Goal: Task Accomplishment & Management: Use online tool/utility

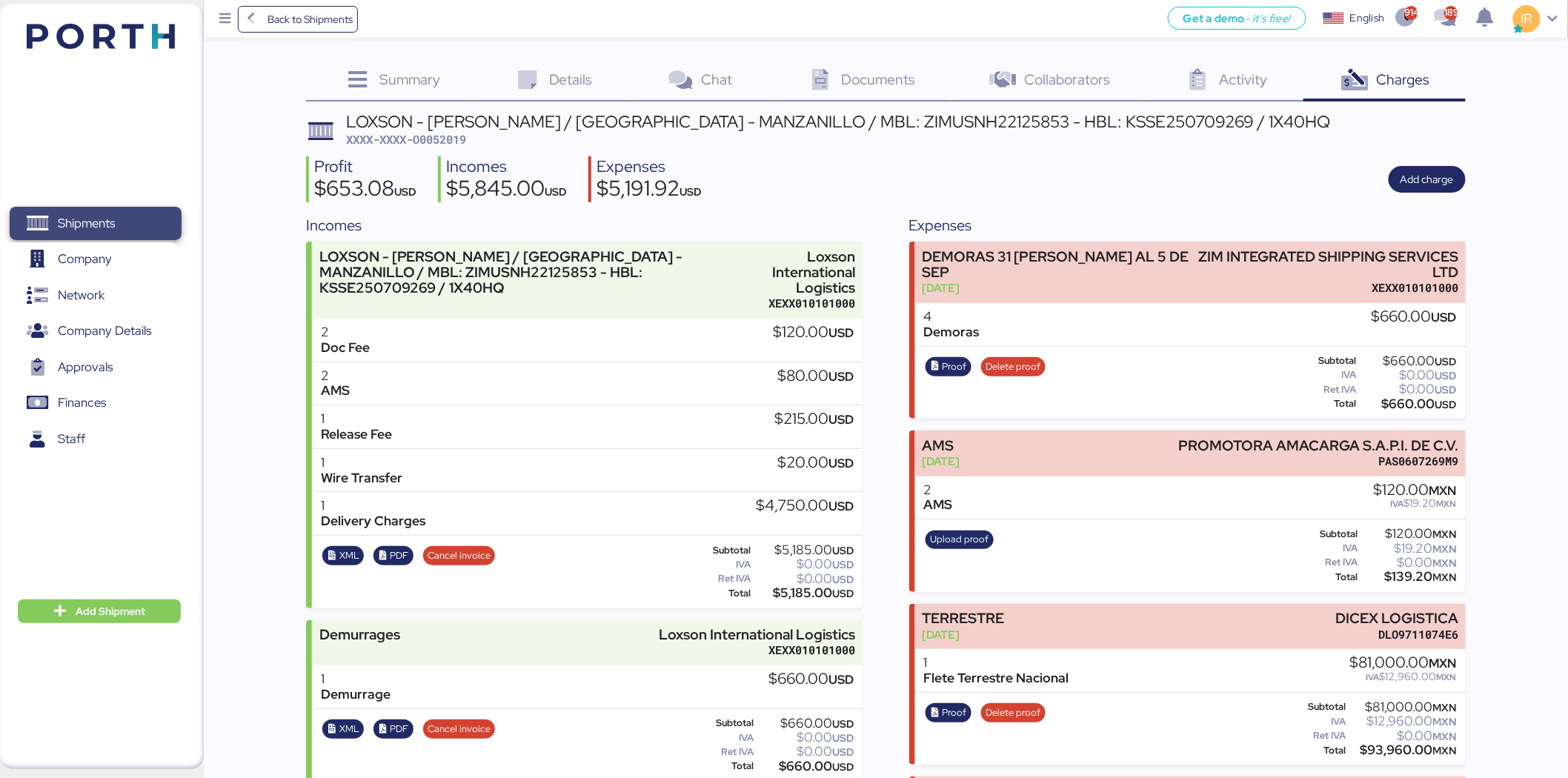
click at [126, 216] on span "Shipments" at bounding box center [96, 224] width 159 height 22
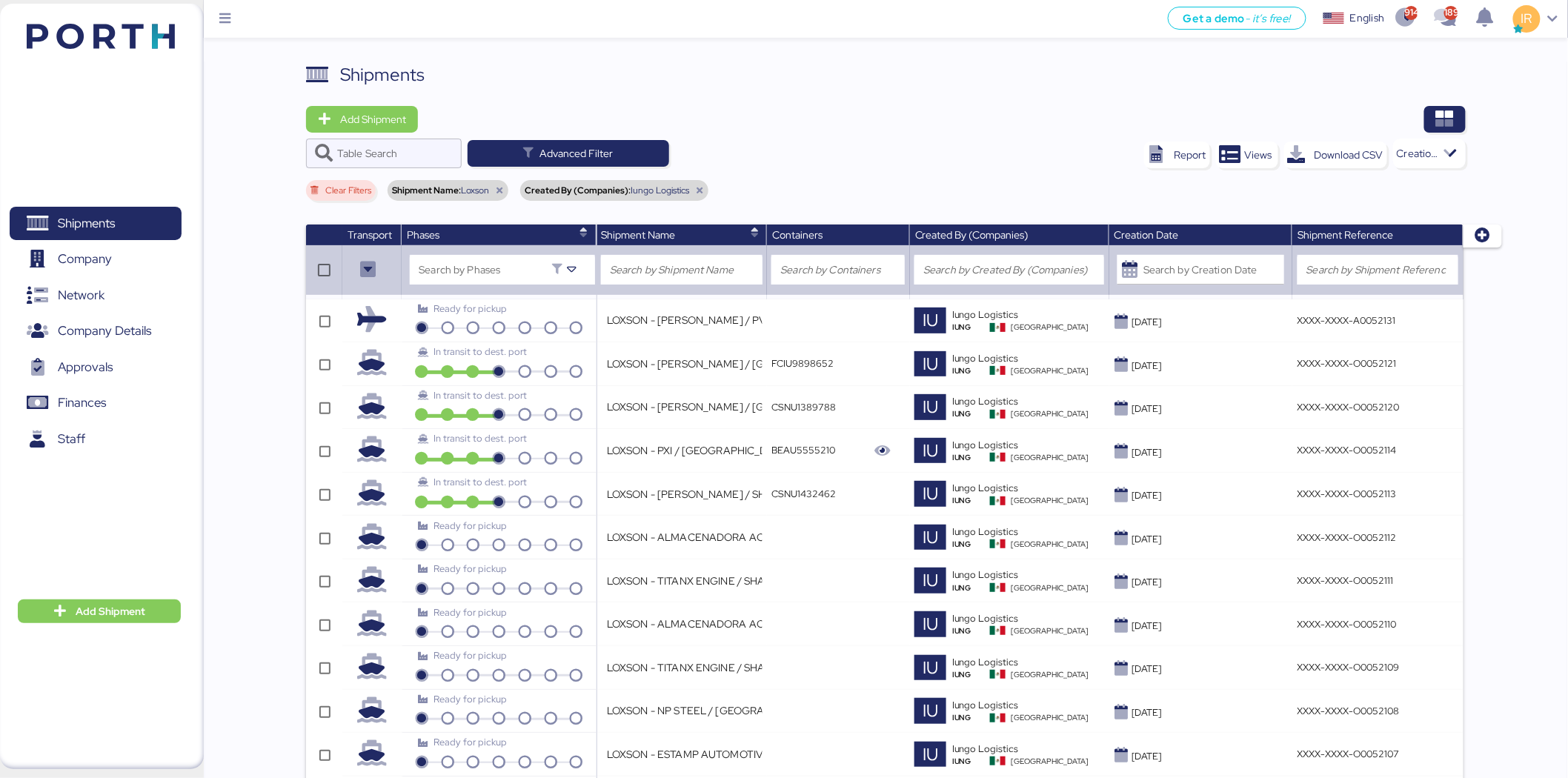
click at [497, 189] on icon at bounding box center [499, 190] width 9 height 9
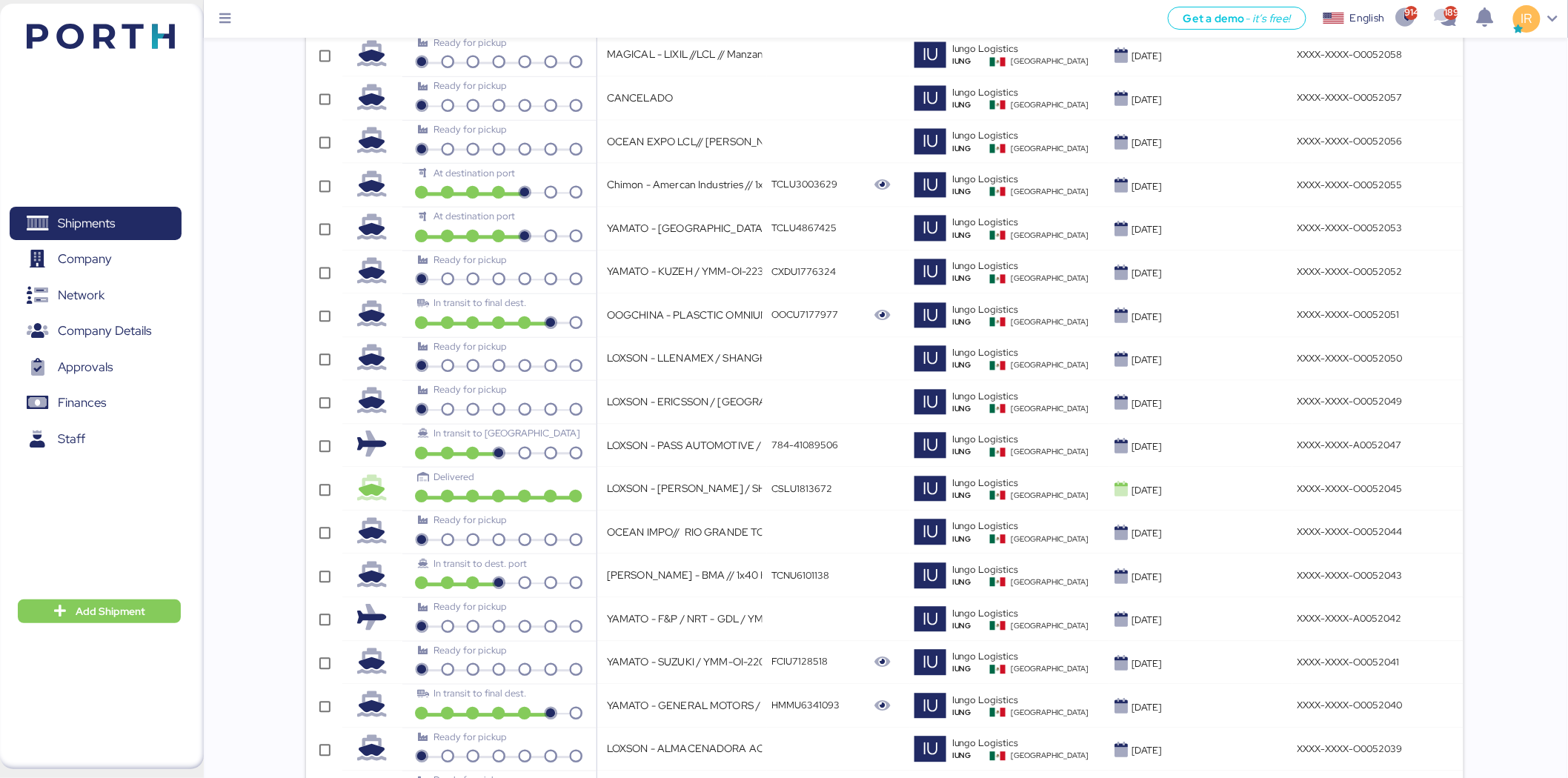
scroll to position [3952, 0]
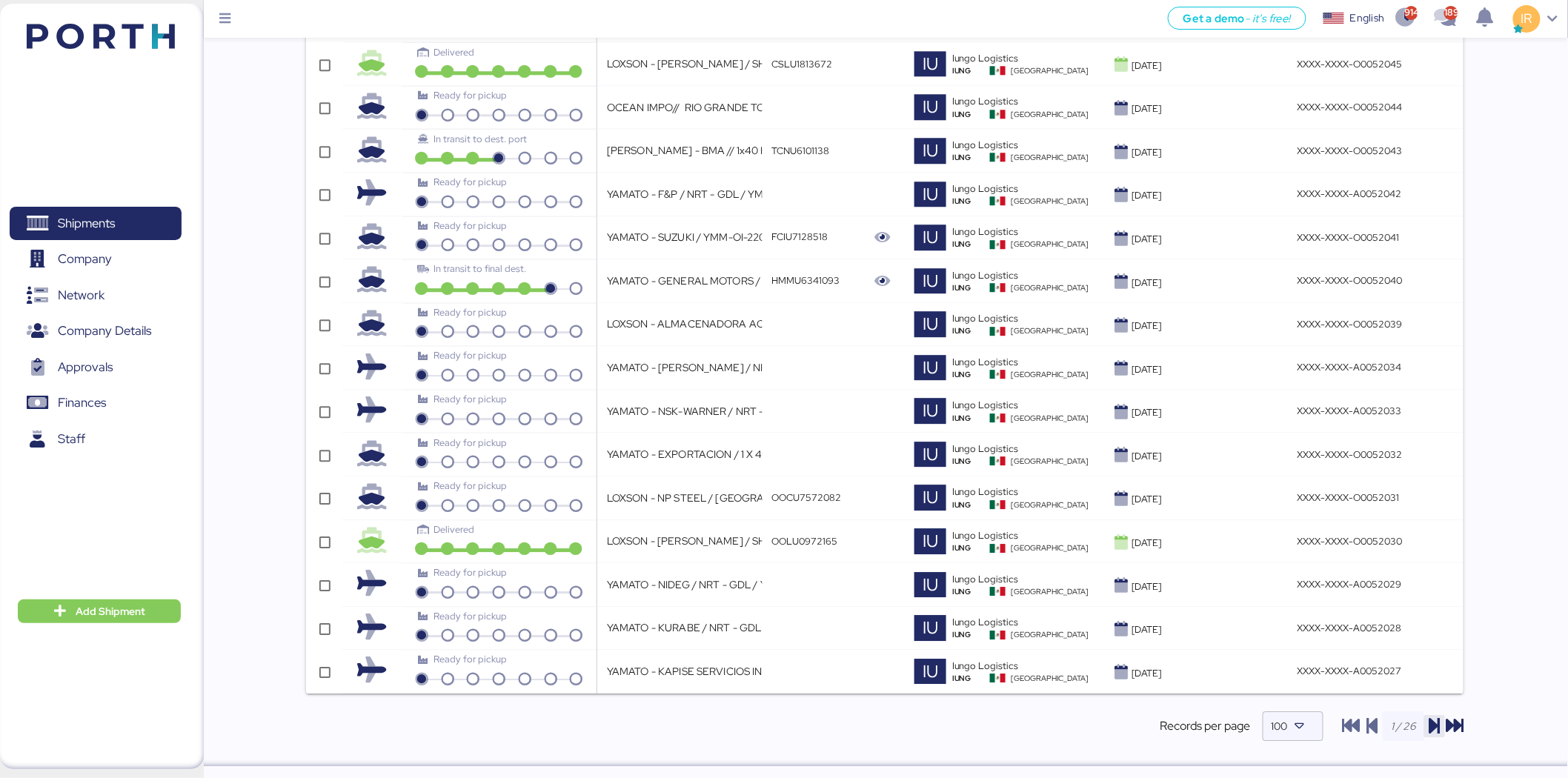
click at [1436, 730] on icon "button" at bounding box center [1435, 726] width 18 height 18
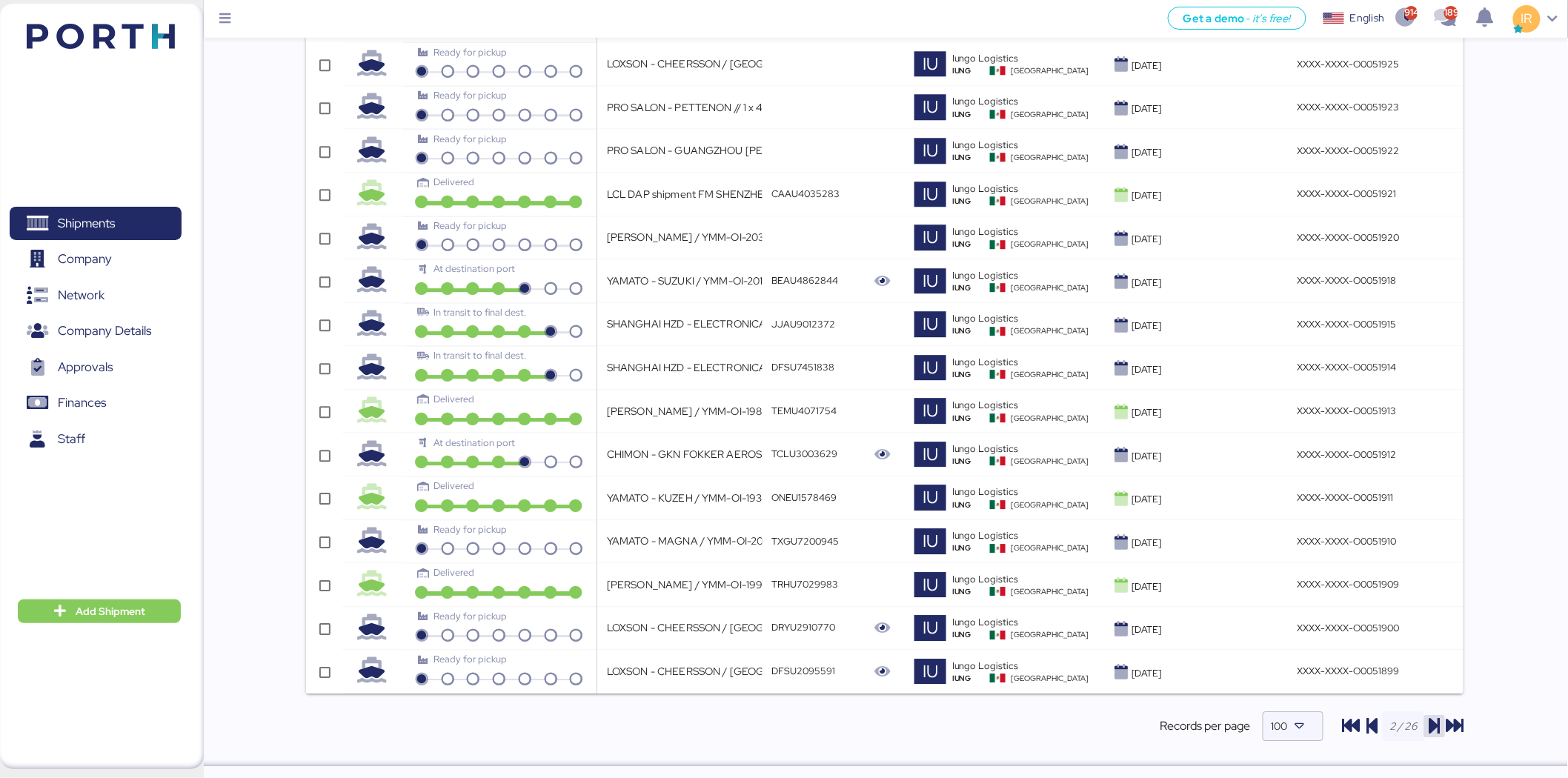
scroll to position [0, 0]
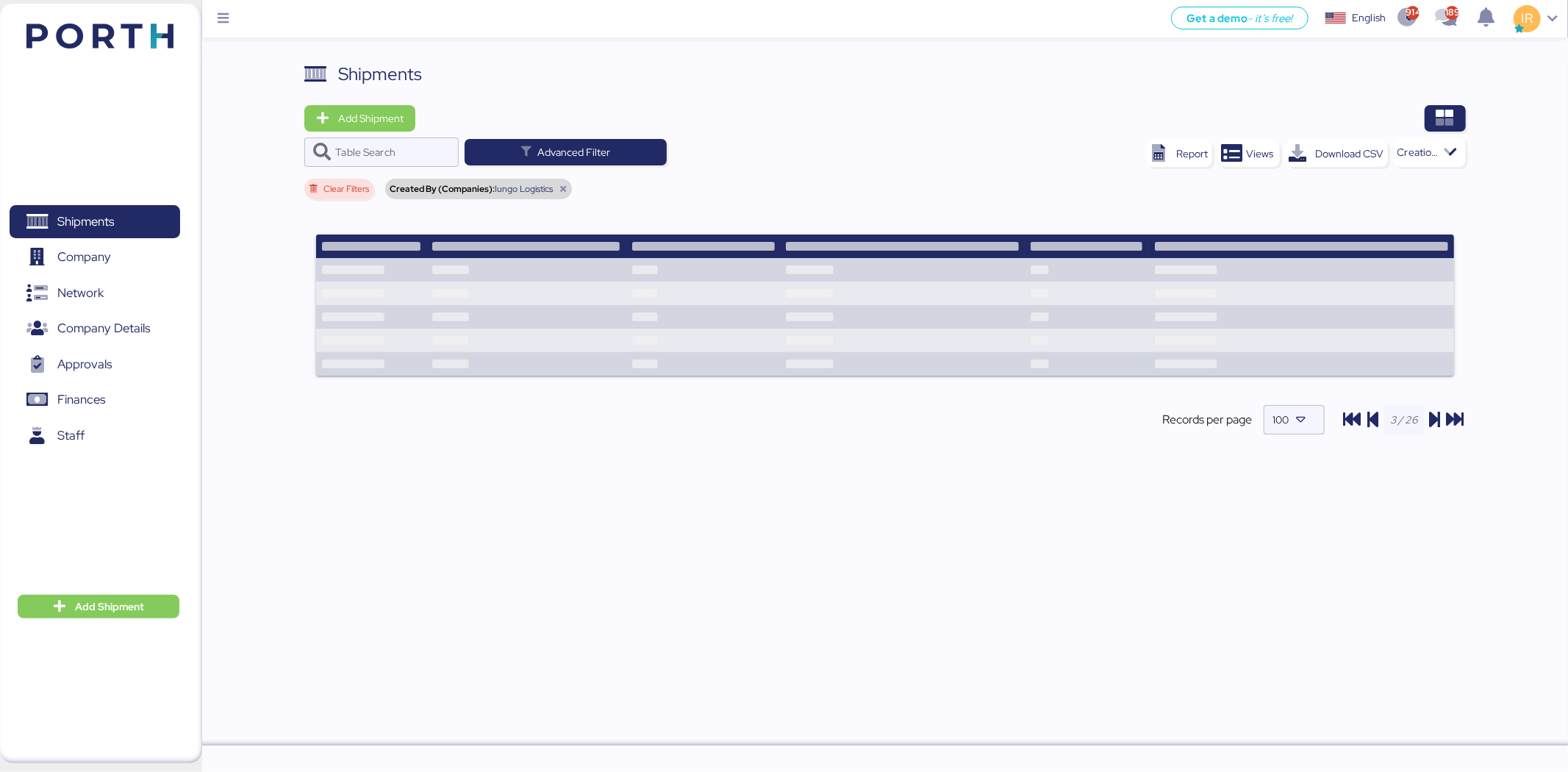
click at [1377, 487] on div "Shipments Add Shipment Table Search Advanced Filter Report Views Download CSV C…" at bounding box center [885, 403] width 1366 height 685
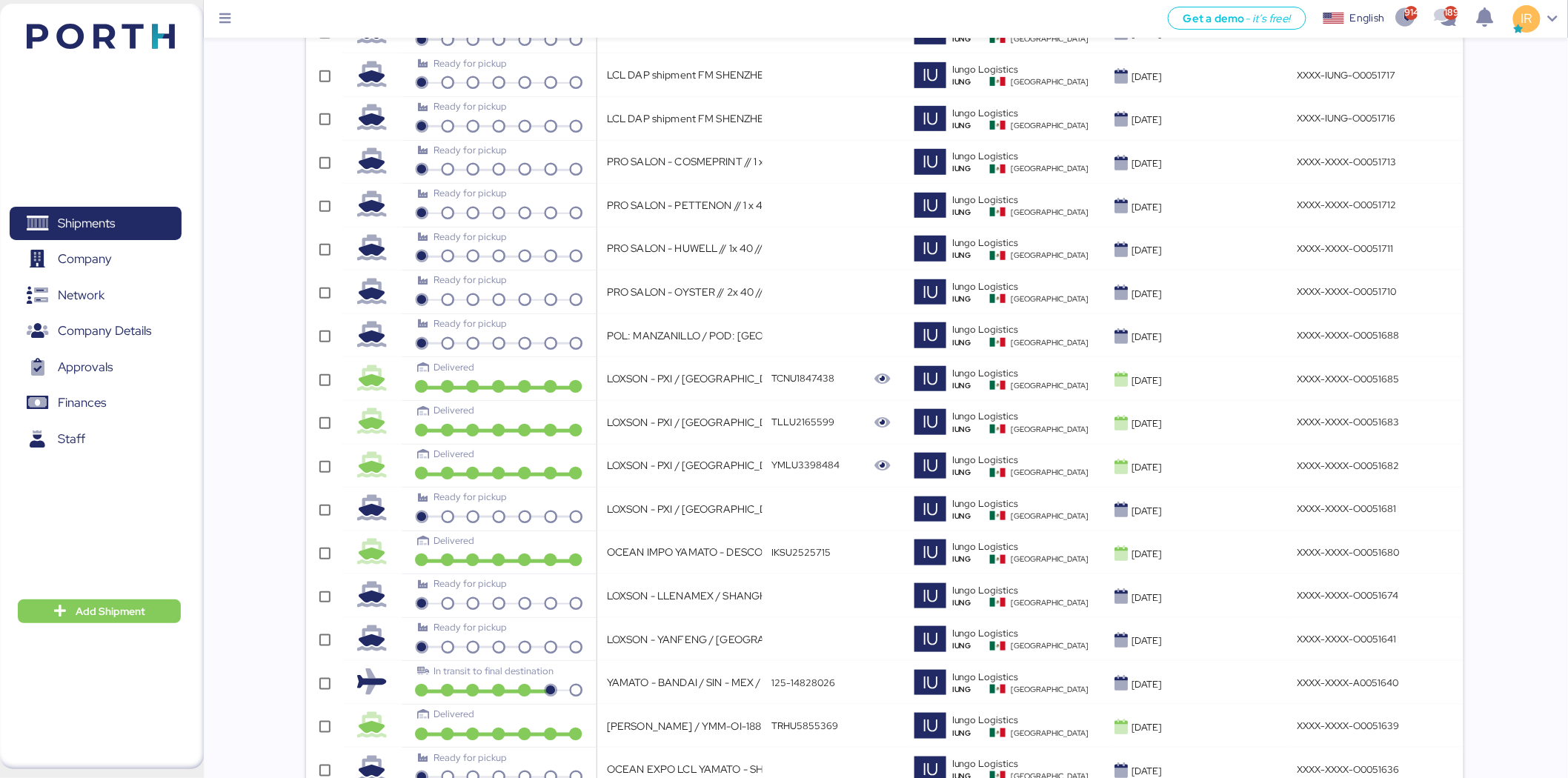
scroll to position [3952, 0]
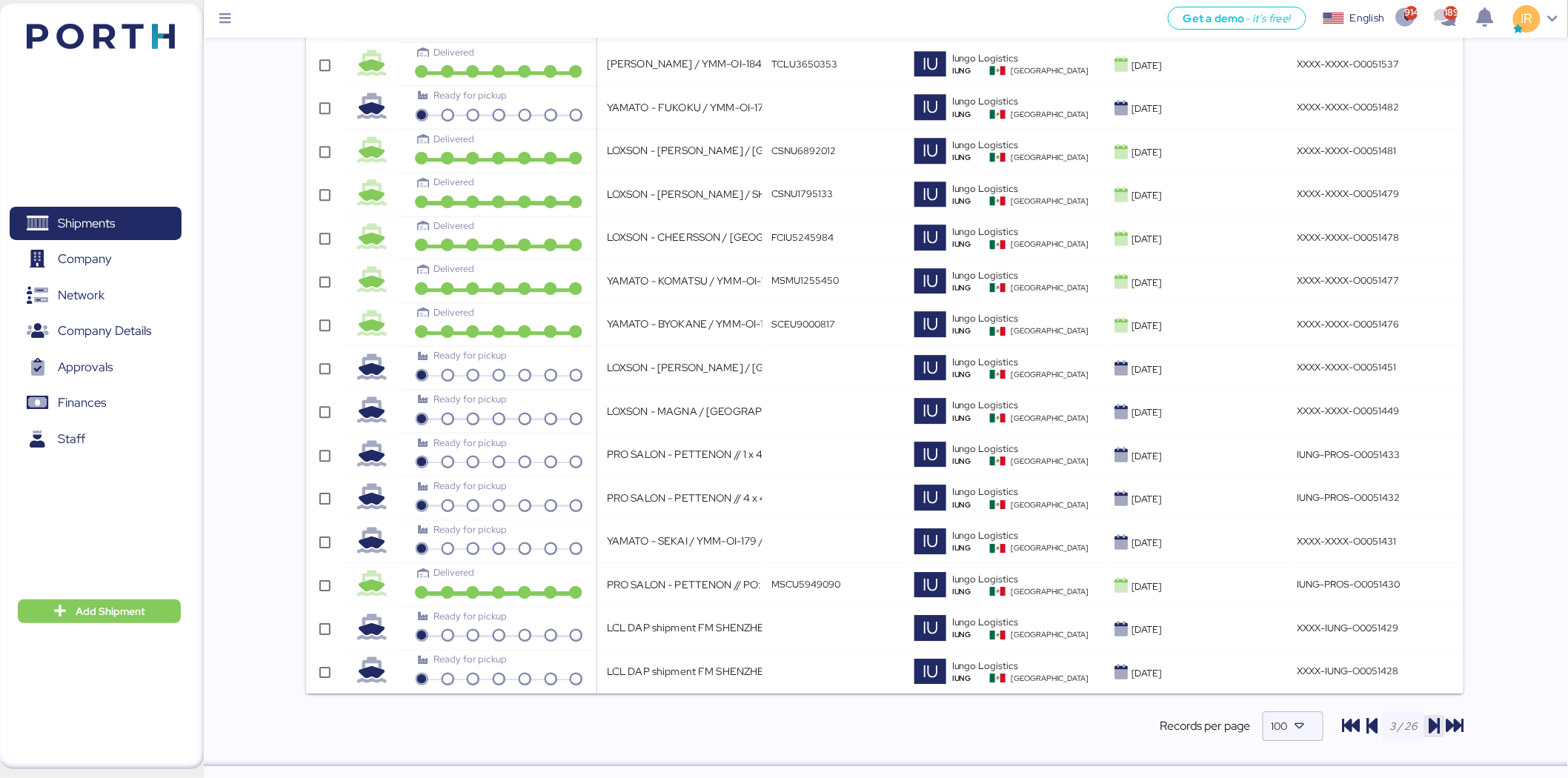
click at [1430, 728] on icon "button" at bounding box center [1435, 726] width 18 height 18
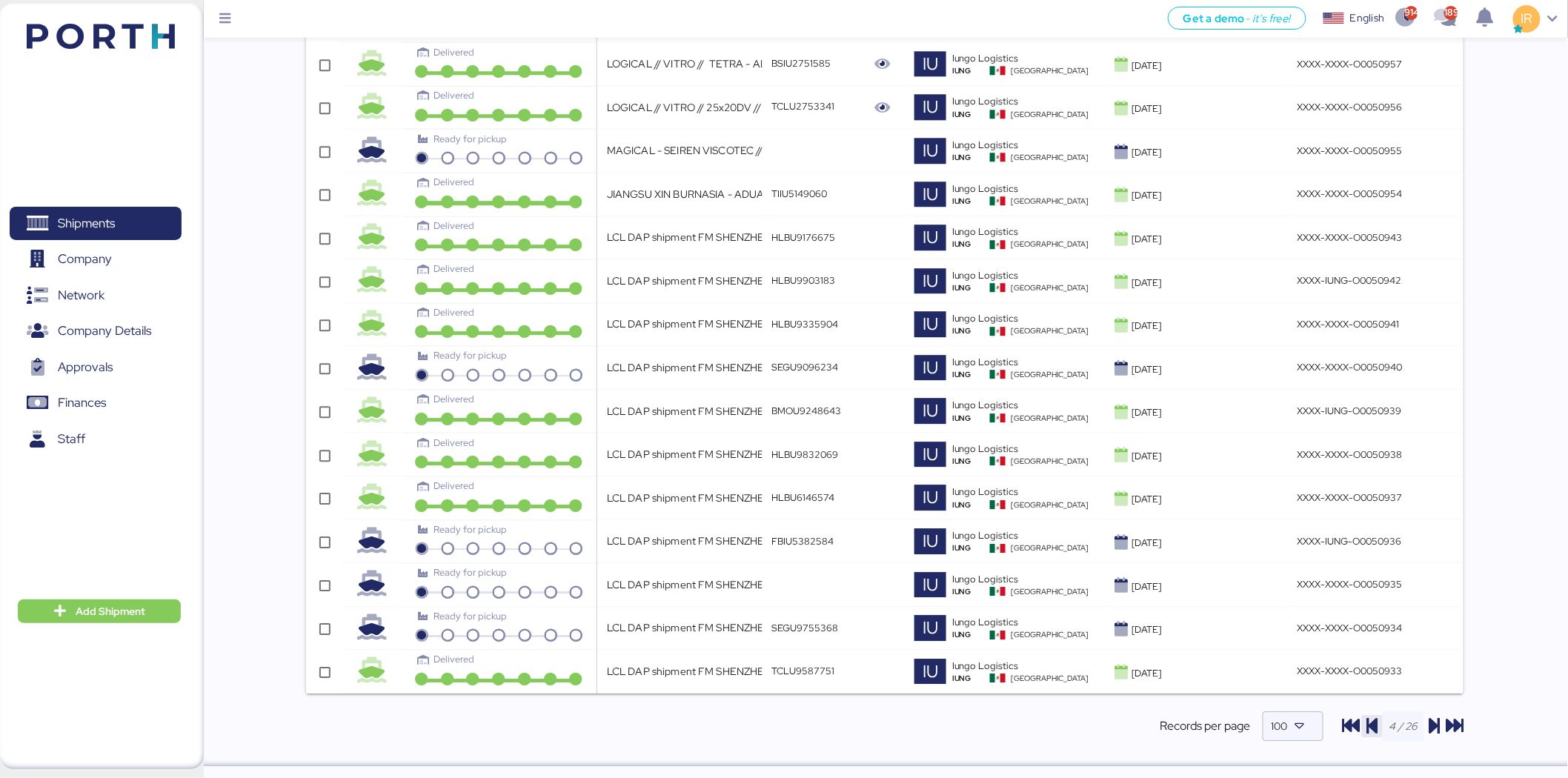
click at [1376, 730] on icon "button" at bounding box center [1372, 726] width 18 height 18
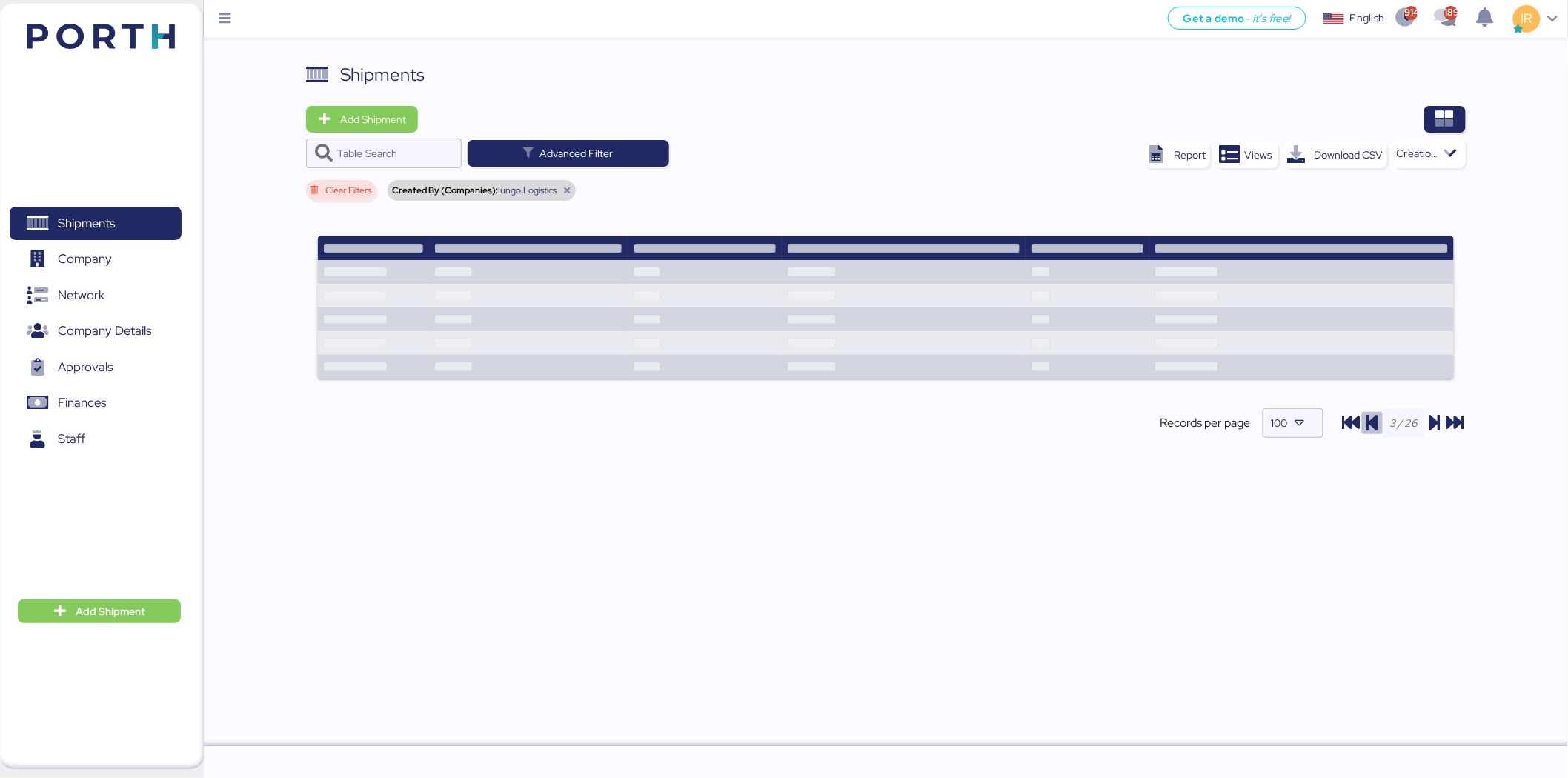
scroll to position [0, 0]
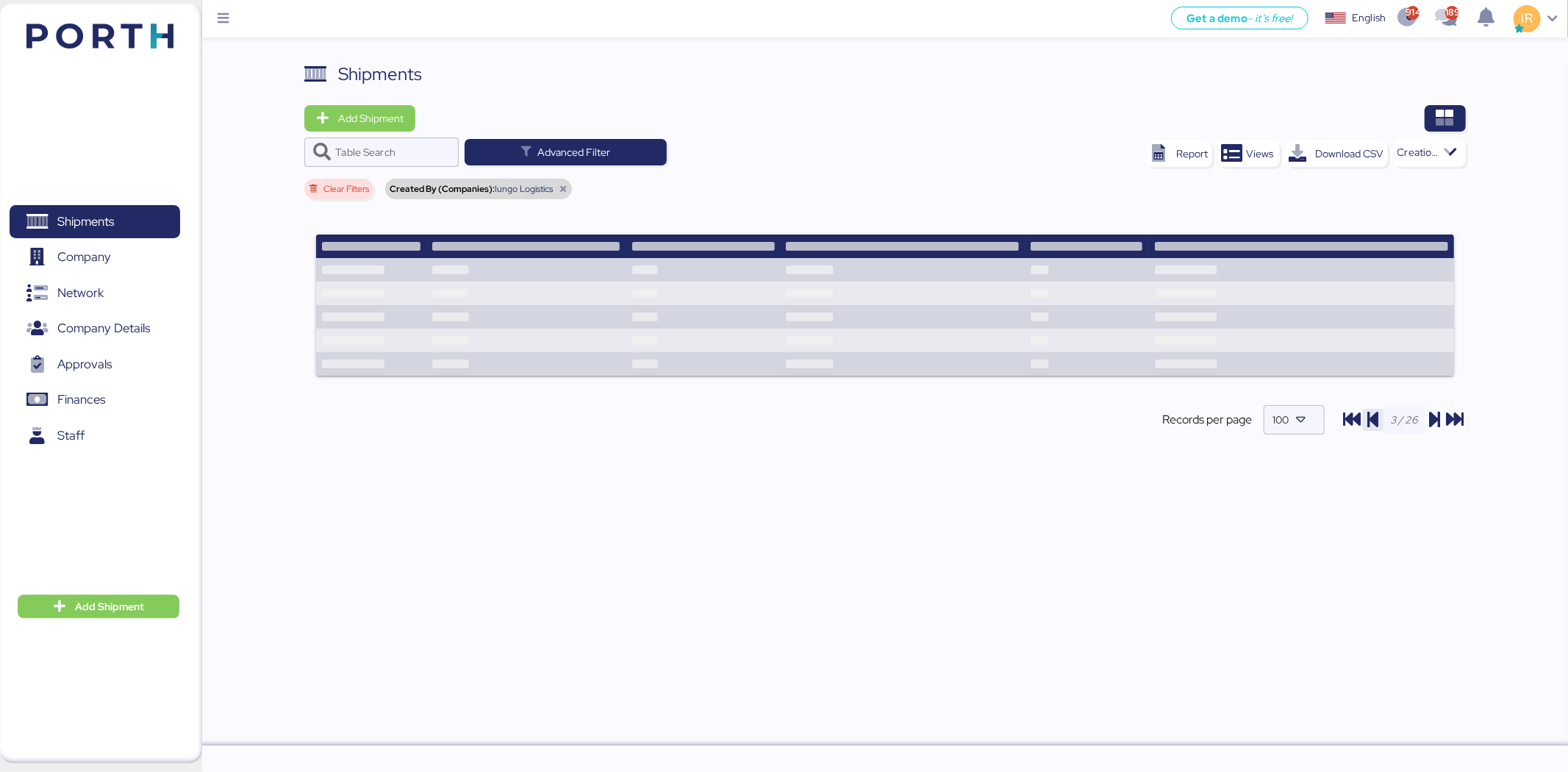
click at [1377, 417] on icon "button" at bounding box center [1373, 419] width 17 height 17
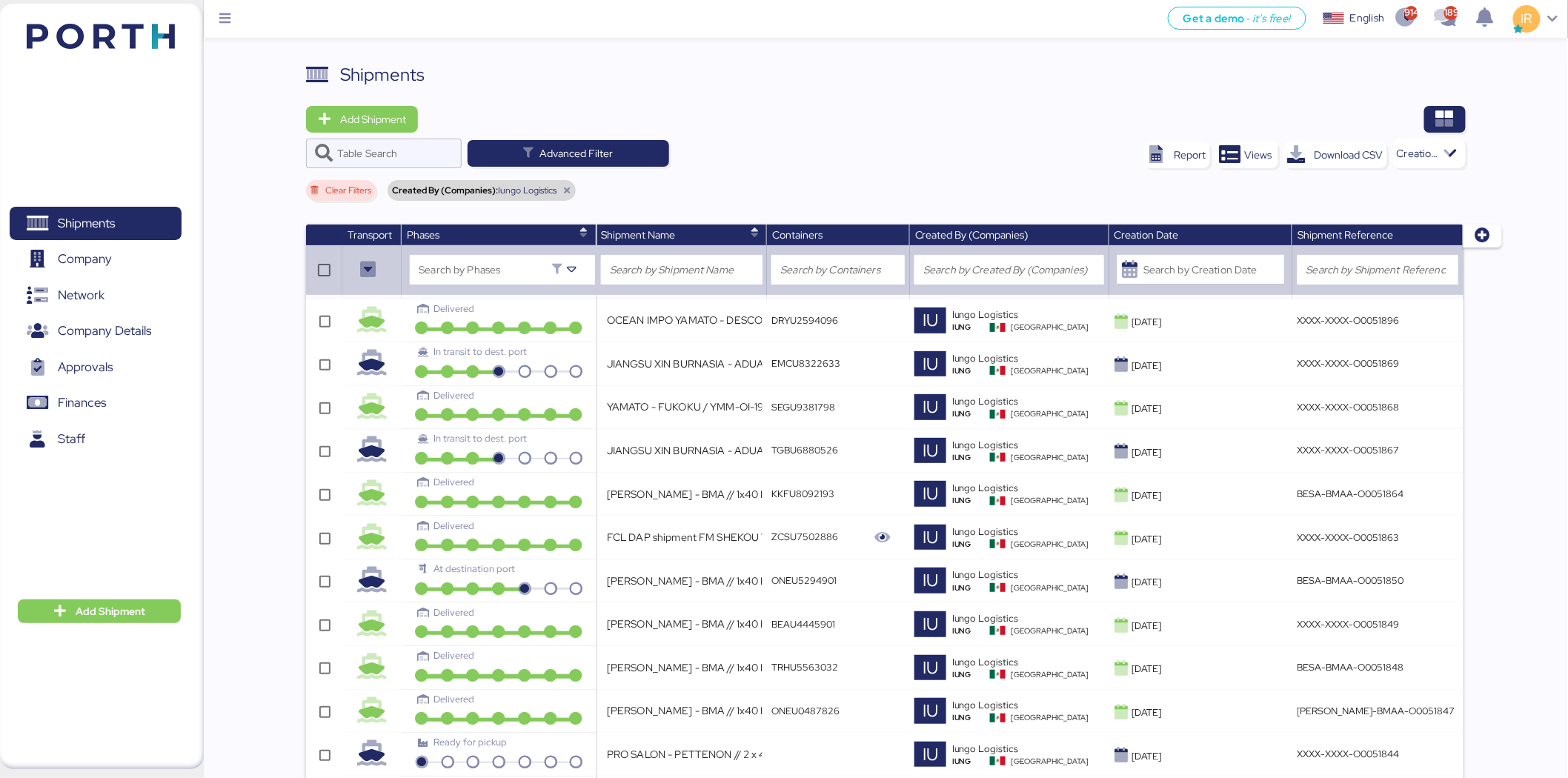
type input "FCL DAP shipment FM SHENZHEN TO MANZANILLO(MX) WQSE2507X34"
type input "LOXSON - PXI / SHANGHAI - MANZANILLO / MBL: COSU6425323320 - HBL: CSSE250716739…"
type input "Chimon - WRSI de Mexico // LCL // QINGDAO - MANZANILLO // MBL: TAOZLO11722 - HB…"
type input "REMY - VITRO/ OCEAN EXPO FCL/ ATM - TRINIDAD Y TOBAGO/ 4X40HQ"
type input "PRO SALON - PETTENON // 2 x 40 IMO // PO: 41+42 // PORTH-169457"
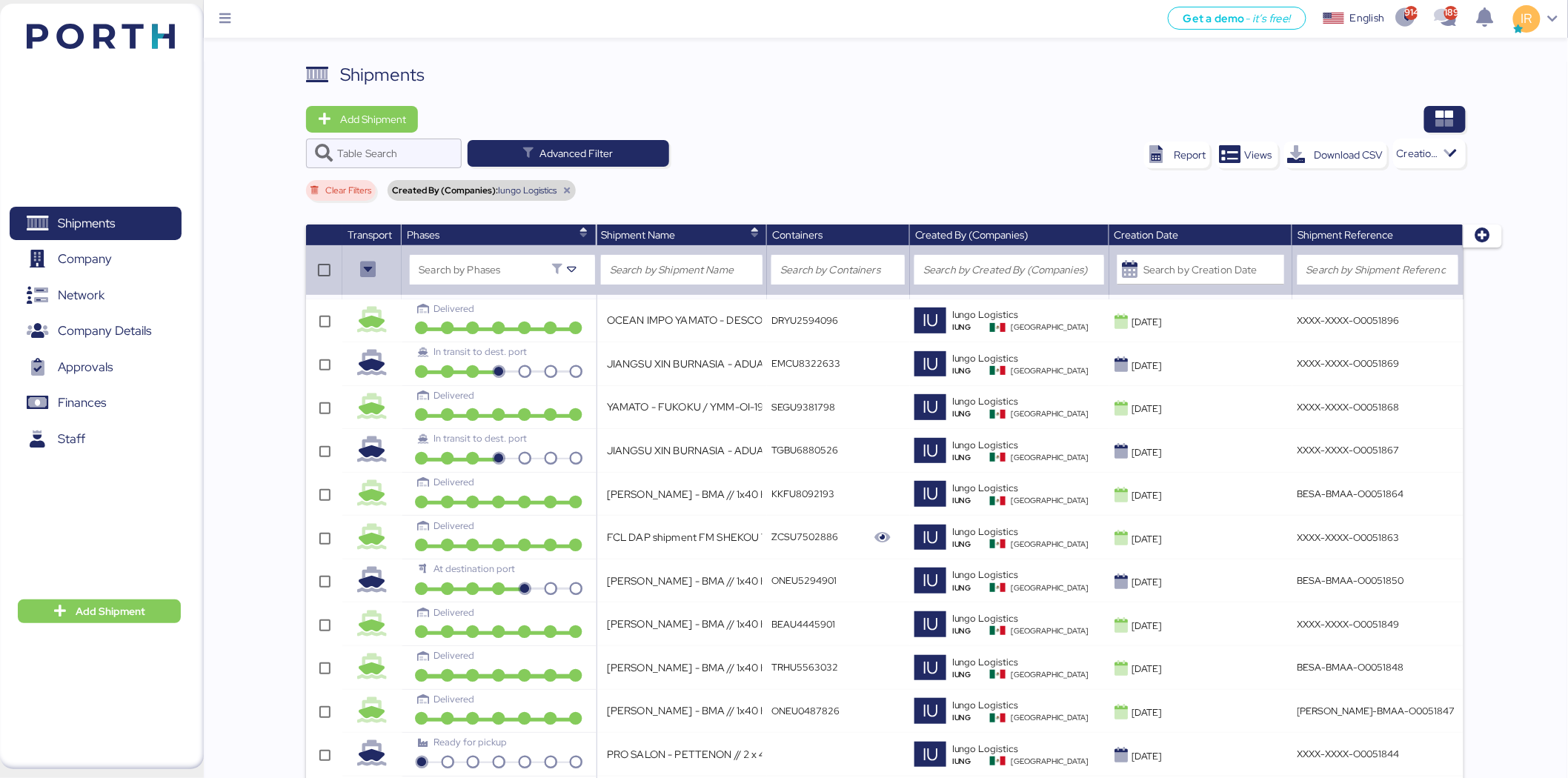
type input "YAMATO - KOMATSU / NRT - MEX / YMM-AI-181"
type input "JIANGSU XIN BURNASIA - AUTOTEK // AIR // PVG - NLU // MAWB: 003-30545970 - HAWB…"
type input "LOXSON - LEAR / SHANGHAI - MANZANILLO / MBL: ZIMUSNH22125853 - HBL: KSSE2507092…"
type input "OCEAN IMPO YAMATO - DESCON / MOI-2517 / MBL: - HBL: / LCL"
type input "YAMATO - FUKOKU /YMM-OI-218 / MBL: GZMZL25031546 / HBL: YILGZS0015936 / LCL"
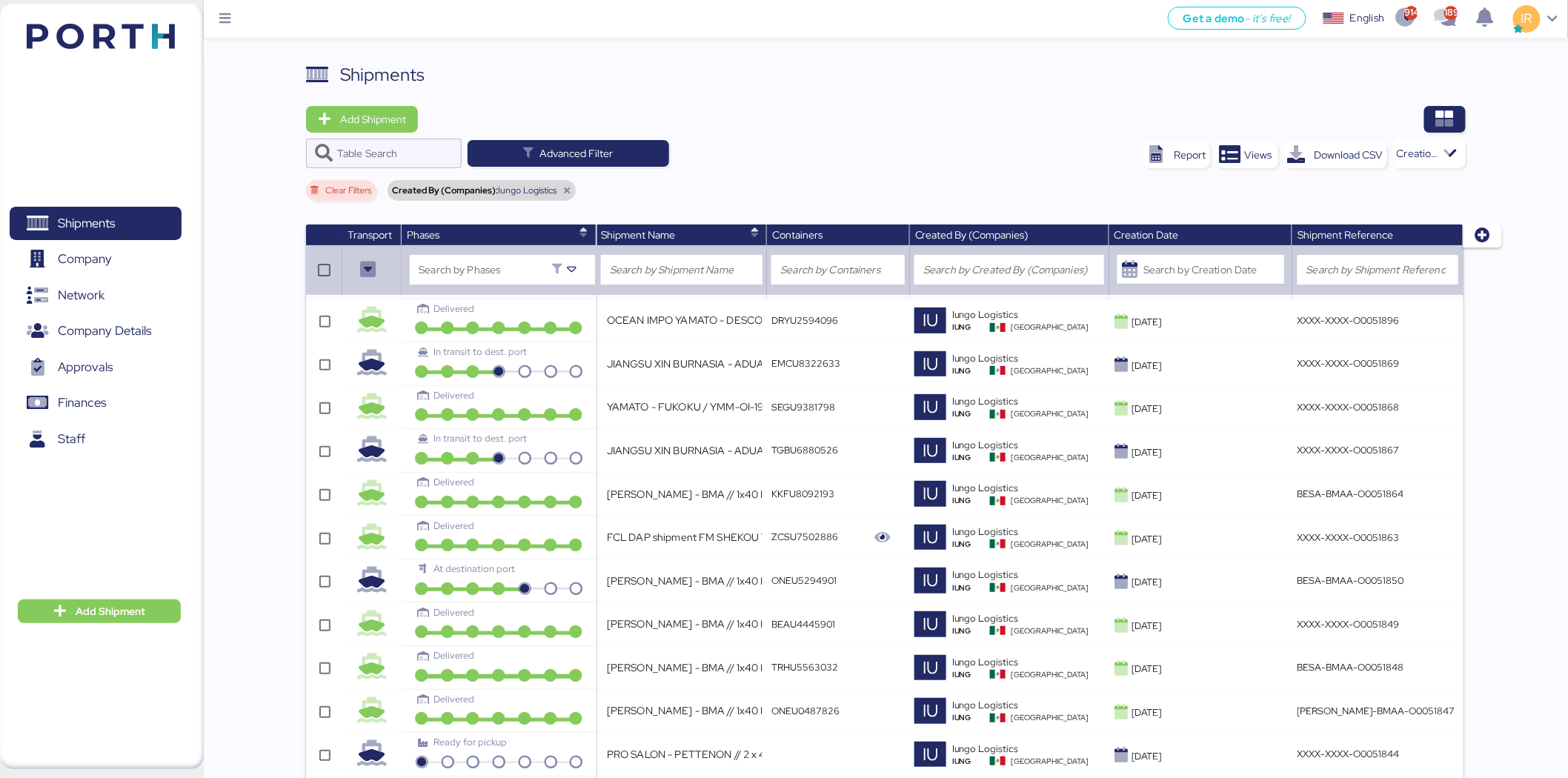
type input "YAMATO - MIYAZAKI / YMM-OI-217 / MBL: MAEU256106021 / HBL: YTJNGO100068 / FCL"
type input "LOXSON - LLENAMEX / SHANGHAI - MANZANILLO / MBL: SAL25080009 - HBL: KSSE2508020…"
type input "YAMATO - ROKI MEXICO / PO: ROKIMX250717 / YMM-OI-211 / MBL: 40500428417 / HBL: …"
type input "LOXSON - ALMACENADORA ACCEL / SHANGHAI - MANZANILLO / MBL: COSU6425492540 - HBL…"
type input "LOXSON - ALMACENADORA ACCEL / SHANGHAI - MANZANILLO / MBL: COSU6424746700 - HBL…"
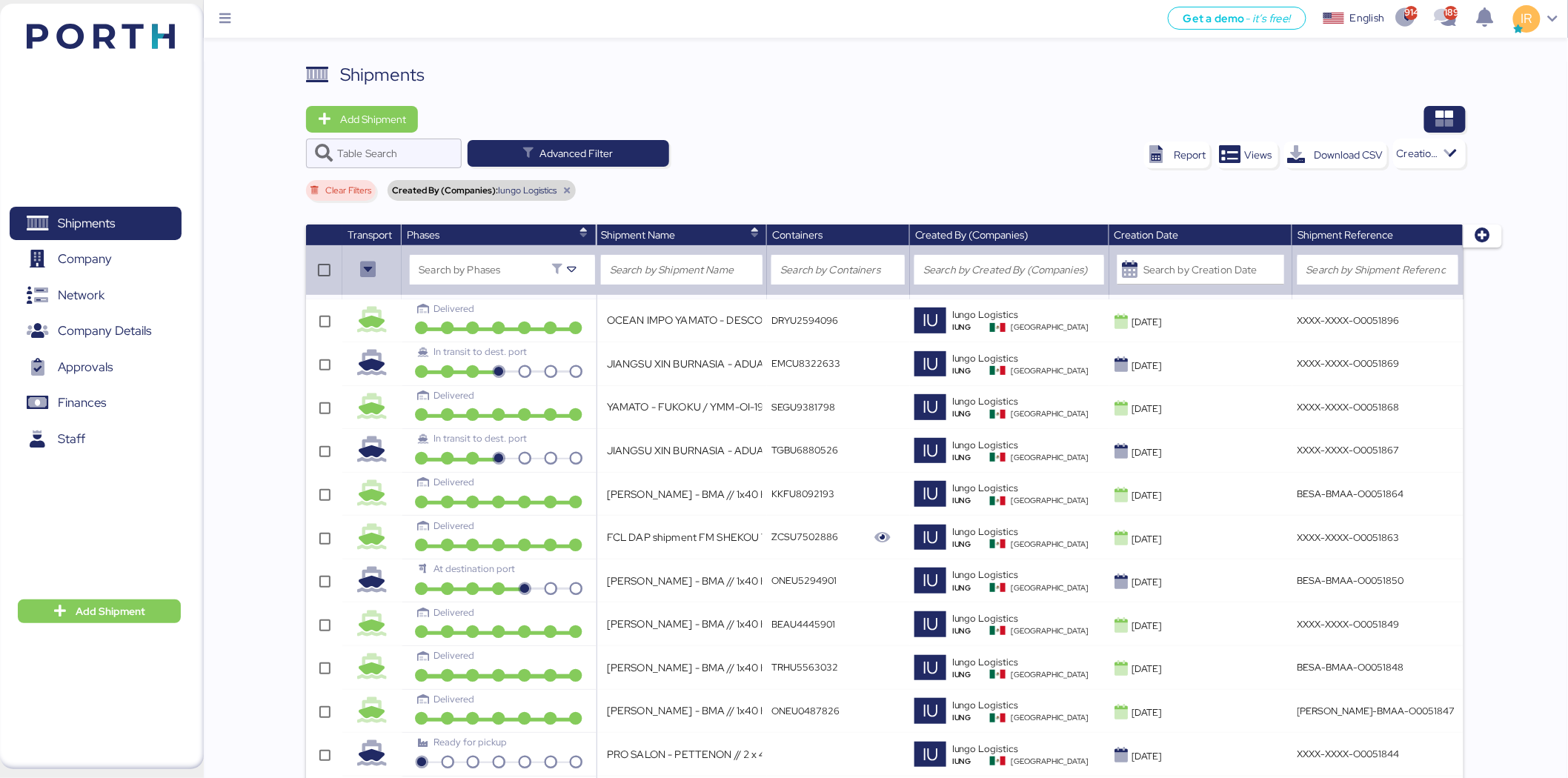
type input "Ningbo Dingwang // NYX Mexico // 1x20OT // Ningbo - Manzanillo // MBL: 14355059…"
type input "JIANGSU XIN BURNASIA - ADUALINK VMI // 1x40HQ // SHANGHAI - MANZANILLO / HBL: B…"
type input "YAMATO - PLASESS / NRT - GDL / YMM-AI-175"
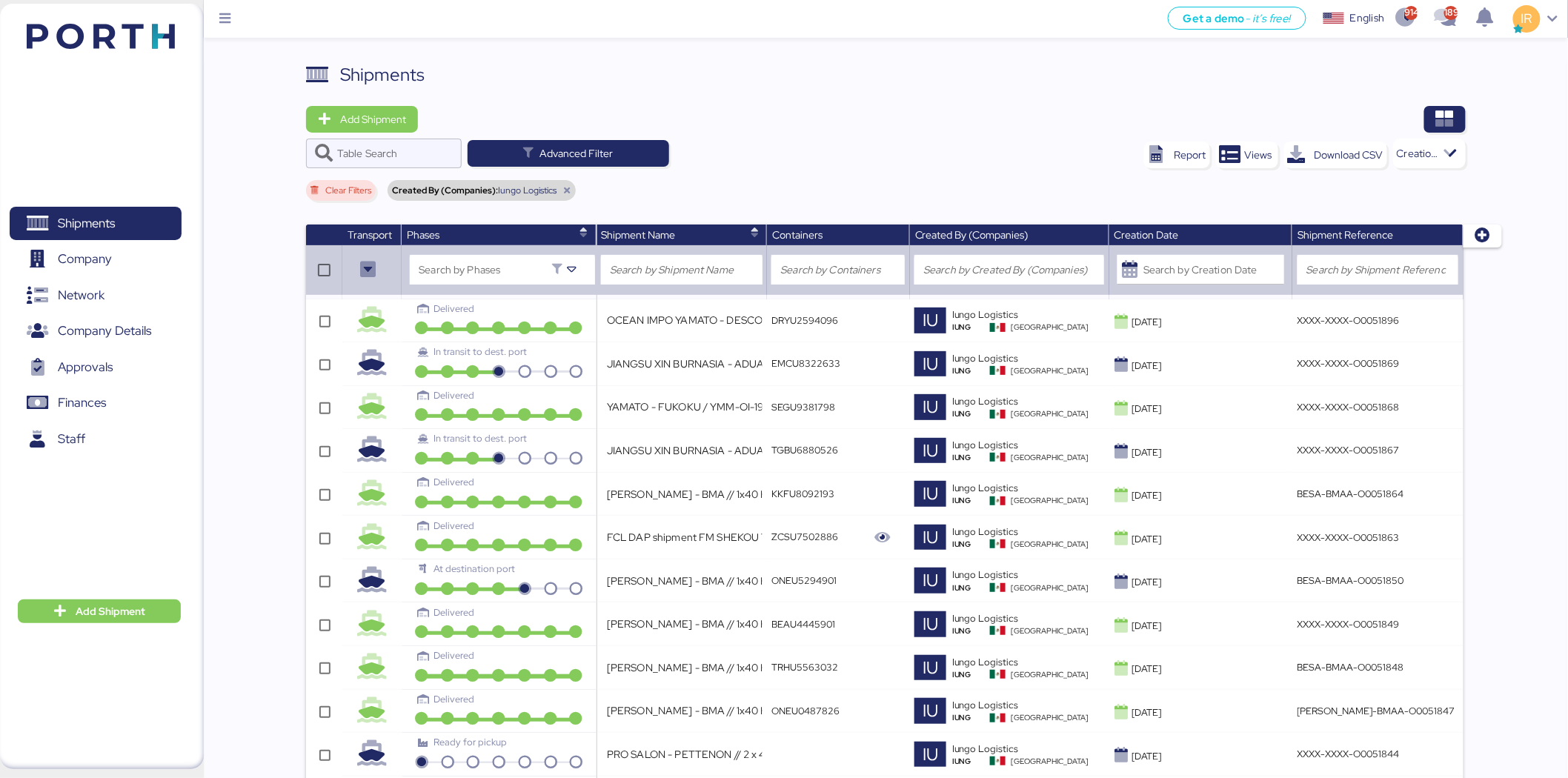
type input "LOXSON - ERICSSON / SHANGHAI - MANZANILLO / MBL: SHMZL25155750 - HBL: YQSE25071…"
type input "LOXSON - CHEERSSON / SHANGHAI - MANZANILLO / MBL: ESLCHNSHG042282 - HBL: YQSE25…"
type input "LCL DAP shipment FM SHENZHEN TO MANZANILLO(MX) WQSE2507X35"
type input "Ningbo Dingwang - NBHX Trim México // 1x20OT // Ningbo - Manzanillo // MBL: COS…"
type input "YAMATO - FUKOKU / YMM-OI-215 / MBL: HPH/ZLO/09237 / HBL: YLVHS5070513 / LCL"
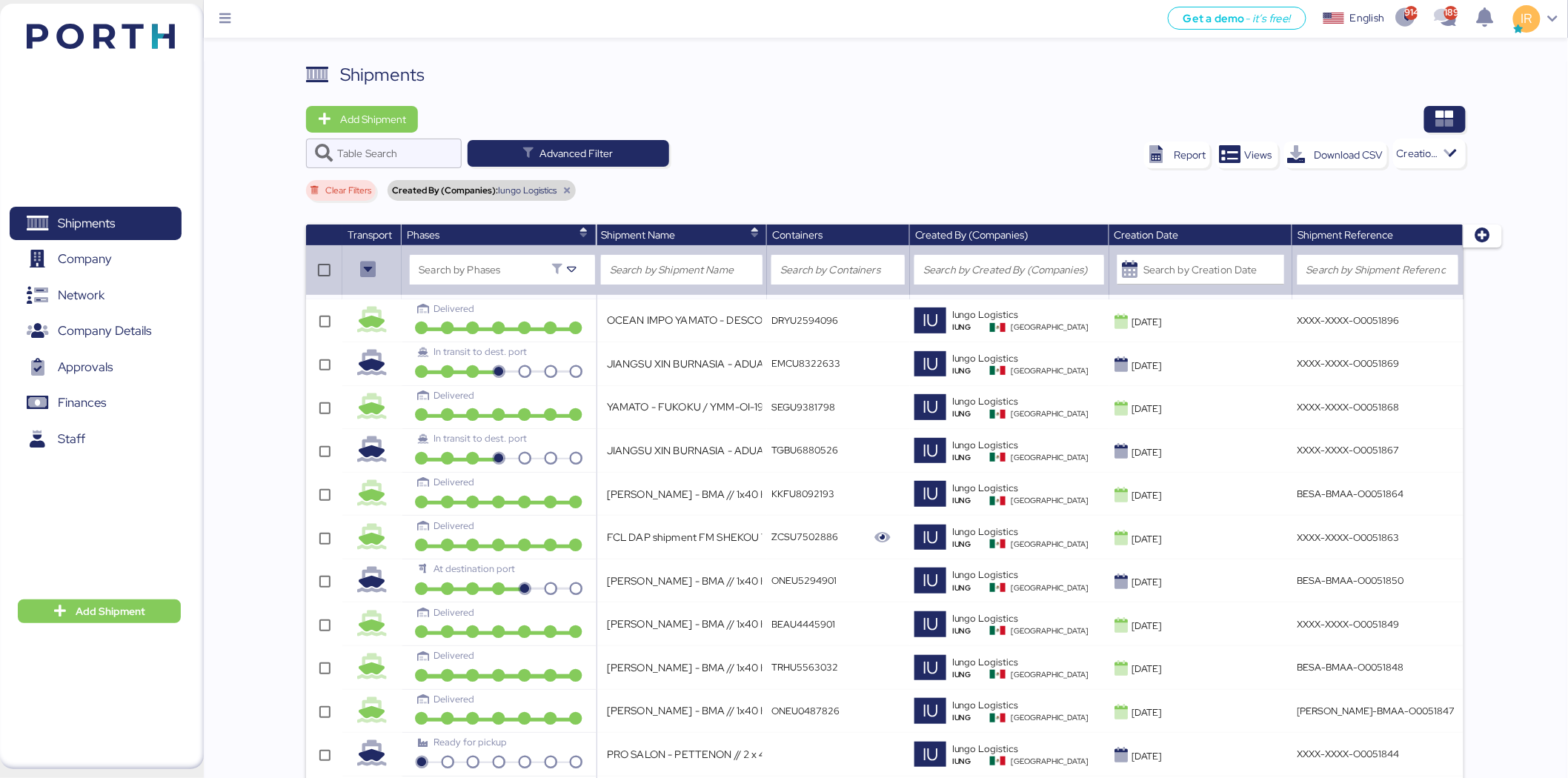
type input "YAMATO - FUKOKU / YMM-OI-214 / MBL: HPH/ZLO/09238 / HBL: YLVHS5070502 / LCL"
type input "PRO SALON - PETTENON // 2 x 40 // PO: 39 + 40 // PORTH-168609"
type input "Arce Alimentos - FTL - NC USA - LAGOS DE MORENO"
type input "BERTOLINI - BMA // 1x40 HQ // Rio de Janeiro - Veracruz // MBL: PENDIENTE - HBL…"
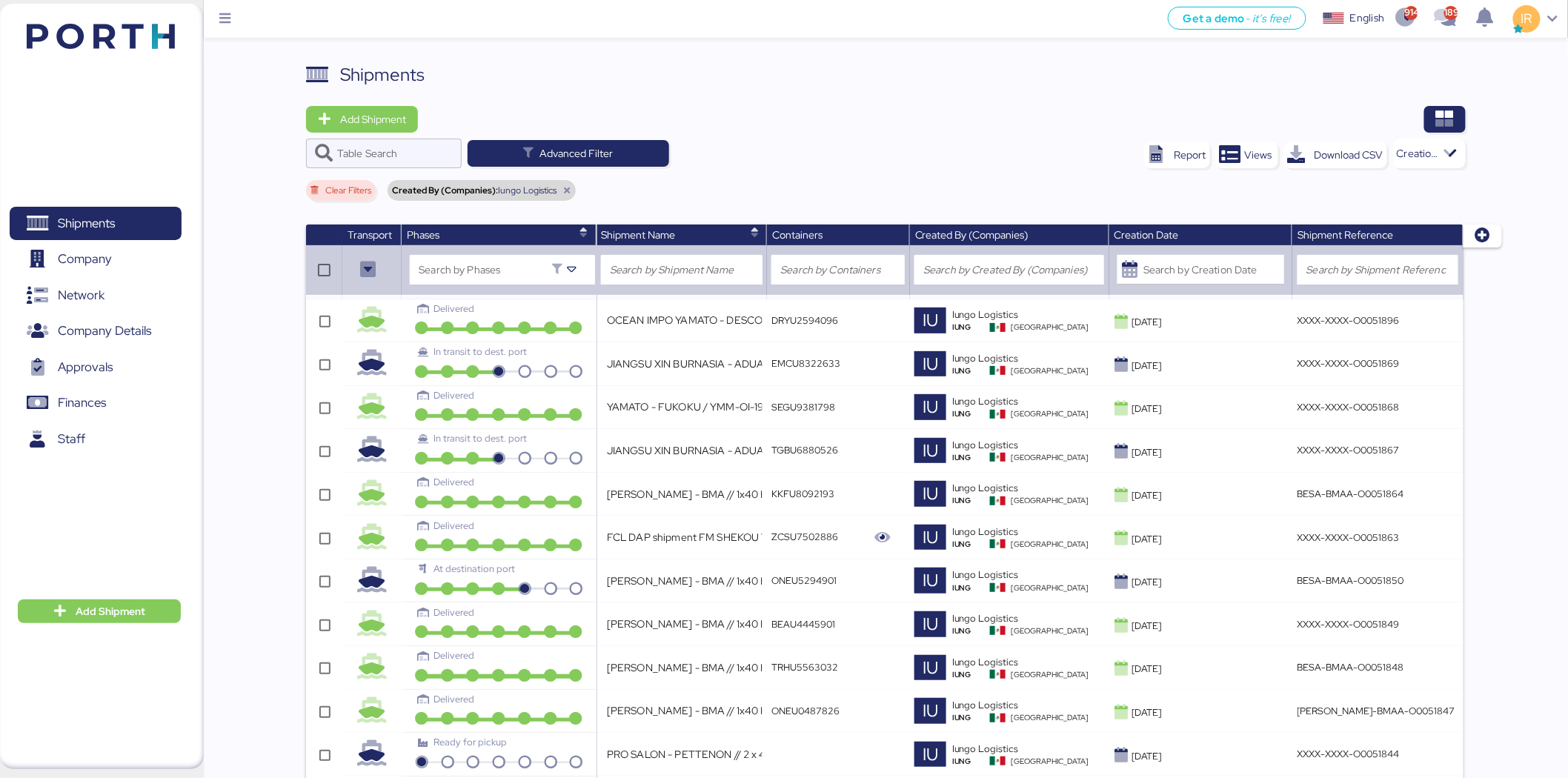
type input "BERTOLINI - BMA // 1x40 HQ // Rio de Janeiro - Veracruz // MBL: PENDIENTE - HBL…"
type input "OCEAN IMPO YAMATO - DESCON / MOI-2516 / MBL: ONEYTYOFC4895600 - HBL: VARIOS / F…"
type input "AMARIT LOGISTICS // VERACRUZ - CAUCEDO // 1X40"
type input "Chimon - G-Xin Machinery // 1x40HQ // QINGDAO - MANZANILLO // HBL: BJSSE2507008…"
type input "OOGCHINA - MAGNA SAN LUIS METAL FORMING// 1x40OT // YANTIAN - MANZANILLO // HBL…"
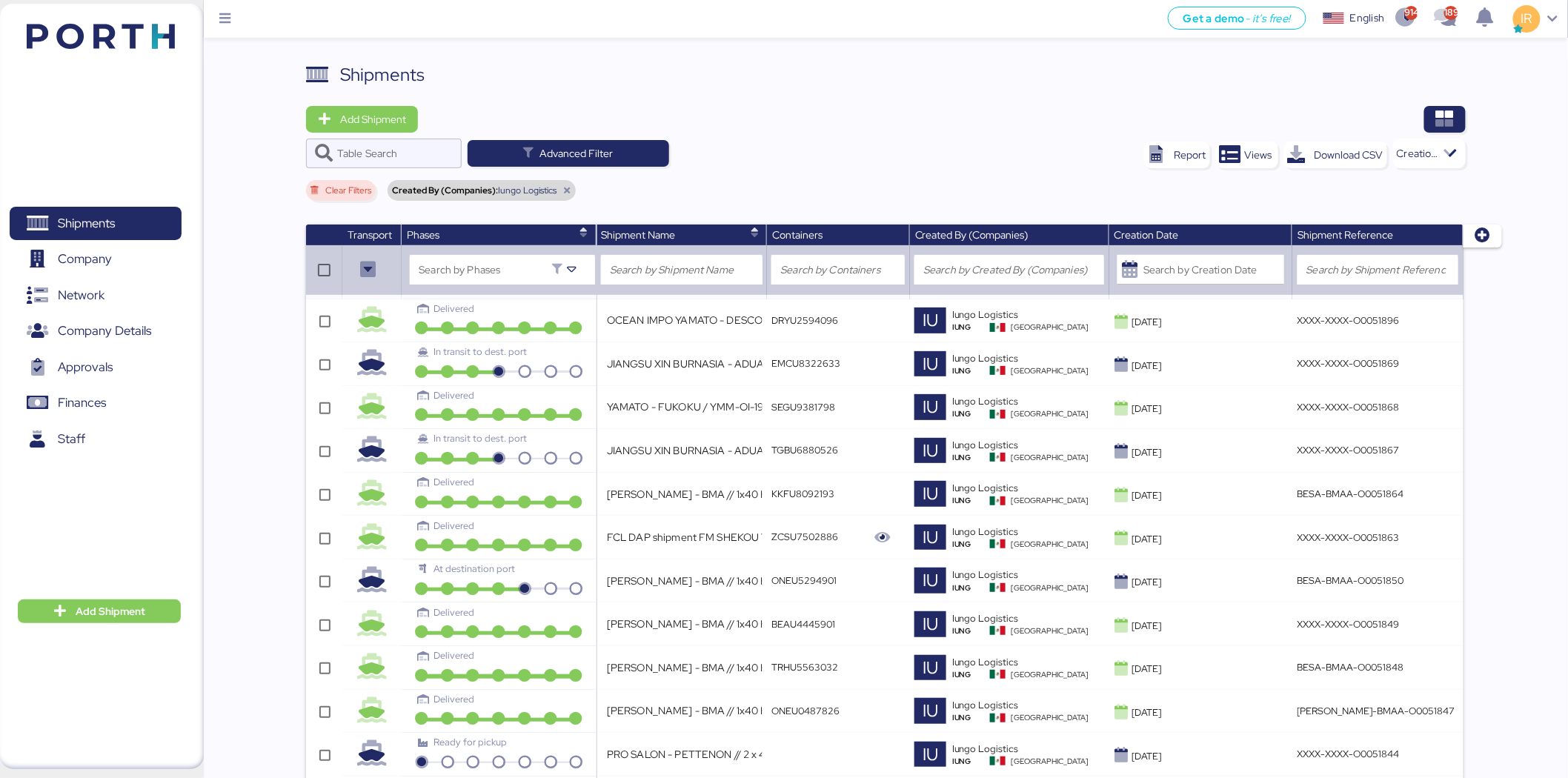
type input "YAMATO - PAN BUENO / NRT - GDL / YMM-AI-171"
type input "LOXSON - PXI / SHANGHAI - MANZANILLO / MBL: COSU6424217500 - HBL: CSSE250706976…"
type input "PRO SALON - OYSTER+LAWER // 21 PALLETS + 1 CRATE // 1 X 40 // PORTH-168228"
type input "PRO SALON - PETTENON // 1 x 40 IMO // PO: 37 // Bgk EBKG13739908 // PORTH-168225"
type input "YAMATO - MITSUMI / YMM-OI-204 / MBL: QLOG25070266 / HBL: YTC-BKK24218 / LCL"
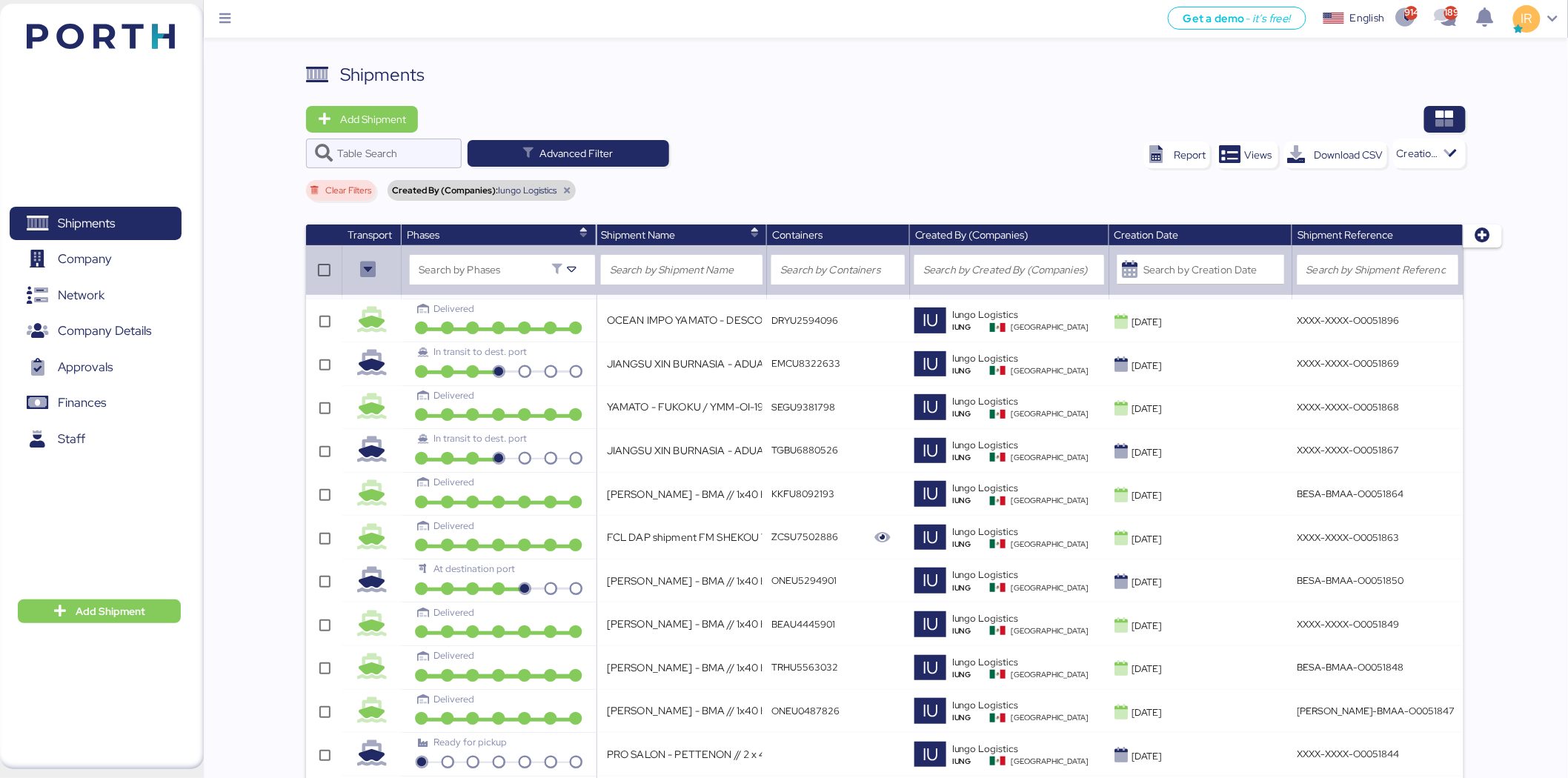
type input "YAMATO - NIDEG MOBILITY / NRT - GDL / YMM-AI-172"
type input "EU AROUND - BOSCH REXROTH // 1x40HQ // SHANGHAI - MANZANILLO // MBL: 7575104900…"
type input "LOXSON - ARBOMEX / SHANGHAI - MANZANILLO / MBL: COSU6424354920 - HBL: SZML25070…"
type input "ARRASTRE TERRESTRE FTL CDMX - QRO / VINOS"
type input "YAMATO - BYOKANE / YMM-OI-209 / MBL: BKK/ZLO/10891 / HBL: YTC-BKK24203 / LCL"
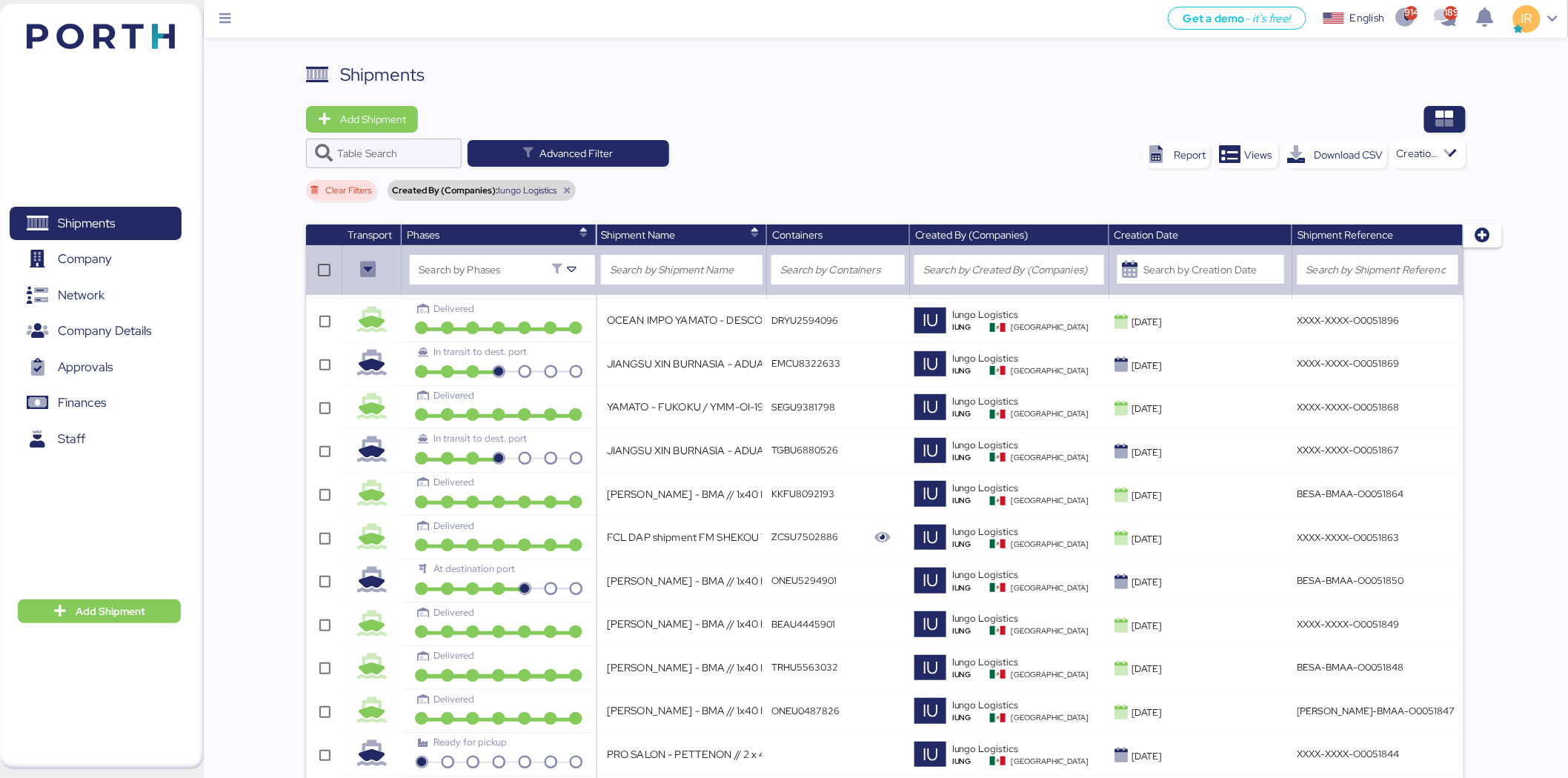
type input "JIANGSU XIN BURNASIA - ADUALINK VMI // SHANGHAI - MANZANILLO // MBL: EGLV142502…"
type input "LOXSON - HUANG YU / PVG - GDL / MAWB: 160-9538 3444 - HAWB: LXN25070428"
type input "JIANGSU XIN BURNASIA - BEIREN (KIRCHHOFF) // 8 X 40HQ + 1 X 40FR // SHANGHAI - …"
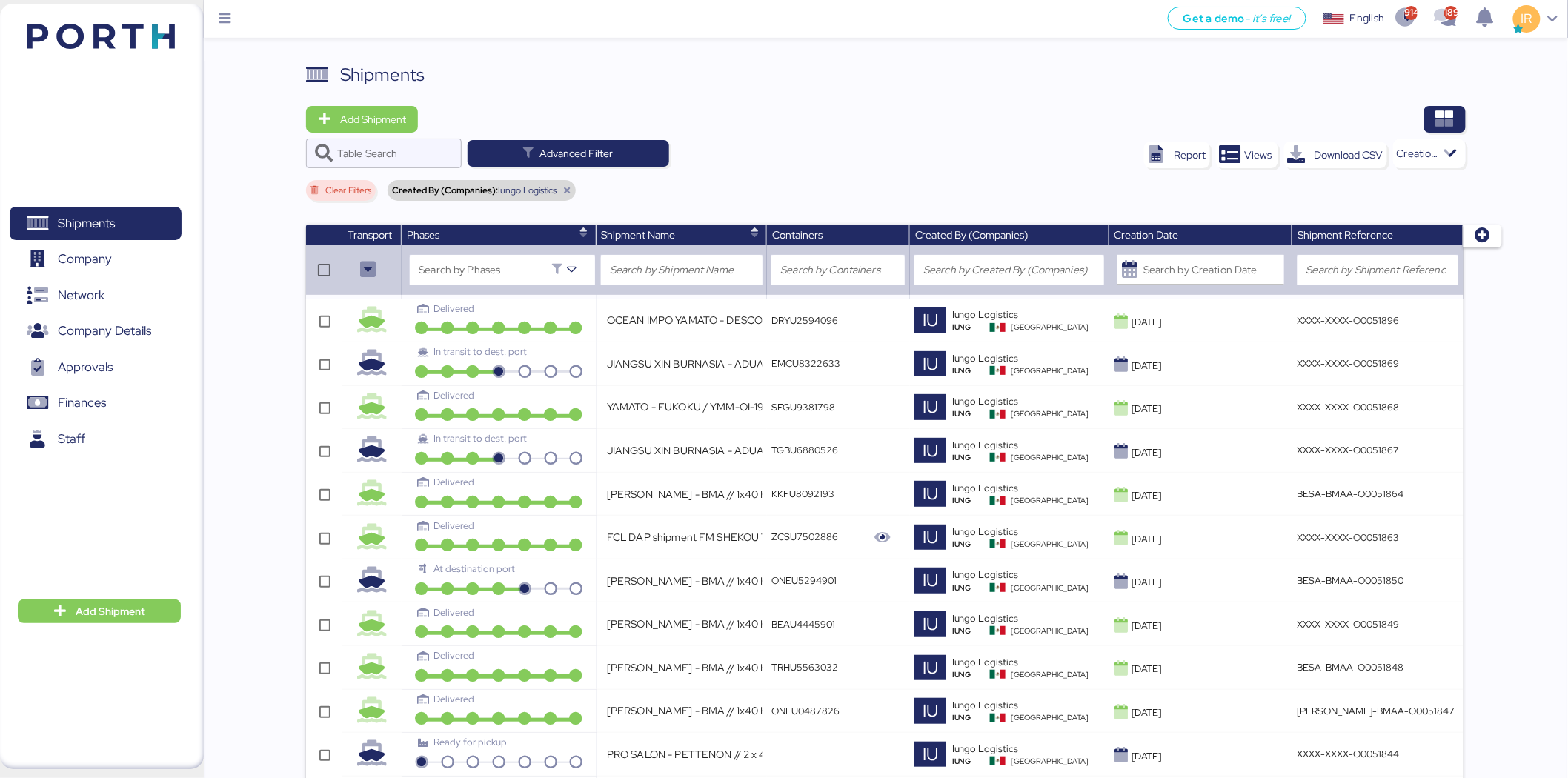
type input "JIANGSU XIN BURNASIA - AUTOTEK // 3 x 40HQ // SHANGHAI - MANZANILLO // MBL: SHS…"
type input "BORGO - MARIANELLI / PO: 10007 / VITORIA - ALTAMIRA / 1x20' / TARAGO"
type input "LOXSON - MARTINREA / [GEOGRAPHIC_DATA] - MANZANILLO / MBL: COSU6423724460 - HBL…"
type input "LOXSON - MARTINREA / SHANGHAI - MANZANILLO / MBL: COSU6423723020 - HBL: KSSE250…"
type input "YAMATO - SUZUKI / YMM-OI-207 / MBL: KMTCJKT5210744 / HBL: YIFFW0155195 / FCL"
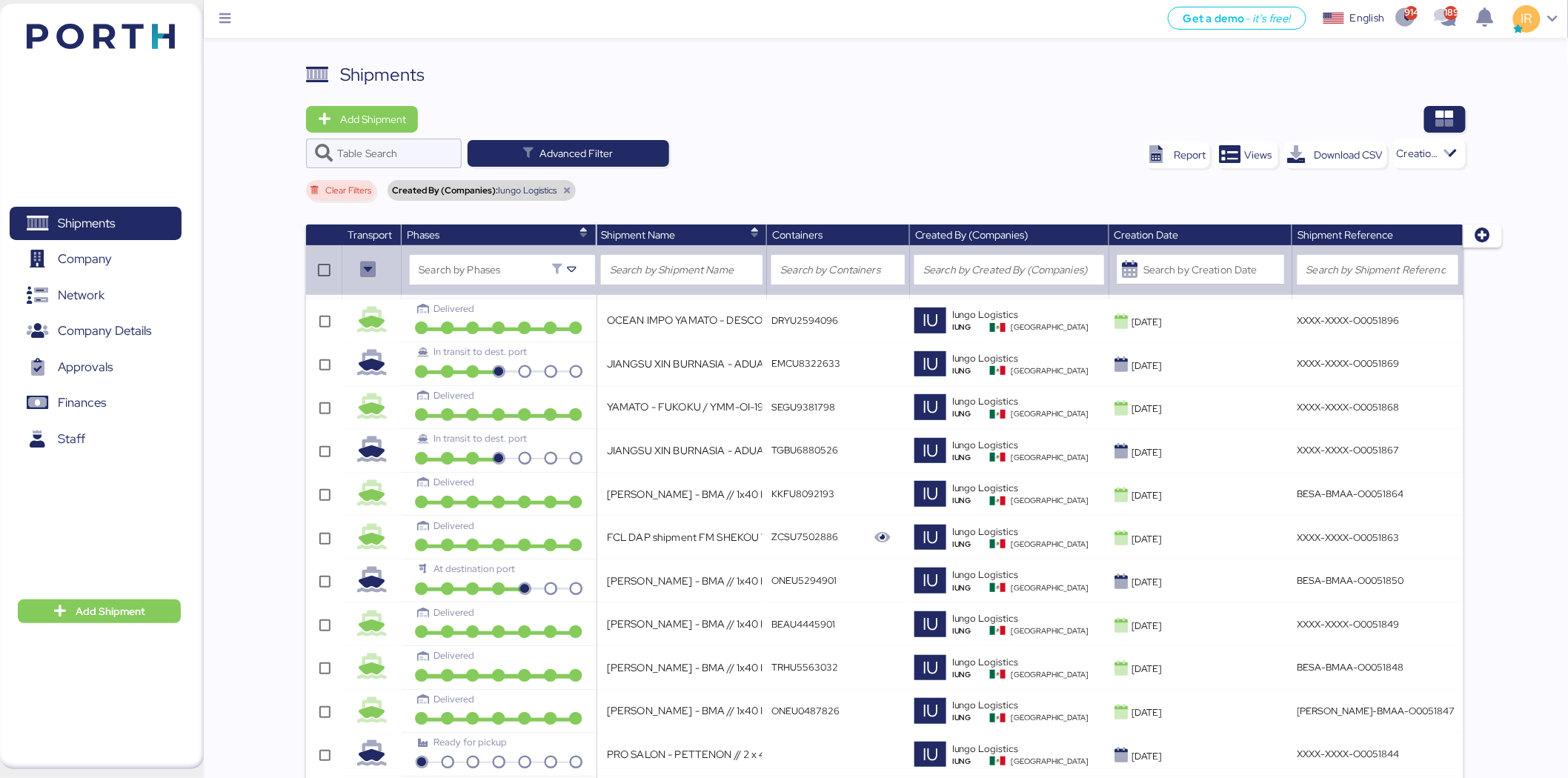
type input "BERTOLINI - BMA // 1x40 HQ // Rio Grande - Veracruz // MBL: PENDIENTE - HBL: AD…"
type input "LOXSON - HUANG YU / SHANGHAI - MANZANILLO / MBL: COSU6422901850 - HBL: KSSE2507…"
type input "LOXSON - PXI / SHANGHAI - MANZANILLO / MBL: ZIMUSNH21166286 - HBL: CSSE25061713…"
type input "LOXSON - HUANG YU / PVG - GDL / MAWB: 160-9538 3492 - HAWB: LXN25070353"
type input "LOXSON - PXI / MANZANILLO - SHANGHAI / MBL: ZLO/SHA/16387 / LCL"
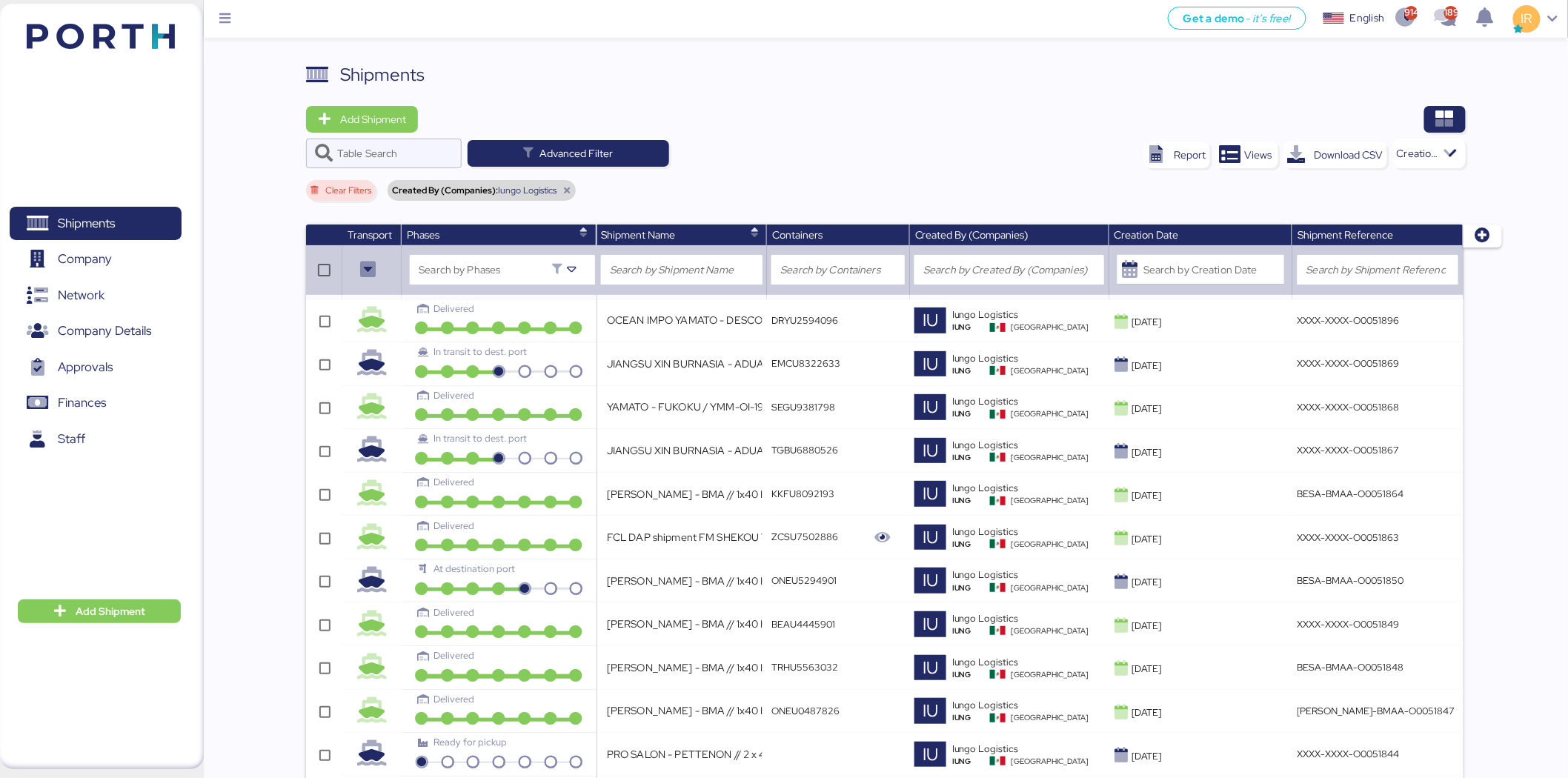
type input "YAMATO - NIDEG MOBILITY / NRT - GDL / YMM-AI-166"
type input "BERTOLINI - BMA // 1x40 HQ // Rio Grande - Veracruz // MBL: PENDIENTE - HBL: AD…"
type input "HARMONY - SAN LUIS METAL FORMING // 2x 40 OT // POL: SHEKOU - POD: MANZANILLO /…"
type input "SHANGHAI HZD - ELECTRONICA Y MEDICINA // 1 x 40HC // Shanghai - Manzanillo // H…"
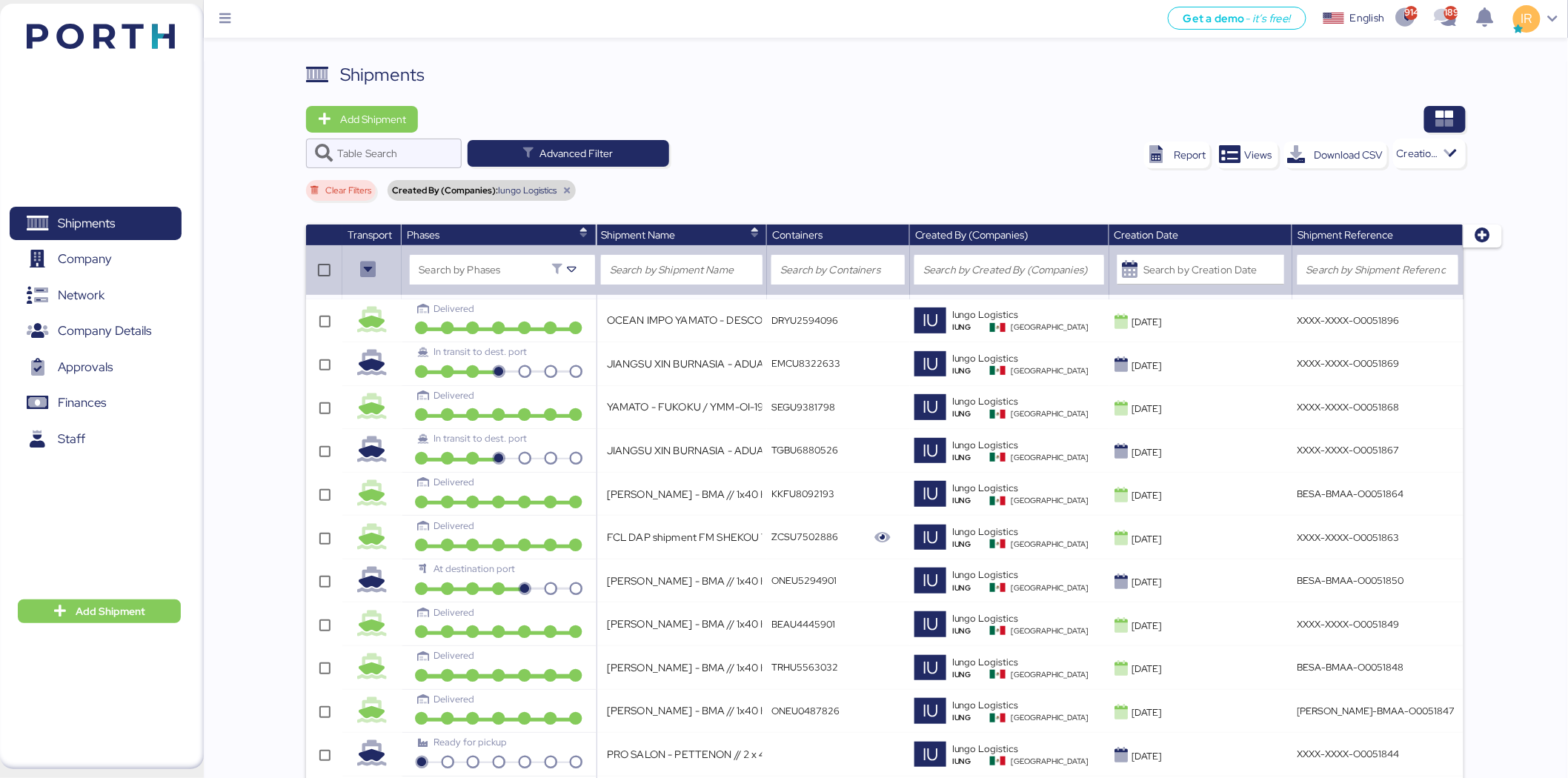
type input "OCEAN IMPO YAMATO - DESCON / MOI-2515 / MBL: ONEYTYOFC4894500 - HBL: VARIOS / F…"
type input "YAMATO - SUZUKI / YMM-OI-189 / MBL: ONEYJKTF43261300 / HBL: YIFFW0125155 / FCL"
type input "EXW- POL: MANZANILLO-POD: Hong Kong //SHENZHEN GRENTECH RF COMMUNICATION LIMITE…"
type input "SHANGHAI HZD - ELECTRONICA Y MEDICINA // 1 x 40HC // Shanghai - Manzanillo // H…"
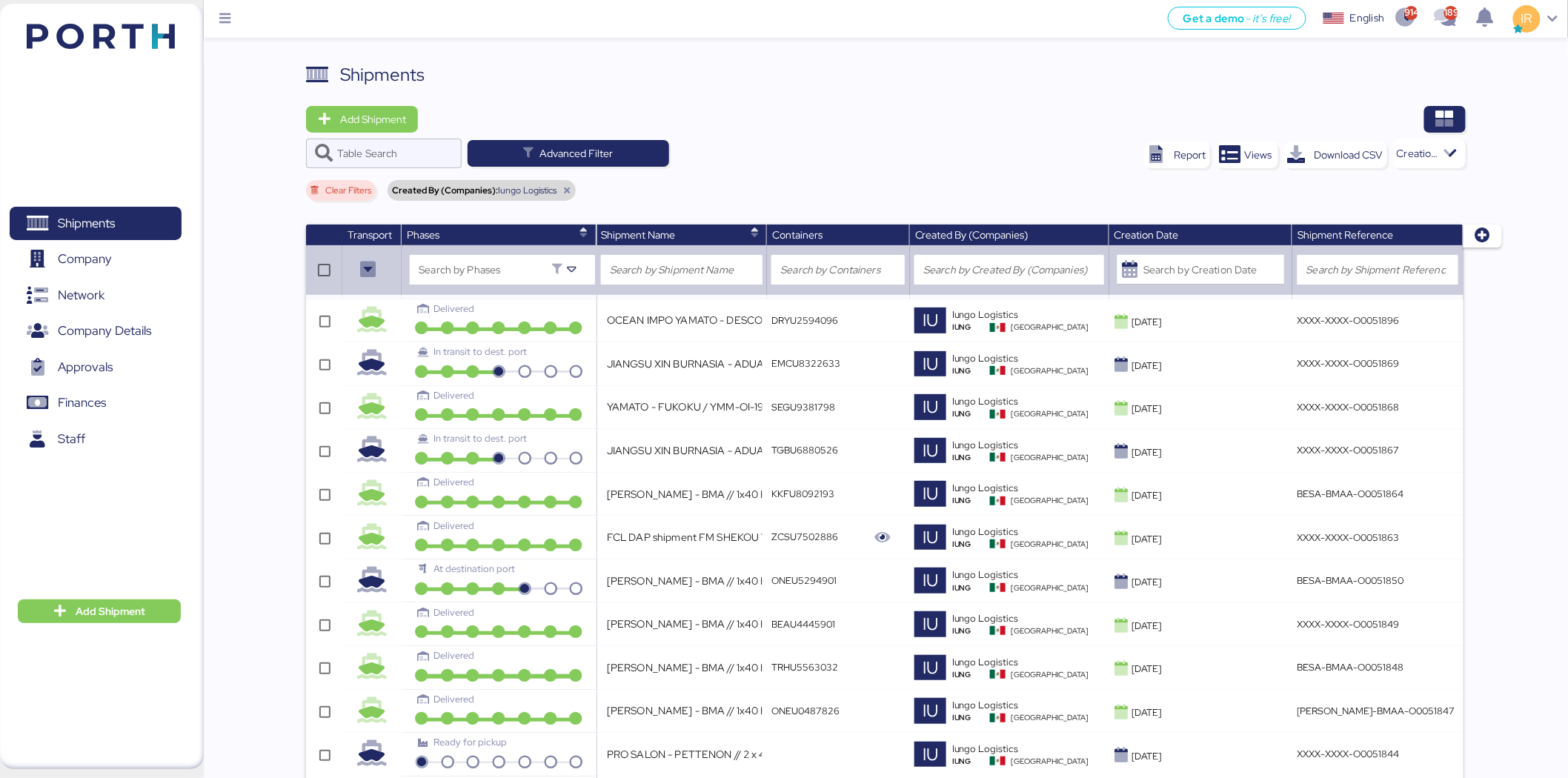
type input "SHANGHAI HZD - ELECTRONICA Y MEDICINA // 1 x 40HC // Shanghai - Manzanillo // H…"
type input "LCL DAP shipment FM SHENZHEN TO MANZANILLO(MX) WQSE2503X37"
type input "PRO SALON - PETTENON // 2 x 40 // PO: 35 + 36 // BKG: PENDIENTE"
type input "FCL DAP shipment FM SHEKOU TO MANZANILLO 6X40HQ JOB:WQSE2507X01"
type input "BORGO - ROCK FOREVER / PO: RF2648 / MUNDRA - MANZANILLO / 1x20 / TARJUL"
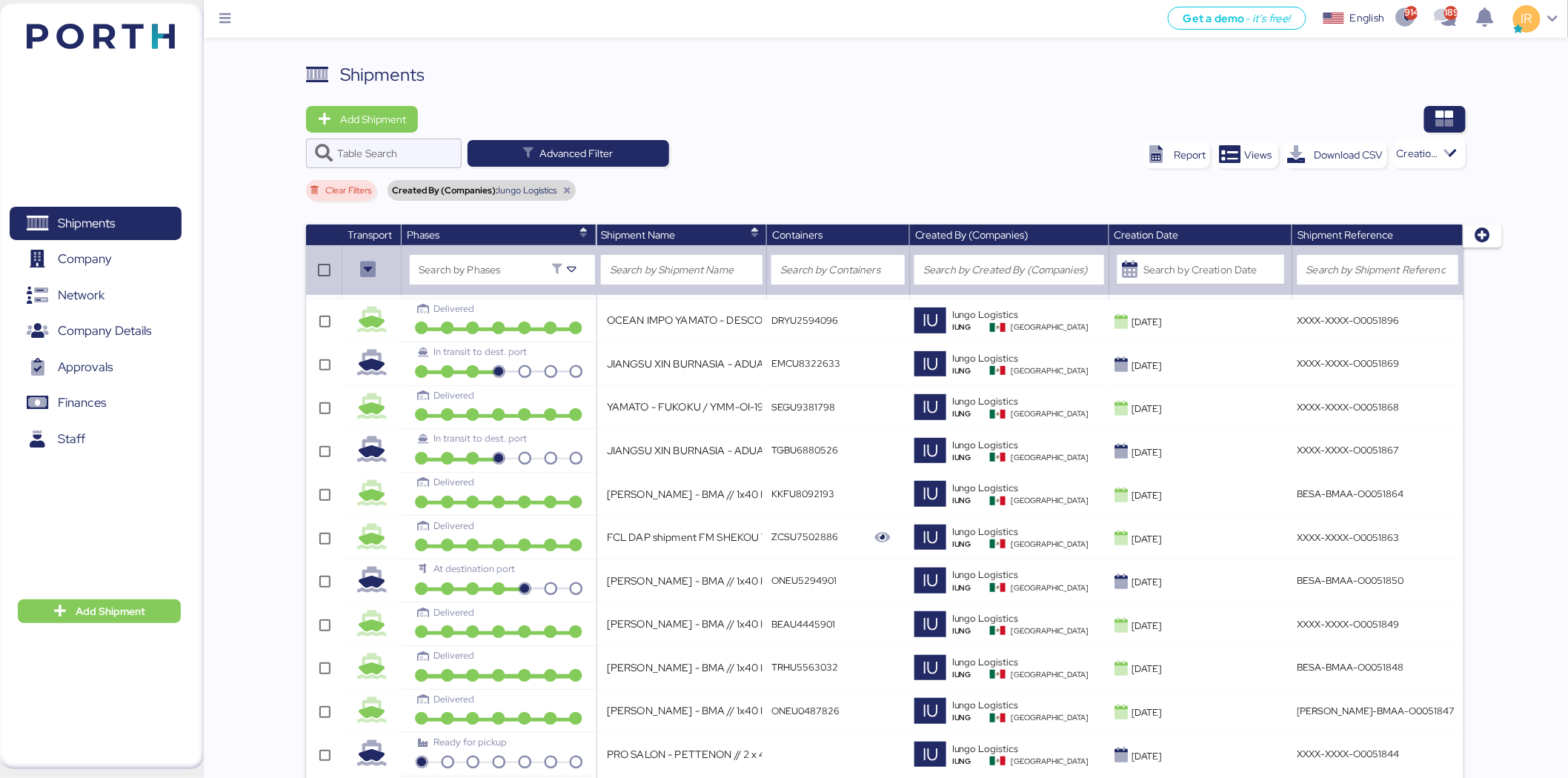
type input "VERGARA GUIJARRO TRADING GROUP // FCL - INDIA // SUPERLITE JOINTINGS"
type input "YAMATO - MURATA / YMM-OI-206 / MBL: NGTL7461798 / HBL: YTJTG1100009 / FCL"
type input "YAMATO - CIENTEC / NRT - MEX / YMM-AI-163"
type input "LOXSON - LLENAMEX / SHANGHAI - MANZANILLO / MBL: - HBL: KSSE250707951 / LCL"
type input "LOXSON - PXI / SHANGHAI - MANZANILLO / MBL: ZIMUSNH21165956 - HBL: CSSE25061218…"
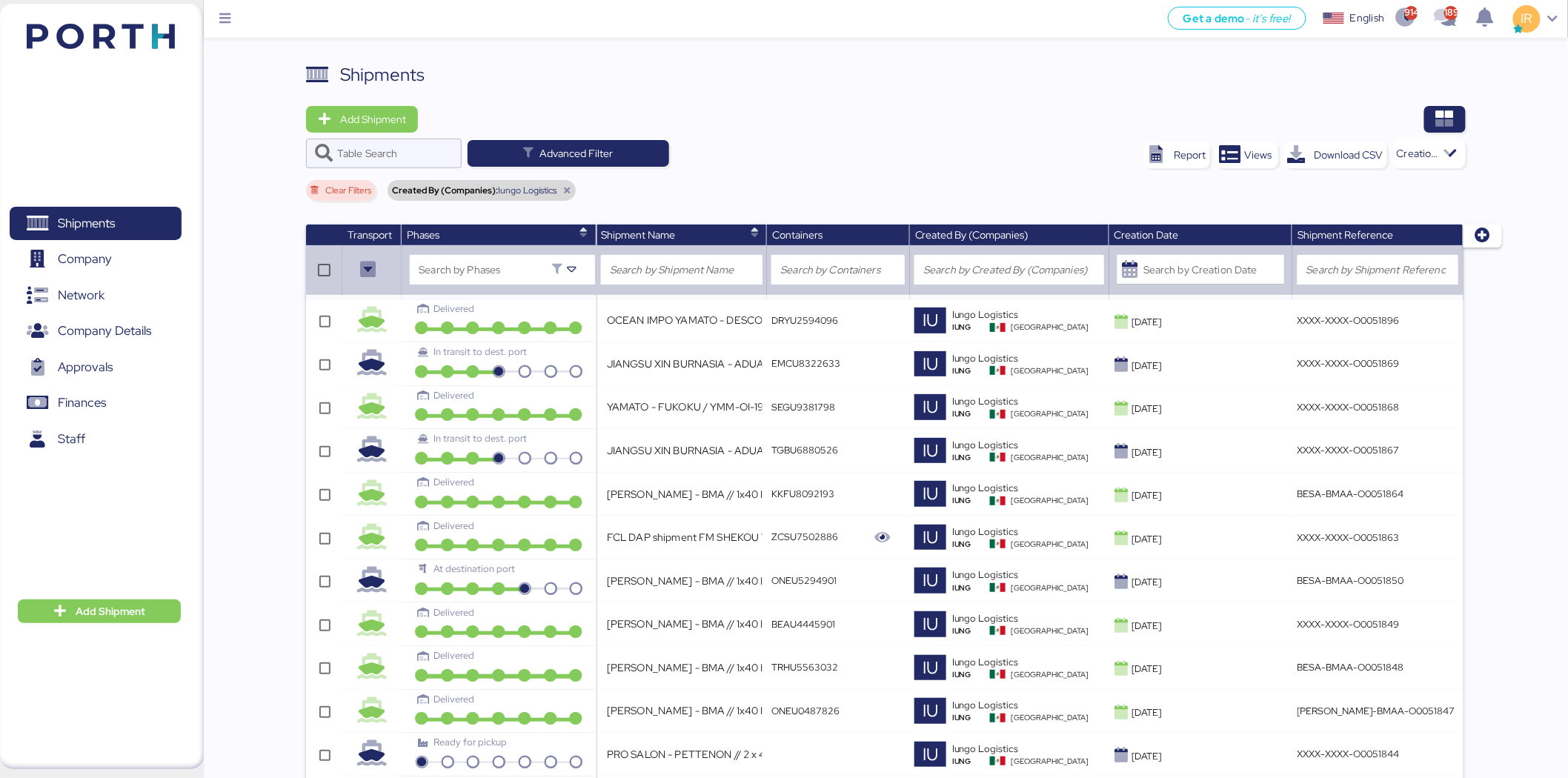
type input "LOXSON - PXI / SHANGHAI - MANZANILLO / MBL: ZIMUSNH21165957 - HBL: CSSE25061219…"
type input "LOXSON - LLENAMEX / SHANGHAI - MANZANILLO / MBL: SAL25070002 - HBL: KSSE2506097…"
type input "LOXSON - MARTINREA / NLU - YYZ / MAWB: - HAWB:"
type input "LOXSON - MARTINREA / PVG - NLU / MAWB: 784-4085 3131 - HAWB: LXN25070295"
type input "LOXSON - LLENAMEX / SHANGHAI - MANZANILLO / MBL: - HBL: KSSE250706376 / LCL"
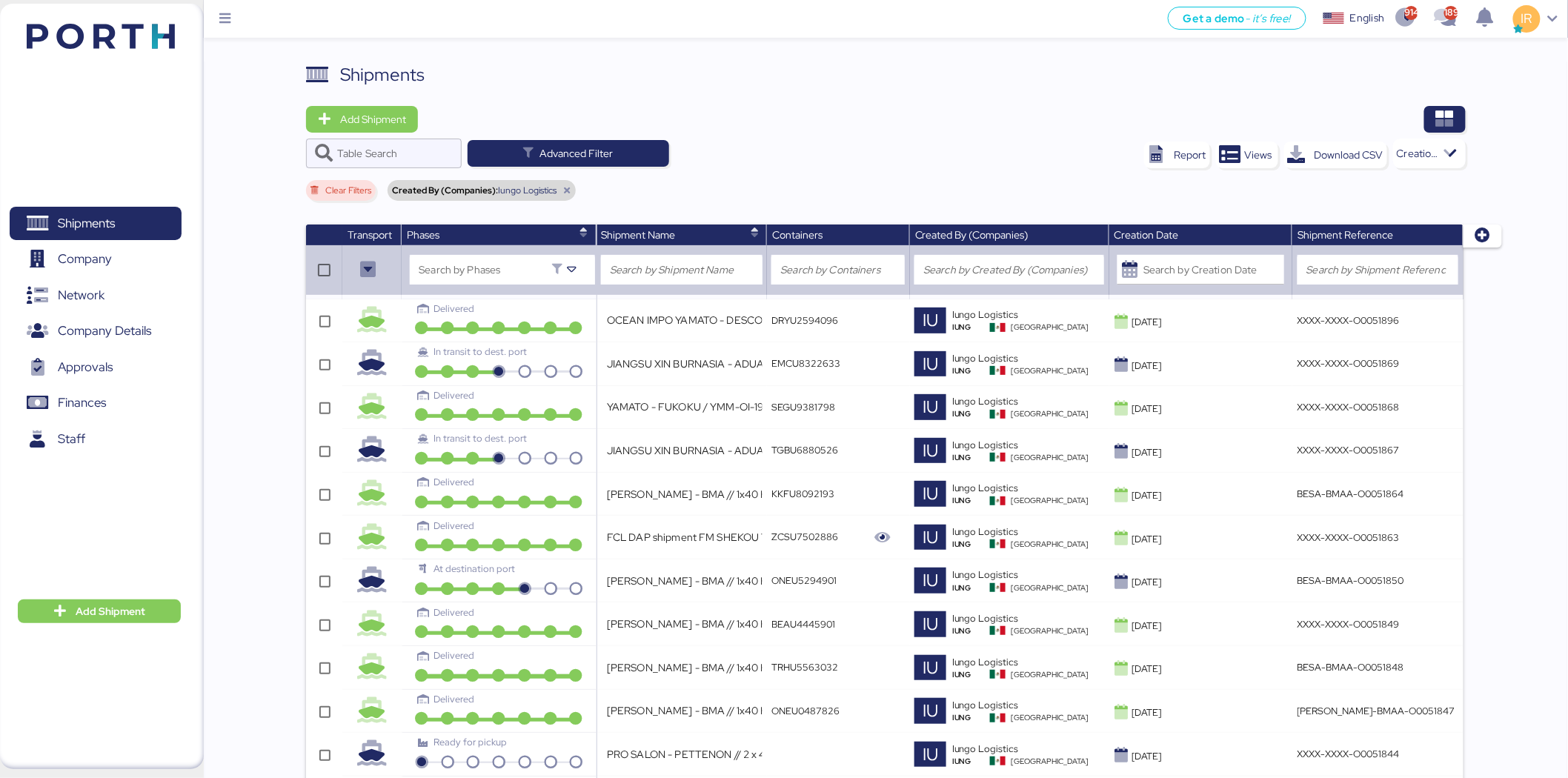
type input "LOXSON - CHEERSSON / SHANGHAI - MANZANILLO / MBL: ESLCHNSHG039932A - HBL: YQSE2…"
type input "PRO SALON - PETTENON // 1 x 40 // PO: 28 // BKG: PENDIENTE"
type input "PRO SALON - GUANGZHOU ZHUJI YIHENG // 1 x 20 // PO: // BKG:"
type input "LCL DAP shipment FM SHENZHEN TO MANZANILLO(MX) WQSE2506X36"
type input "YAMATO - MURATA / YMM-OI-203 / MBL: NGTL7459037 / HBL: YTJTGI011277 / LCL"
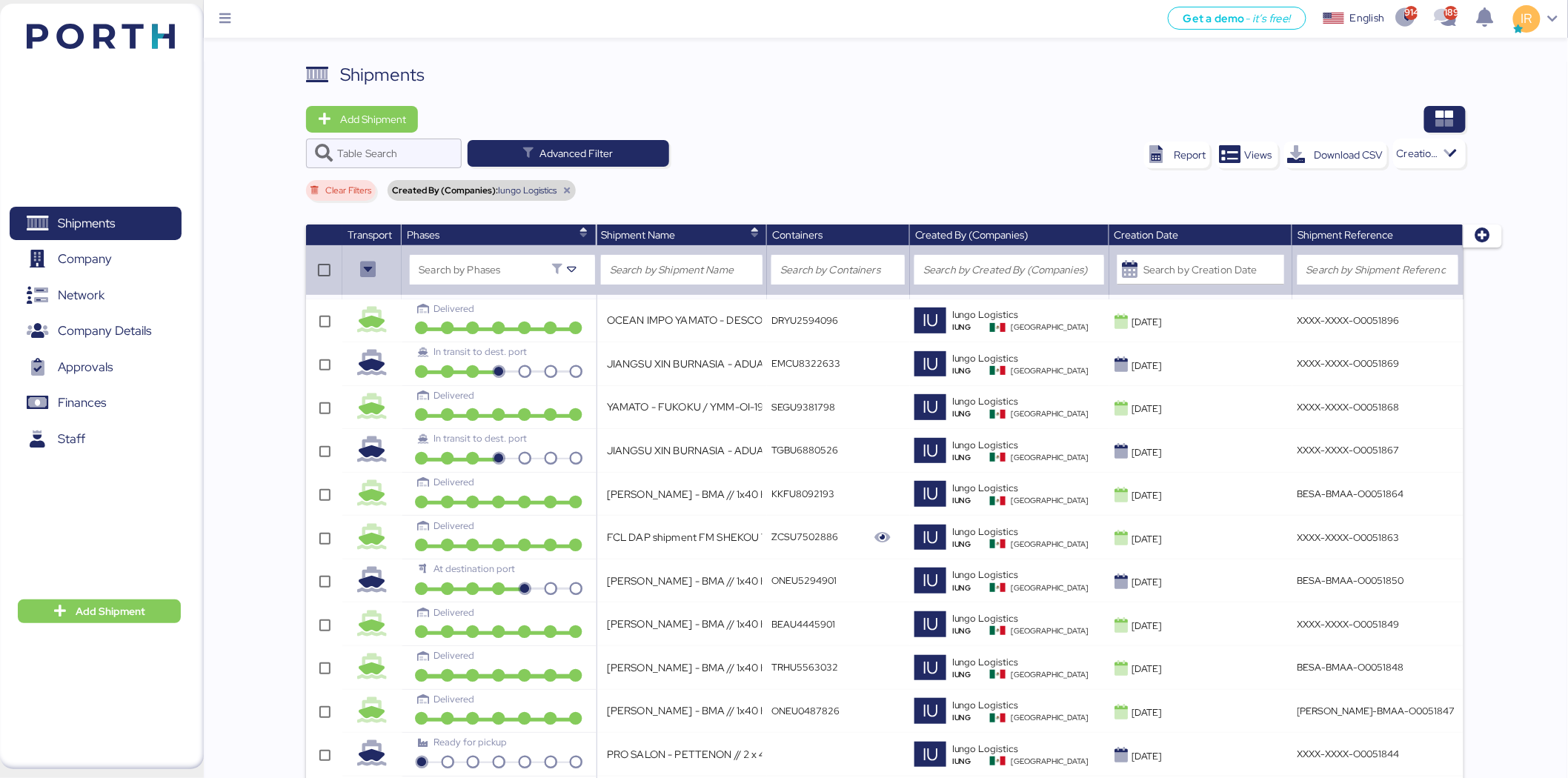
type input "YAMATO - SUZUKI / YMM-OI-201 / MBL: KMTCJKT5208104 / HBL: YIFFW0146095 / FCL"
type input "SHANGHAI HZD - ELECTRONICA Y MEDICINA // 1 x 40HC // Shanghai - Manzanillo // H…"
type input "YAMATO - YAMAGUCHI / YMM-OI-198 / MBL: HDMUTYOM42532400 / HBL: YTJNUM012786 / F…"
type input "CHIMON - GKN FOKKER AEROSPACE B.V. // 1x20GP + 1x40HQ // DALIAN - MANZANILLO //…"
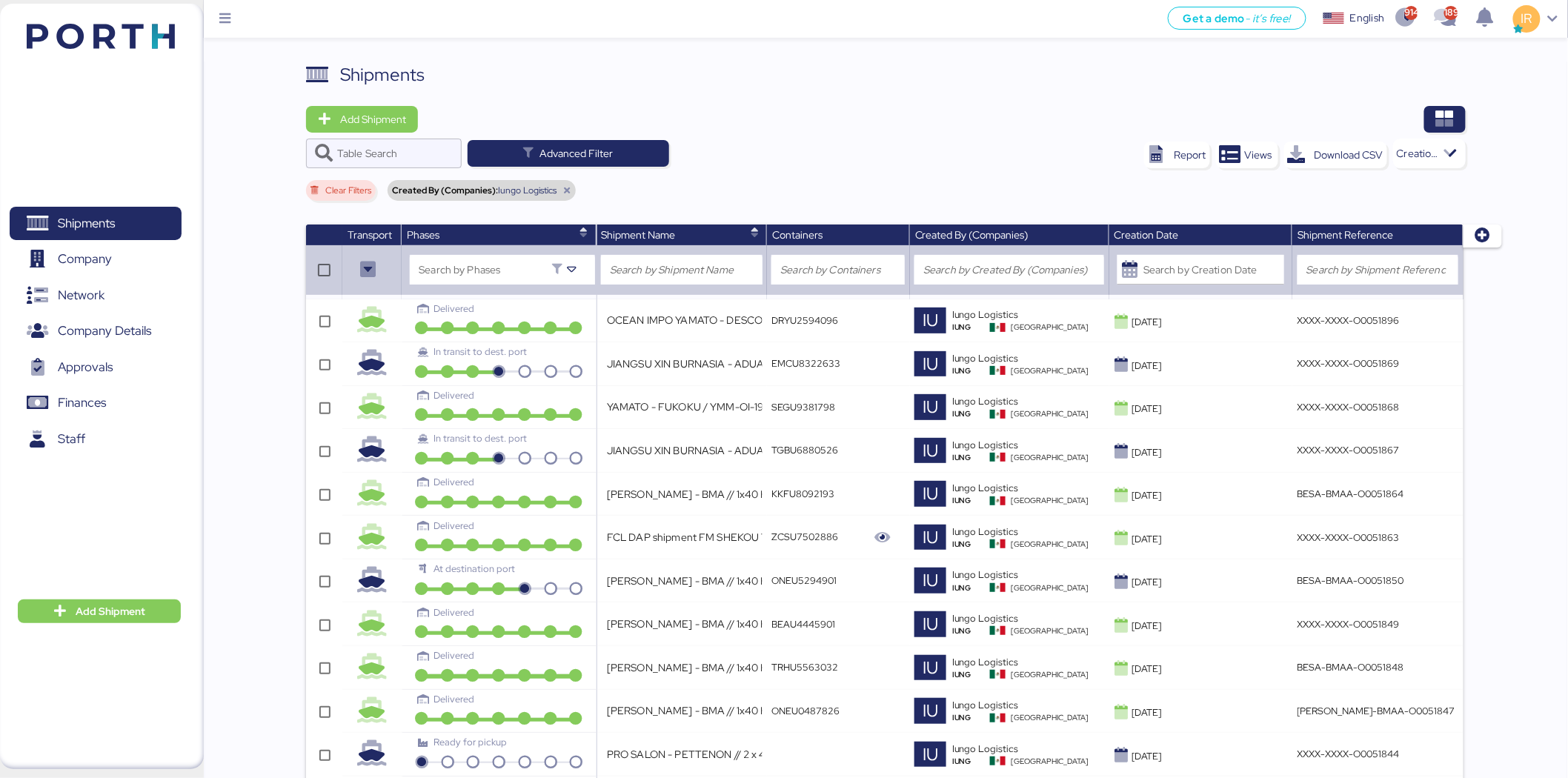
type input "YAMATO - KUZEH / YMM-OI-193 / MBL: SYZLO25E1072 / HBL: YTJTYO006774 / LCL"
type input "YAMATO - MAGNA / YMM-OI-200 / MBL: QDUC25061258 / HBL: SLSA2506128 / LCL"
type input "YAMATO - MURATA / YMM-OI-199 / MBL: NGTL7459039 / HBL: YTJTGI011282 / LCL"
type input "LOXSON - CHEERSSON / SHANGHAI - MANZANILLO / MBL: ESLCHNSHG038926 - HBL: YQSE25…"
type input "LOXSON - CHEERSSON / SHANGHAI - MANZANILLO / MBL: ESLCHNSHG038927 - HBL: YQSE25…"
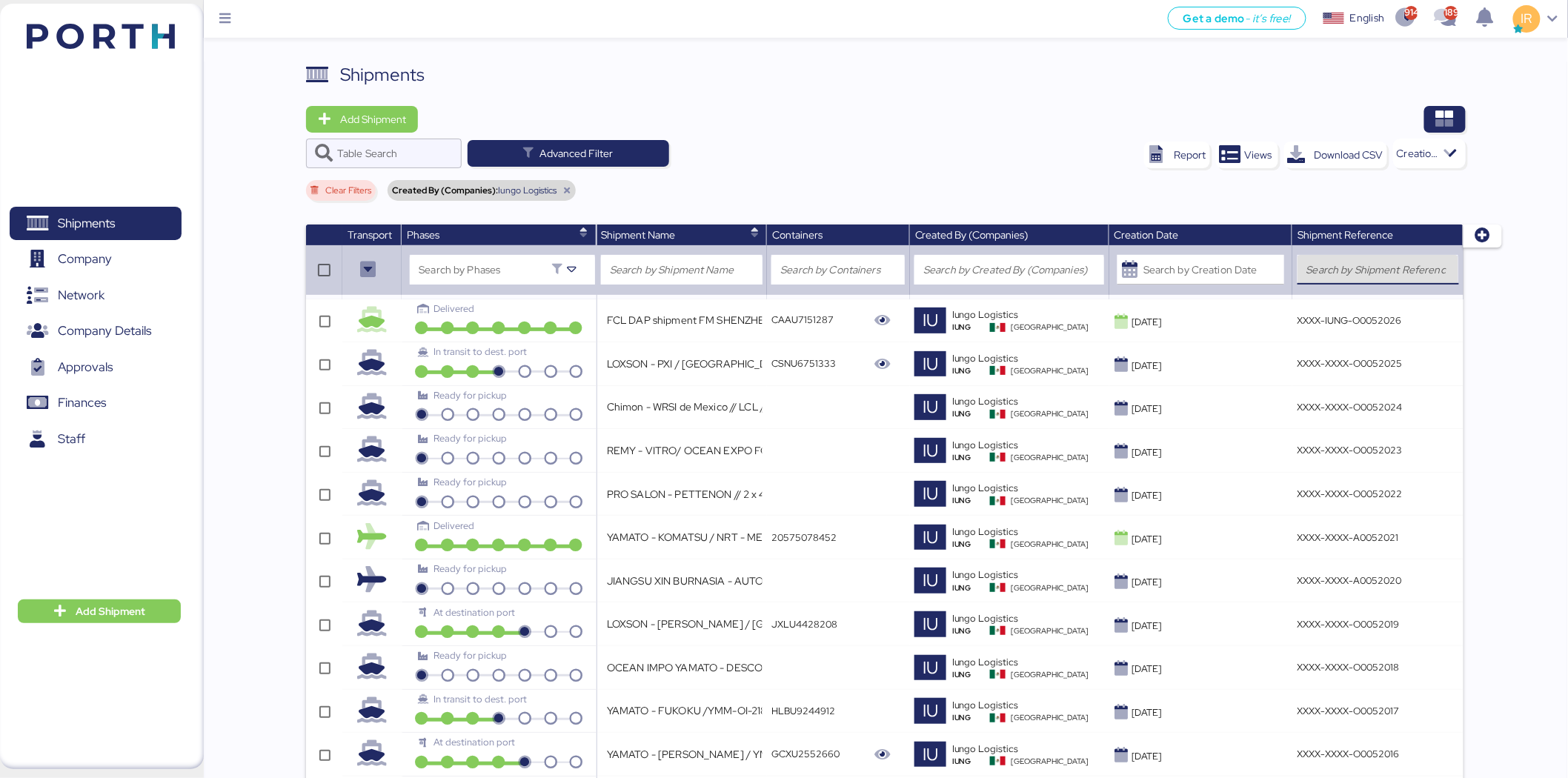
click at [1343, 275] on input "search" at bounding box center [1378, 269] width 143 height 18
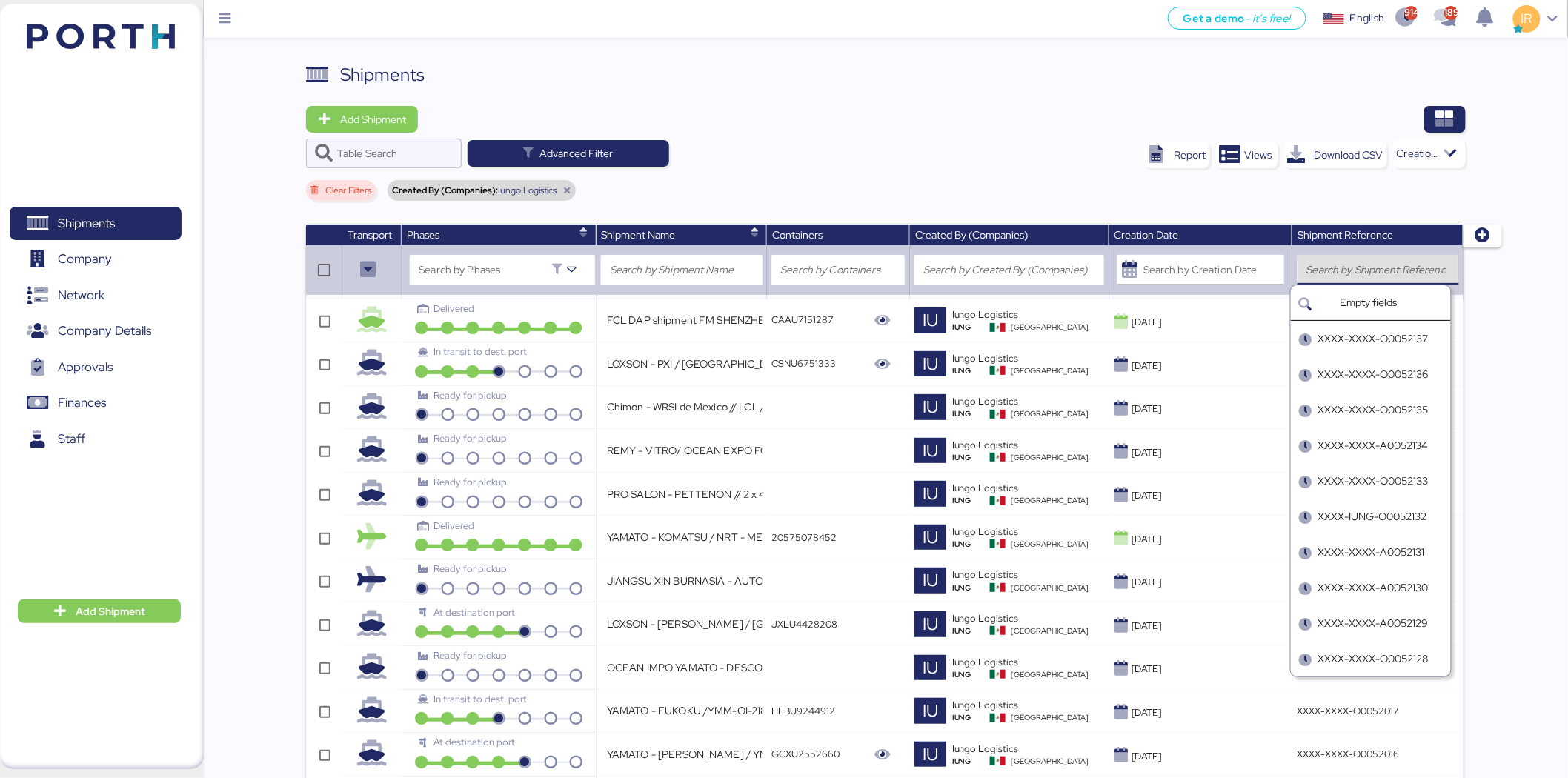
paste input "O0050415"
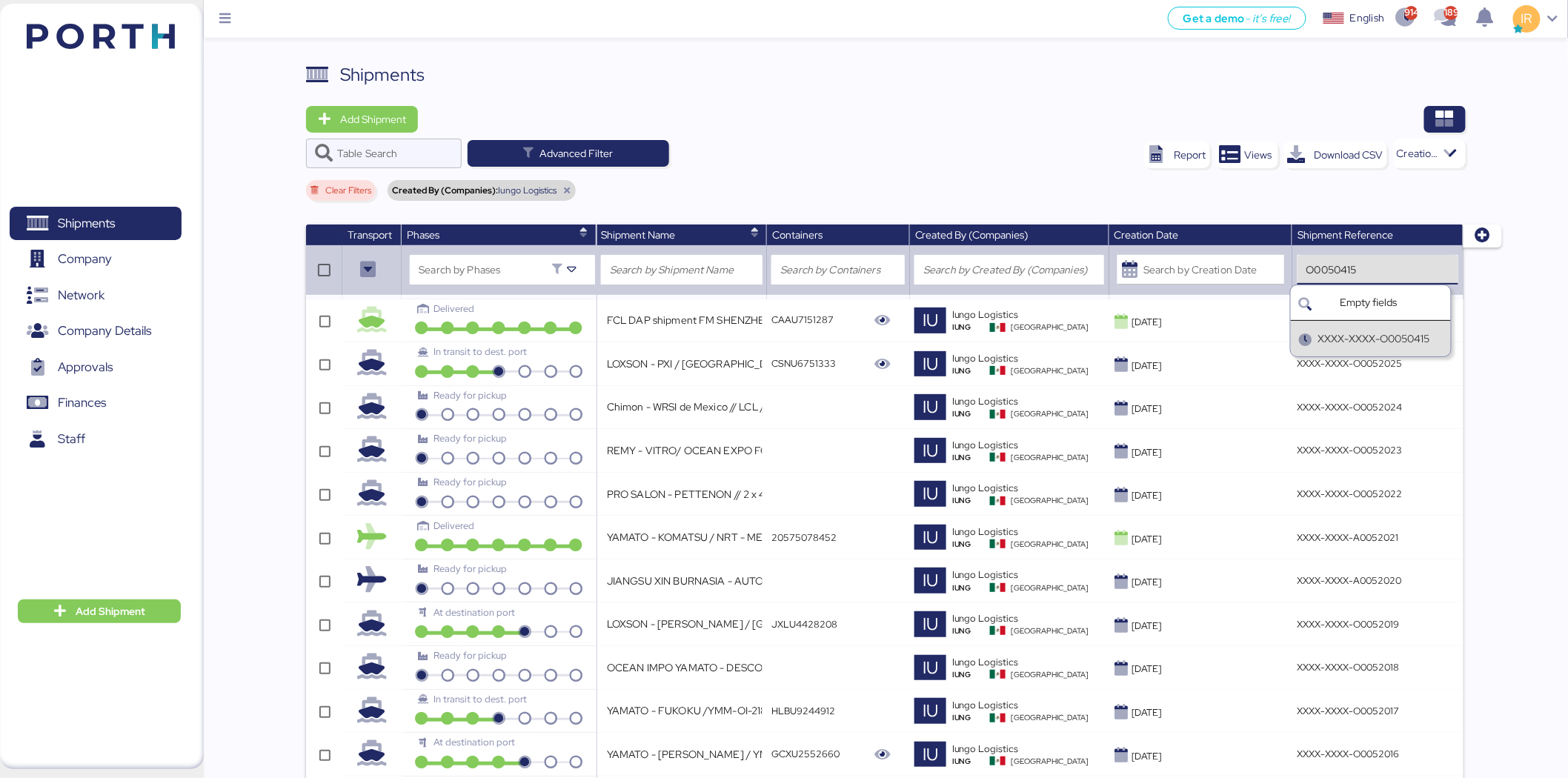
click at [1382, 351] on div "XXXX-XXXX-O0050415" at bounding box center [1371, 339] width 160 height 35
type input "XXXX-XXXX-O0050415"
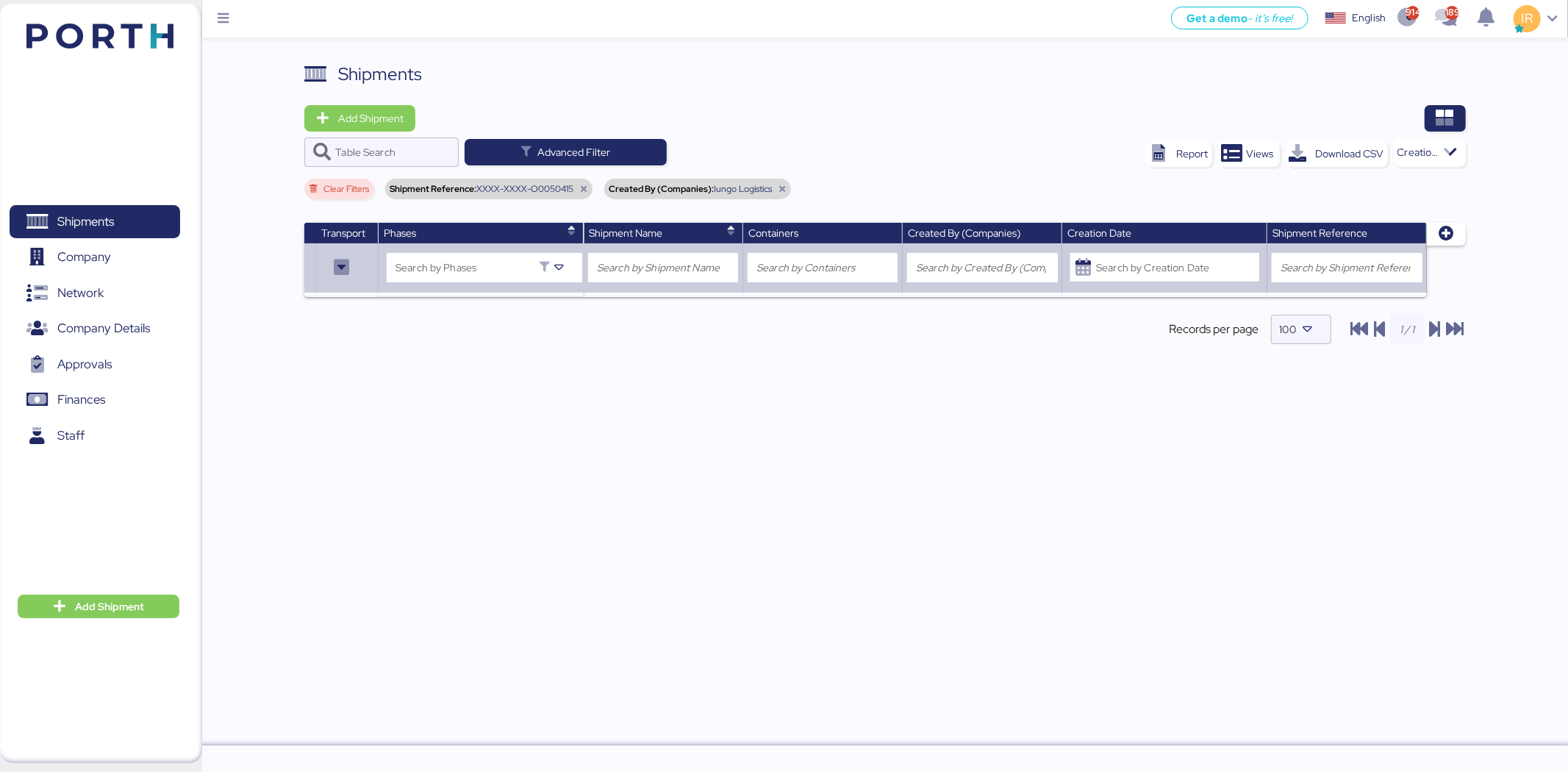
click at [583, 186] on icon at bounding box center [583, 189] width 9 height 9
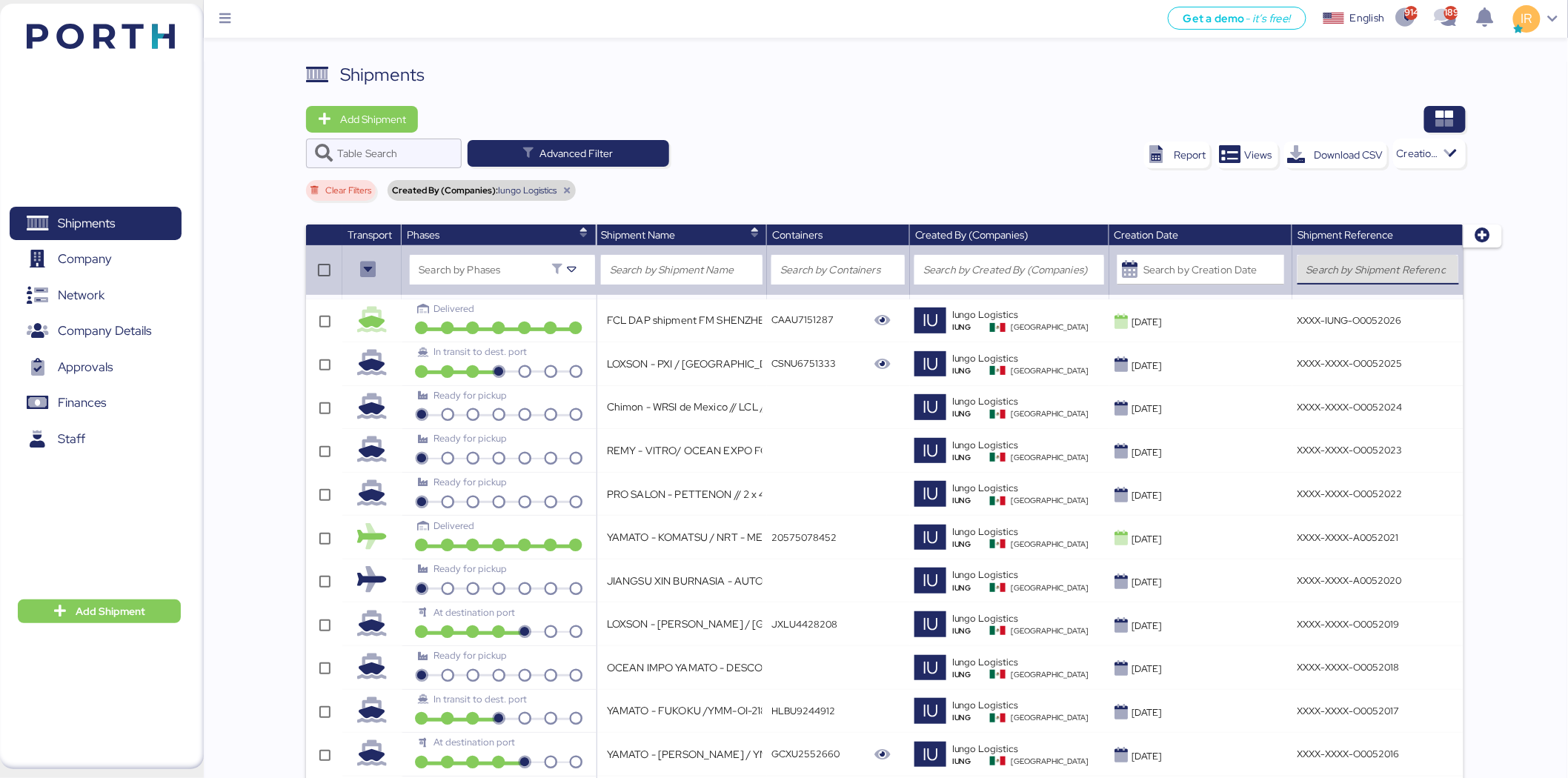
click at [1372, 258] on div at bounding box center [1378, 269] width 143 height 29
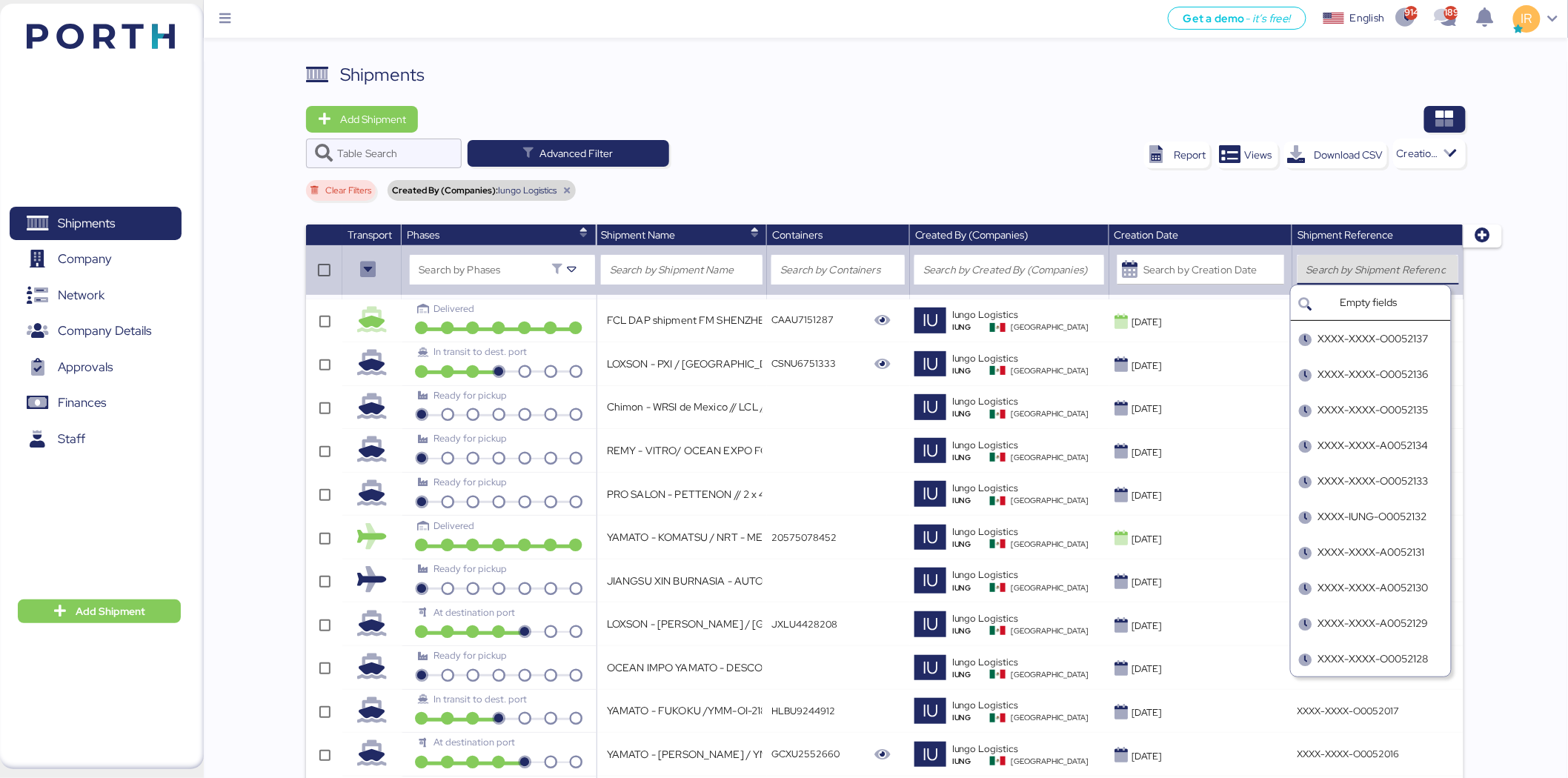
paste input "O0050415"
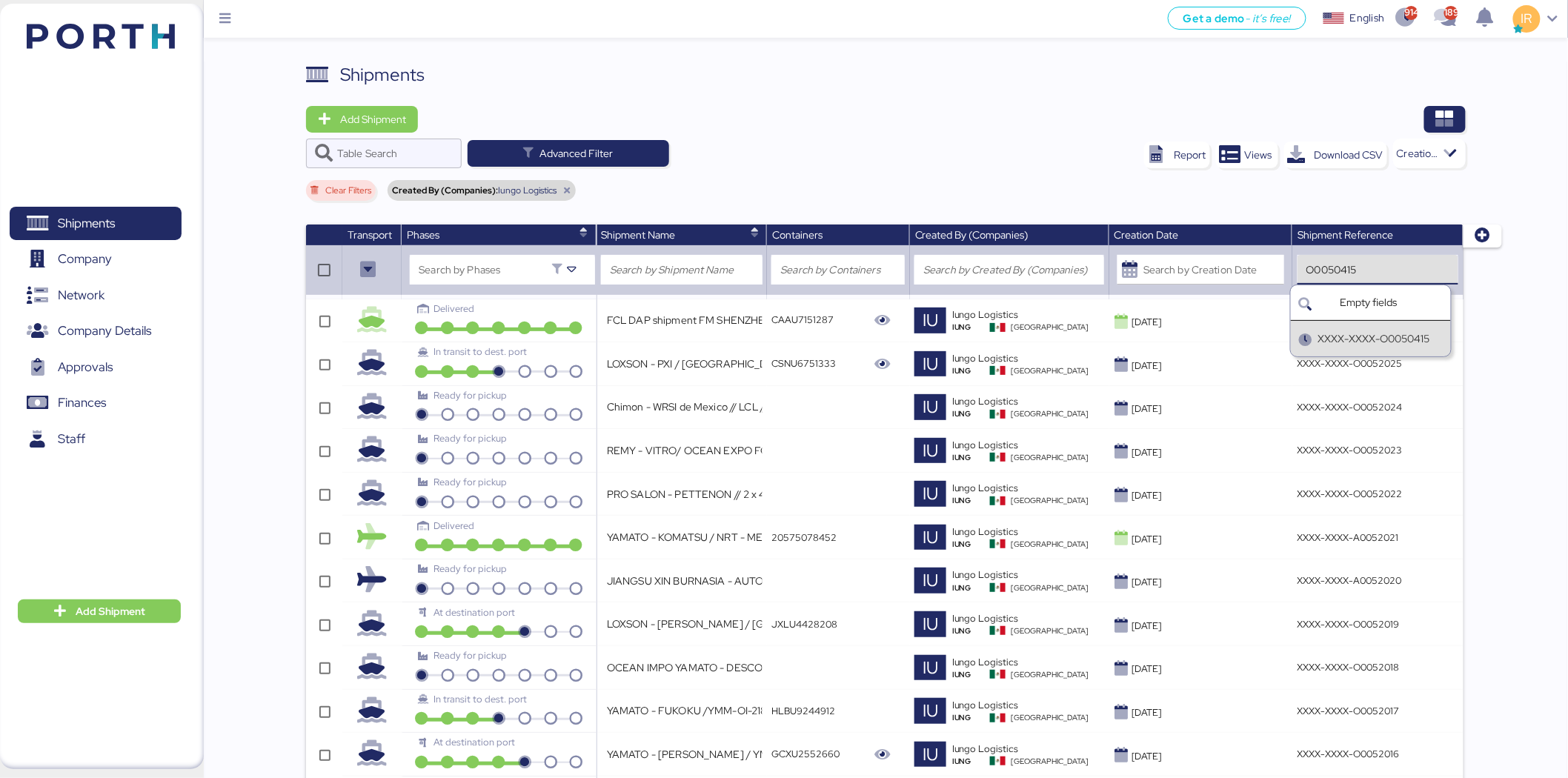
click at [1366, 335] on div "XXXX-XXXX-O0050415" at bounding box center [1373, 339] width 112 height 16
type input "XXXX-XXXX-O0050415"
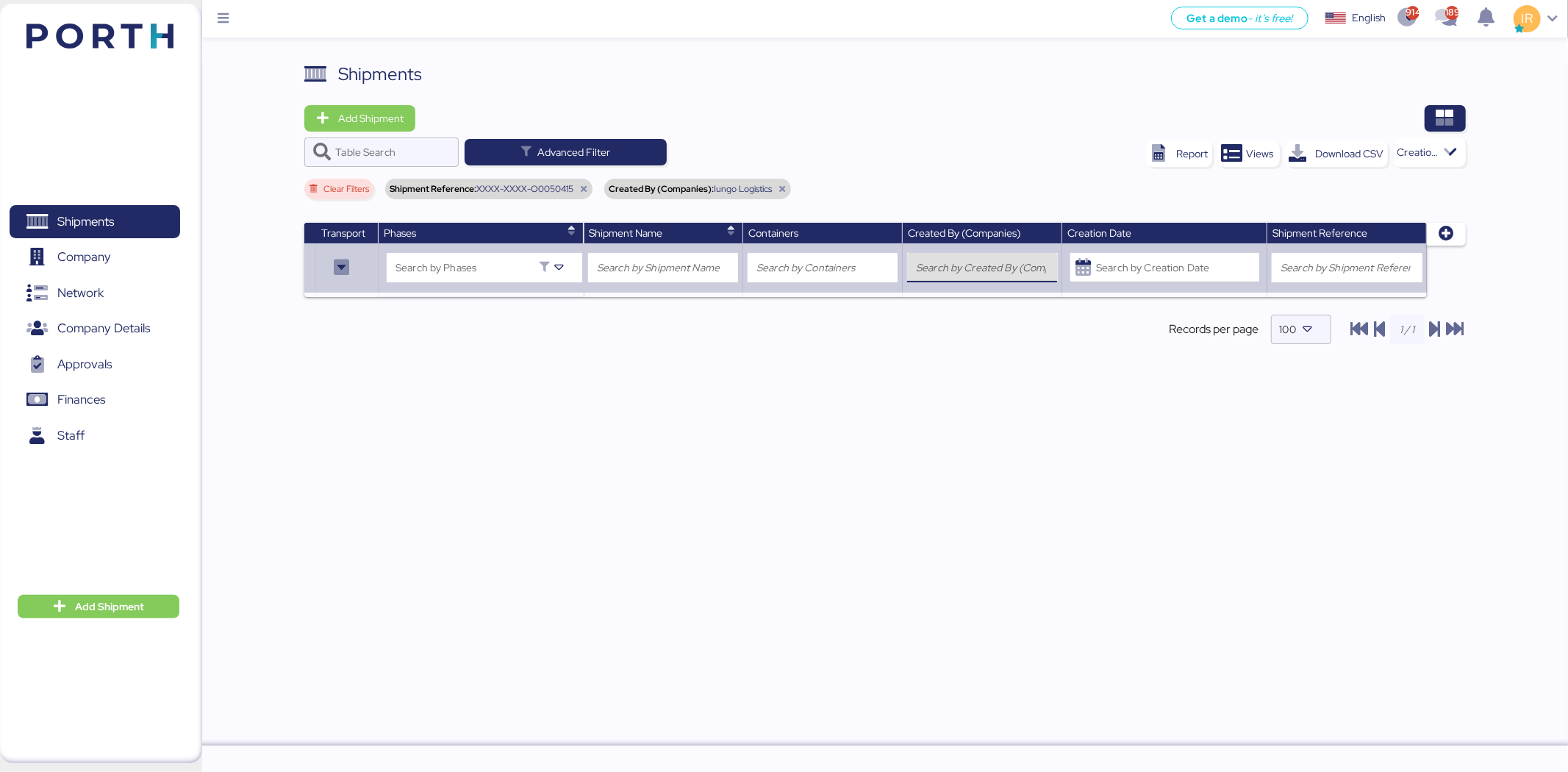
drag, startPoint x: 990, startPoint y: 253, endPoint x: 581, endPoint y: 187, distance: 414.3
click at [581, 187] on div "Shipments Add Shipment Table Search Advanced Filter Report Views Download CSV C…" at bounding box center [885, 215] width 1161 height 308
click at [581, 187] on icon at bounding box center [583, 189] width 9 height 9
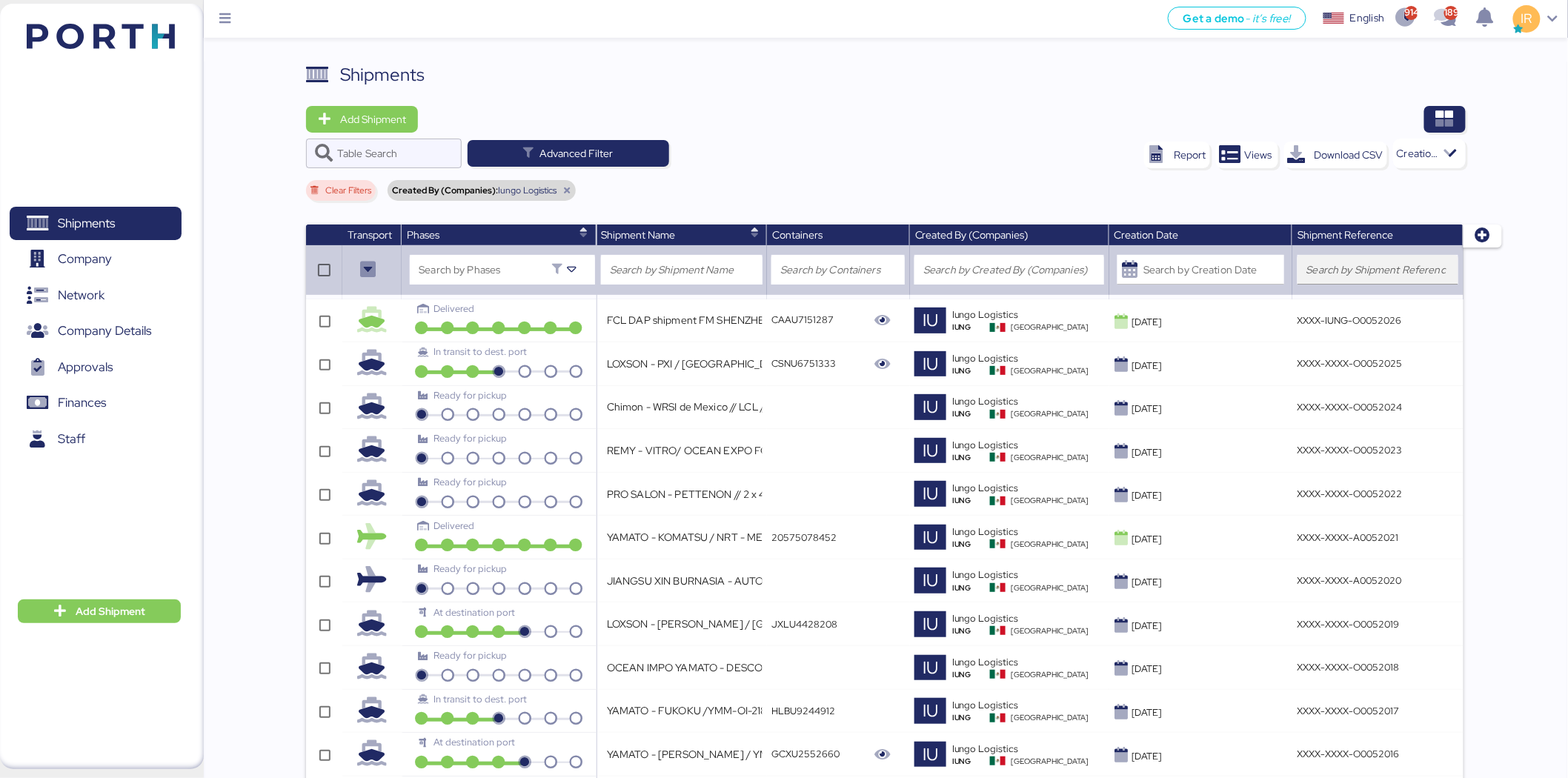
click at [1359, 272] on input "search" at bounding box center [1378, 269] width 143 height 18
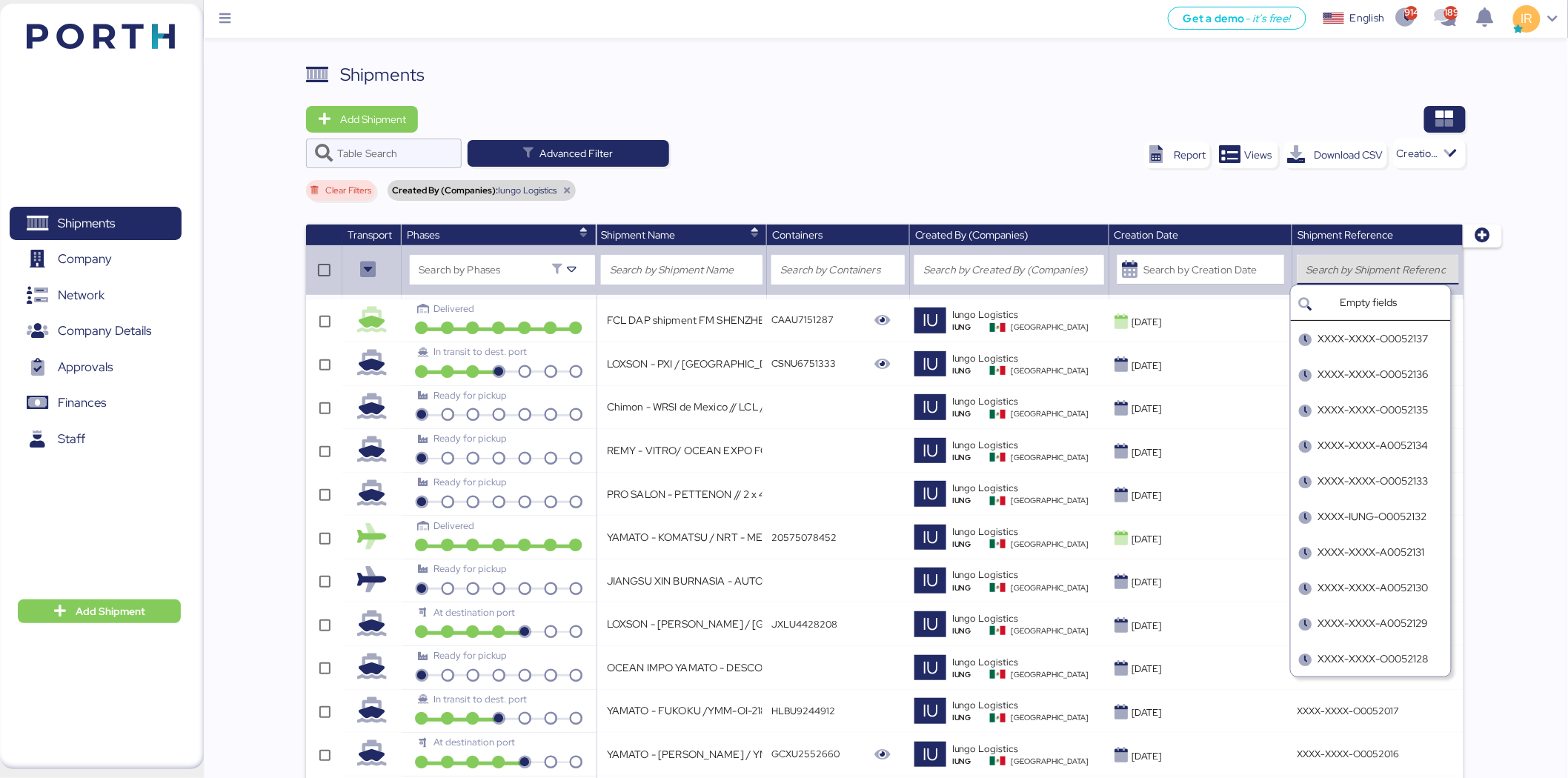
paste input "O0050415"
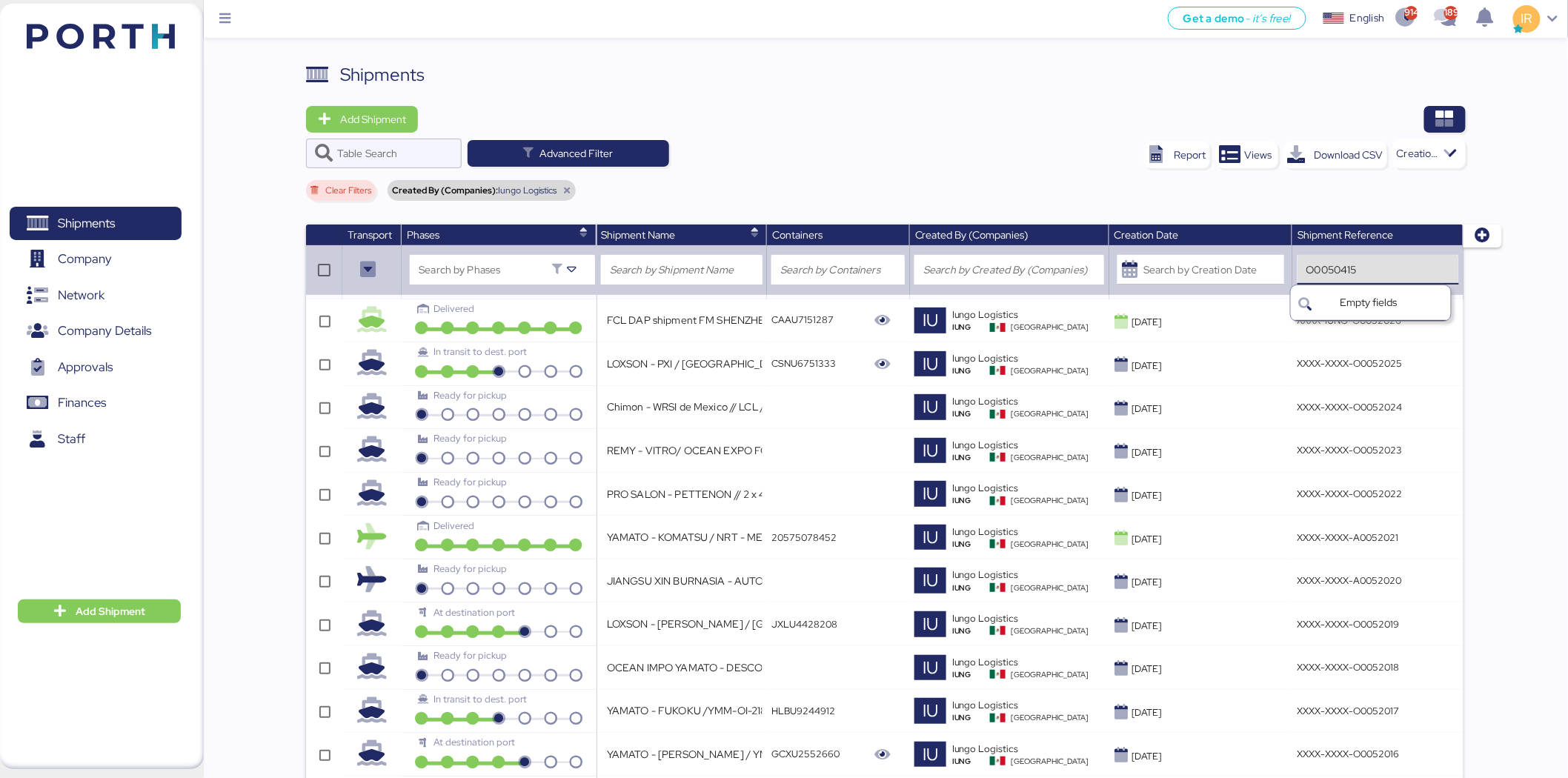
type input "O0050415"
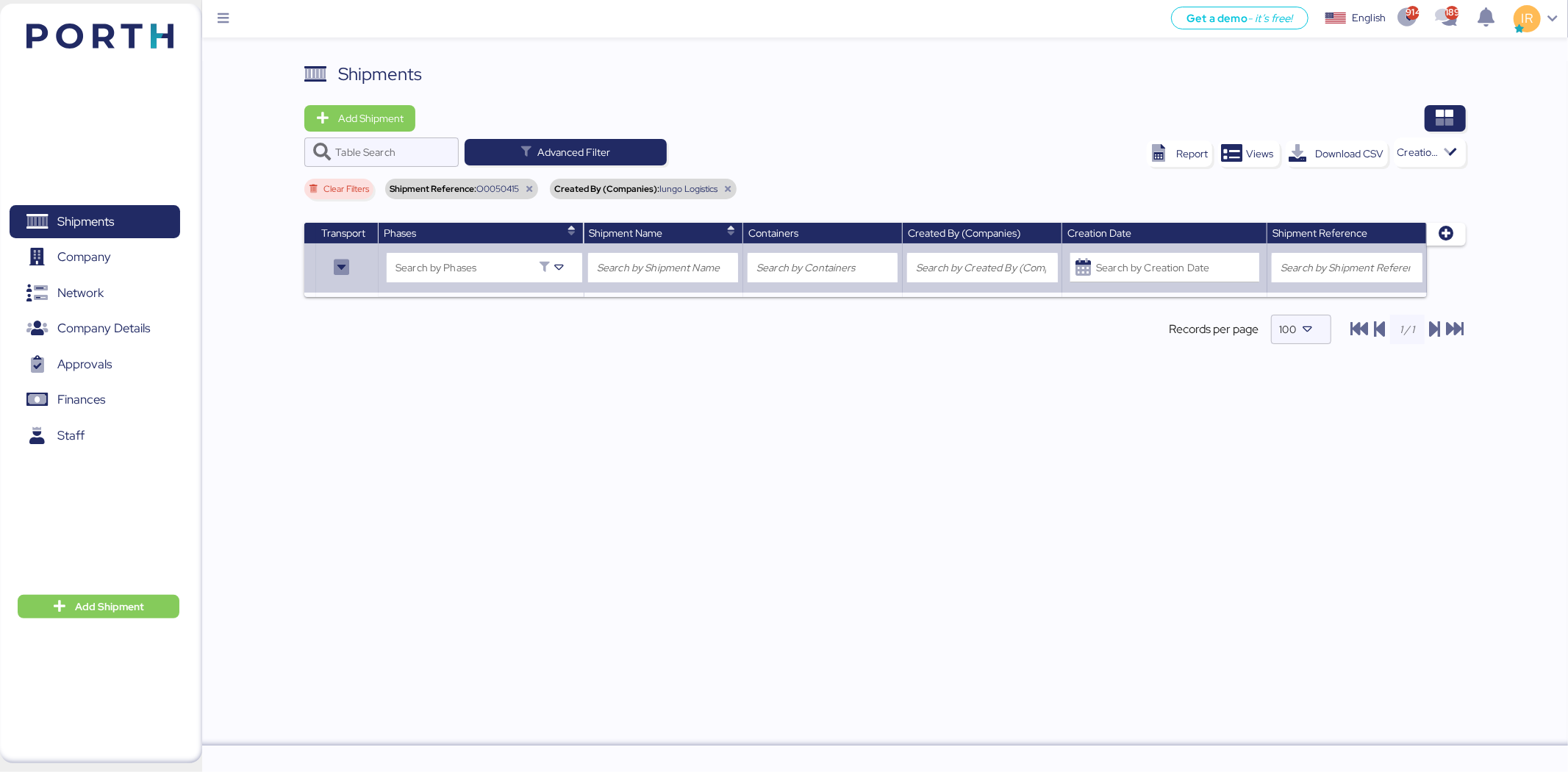
click at [534, 191] on div "Shipment Reference: O0050415" at bounding box center [462, 189] width 153 height 21
click at [527, 185] on icon at bounding box center [529, 189] width 9 height 9
click at [547, 159] on span "Advanced Filter" at bounding box center [574, 151] width 73 height 17
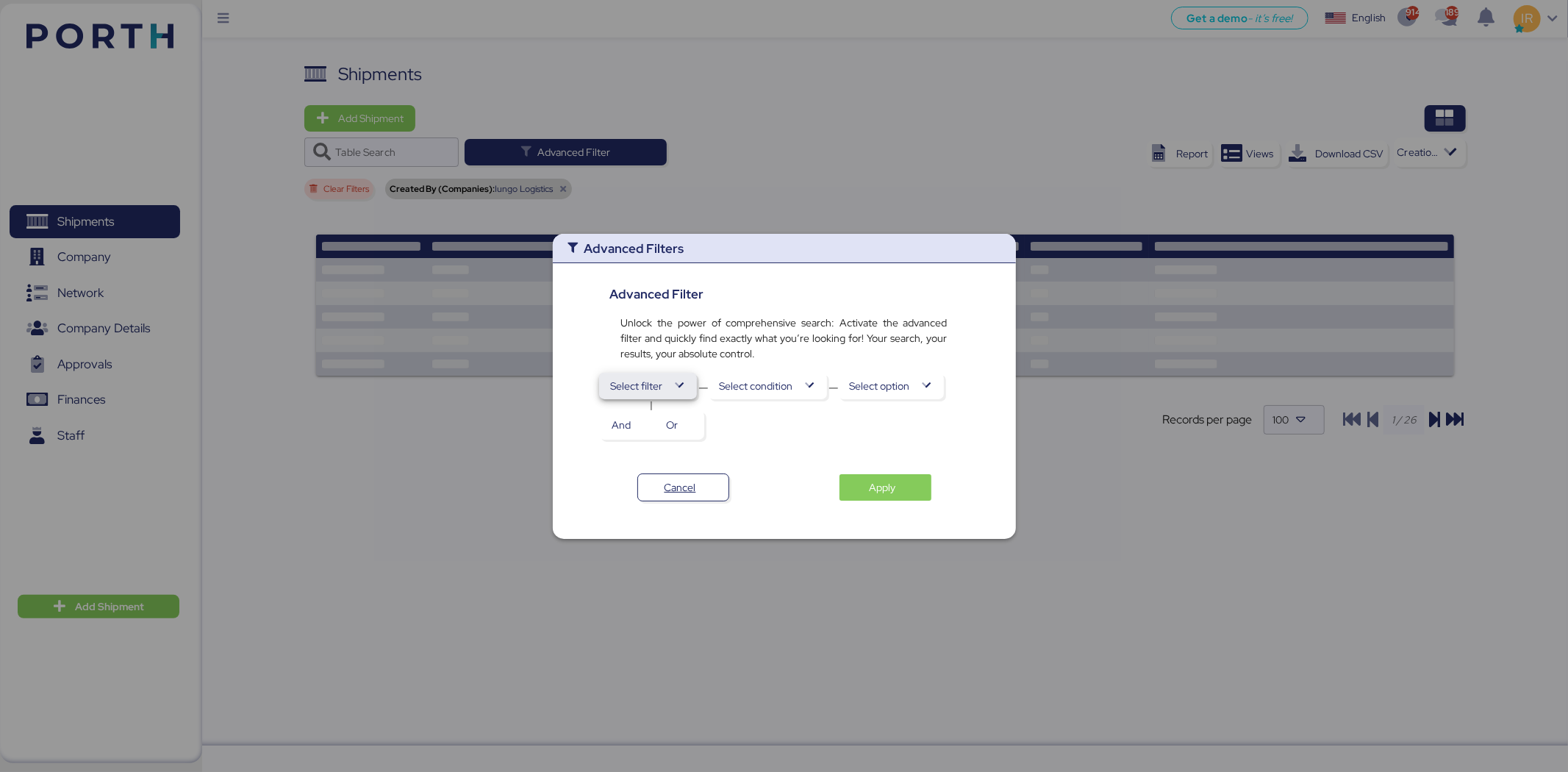
click at [650, 388] on span "Select filter" at bounding box center [636, 385] width 52 height 17
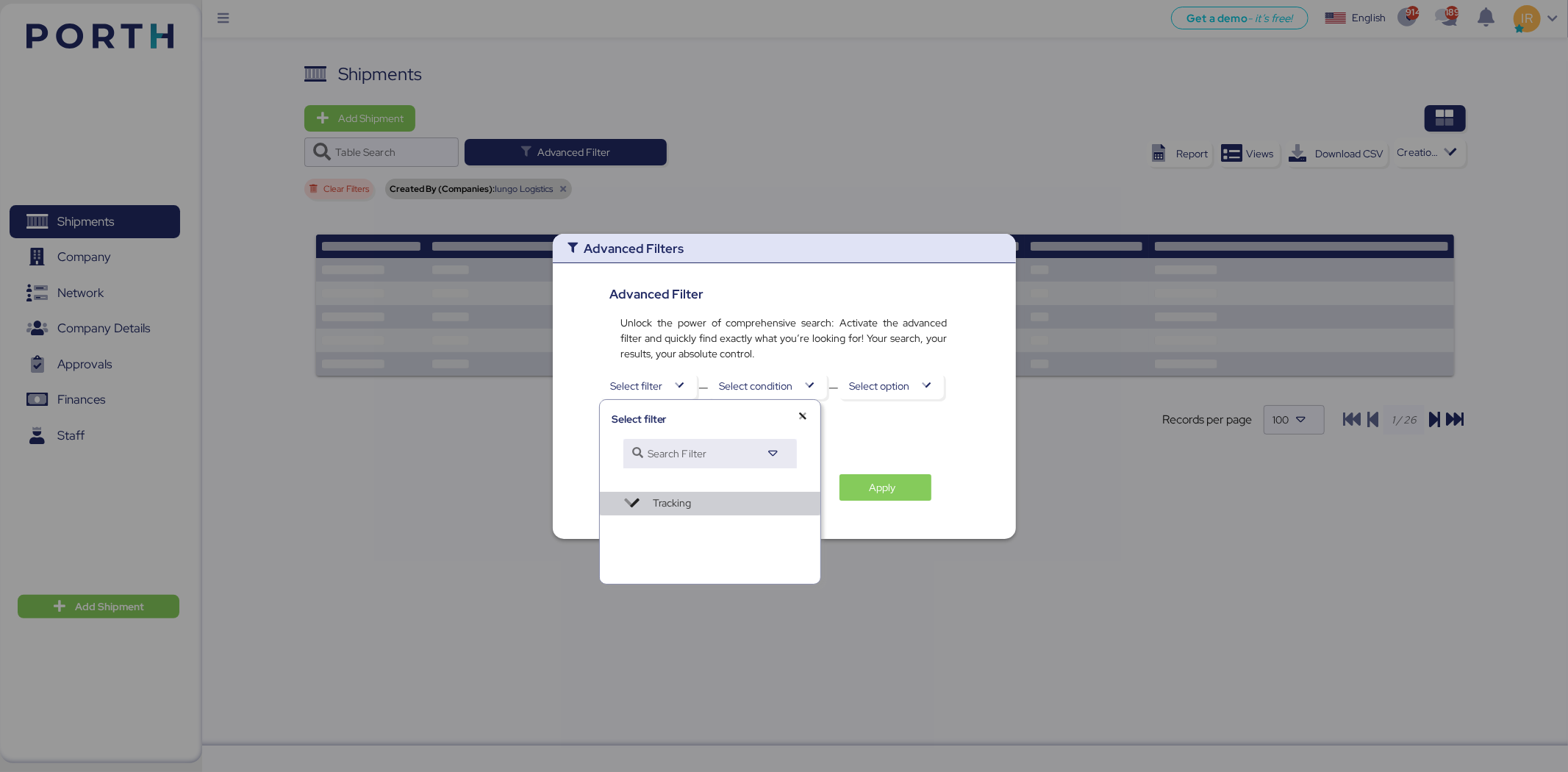
click at [696, 508] on span "Tracking" at bounding box center [730, 503] width 156 height 16
click at [686, 532] on span "Shipment Reference" at bounding box center [671, 538] width 95 height 21
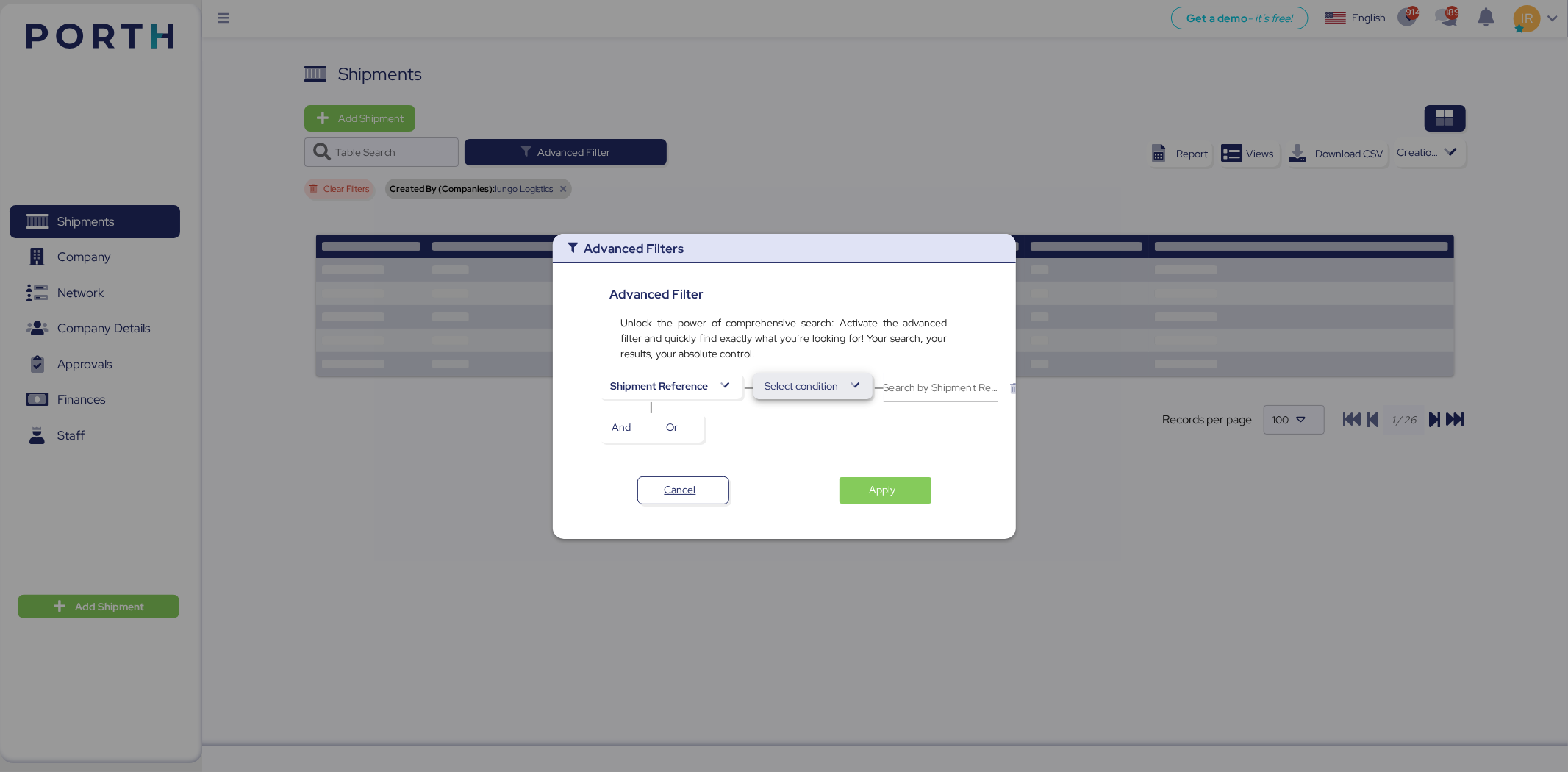
click at [788, 387] on span "Select condition" at bounding box center [802, 385] width 73 height 17
click at [796, 453] on span "contains" at bounding box center [784, 458] width 38 height 21
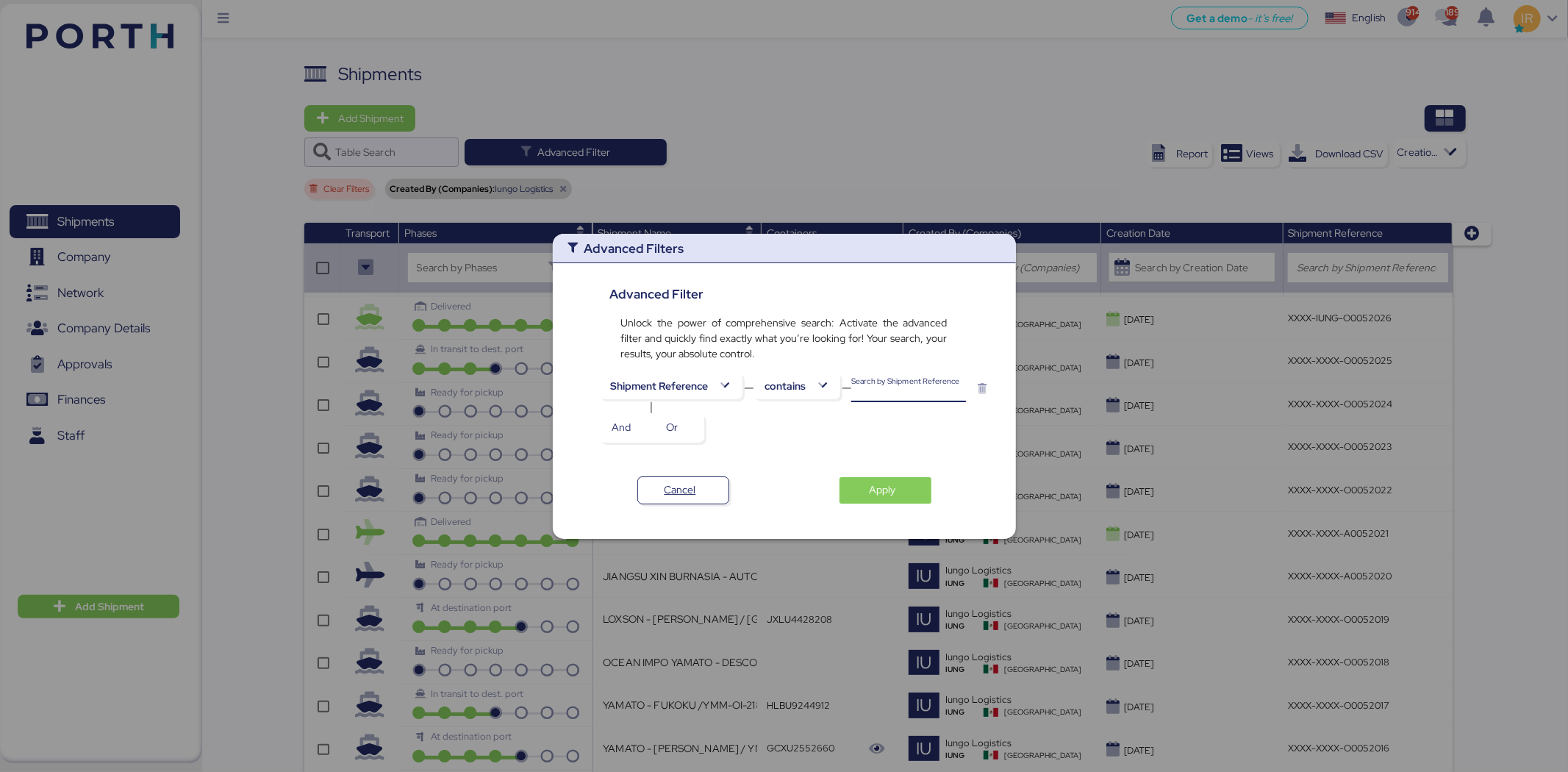
click at [878, 400] on input "Search by Shipment Reference" at bounding box center [909, 387] width 115 height 29
paste input "O0050415"
type input "O0050415"
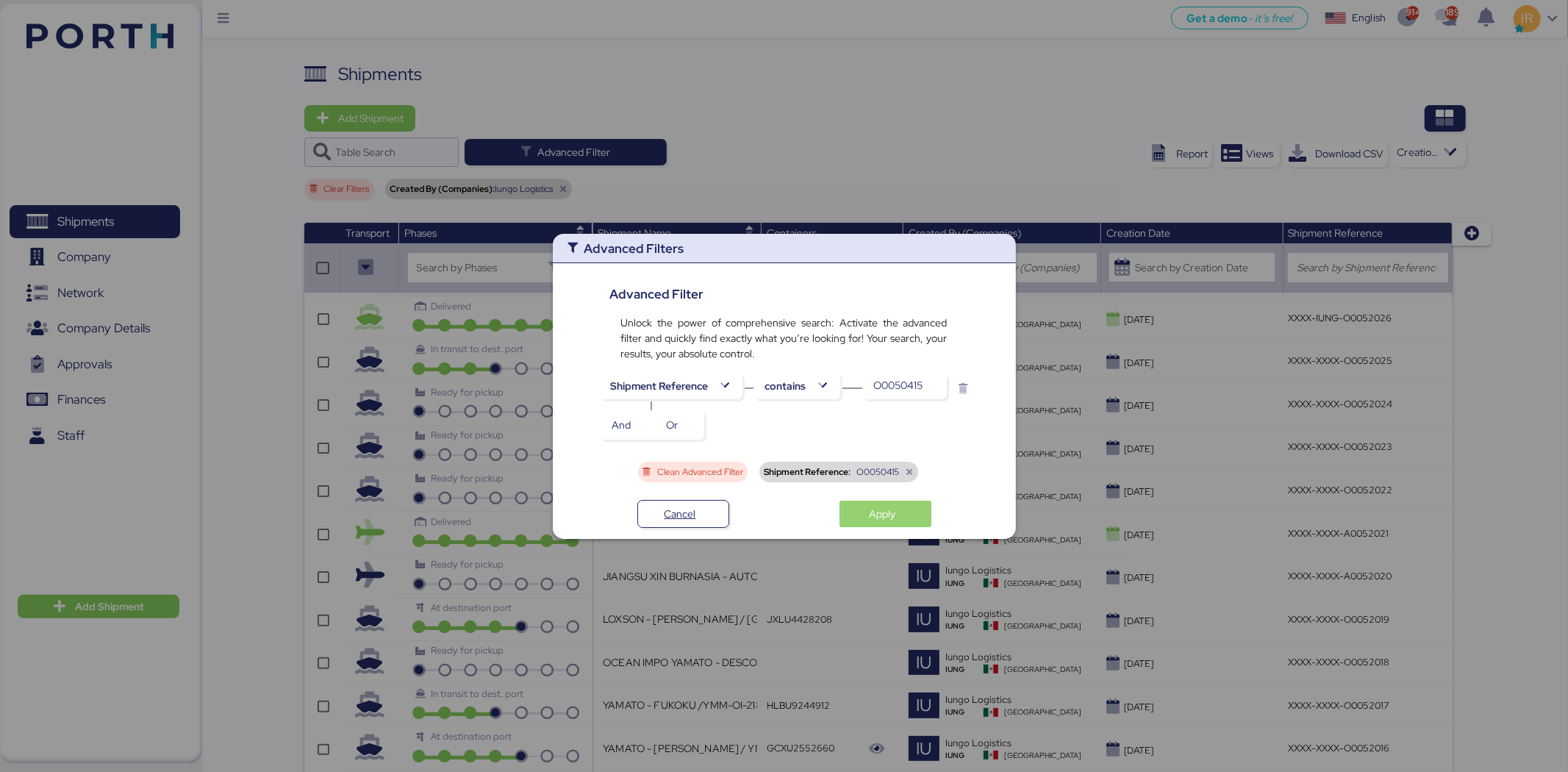
click at [898, 518] on span "Apply" at bounding box center [886, 513] width 68 height 21
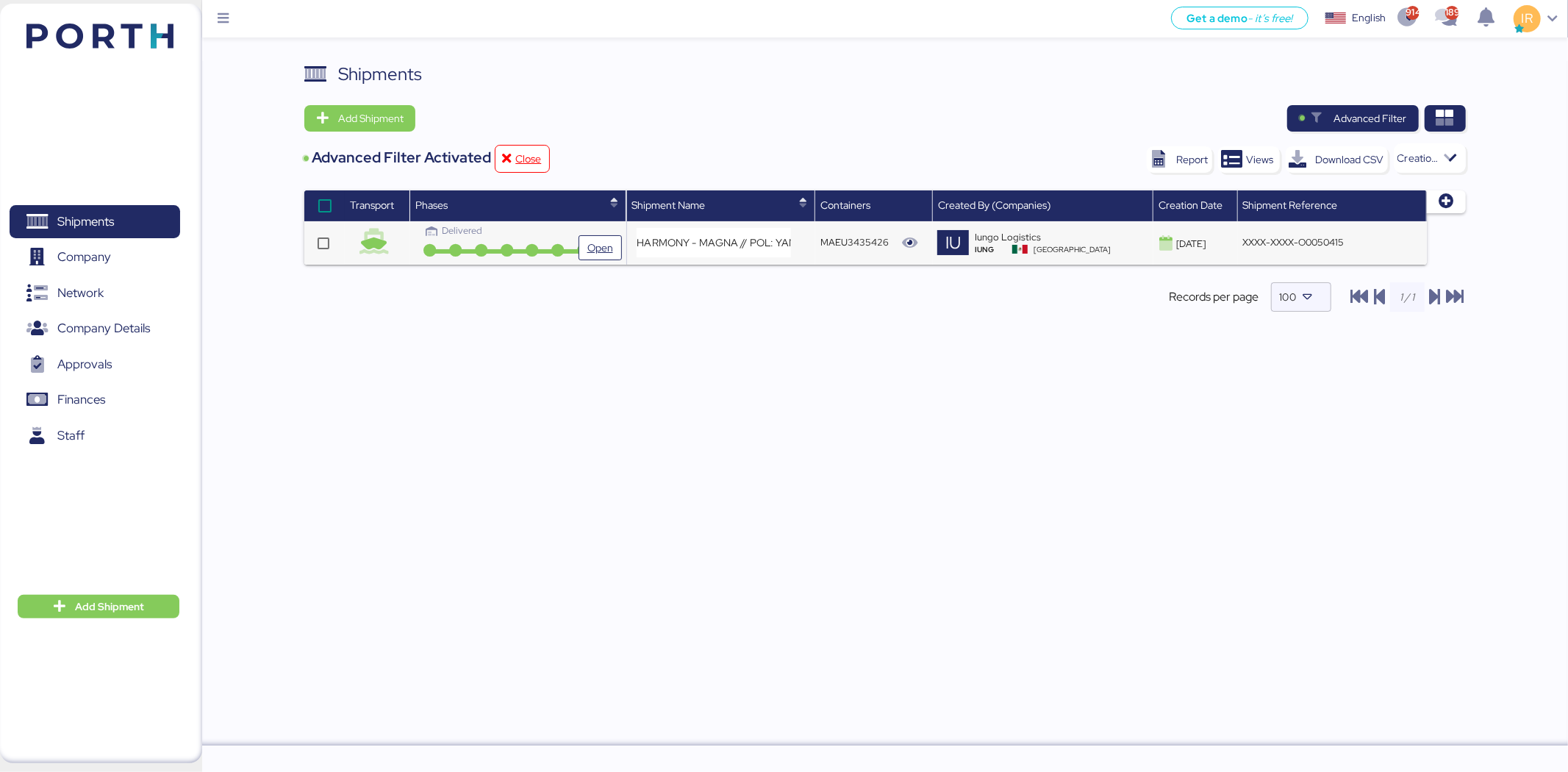
click at [547, 243] on div "Delivered" at bounding box center [507, 236] width 184 height 26
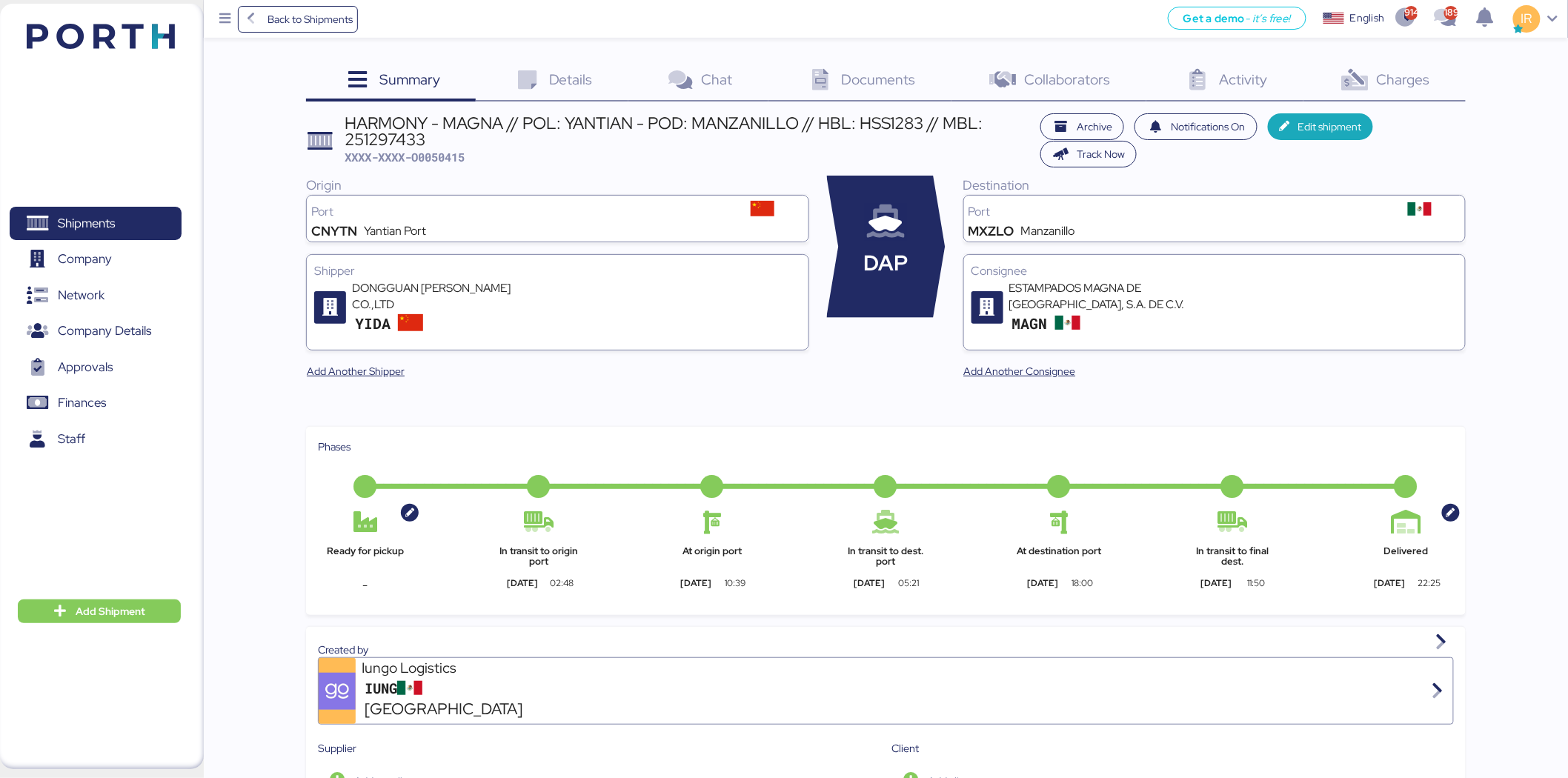
click at [1354, 83] on icon at bounding box center [1355, 80] width 32 height 22
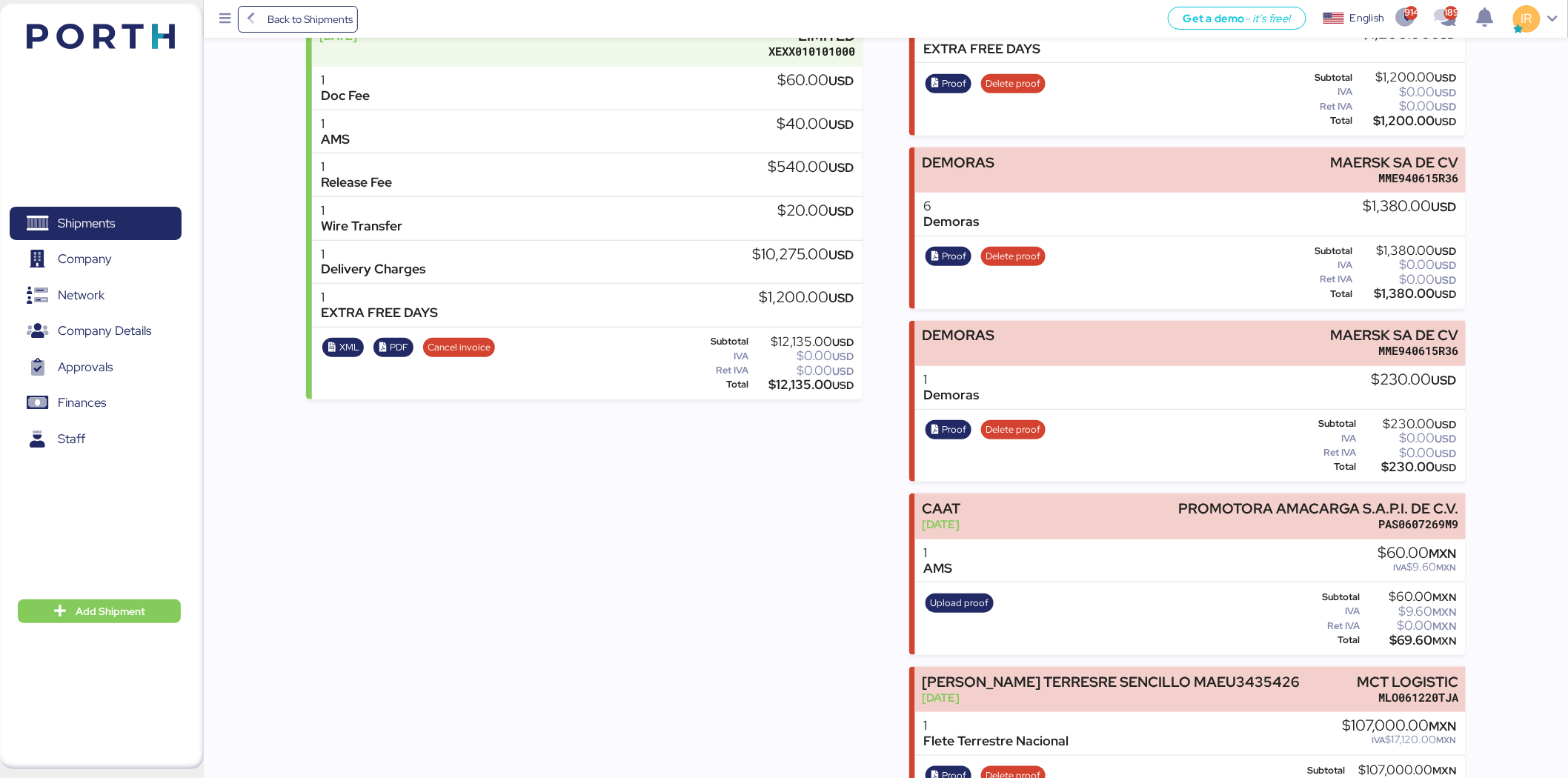
scroll to position [265, 0]
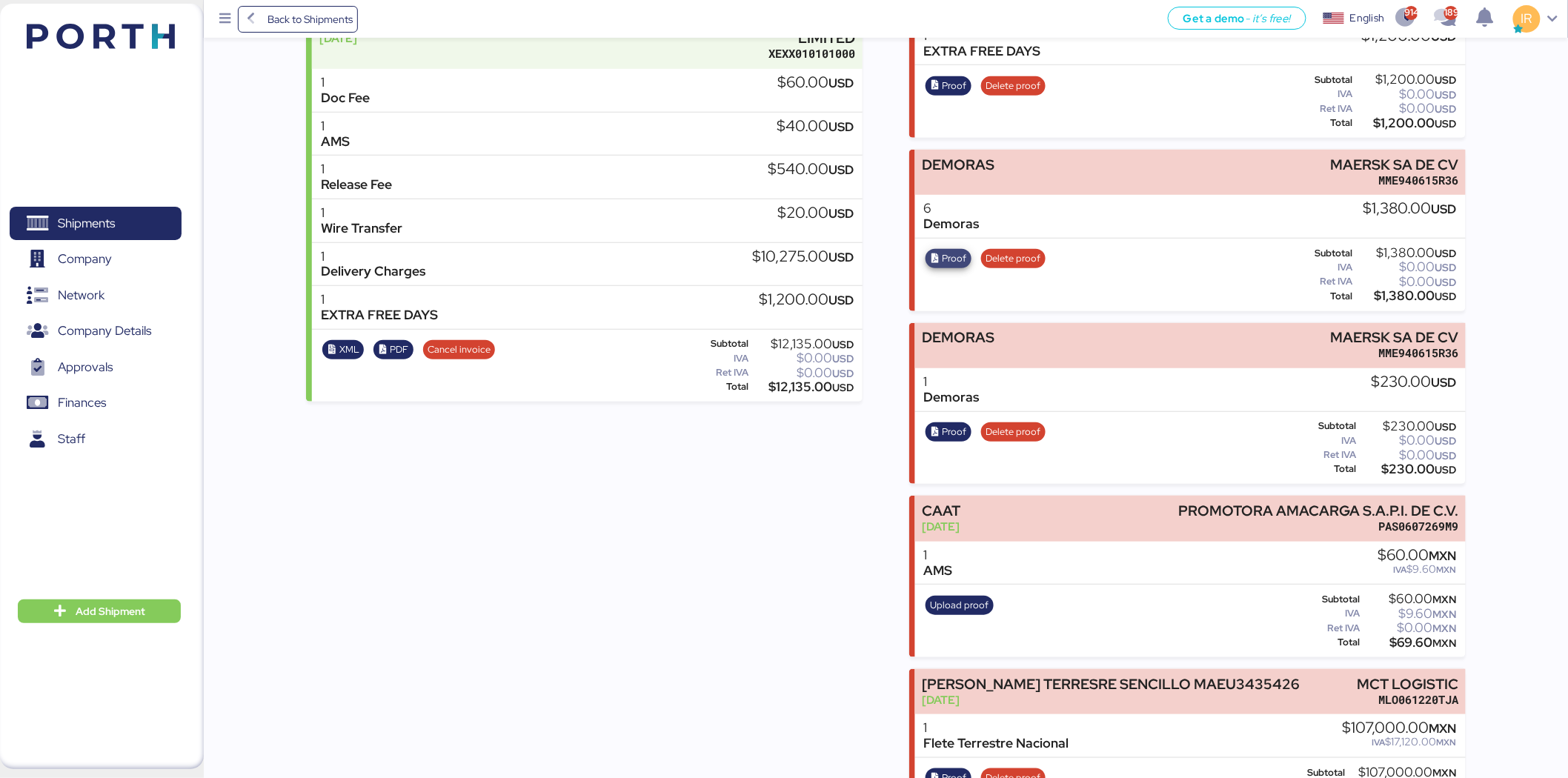
click at [948, 252] on span "Proof" at bounding box center [954, 258] width 24 height 16
click at [934, 428] on icon "button" at bounding box center [935, 432] width 9 height 9
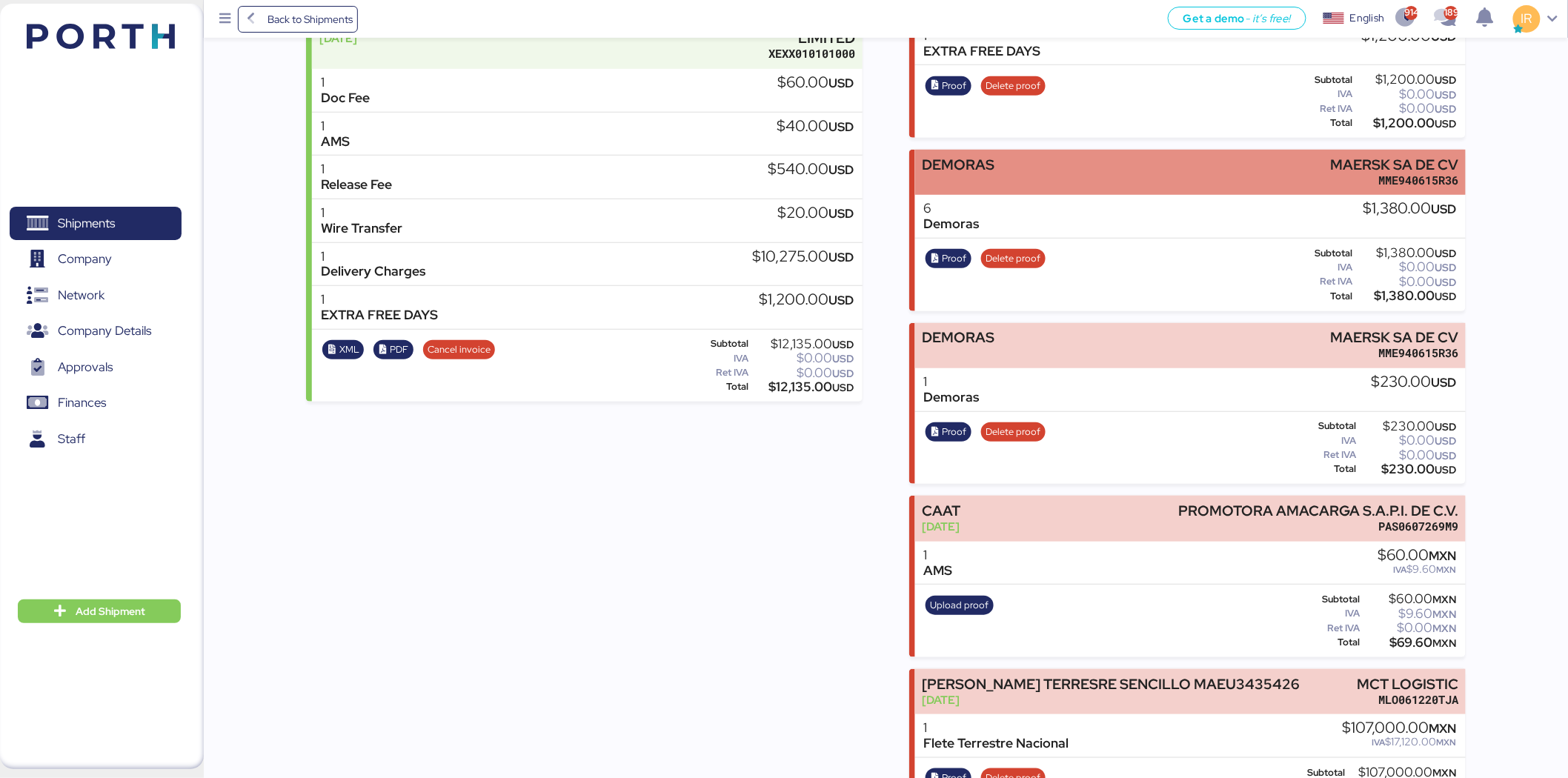
scroll to position [0, 0]
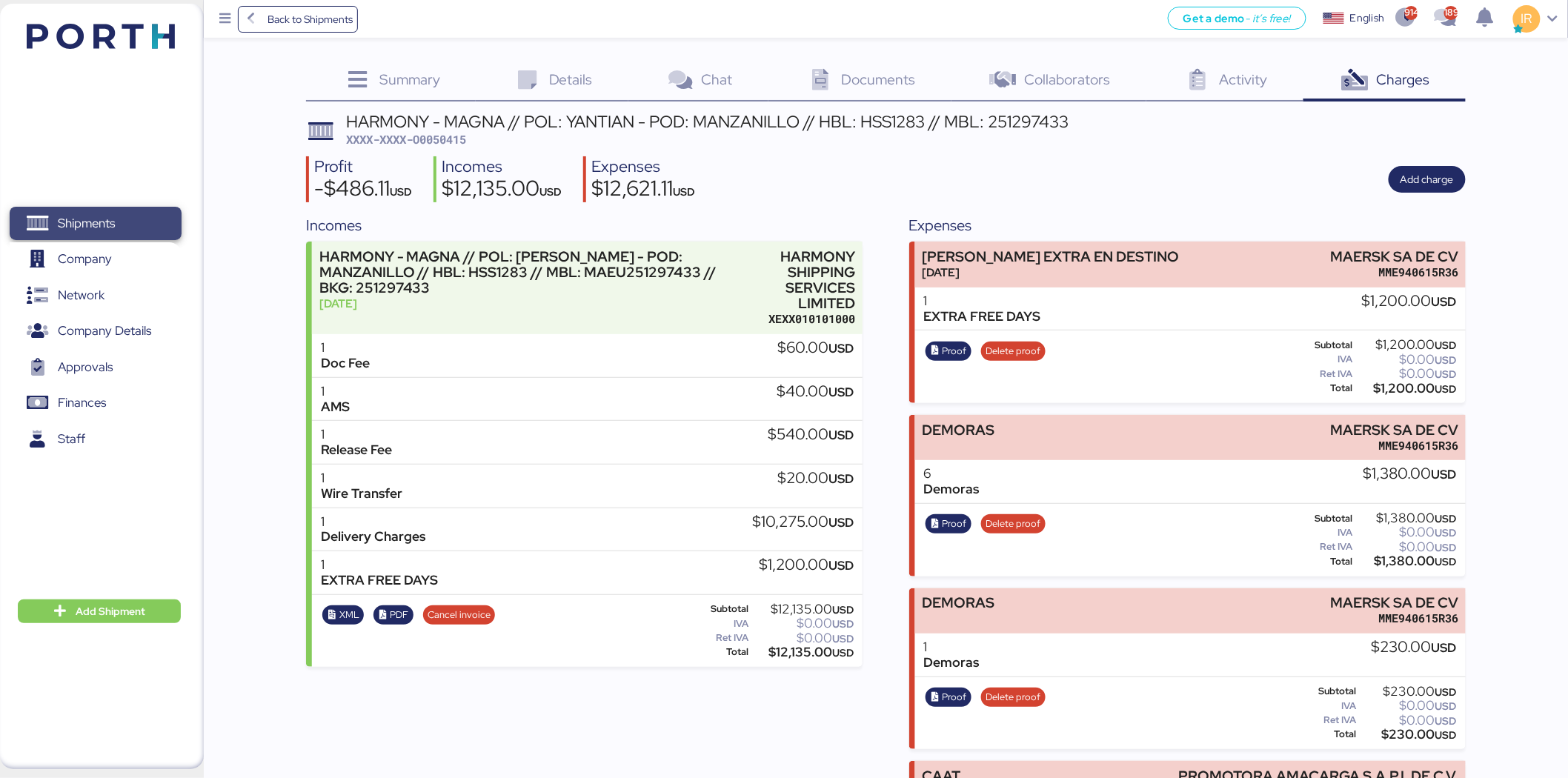
click at [107, 217] on span "Shipments" at bounding box center [86, 224] width 57 height 22
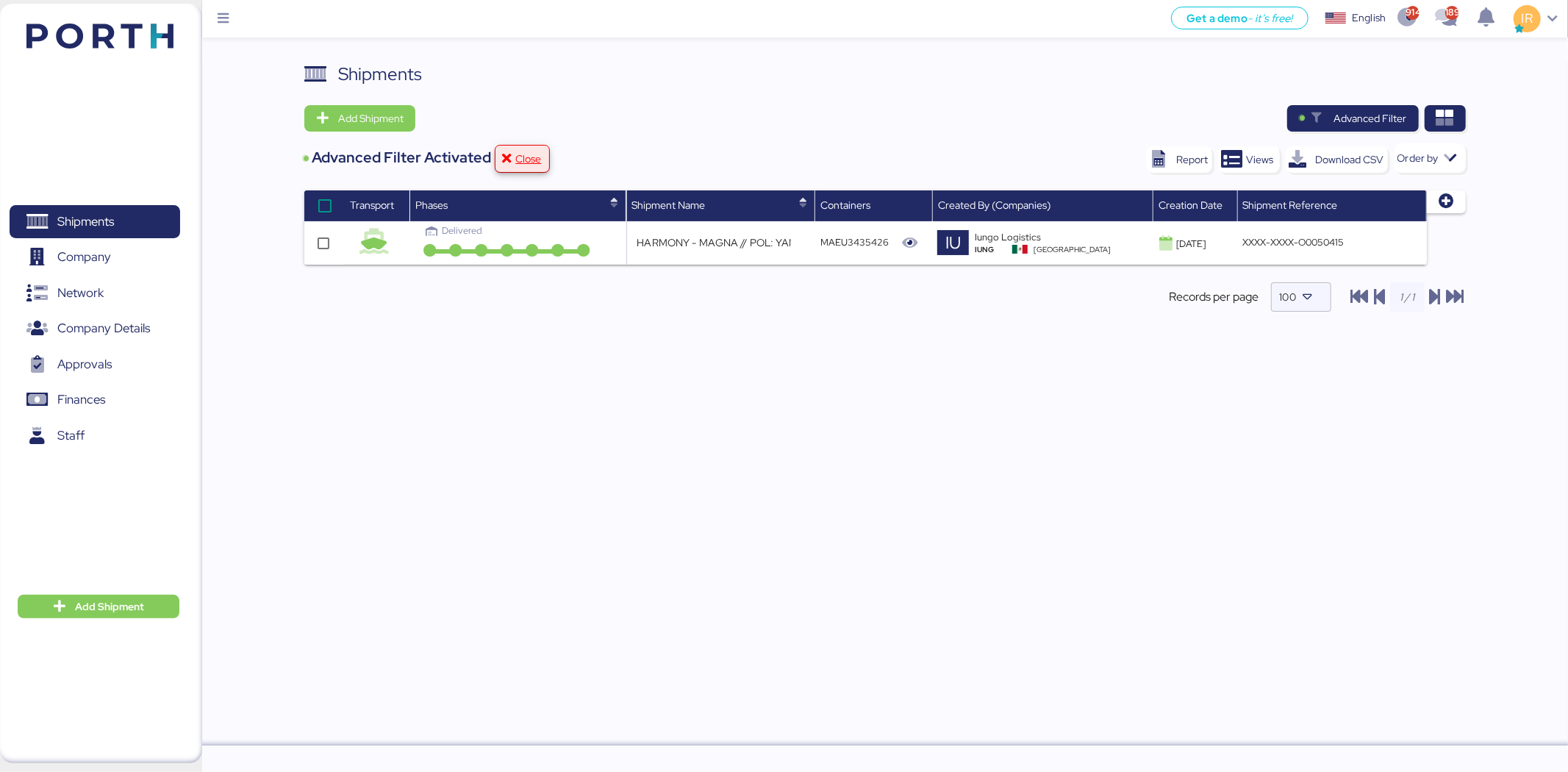
click at [527, 168] on span "Close" at bounding box center [522, 159] width 30 height 21
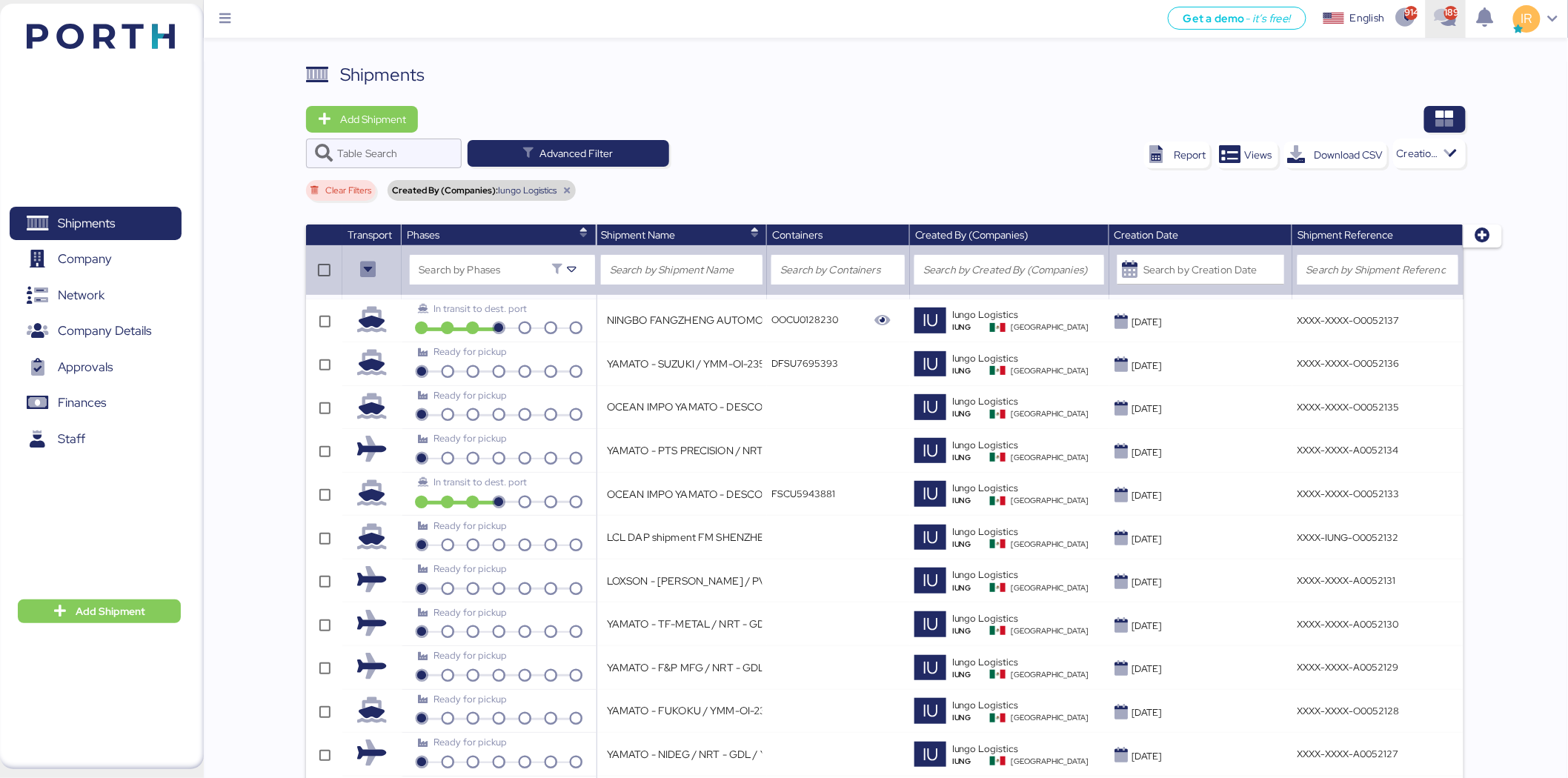
scroll to position [3451, 0]
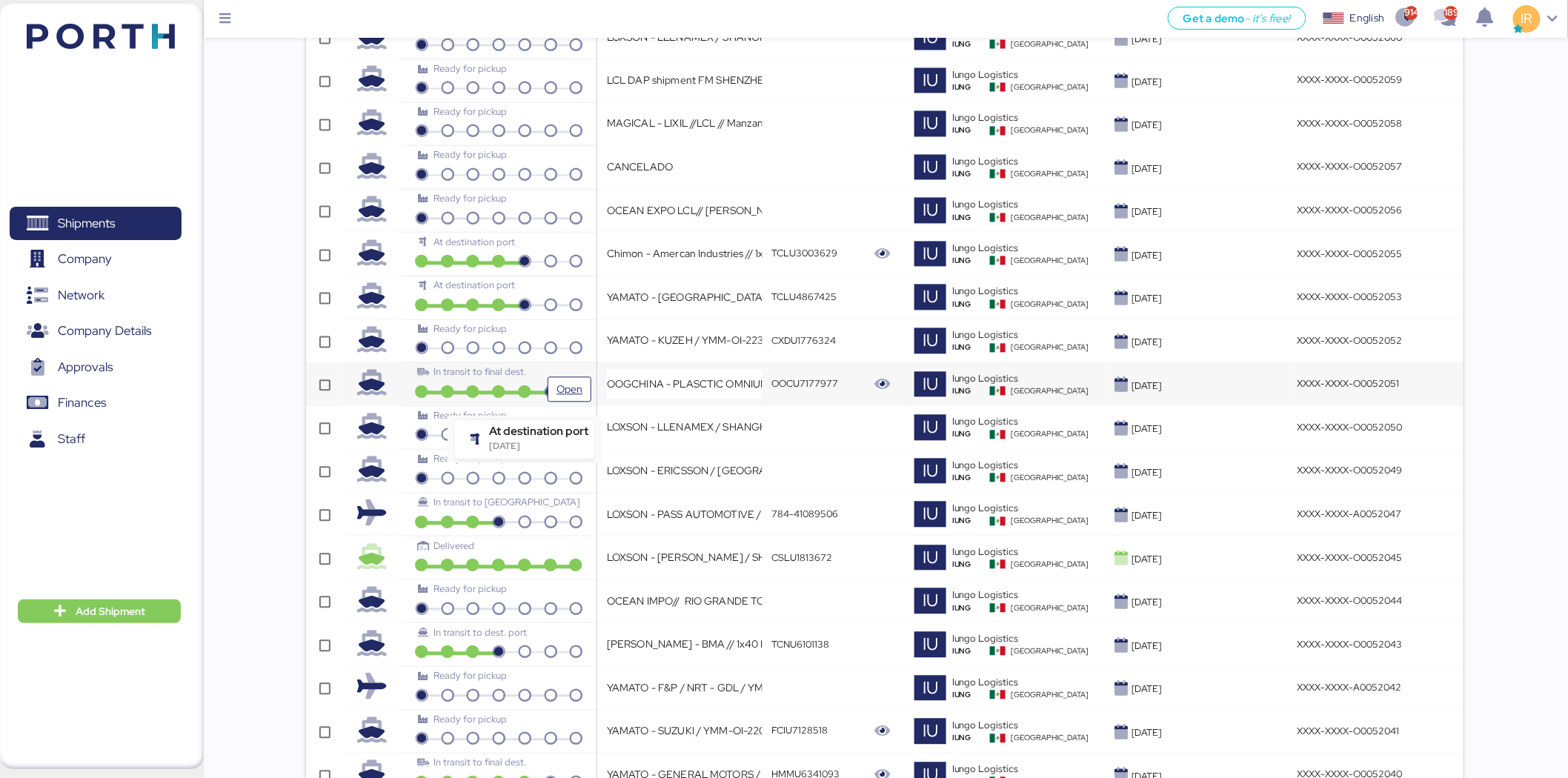
click at [514, 394] on icon at bounding box center [525, 393] width 26 height 13
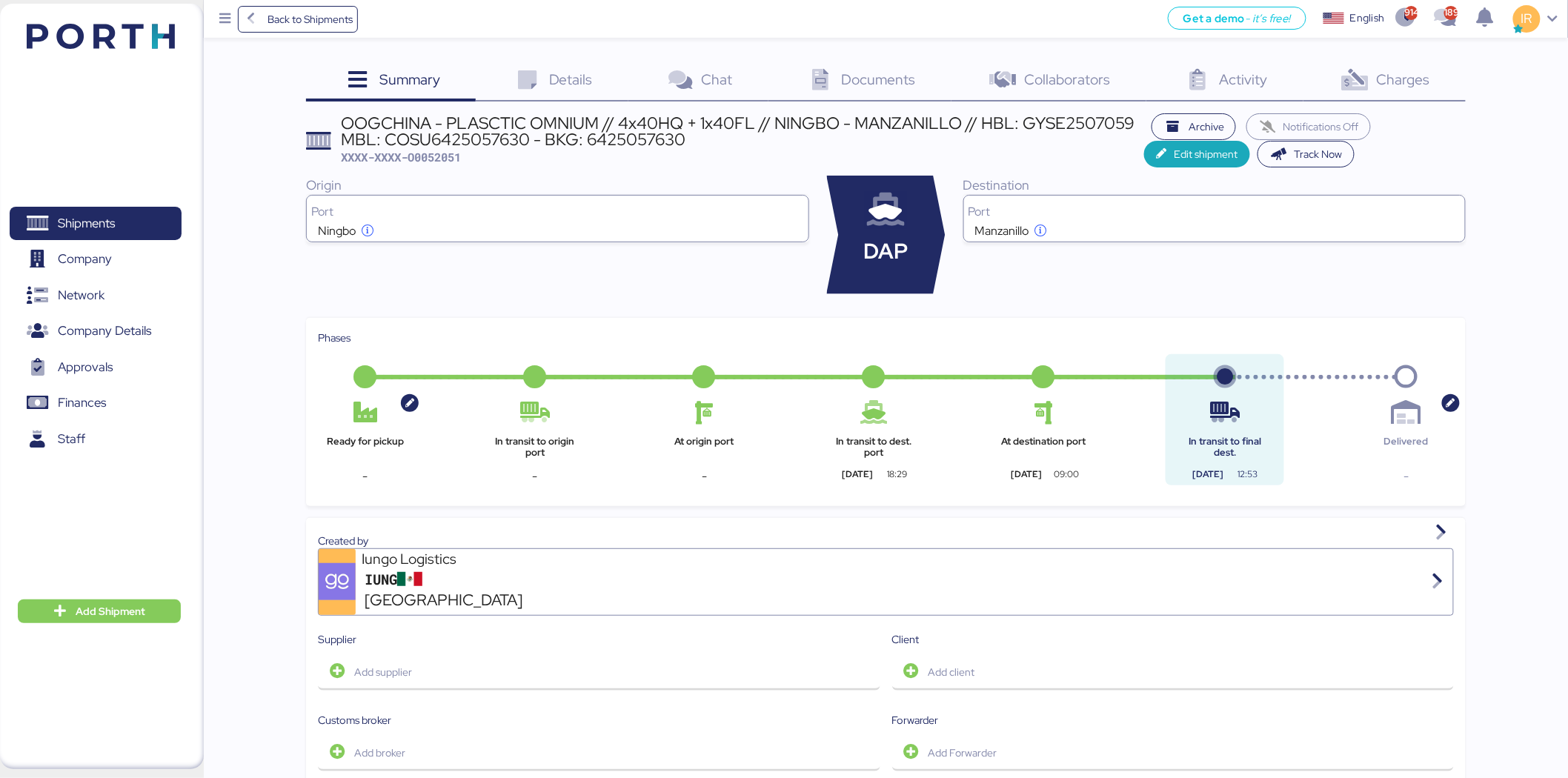
click at [588, 84] on span "Details" at bounding box center [571, 79] width 44 height 19
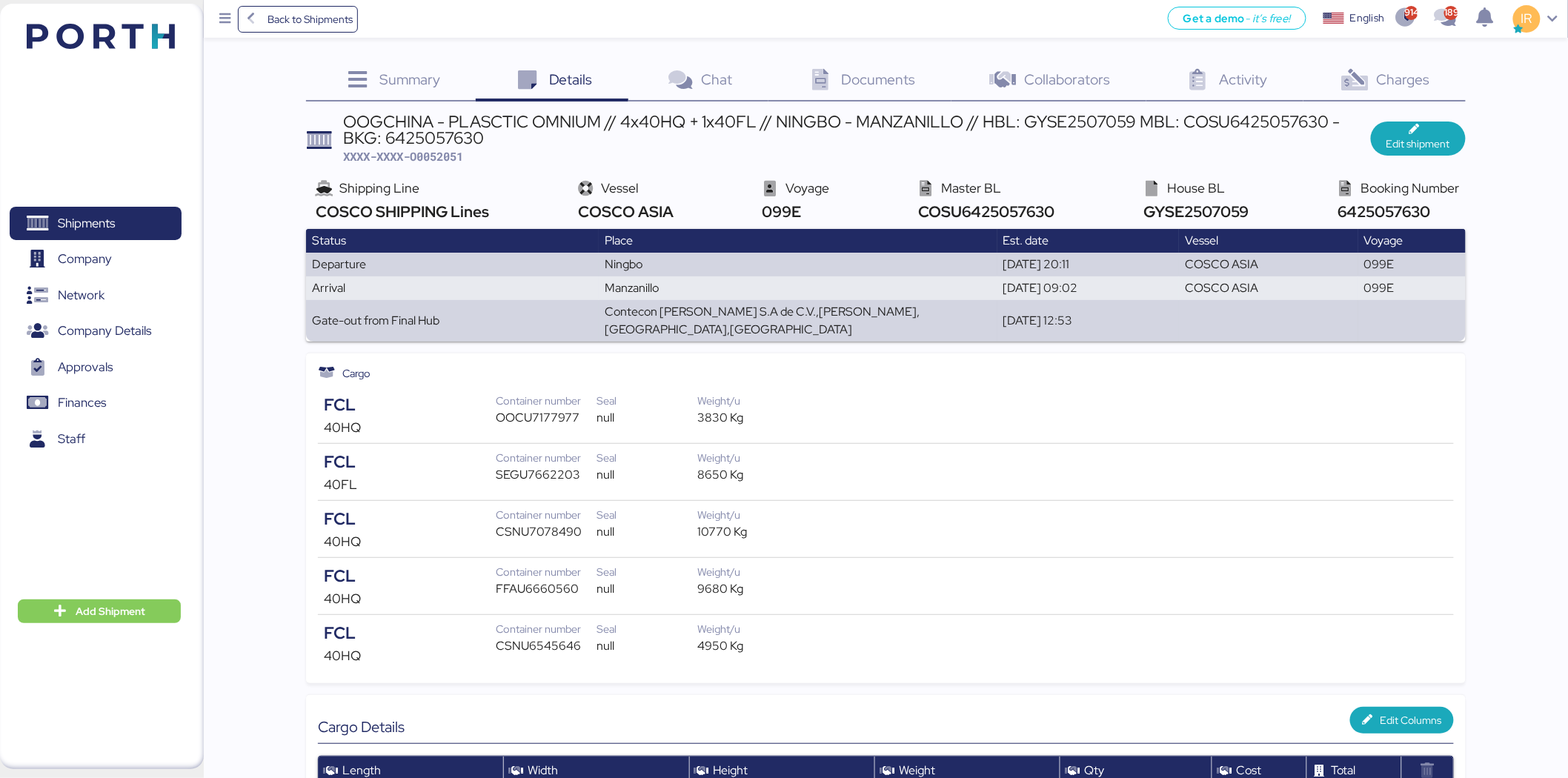
click at [1366, 85] on icon at bounding box center [1355, 80] width 32 height 22
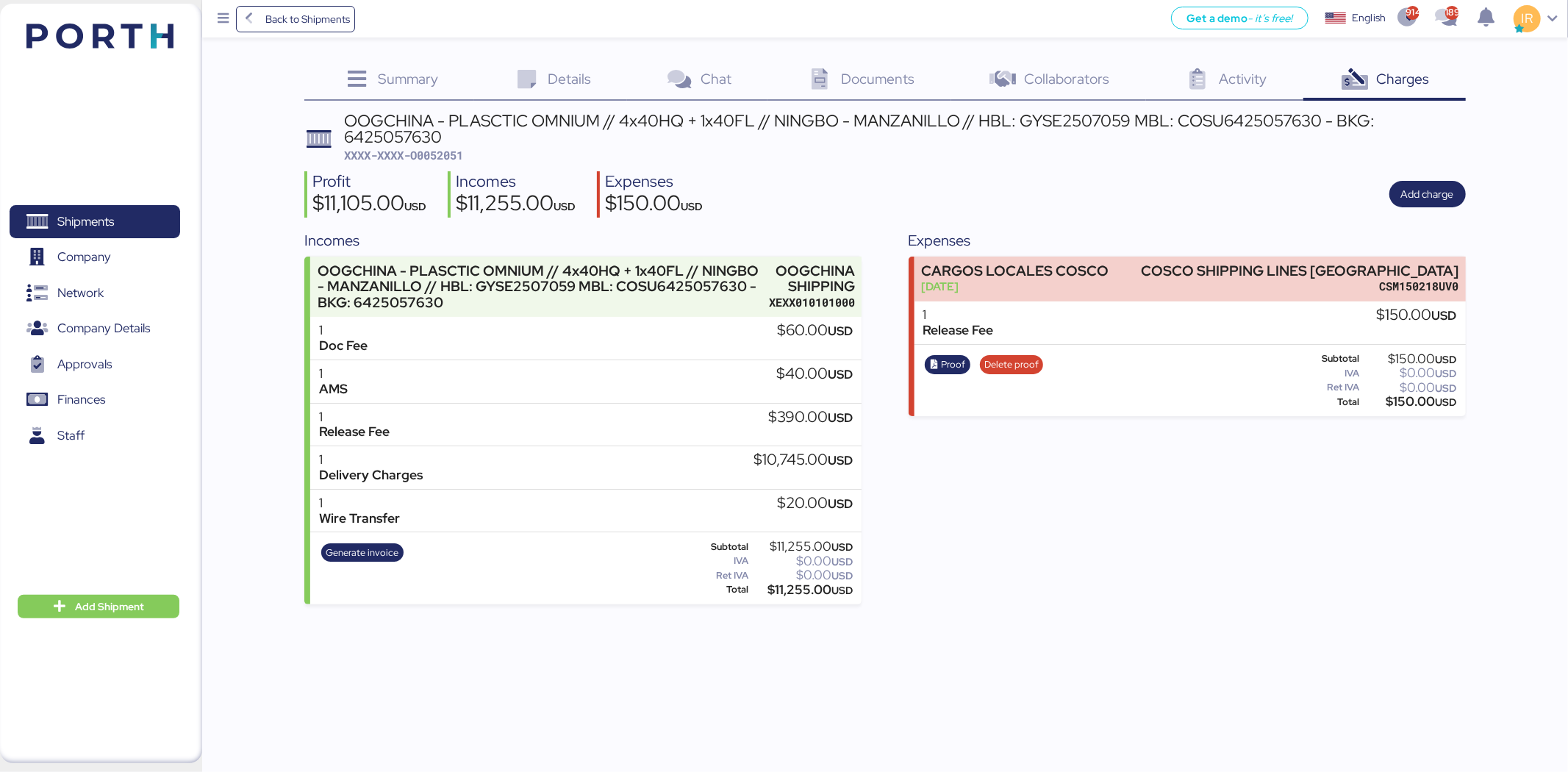
click at [892, 97] on div "Documents 0" at bounding box center [859, 81] width 183 height 40
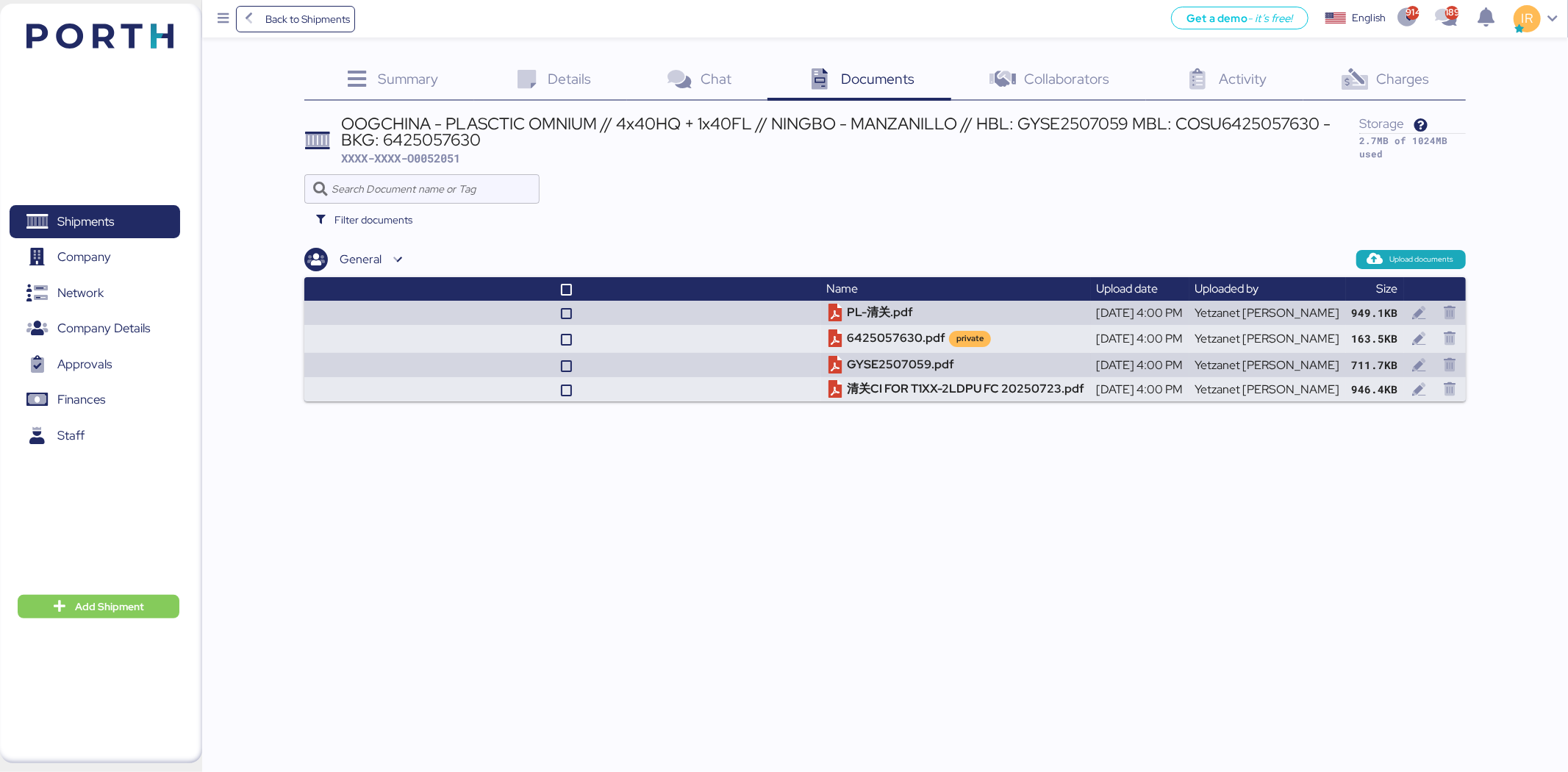
click at [592, 76] on div "Details 0" at bounding box center [551, 81] width 153 height 40
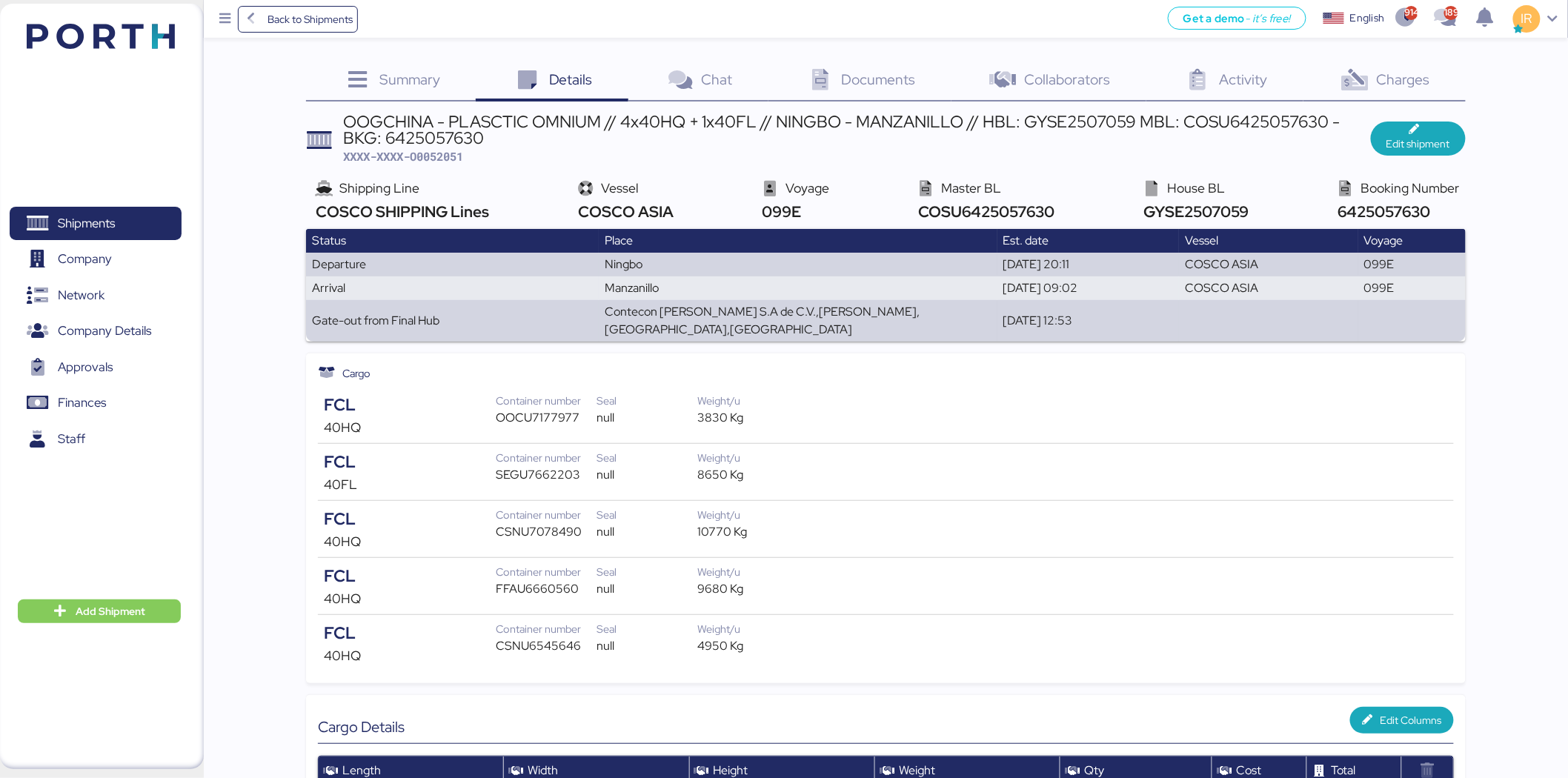
click at [1397, 97] on div "Charges 0" at bounding box center [1385, 81] width 163 height 40
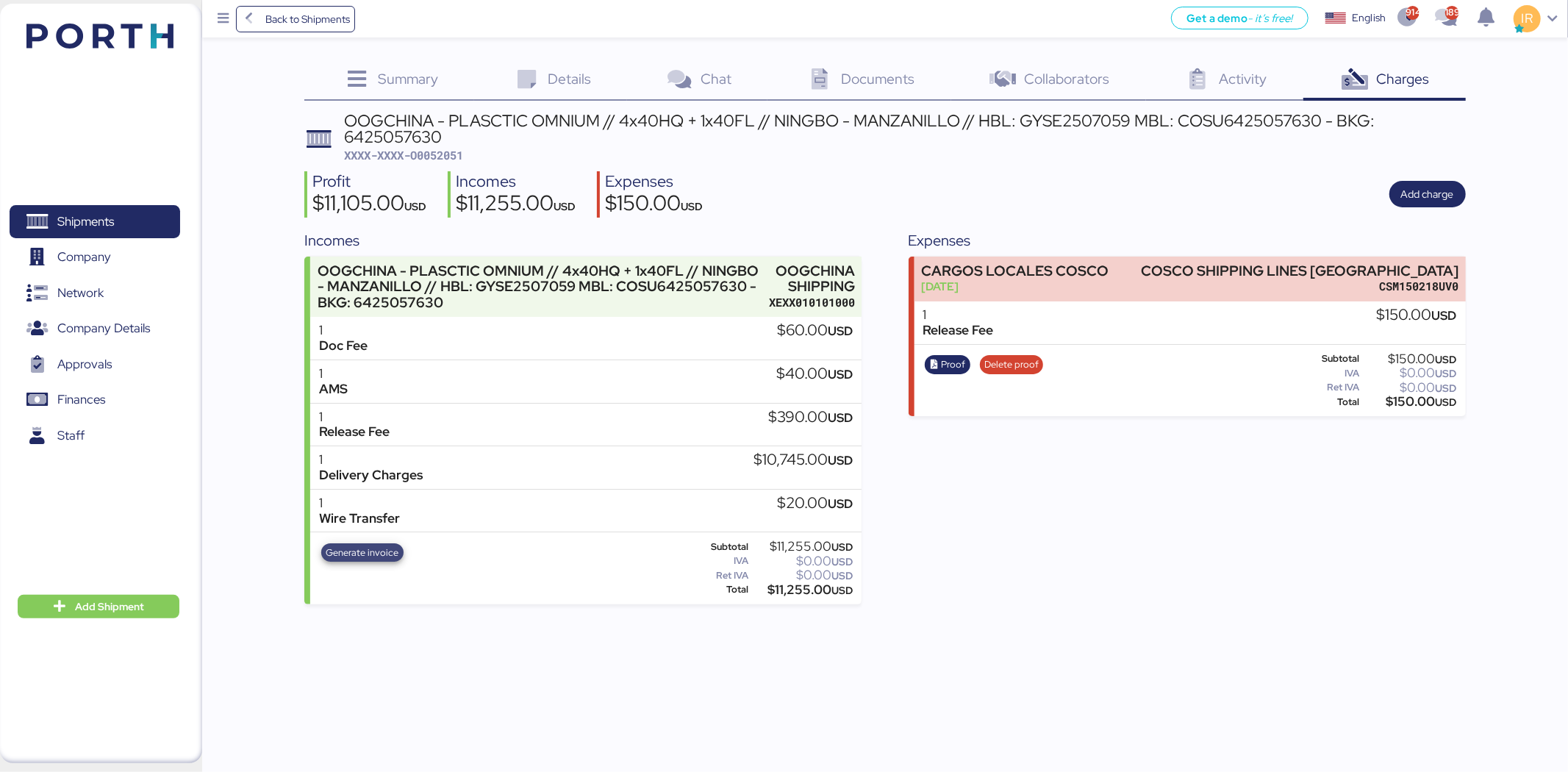
click at [371, 552] on span "Generate invoice" at bounding box center [363, 552] width 73 height 16
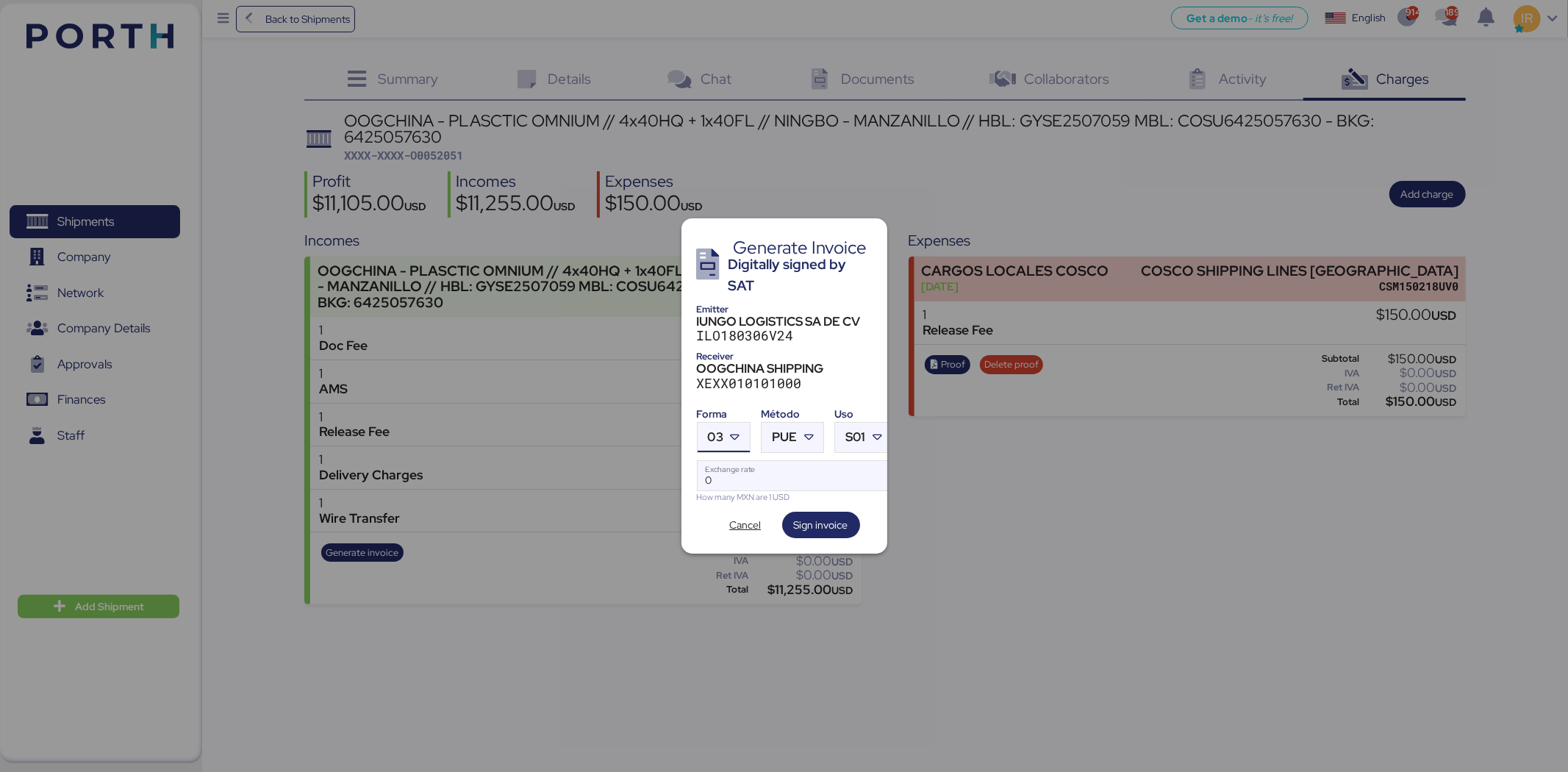
click at [731, 433] on icon at bounding box center [735, 438] width 15 height 15
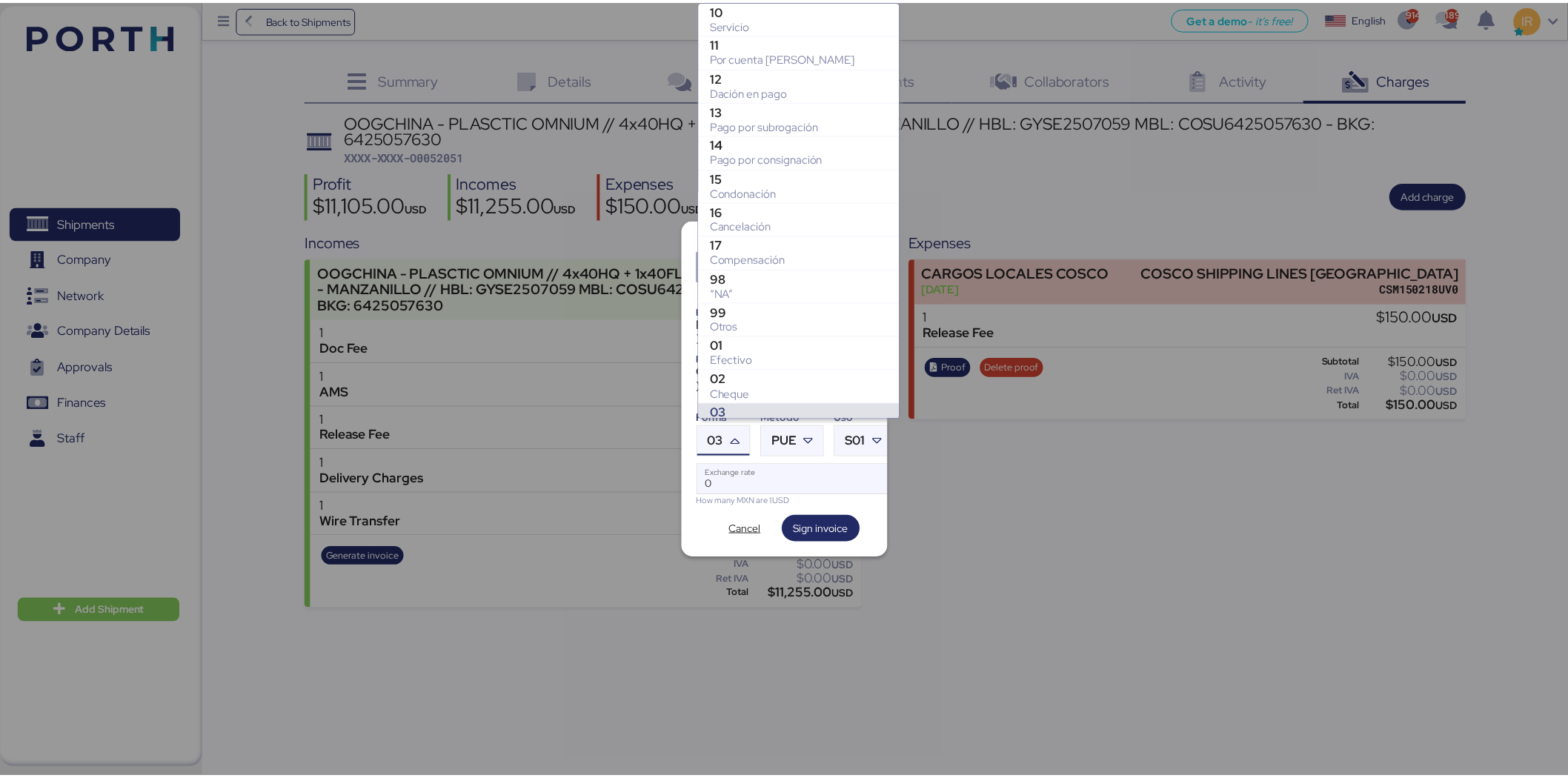
scroll to position [220, 0]
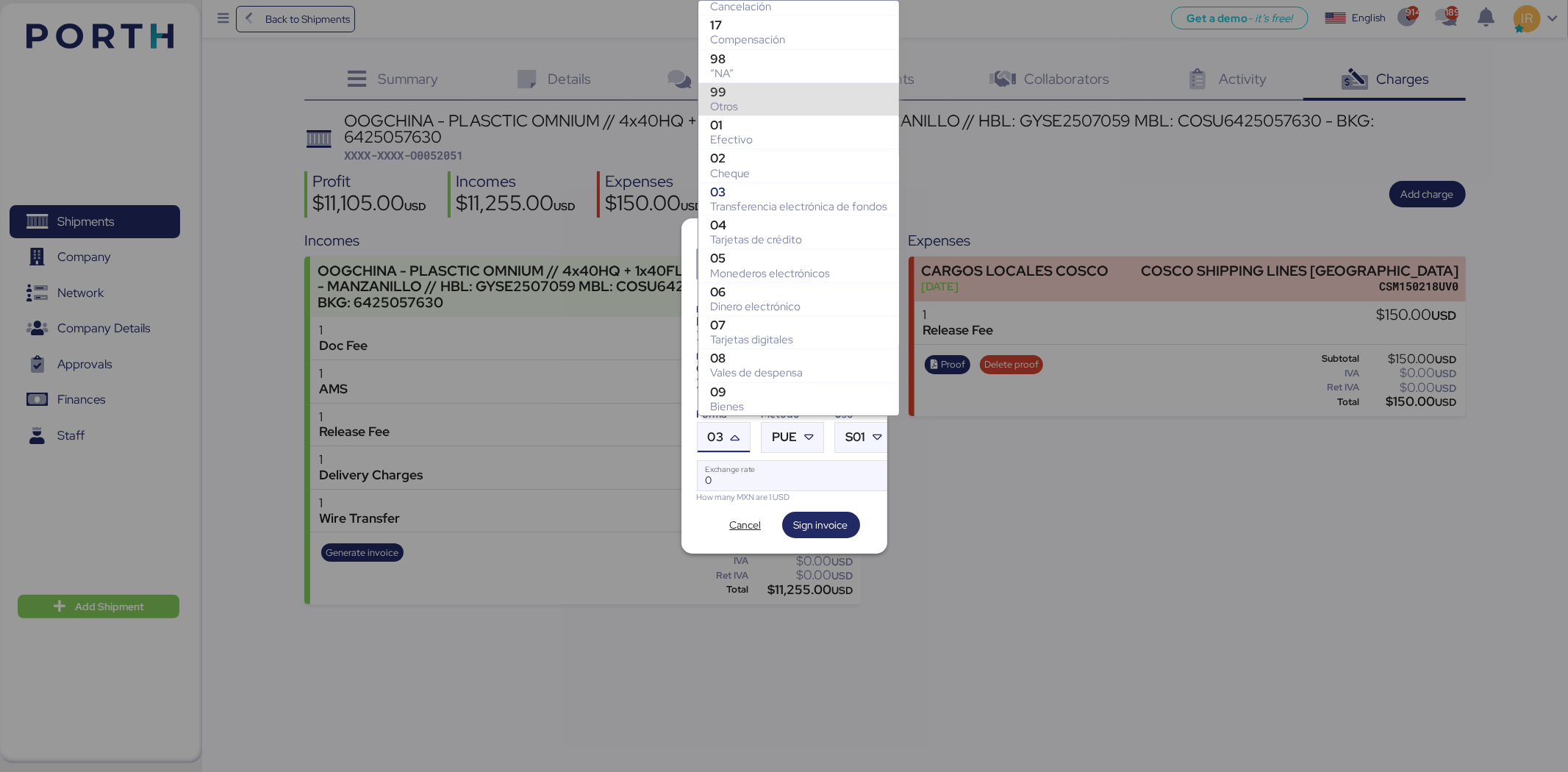
click at [813, 109] on div "Otros" at bounding box center [799, 106] width 177 height 15
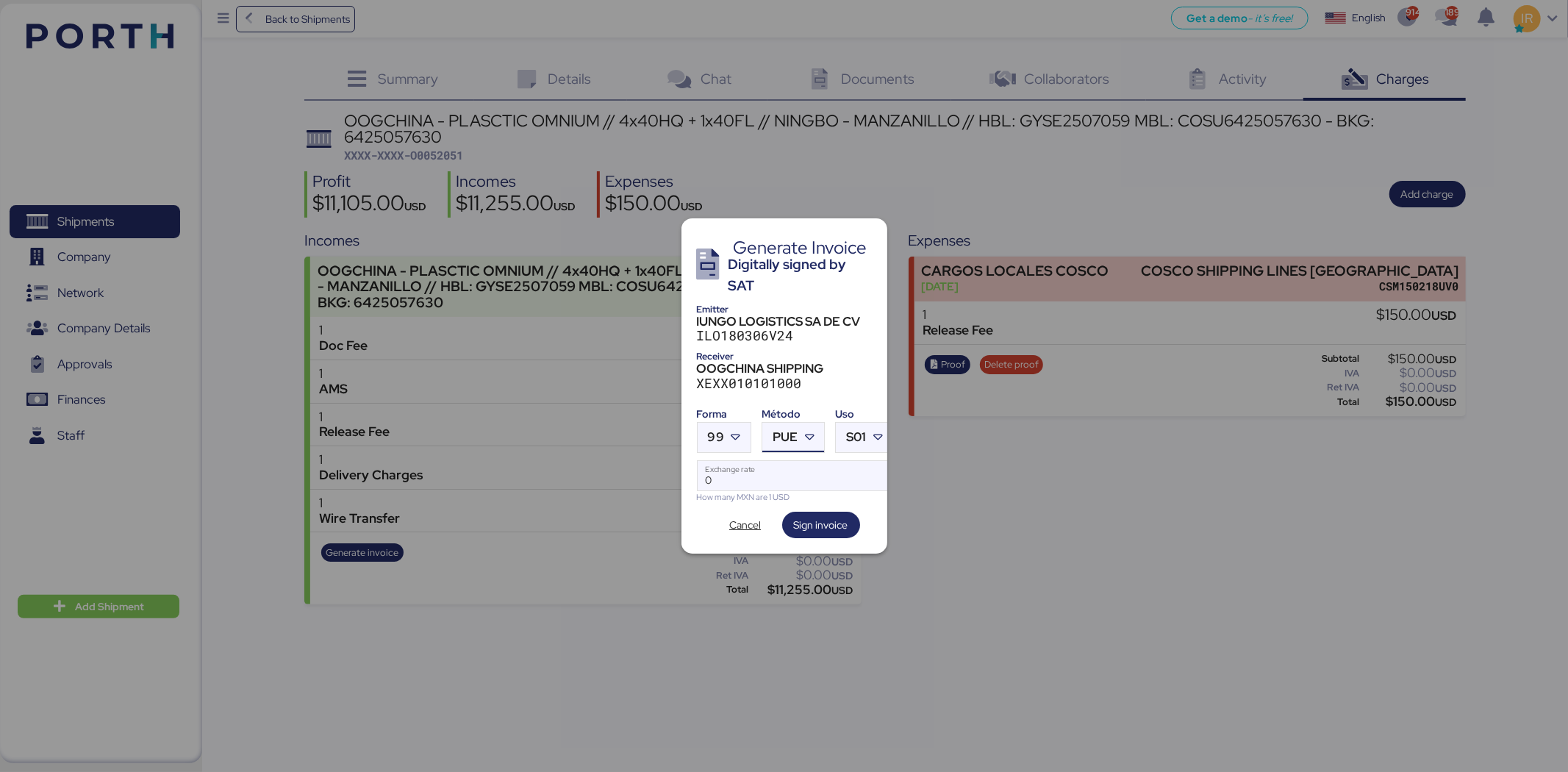
click at [802, 430] on icon at bounding box center [809, 438] width 15 height 15
click at [806, 493] on div "PPD" at bounding box center [853, 489] width 158 height 15
click at [790, 476] on input "Exchange rate" at bounding box center [795, 475] width 195 height 29
paste input "18.6587"
type input "18.6587"
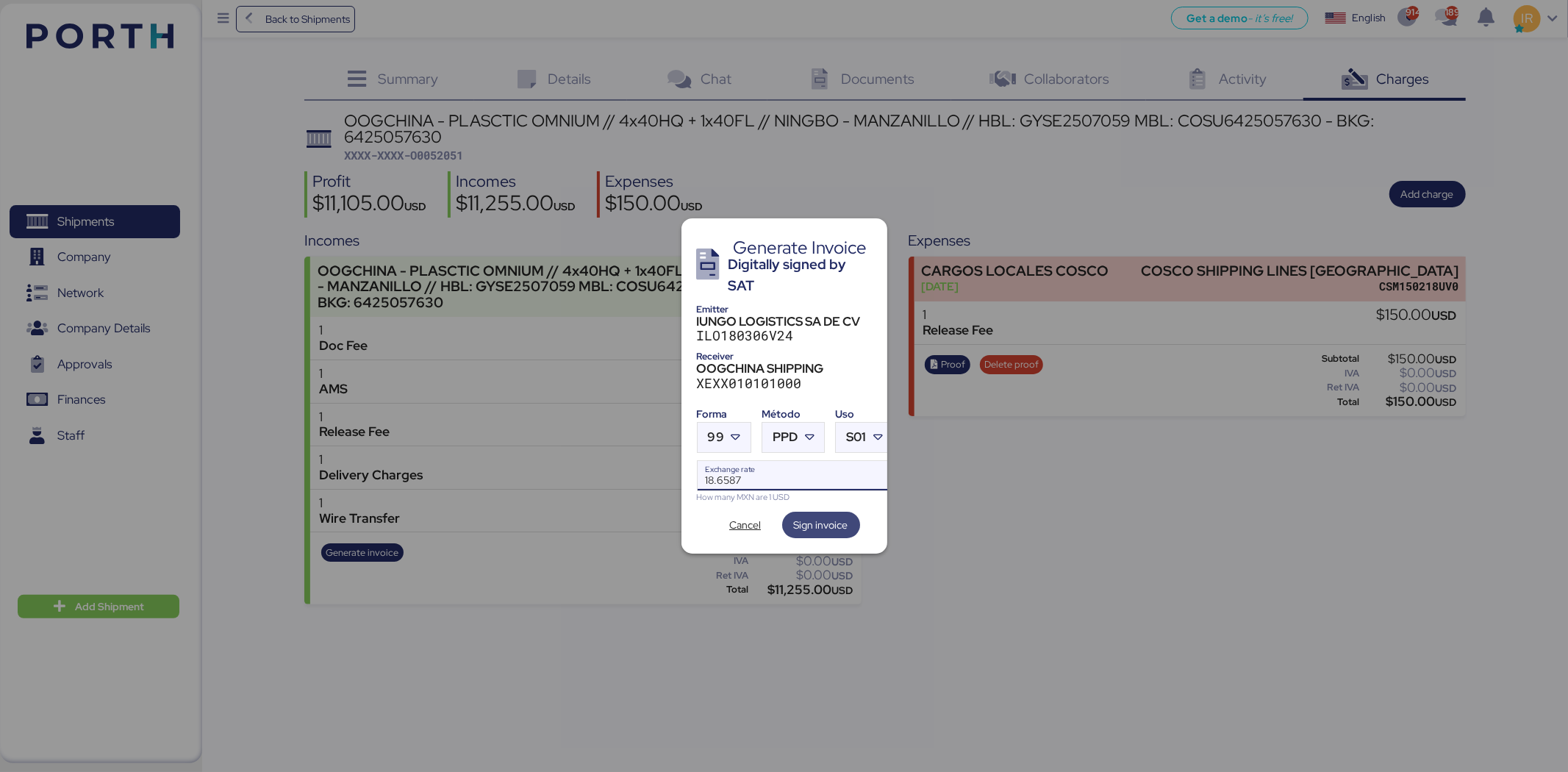
click at [826, 516] on span "Sign invoice" at bounding box center [821, 524] width 54 height 17
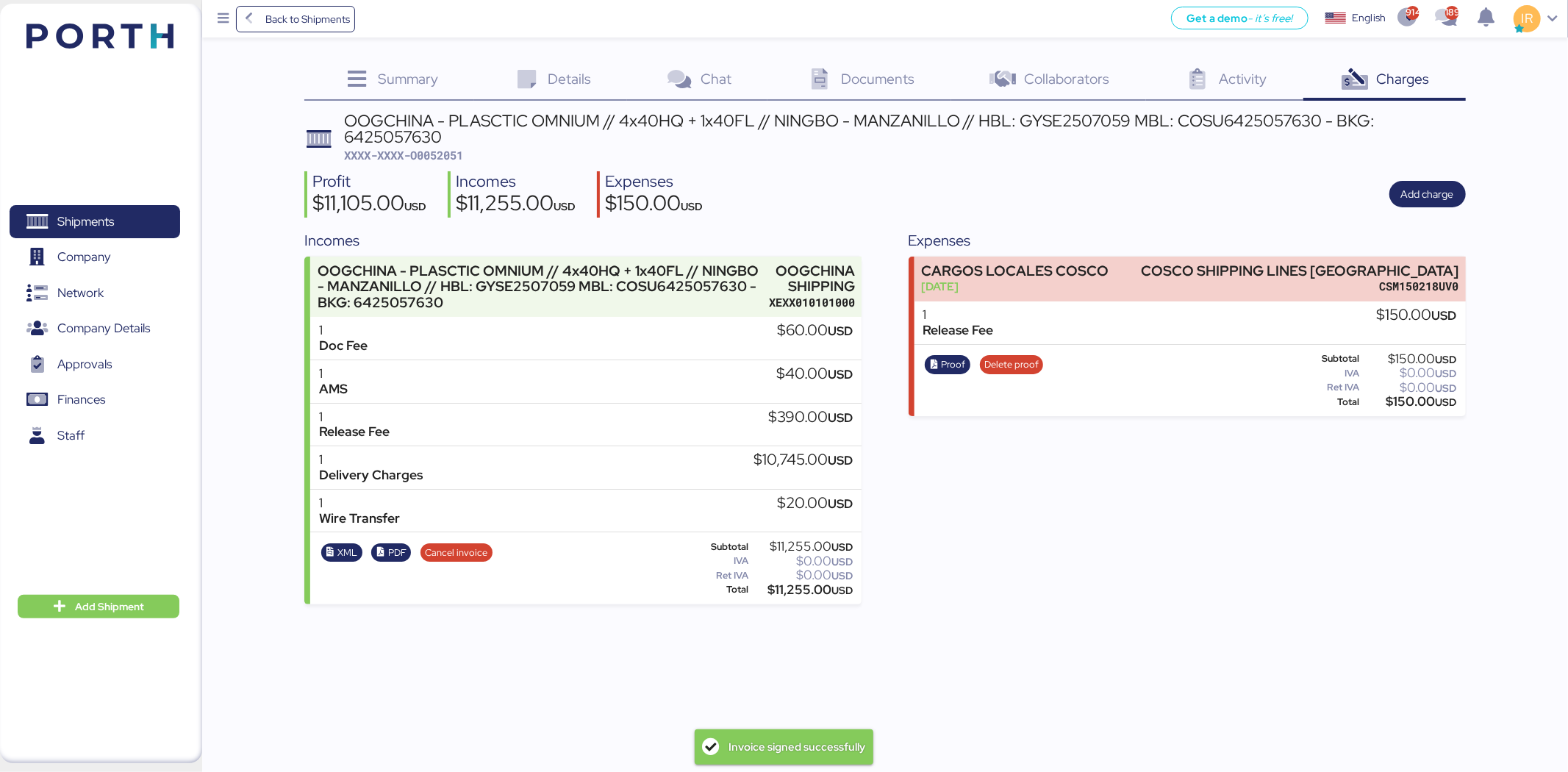
click at [448, 156] on span "XXXX-XXXX-O0052051" at bounding box center [403, 156] width 119 height 15
copy span "O0052051"
click at [383, 552] on icon "button" at bounding box center [381, 552] width 9 height 9
click at [537, 75] on icon at bounding box center [527, 80] width 32 height 22
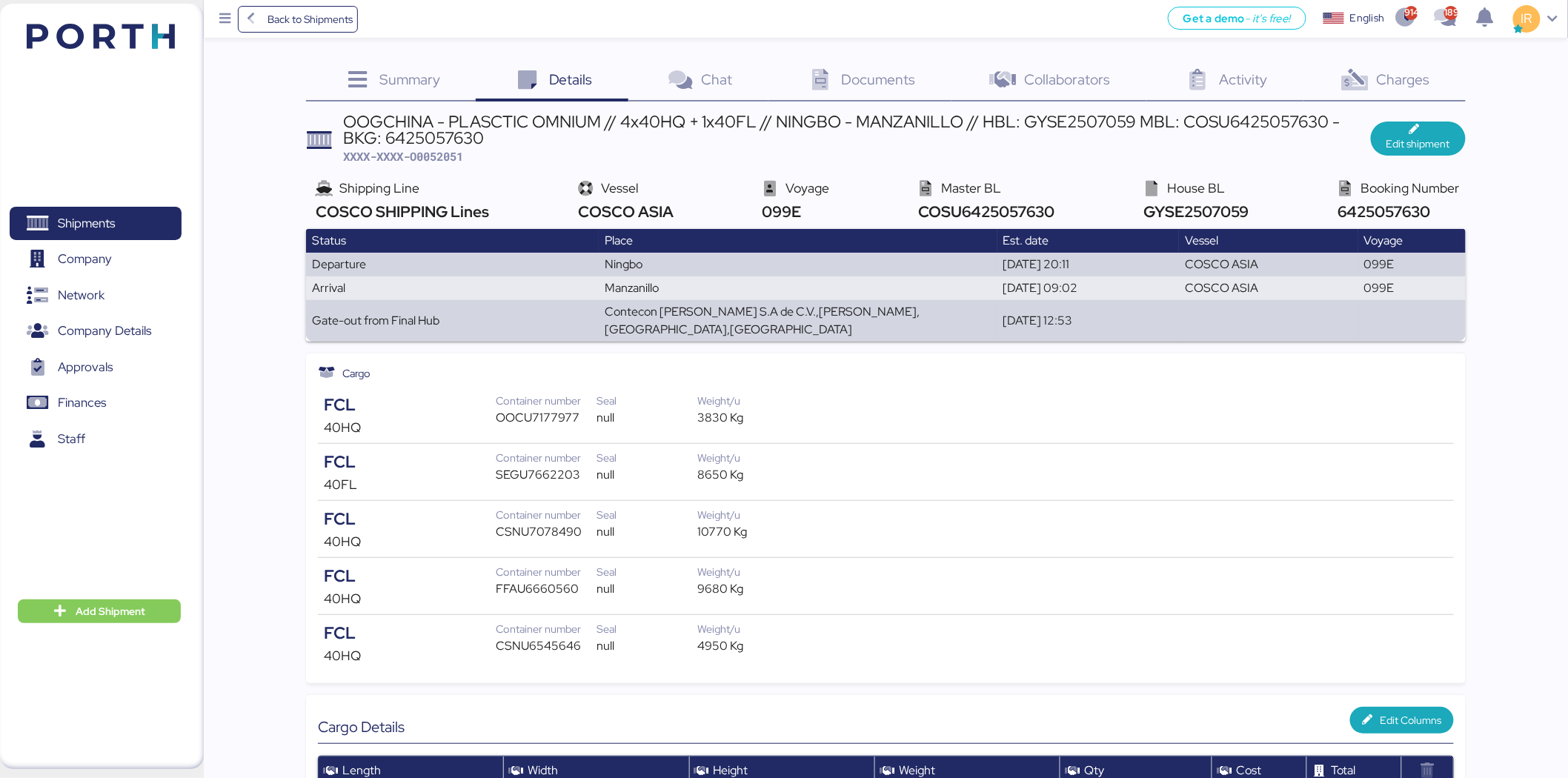
click at [463, 154] on span "XXXX-XXXX-O0052051" at bounding box center [402, 157] width 120 height 15
copy span "O0052051"
click at [1347, 64] on div "Charges 0" at bounding box center [1385, 81] width 163 height 40
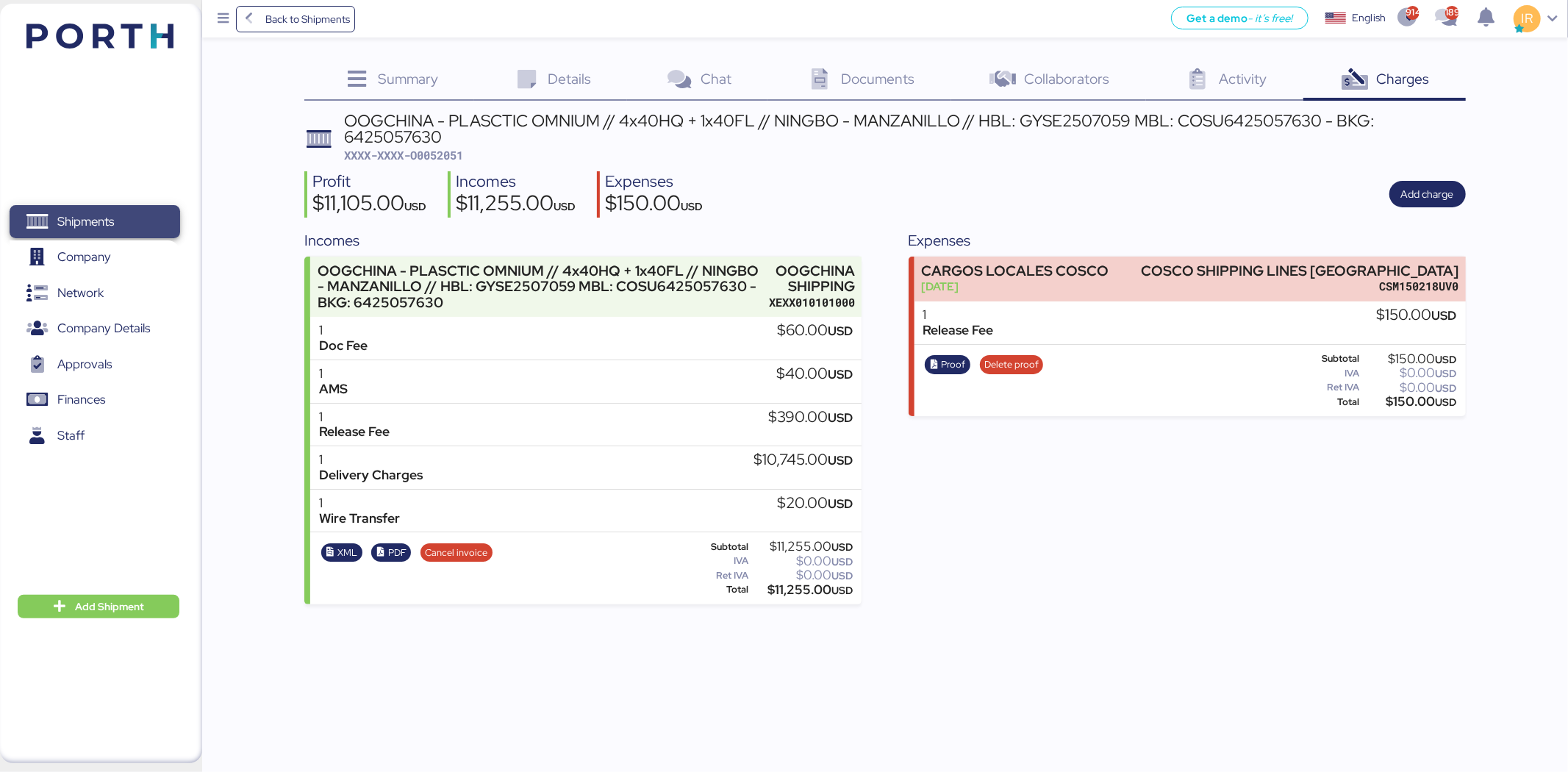
click at [87, 211] on span "Shipments" at bounding box center [95, 222] width 158 height 22
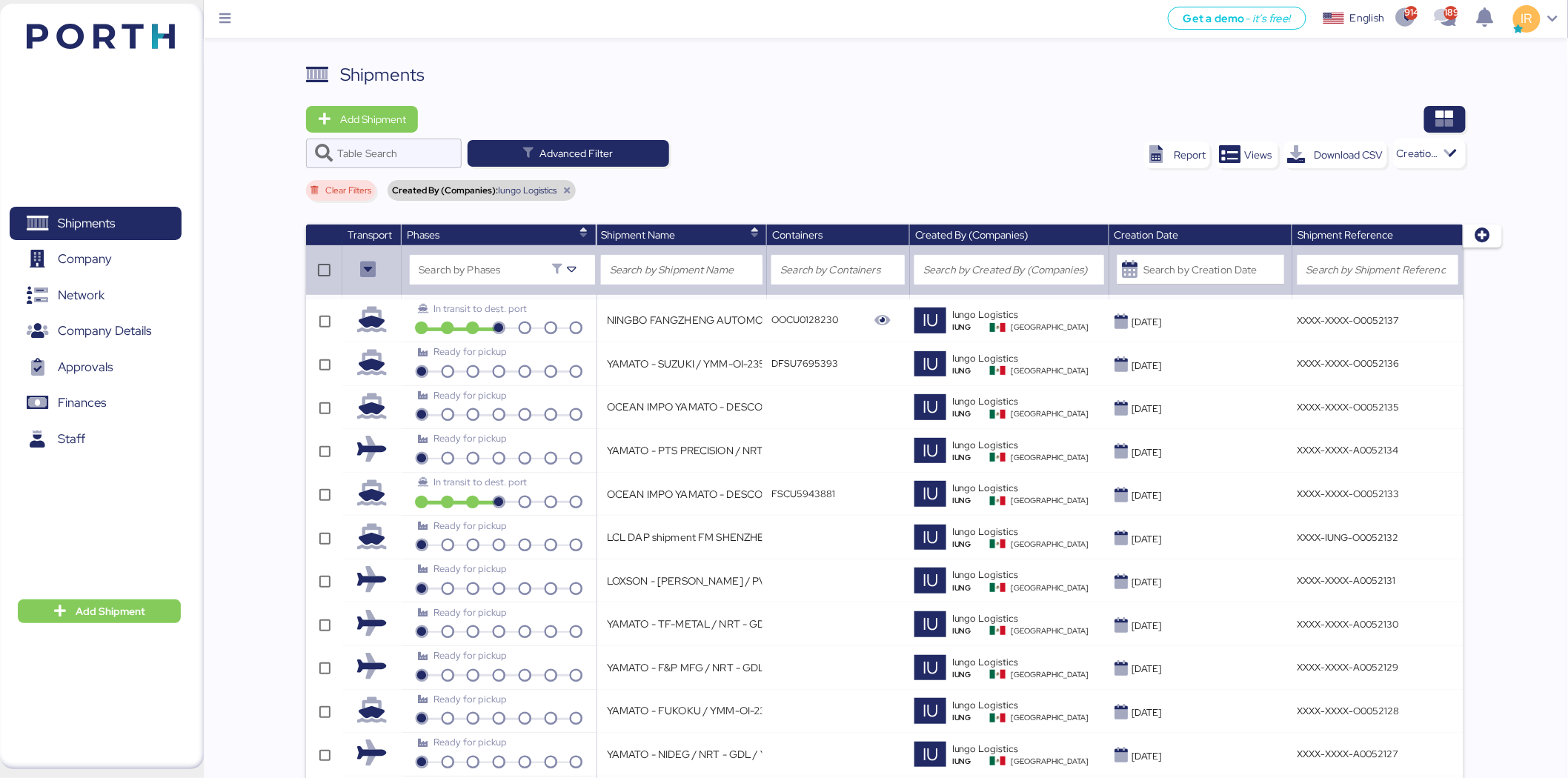
scroll to position [2017, 0]
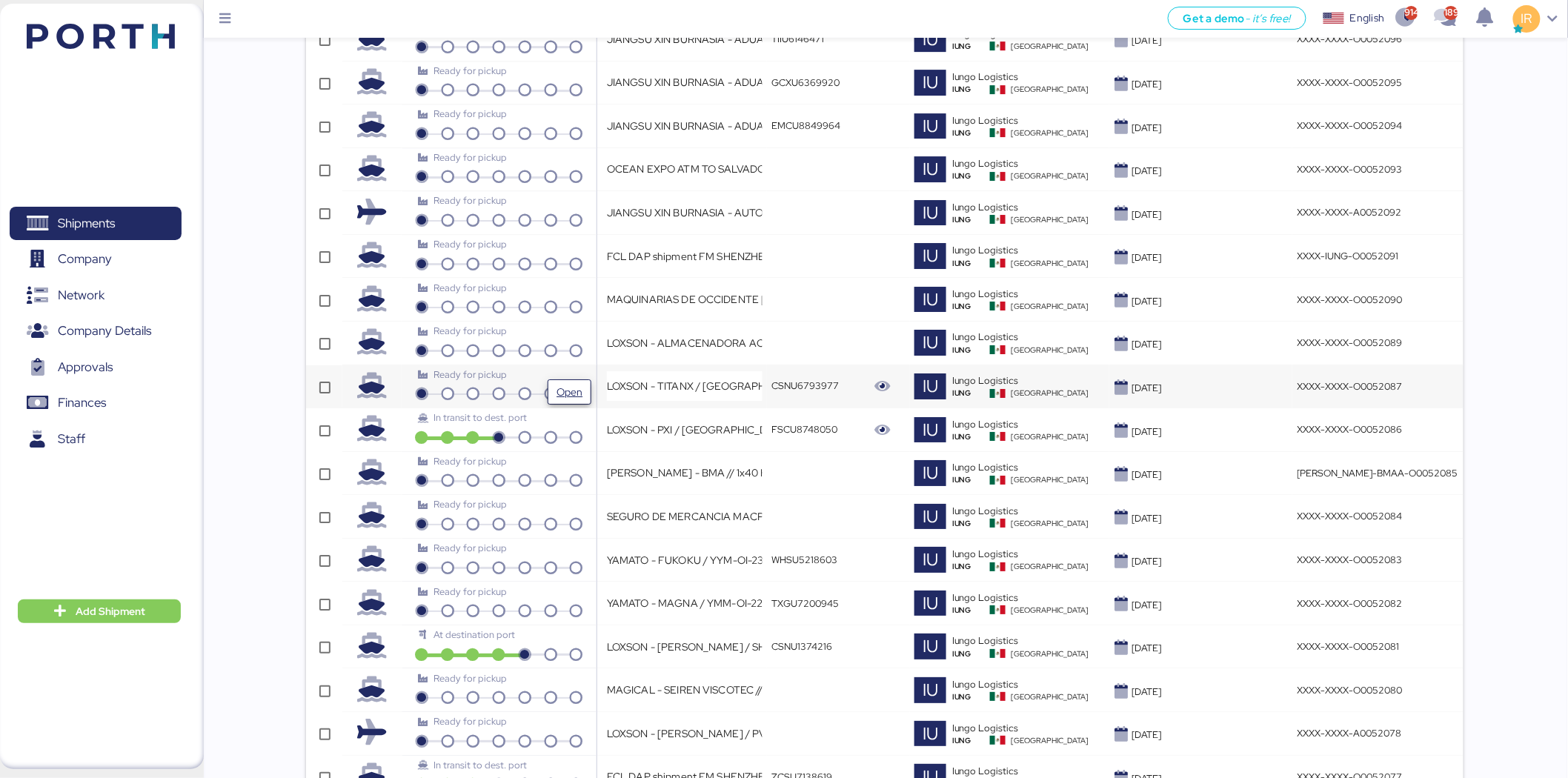
click at [584, 392] on span "Open" at bounding box center [569, 392] width 32 height 23
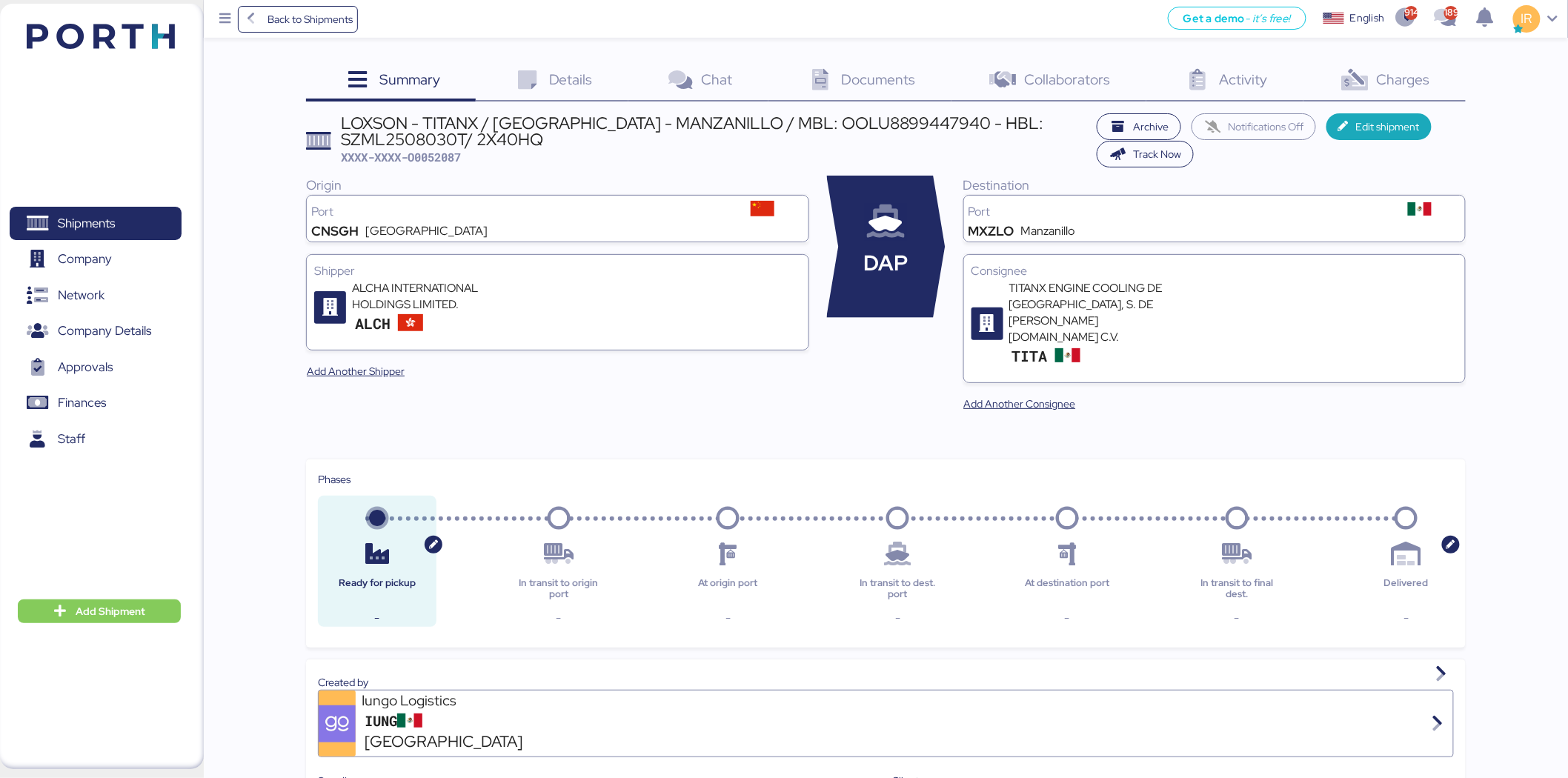
click at [1375, 72] on div "Charges 0" at bounding box center [1385, 81] width 163 height 40
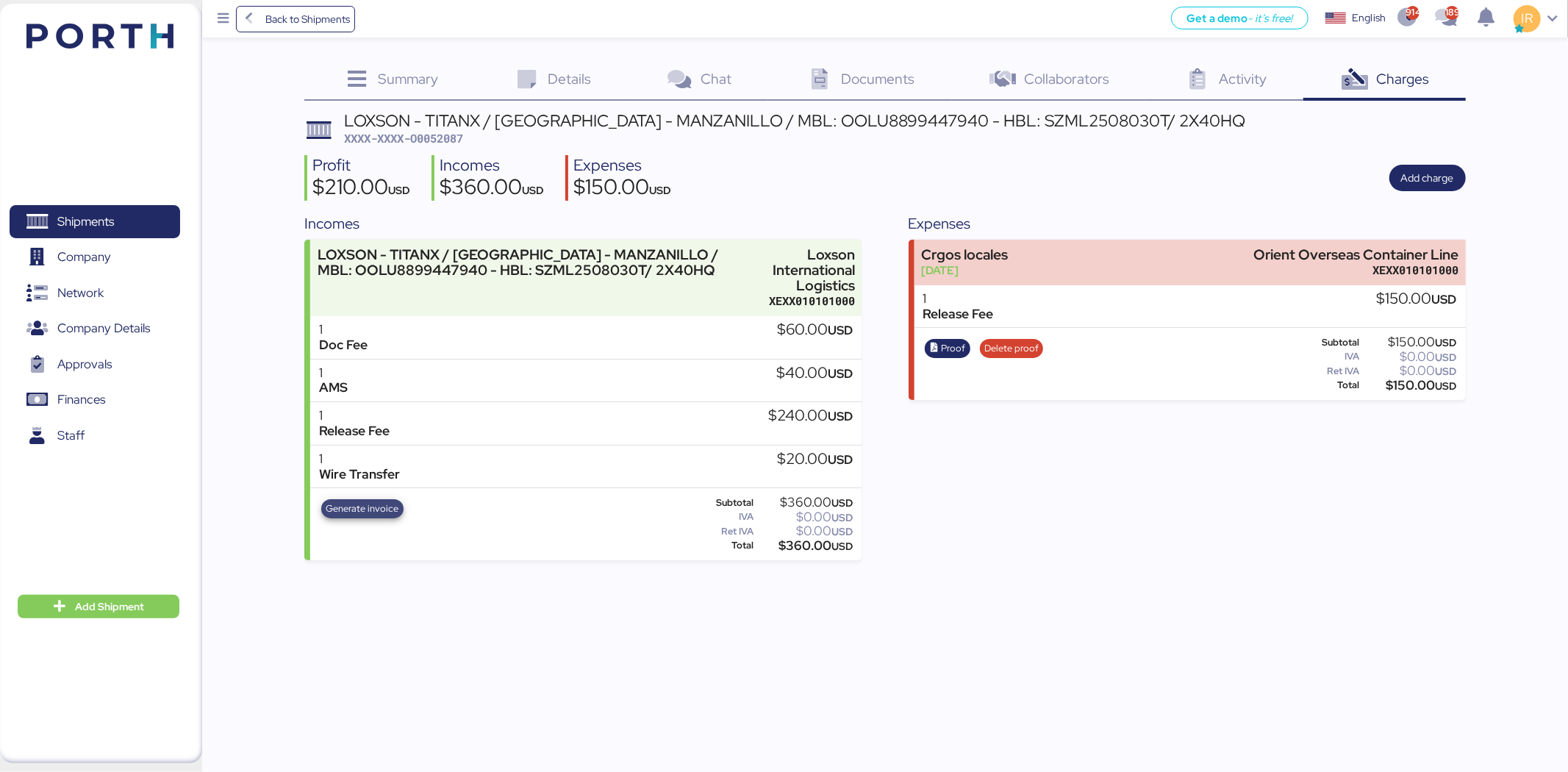
click at [366, 506] on span "Generate invoice" at bounding box center [363, 508] width 73 height 16
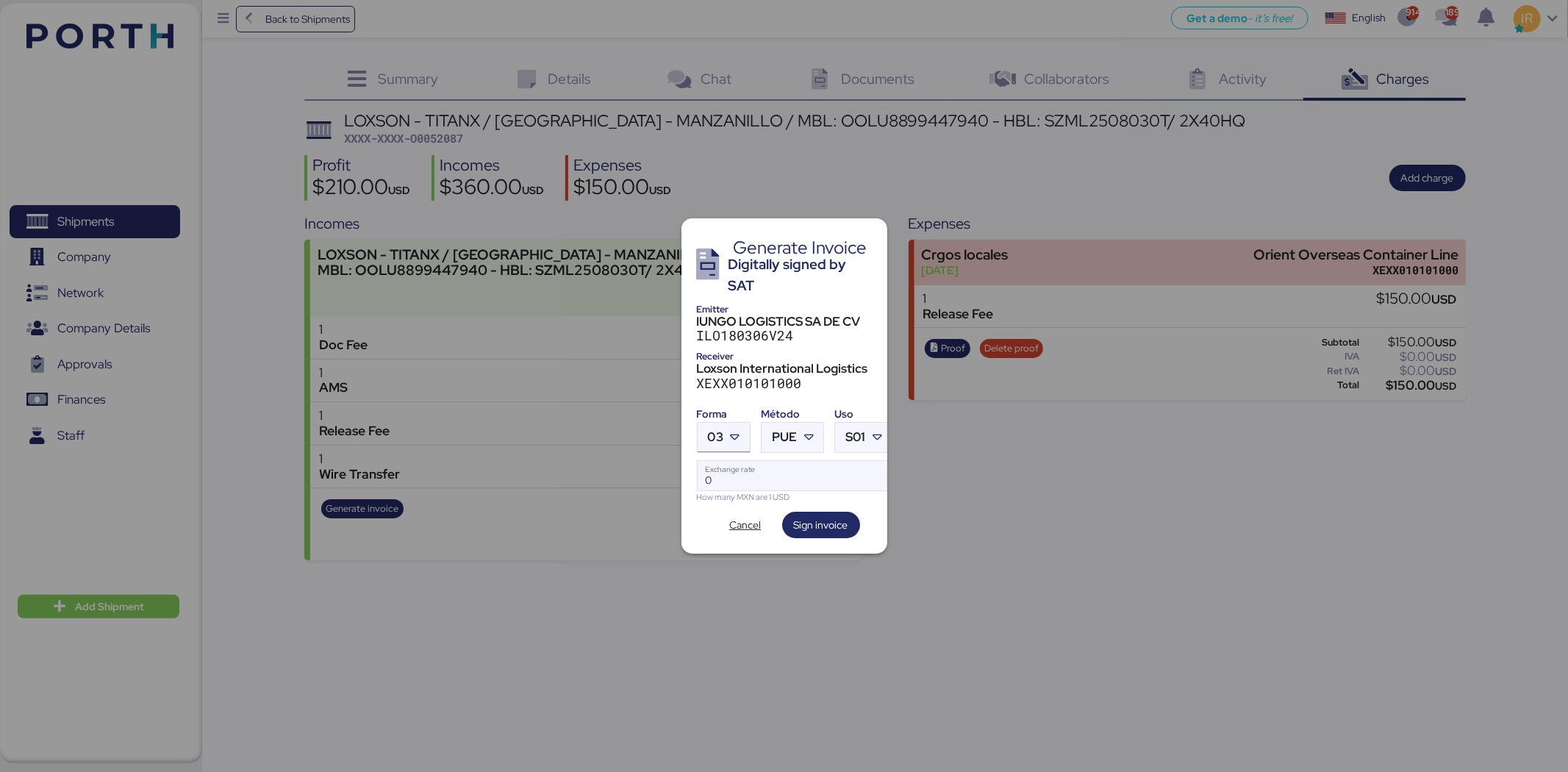
click at [728, 434] on icon at bounding box center [735, 438] width 15 height 15
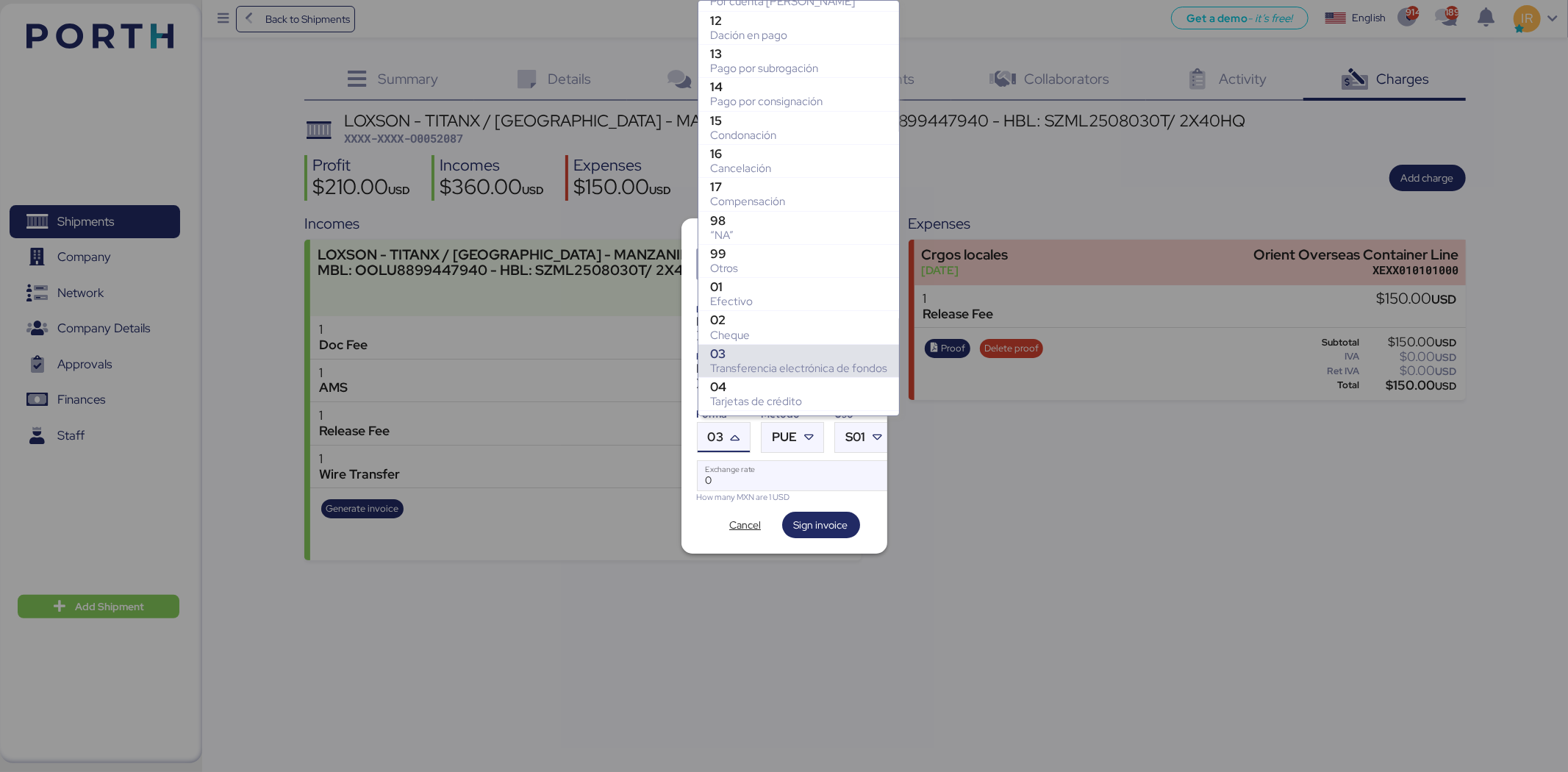
scroll to position [57, 0]
click at [769, 250] on div "99" at bounding box center [799, 253] width 177 height 15
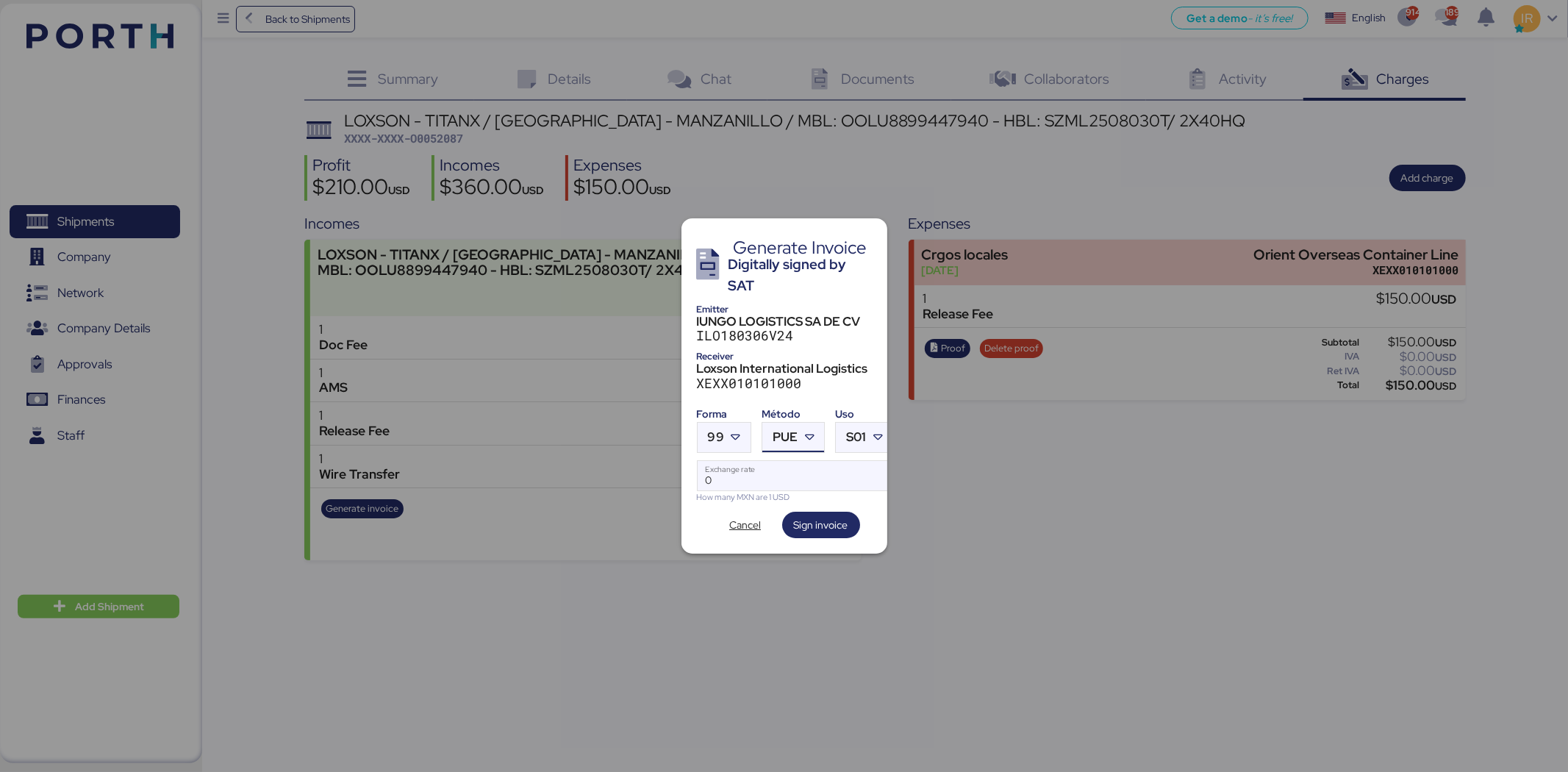
click at [794, 433] on span "PUE" at bounding box center [785, 437] width 25 height 12
click at [800, 482] on div "PPD" at bounding box center [853, 489] width 158 height 15
click at [794, 461] on input "Exchange rate" at bounding box center [795, 475] width 195 height 29
paste input "18.6587"
type input "18.6587"
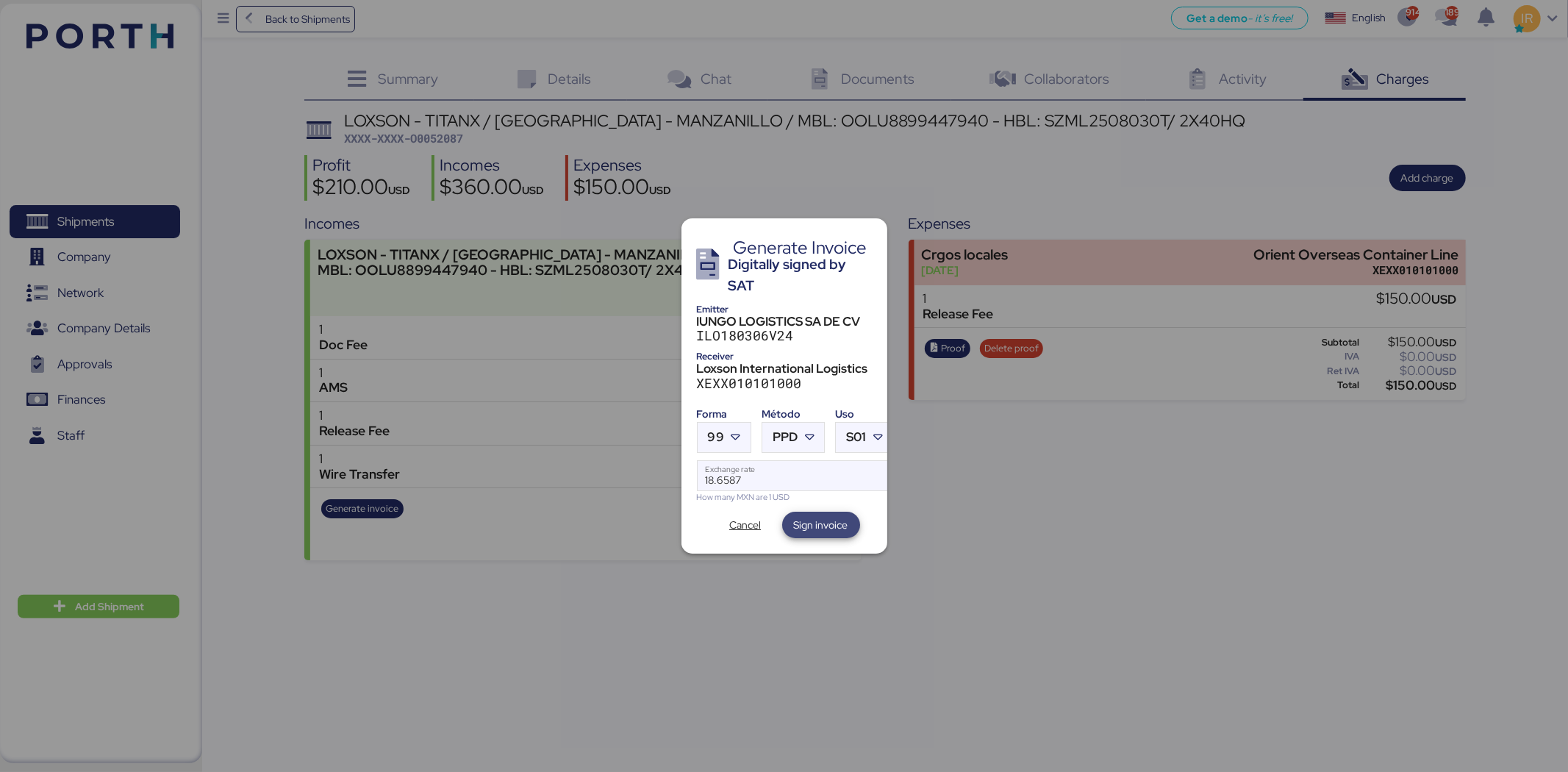
click at [806, 519] on span "Sign invoice" at bounding box center [821, 524] width 54 height 17
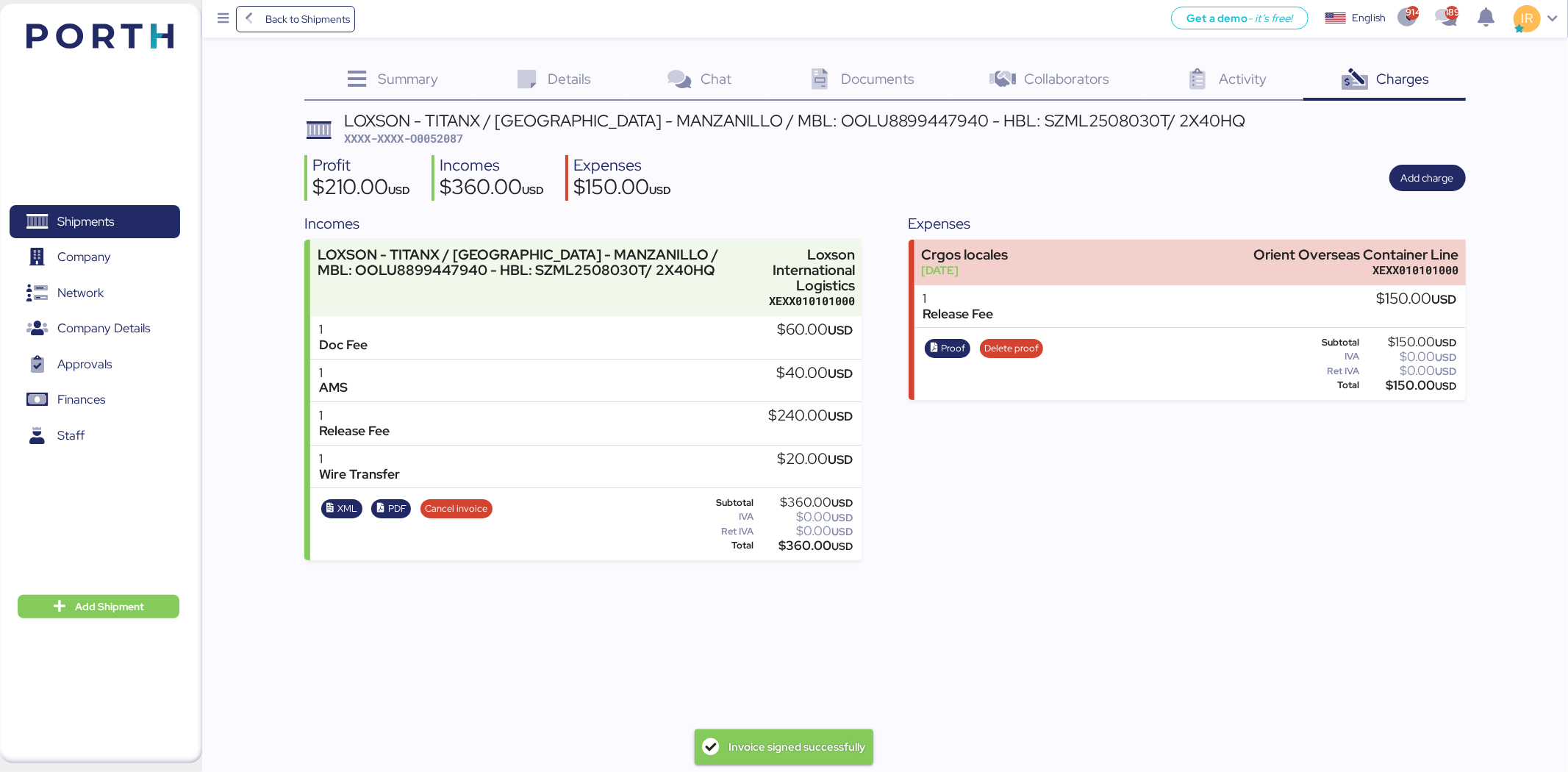
click at [447, 136] on span "XXXX-XXXX-O0052087" at bounding box center [403, 138] width 119 height 15
copy span "O0052087"
click at [383, 503] on icon "button" at bounding box center [381, 507] width 9 height 9
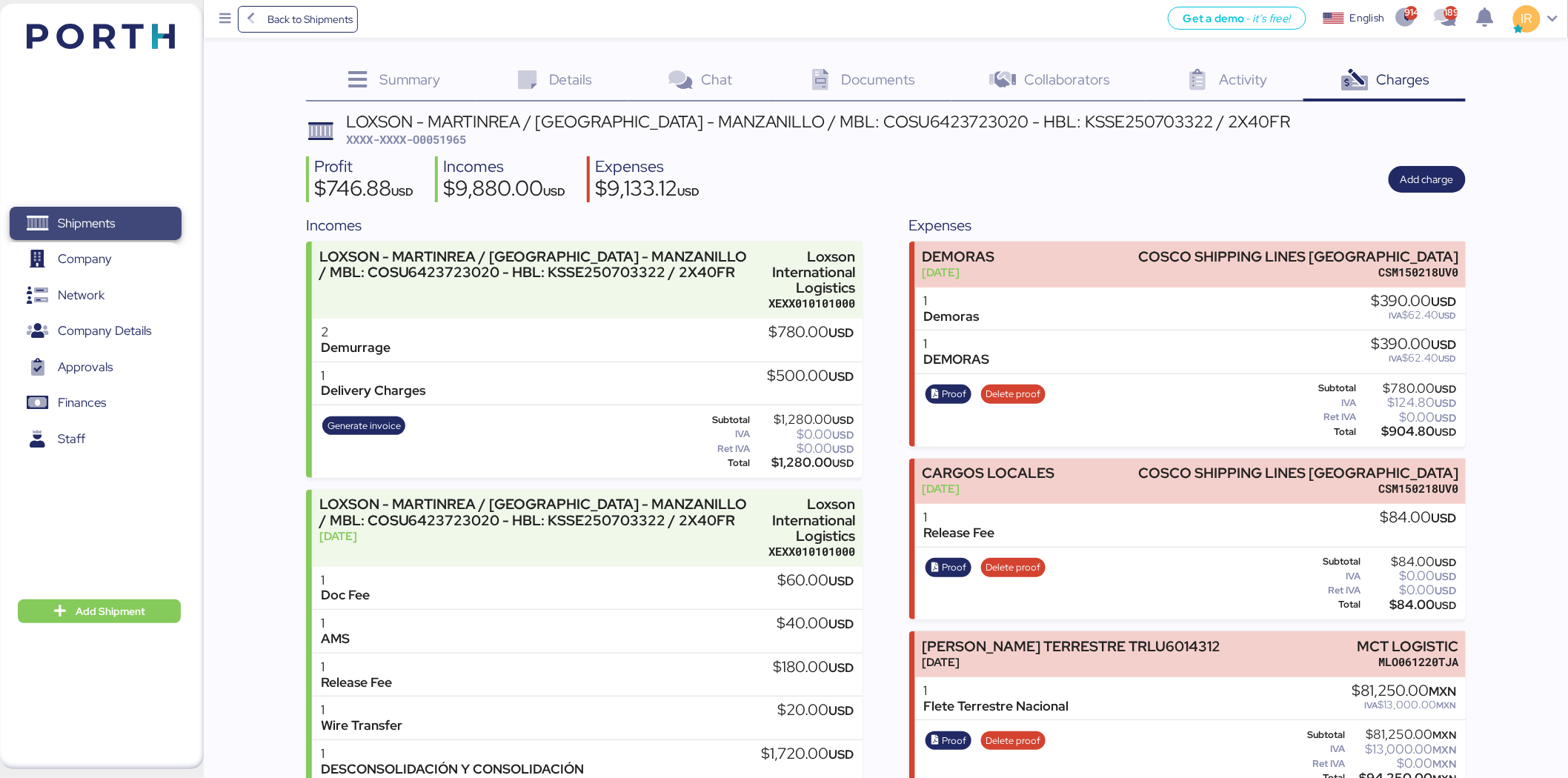
click at [138, 213] on span "Shipments" at bounding box center [96, 224] width 159 height 22
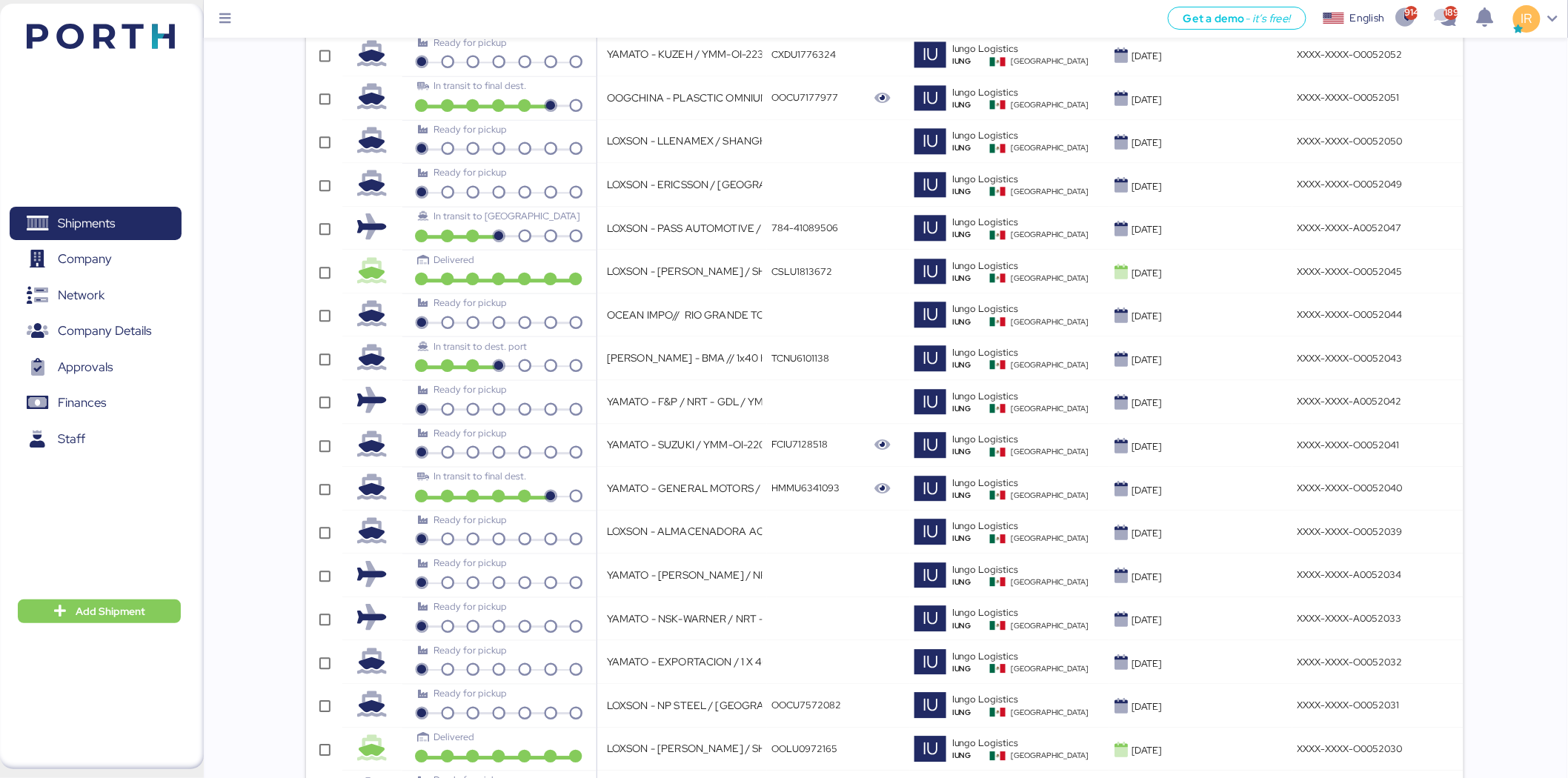
scroll to position [3952, 0]
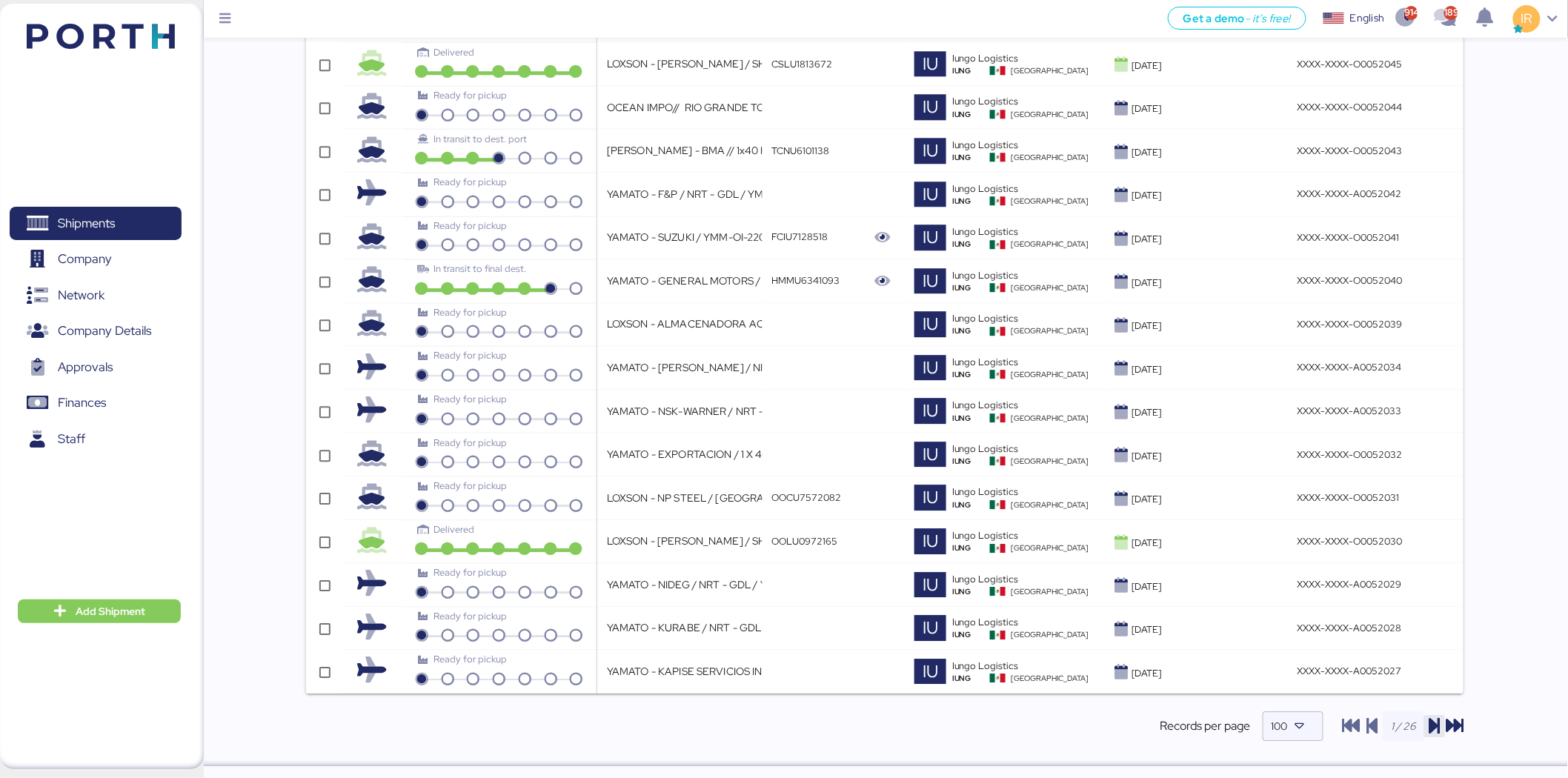
click at [1436, 730] on icon "button" at bounding box center [1435, 726] width 18 height 18
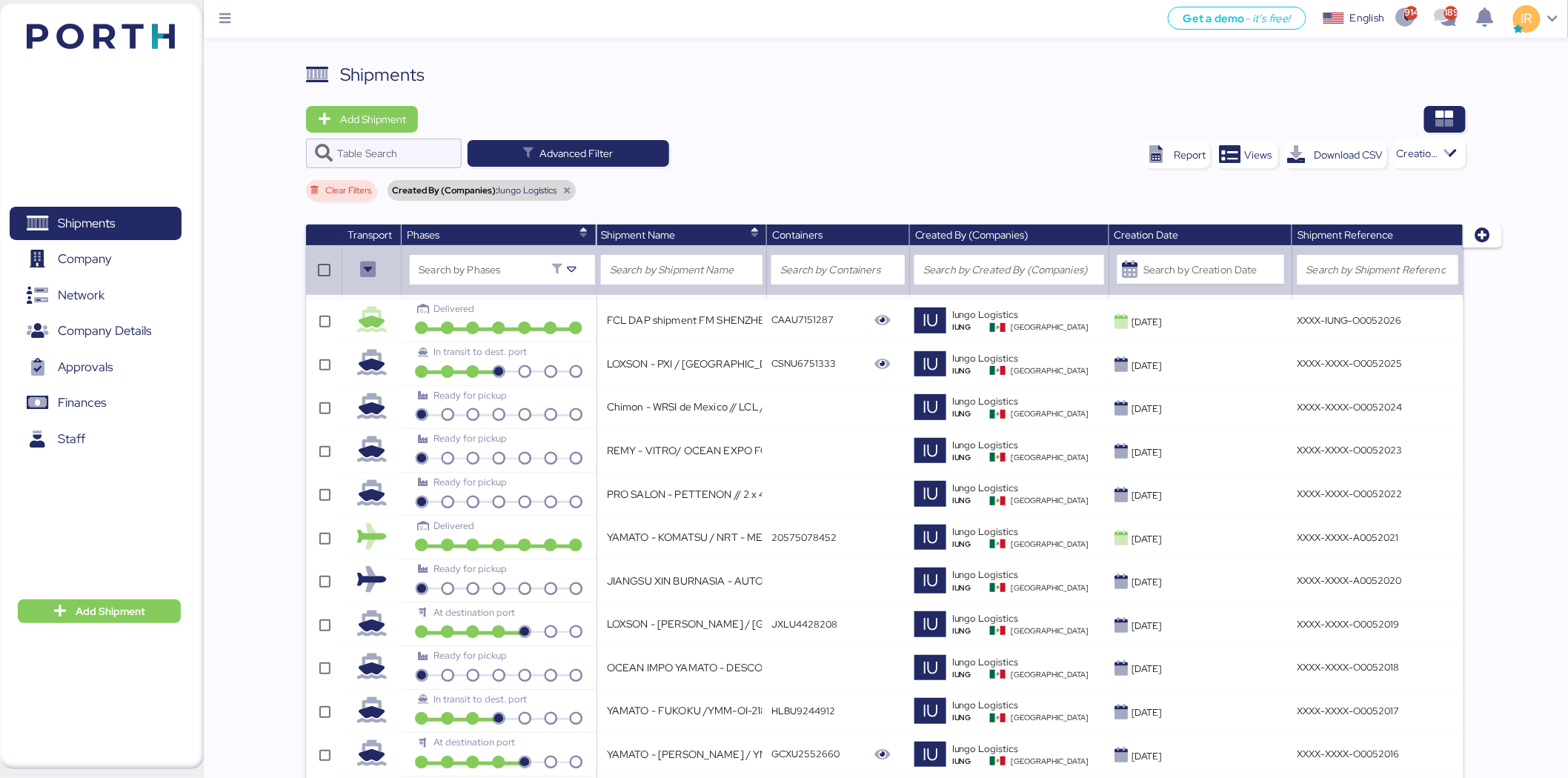
scroll to position [2191, 0]
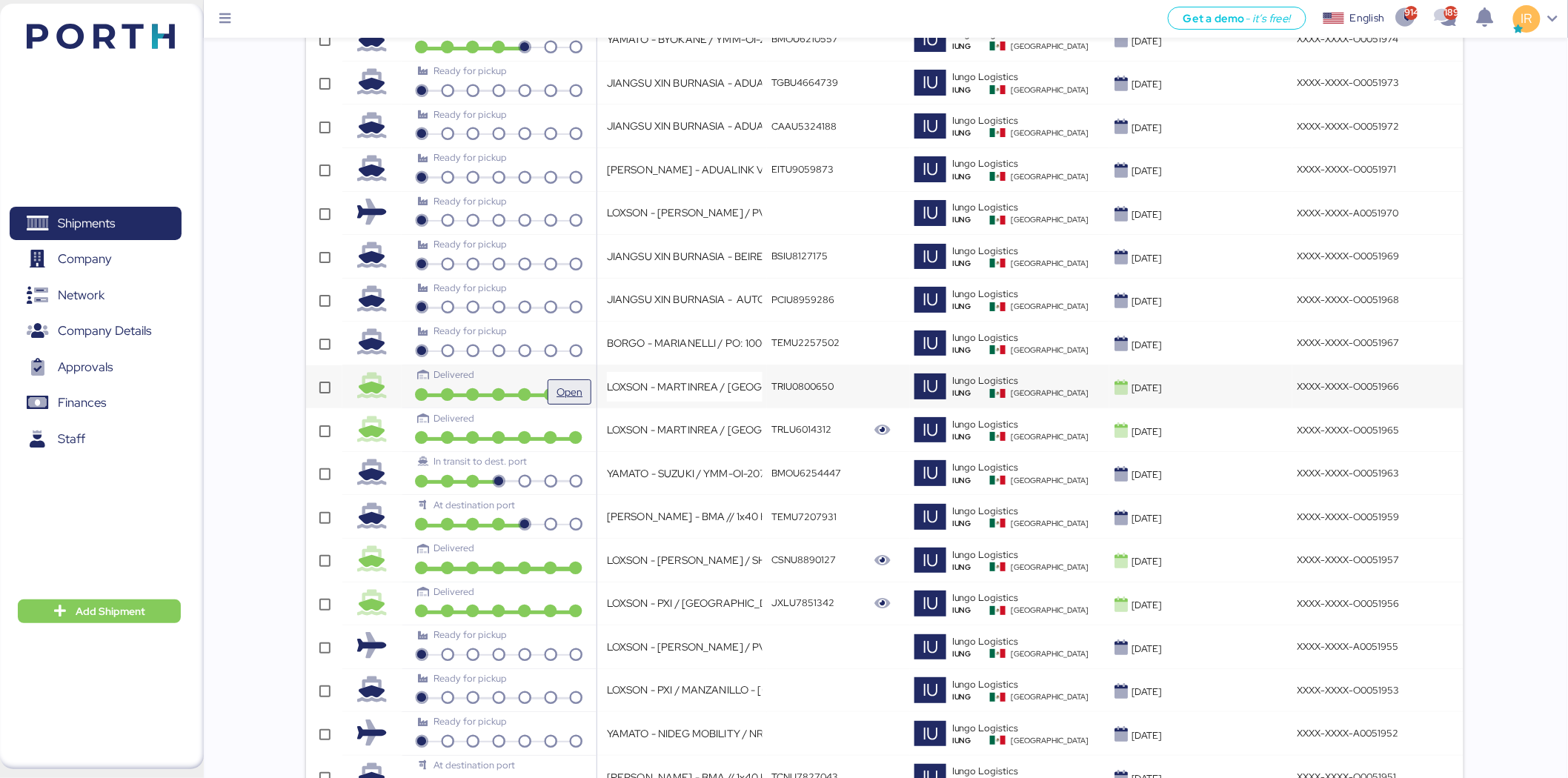
click at [569, 386] on span "Open" at bounding box center [569, 392] width 32 height 23
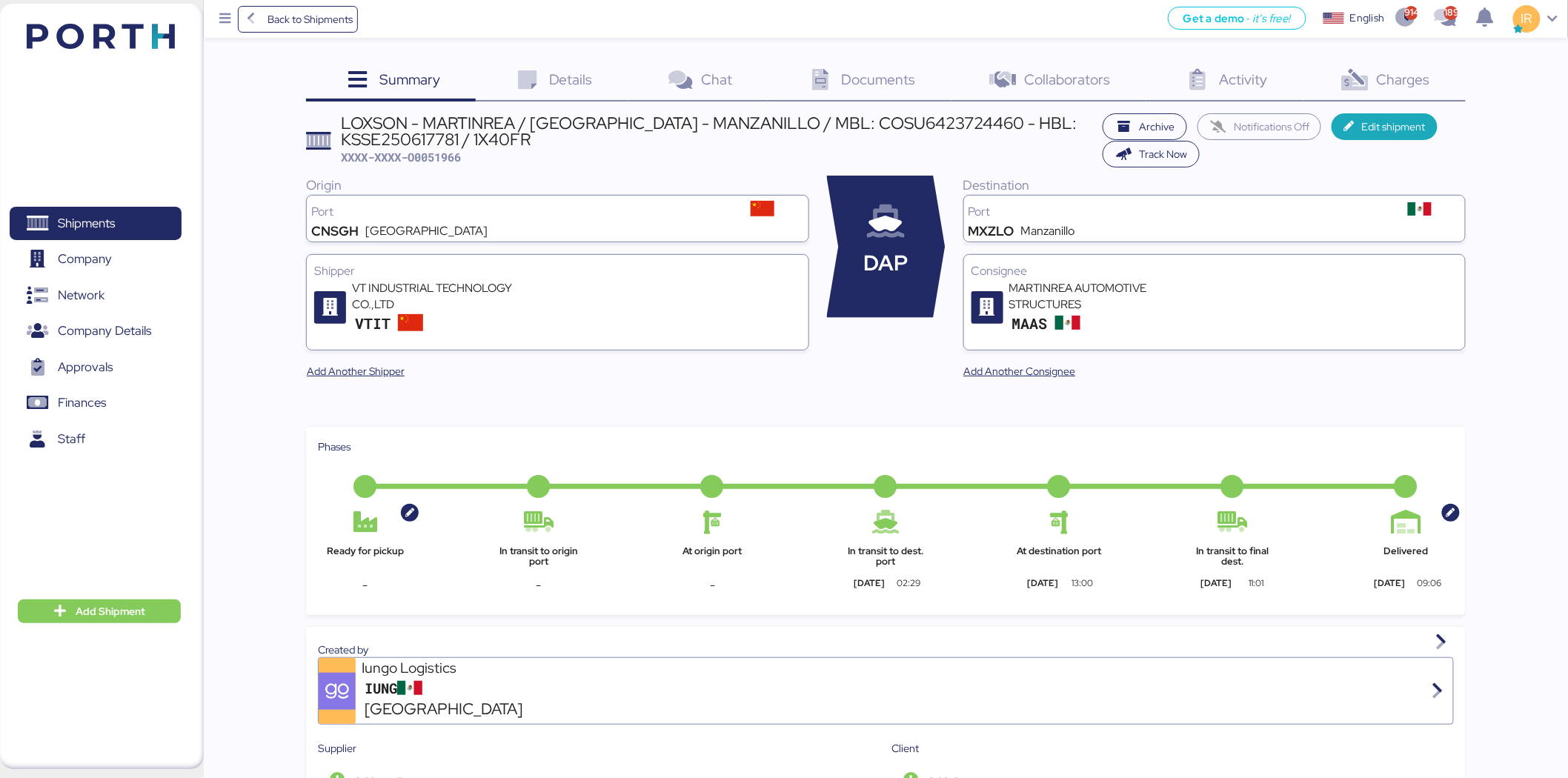
click at [1371, 70] on icon at bounding box center [1355, 80] width 32 height 22
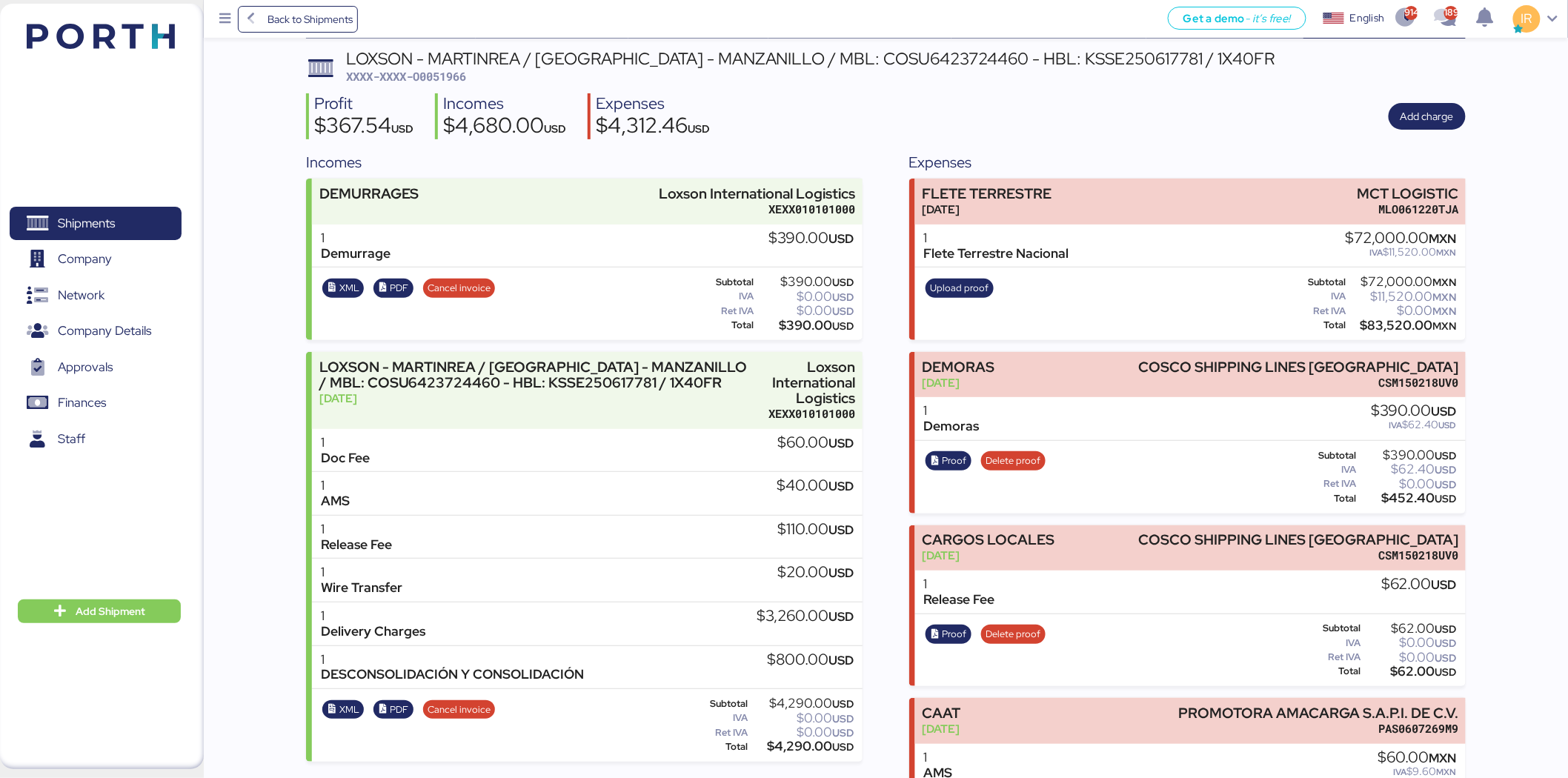
scroll to position [65, 0]
click at [463, 70] on span "XXXX-XXXX-O0051966" at bounding box center [406, 75] width 120 height 15
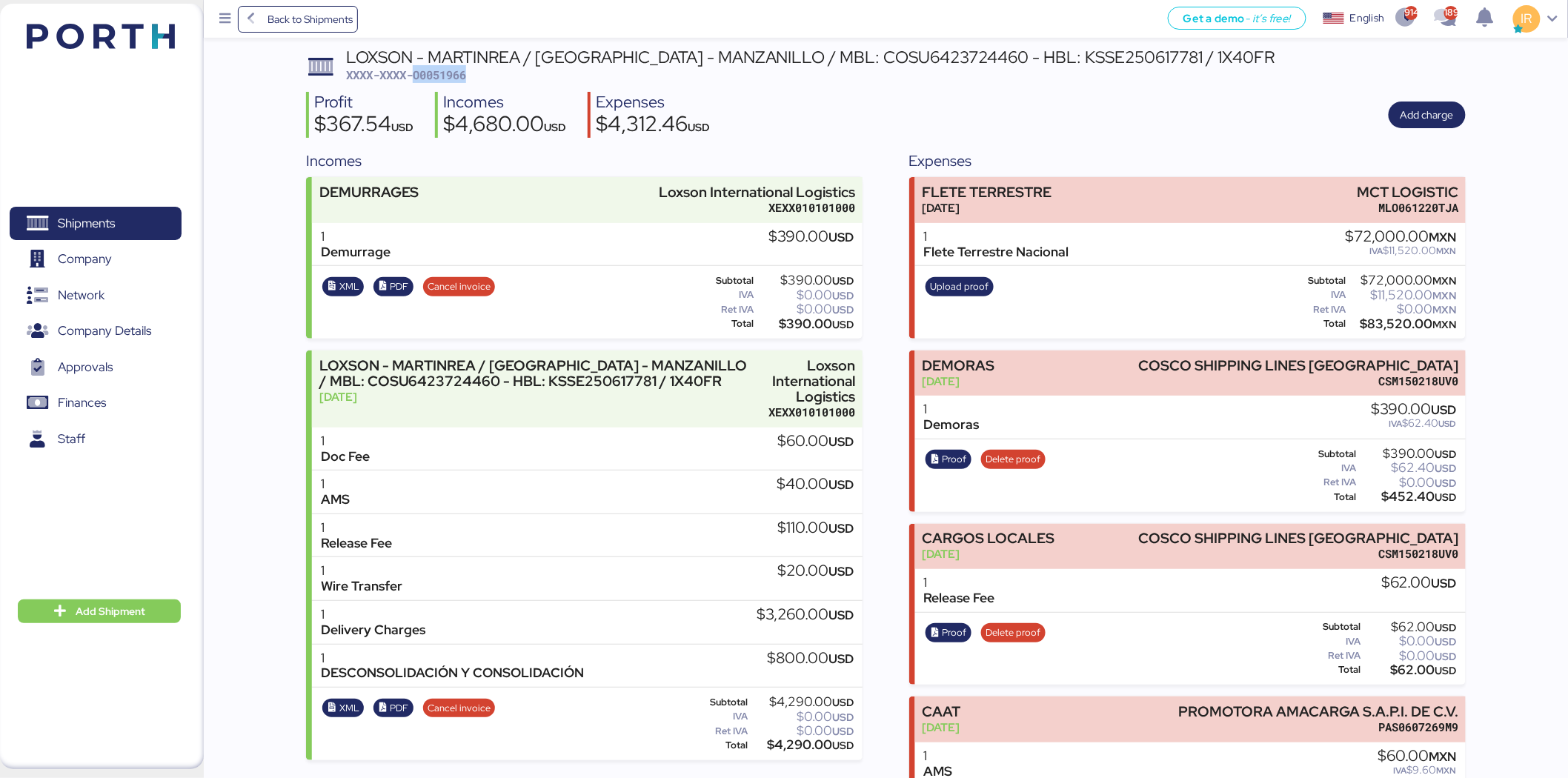
click at [463, 70] on span "XXXX-XXXX-O0051966" at bounding box center [406, 75] width 120 height 15
copy span "O0051966"
click at [982, 284] on span "Upload proof" at bounding box center [960, 286] width 59 height 16
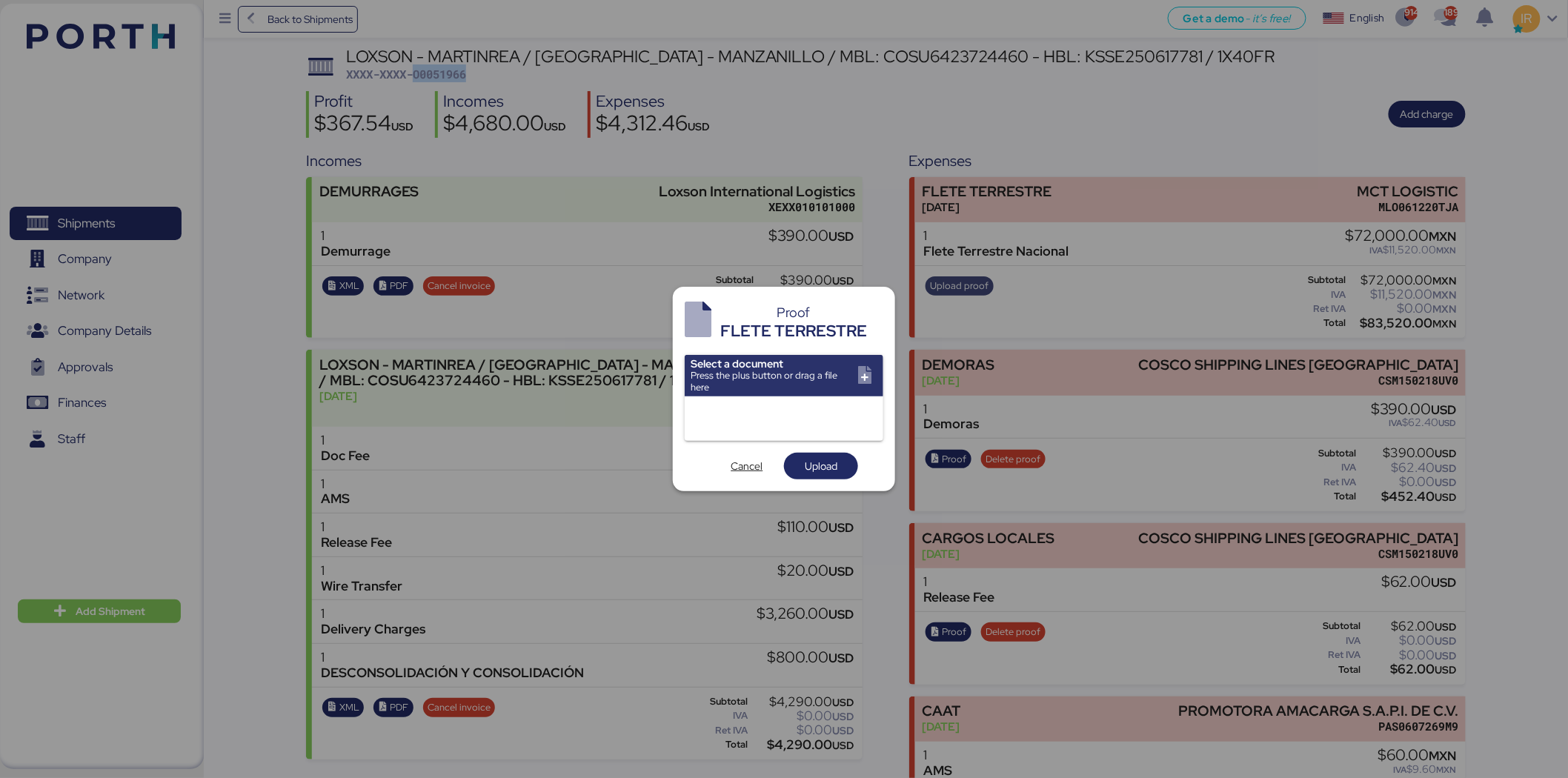
scroll to position [0, 0]
click at [801, 367] on input "file" at bounding box center [784, 375] width 199 height 41
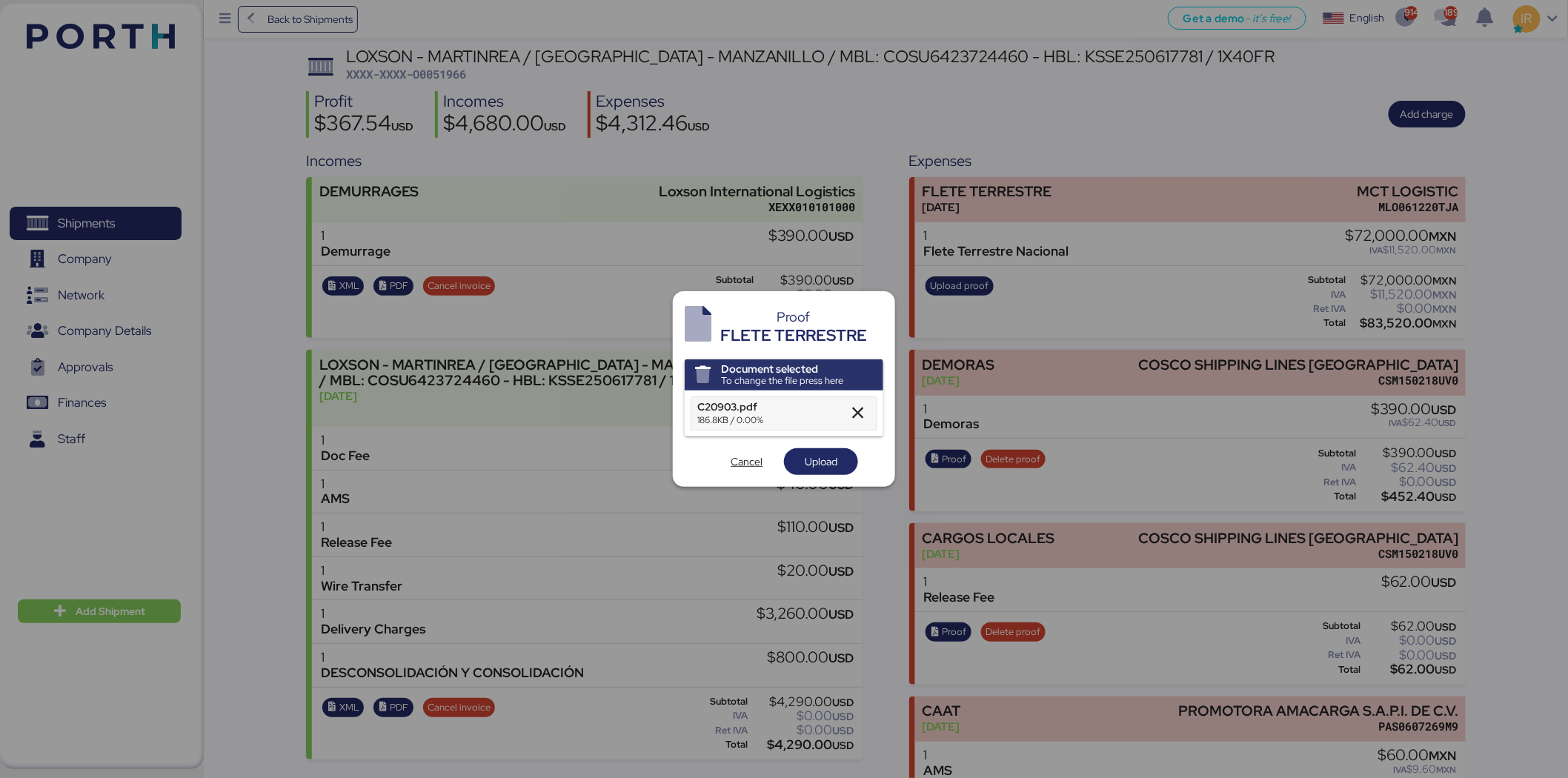
click at [755, 423] on div "186.8KB / 0.00%" at bounding box center [769, 420] width 143 height 13
click at [818, 463] on span "Upload" at bounding box center [821, 461] width 33 height 18
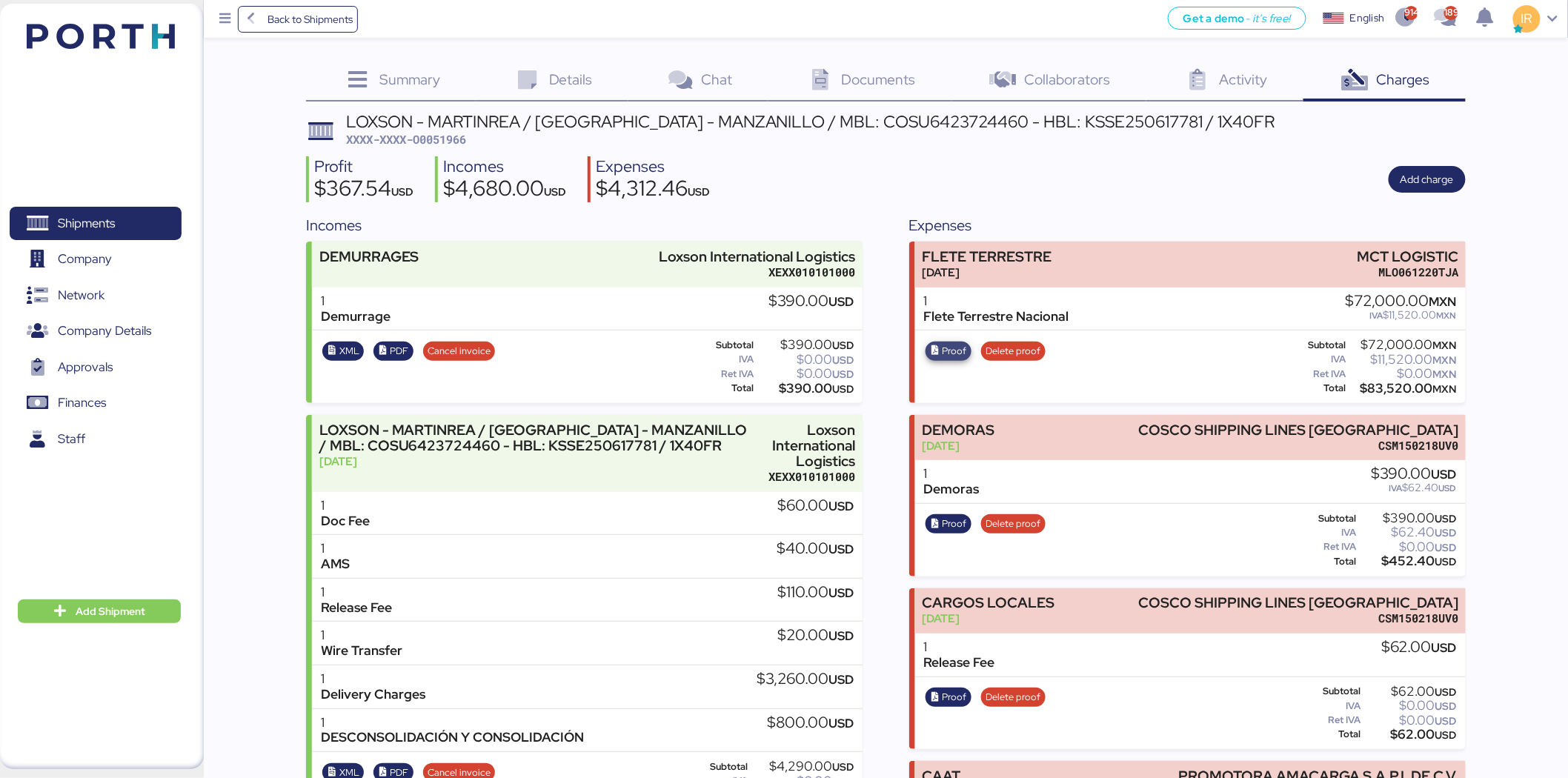
click at [946, 355] on span "Proof" at bounding box center [954, 350] width 24 height 16
click at [444, 345] on span "Cancel invoice" at bounding box center [459, 350] width 63 height 16
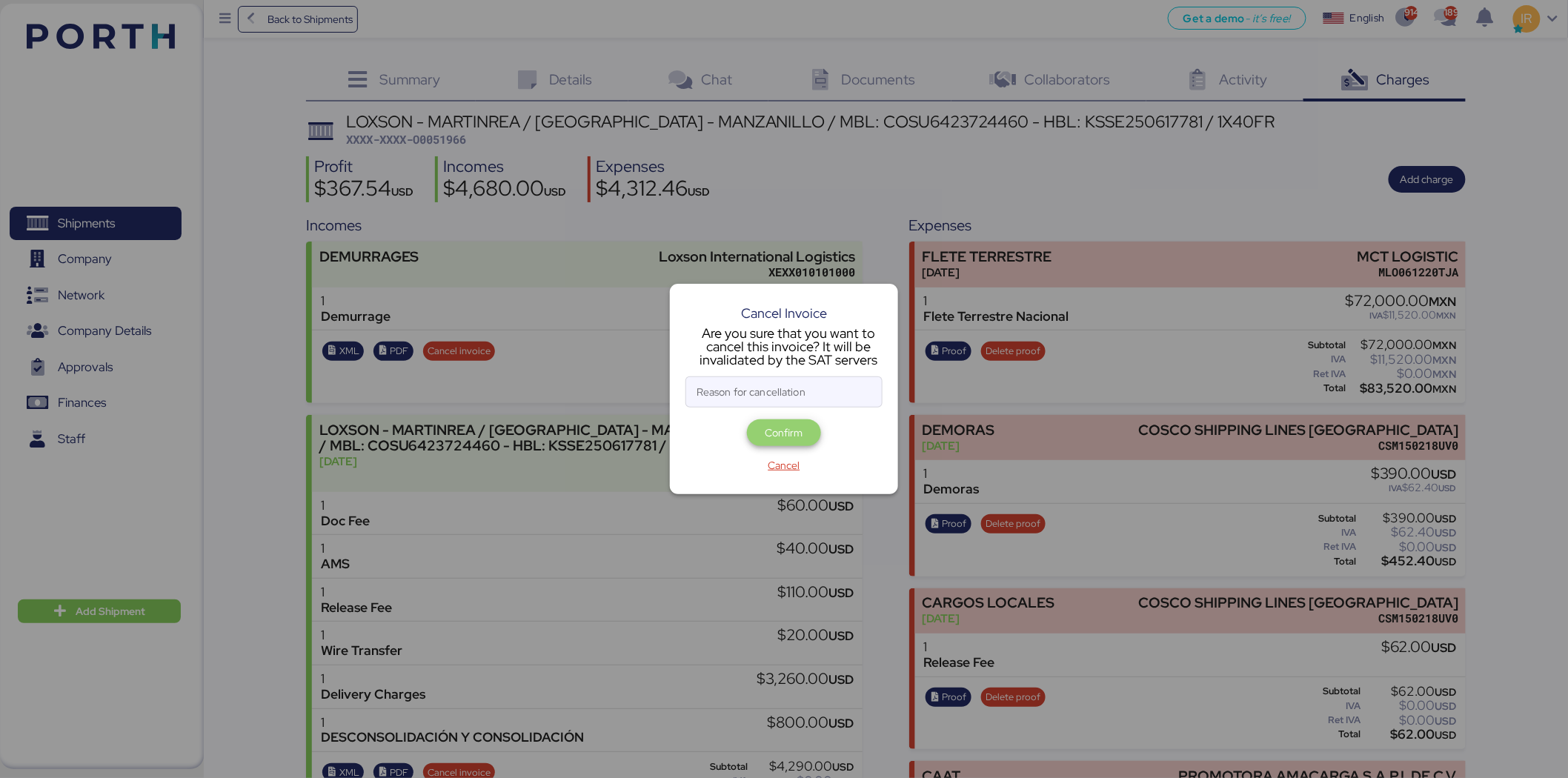
click at [790, 432] on span "Confirm" at bounding box center [784, 433] width 38 height 18
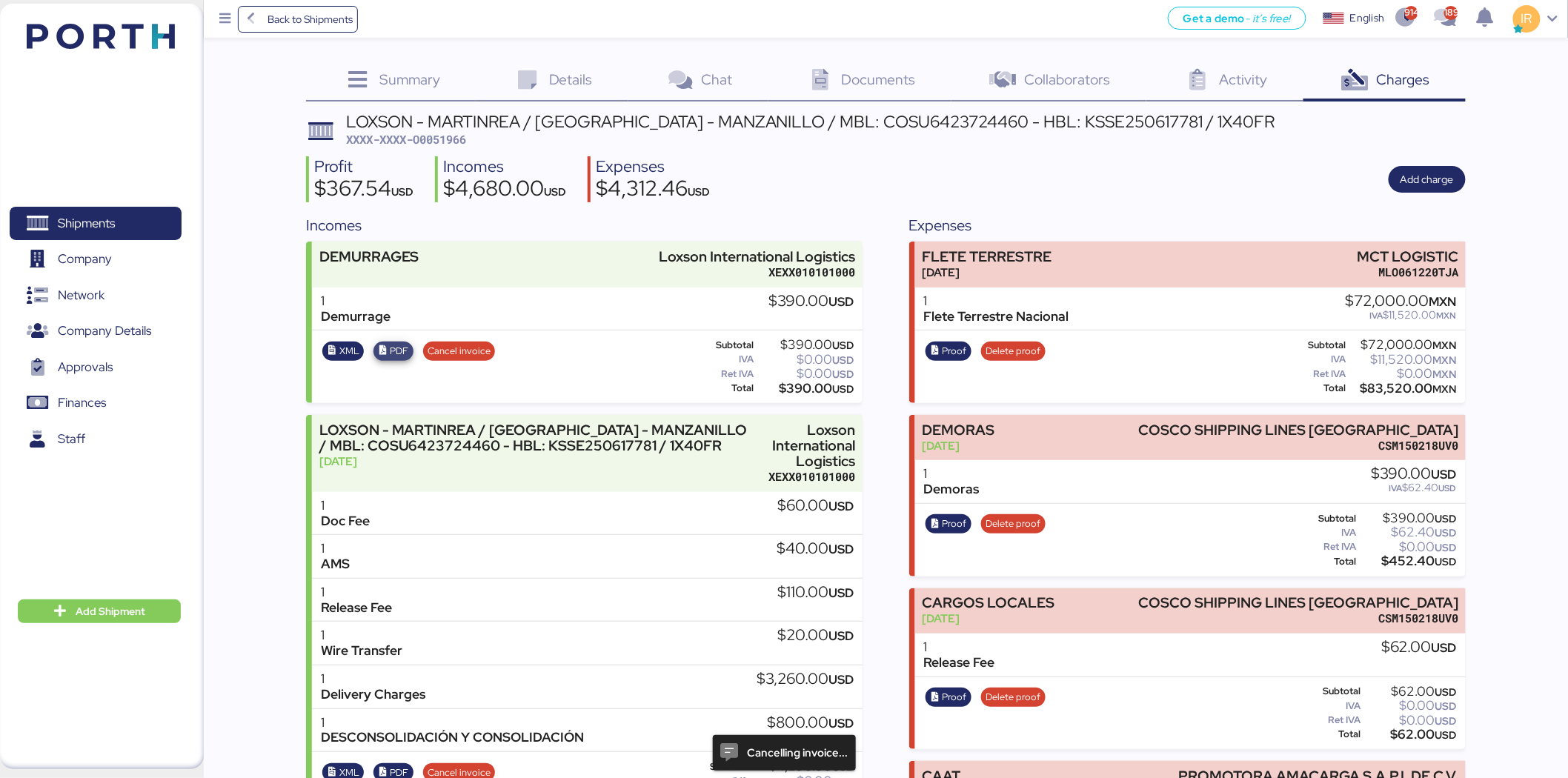
click at [405, 343] on span "PDF" at bounding box center [399, 350] width 18 height 16
click at [441, 137] on span "XXXX-XXXX-O0051966" at bounding box center [406, 139] width 120 height 15
copy span "O0051966"
click at [467, 350] on span "Cancel invoice" at bounding box center [459, 350] width 63 height 16
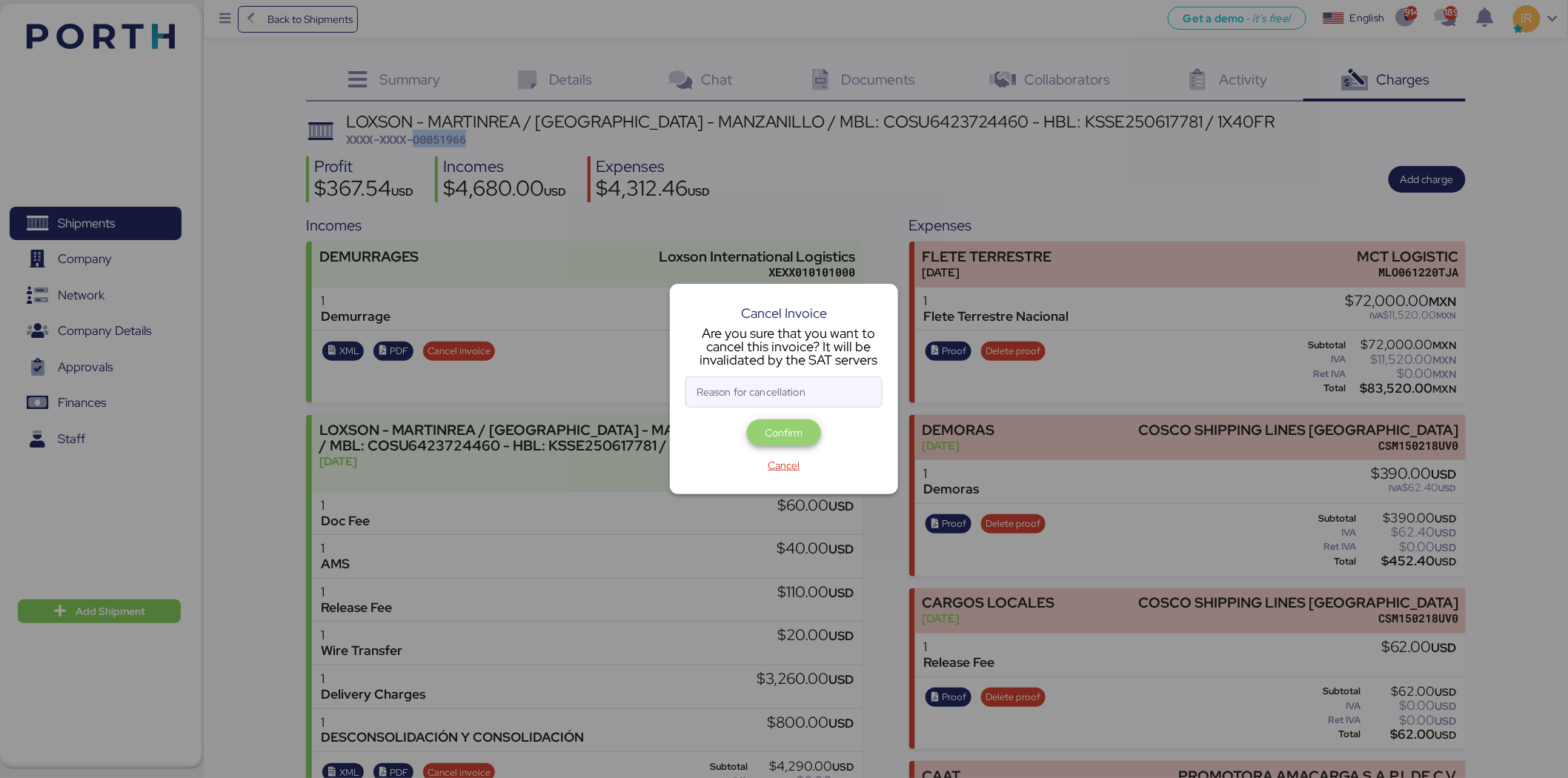
click at [760, 428] on span "Confirm" at bounding box center [784, 433] width 50 height 21
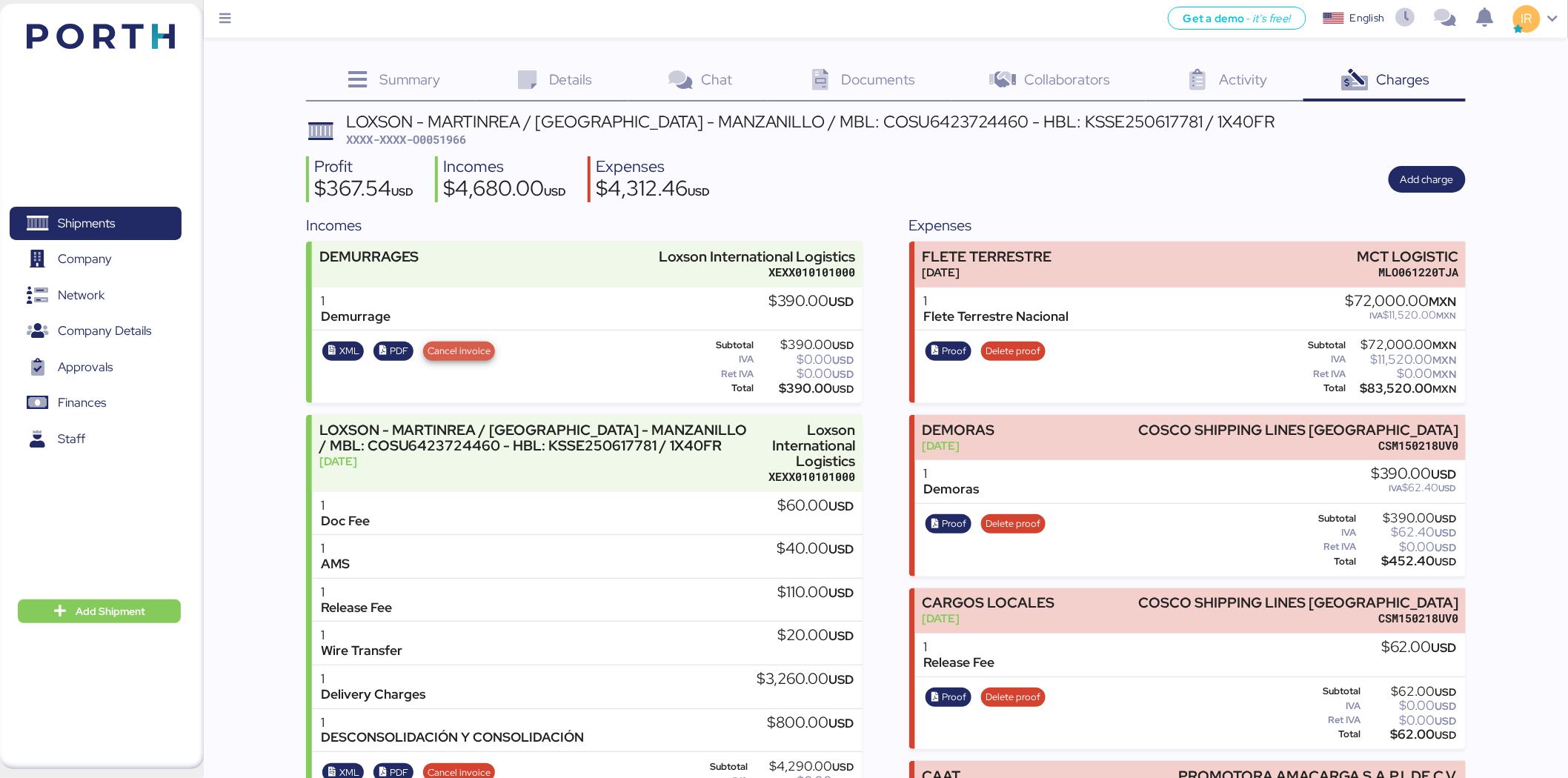
click at [469, 343] on span "Cancel invoice" at bounding box center [459, 350] width 63 height 16
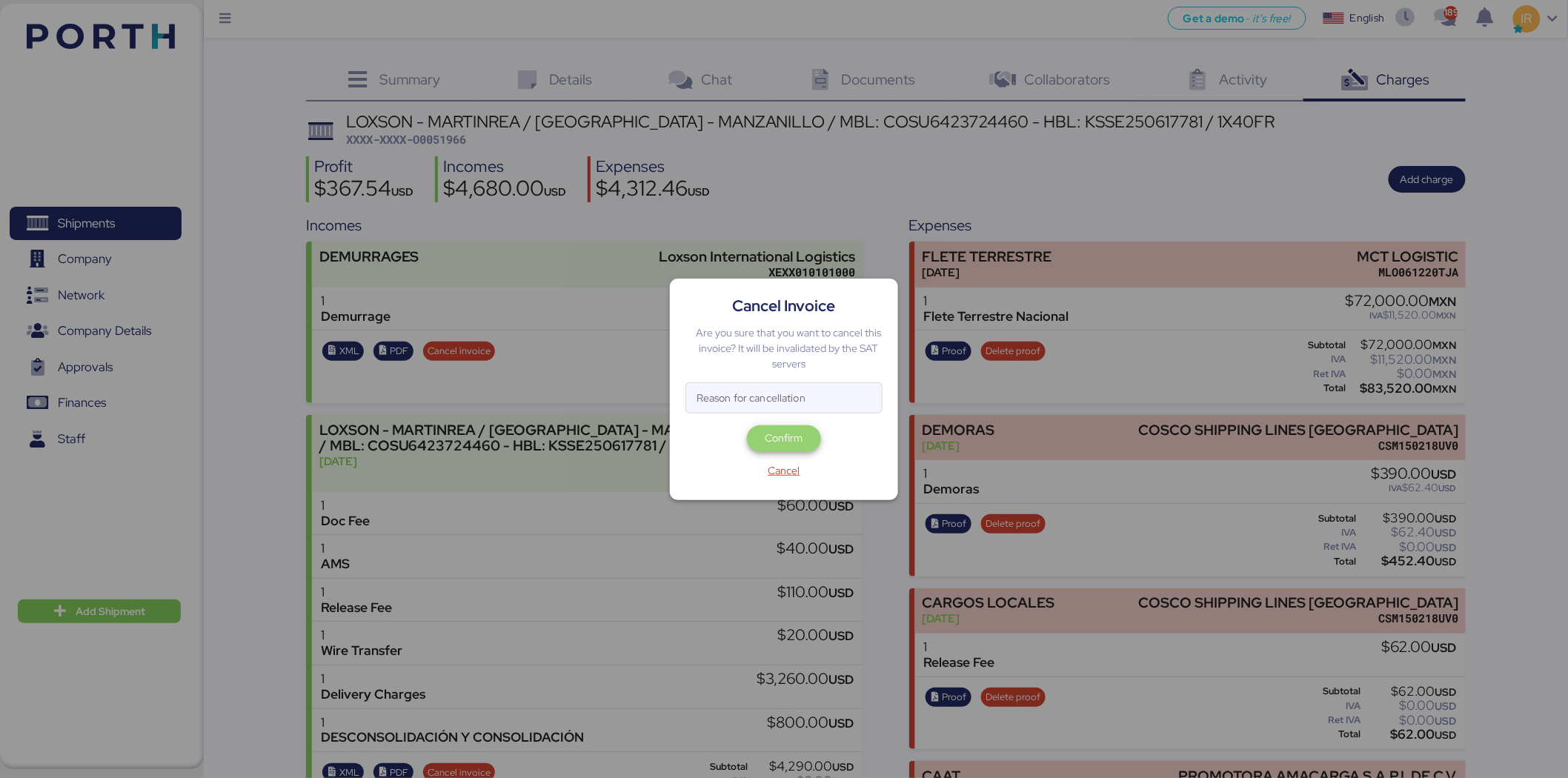
click at [781, 431] on span "Confirm" at bounding box center [784, 438] width 38 height 18
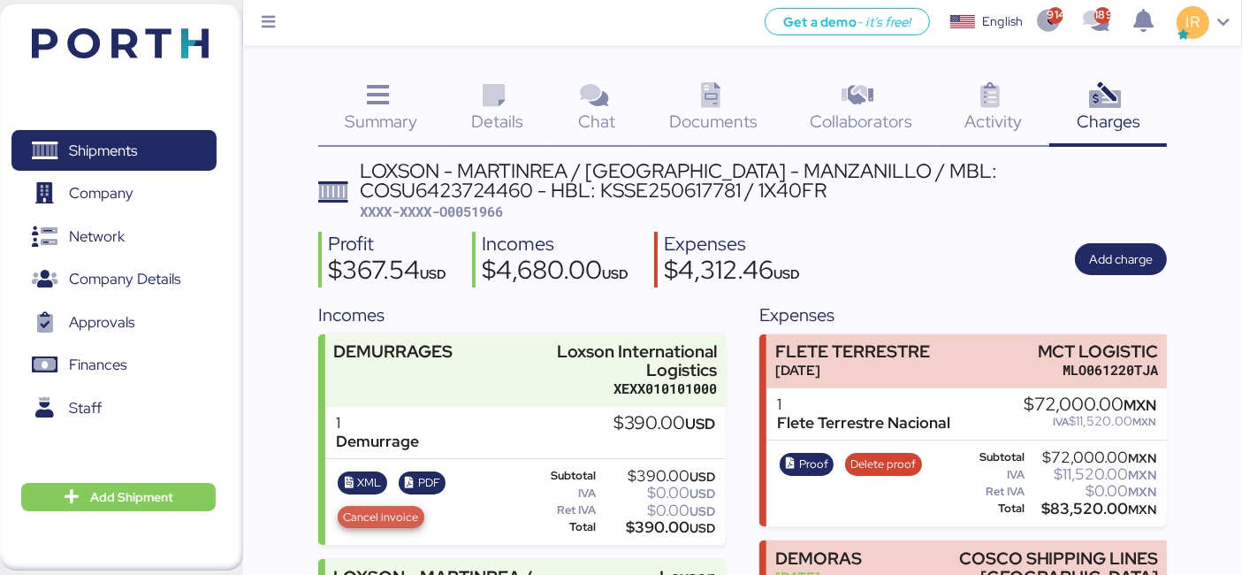
click at [378, 512] on span "Cancel invoice" at bounding box center [381, 516] width 75 height 19
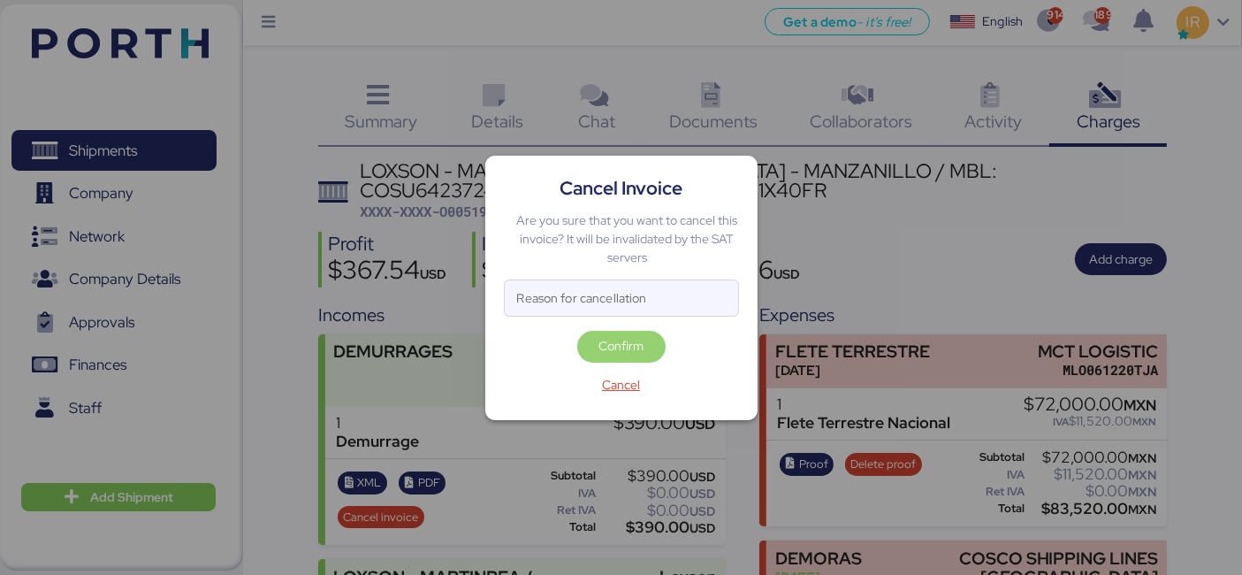
click at [626, 346] on span "Confirm" at bounding box center [620, 345] width 45 height 21
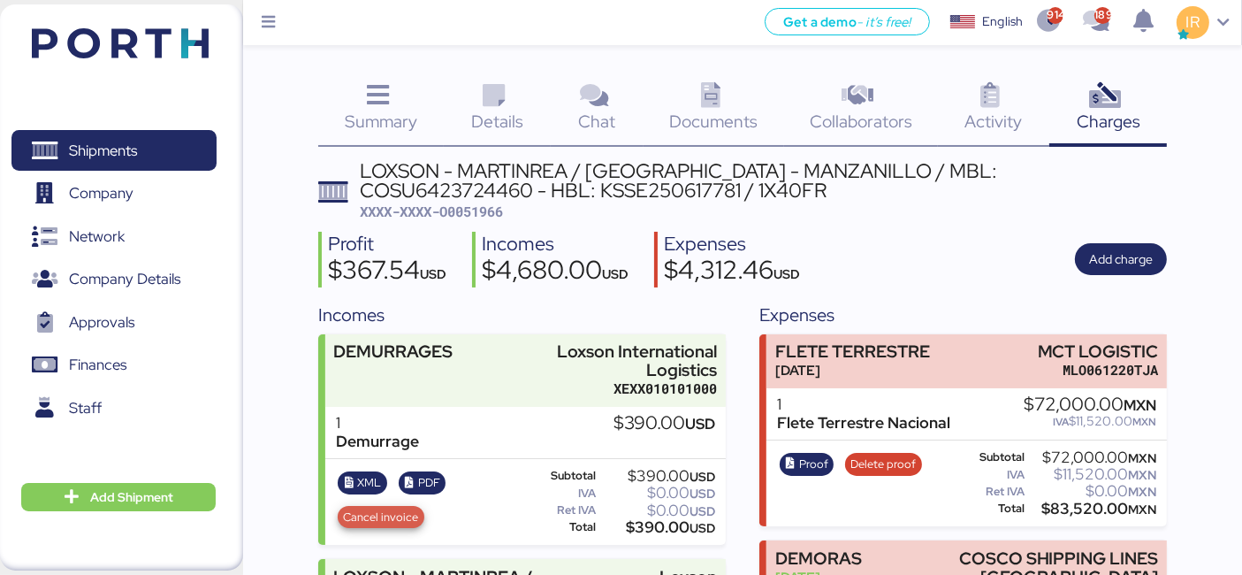
click at [398, 523] on span "Cancel invoice" at bounding box center [381, 516] width 75 height 19
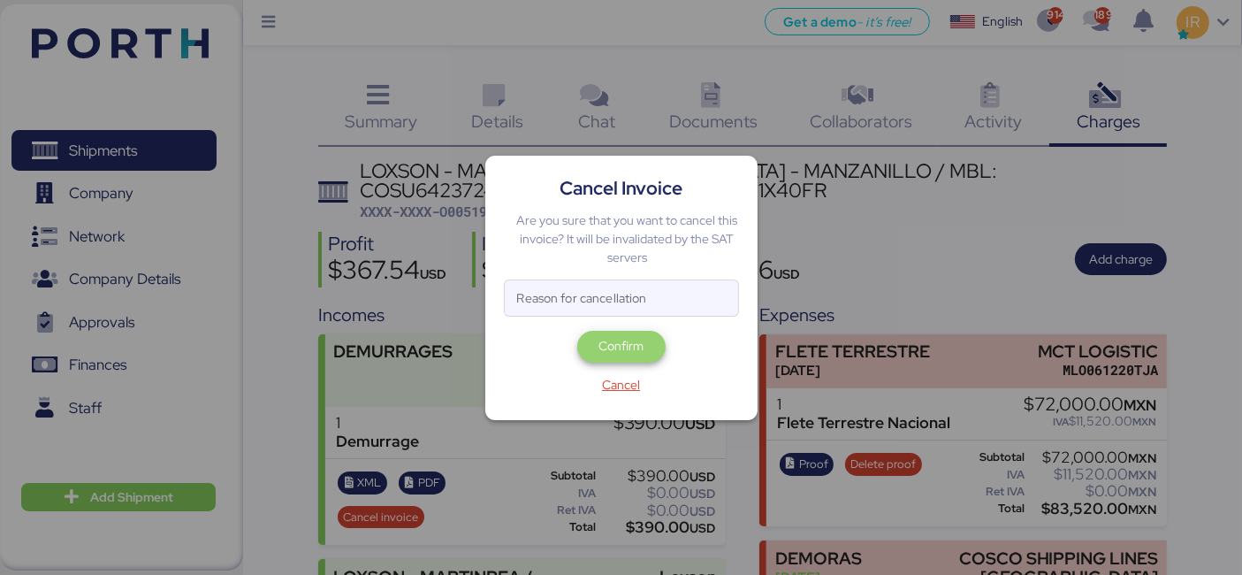
click at [611, 331] on span "Confirm" at bounding box center [621, 347] width 88 height 32
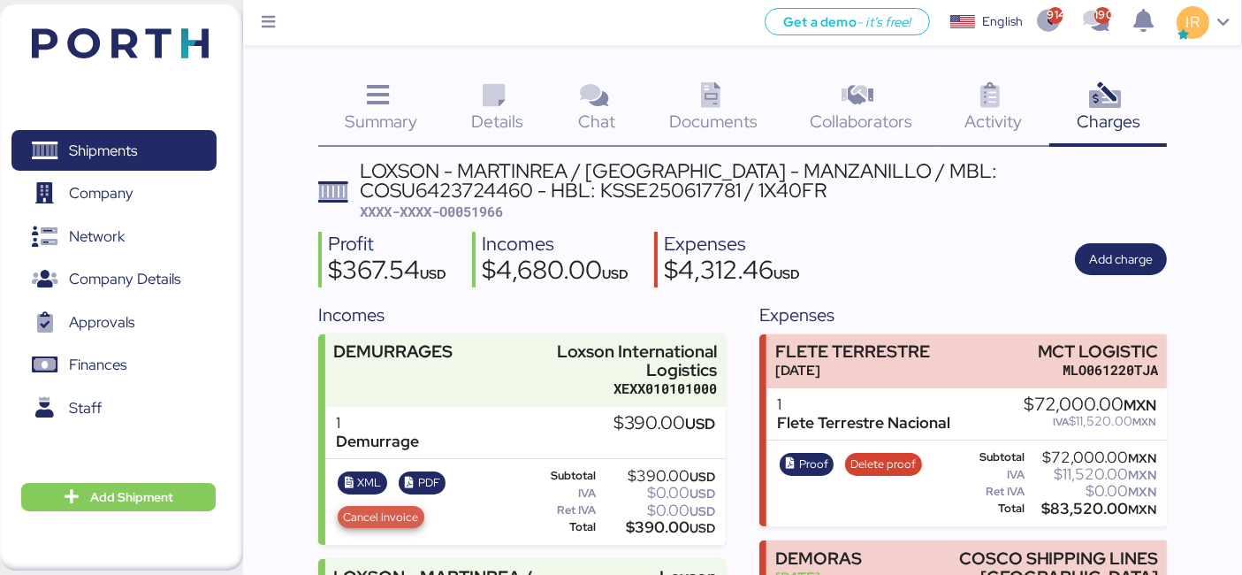
click at [384, 508] on span "Cancel invoice" at bounding box center [381, 516] width 75 height 19
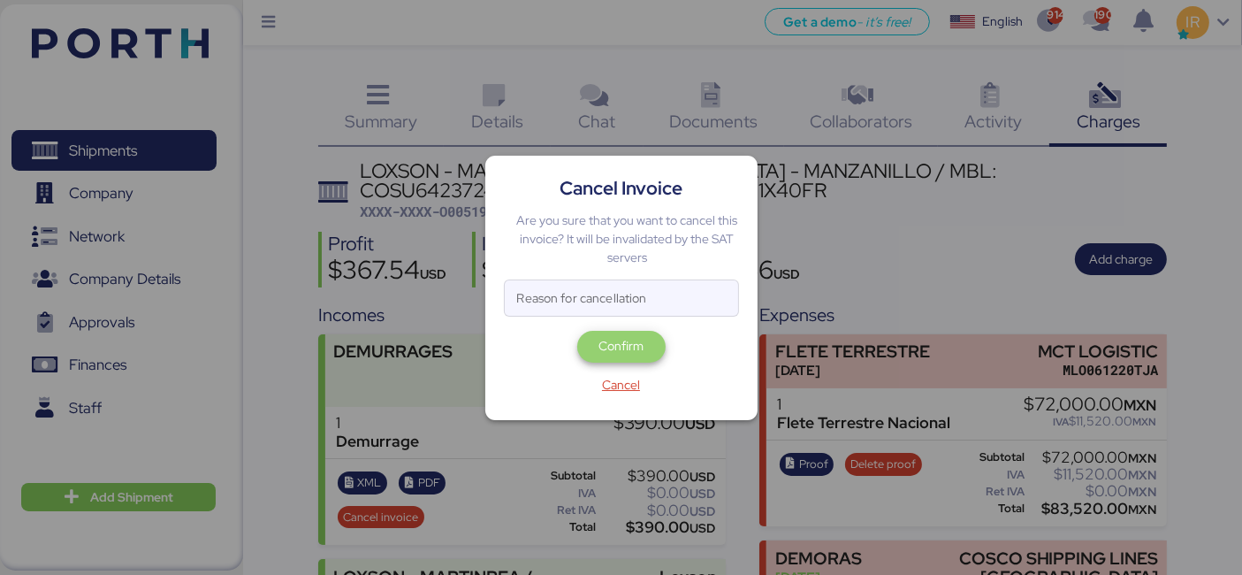
click at [626, 336] on span "Confirm" at bounding box center [620, 345] width 45 height 21
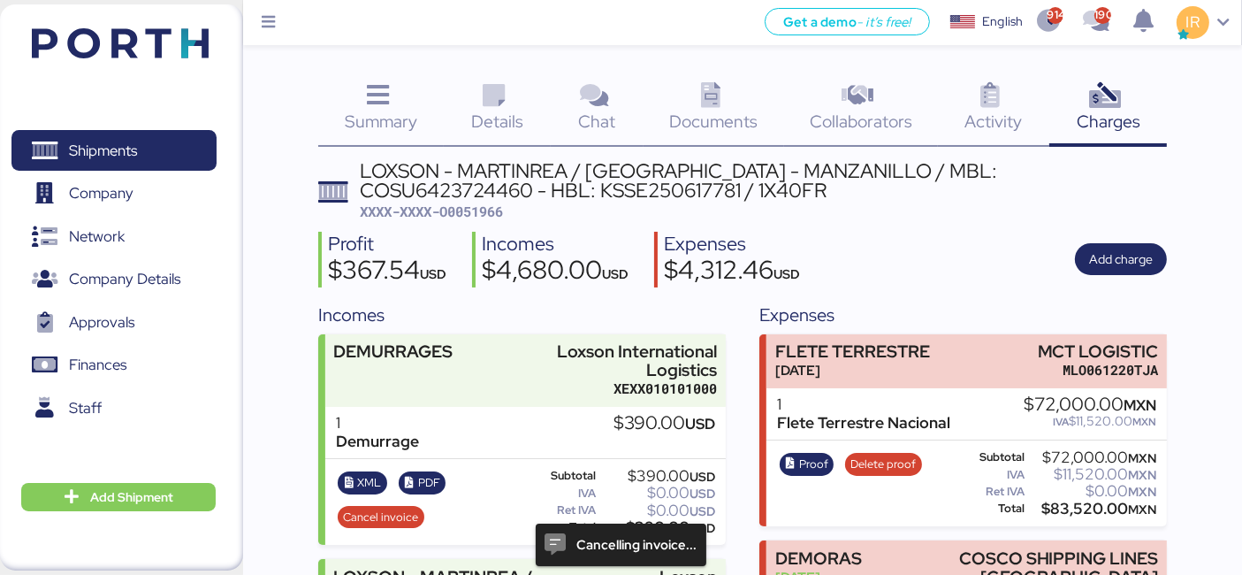
click at [474, 205] on span "XXXX-XXXX-O0051966" at bounding box center [431, 211] width 143 height 18
copy span "O0051966"
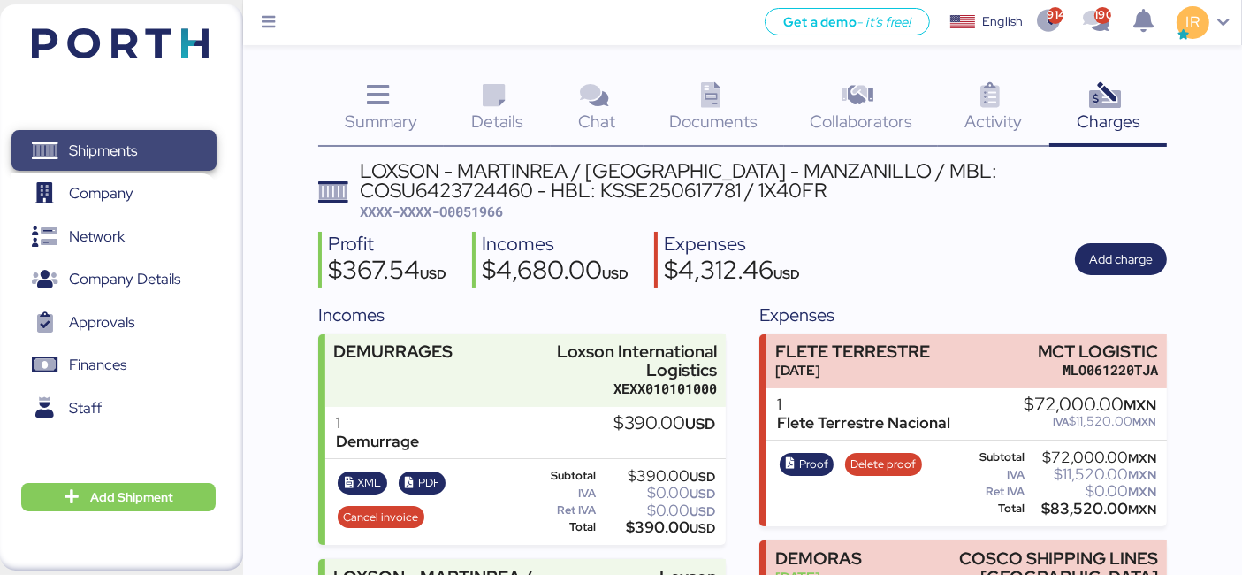
click at [191, 146] on span "Shipments" at bounding box center [114, 151] width 190 height 26
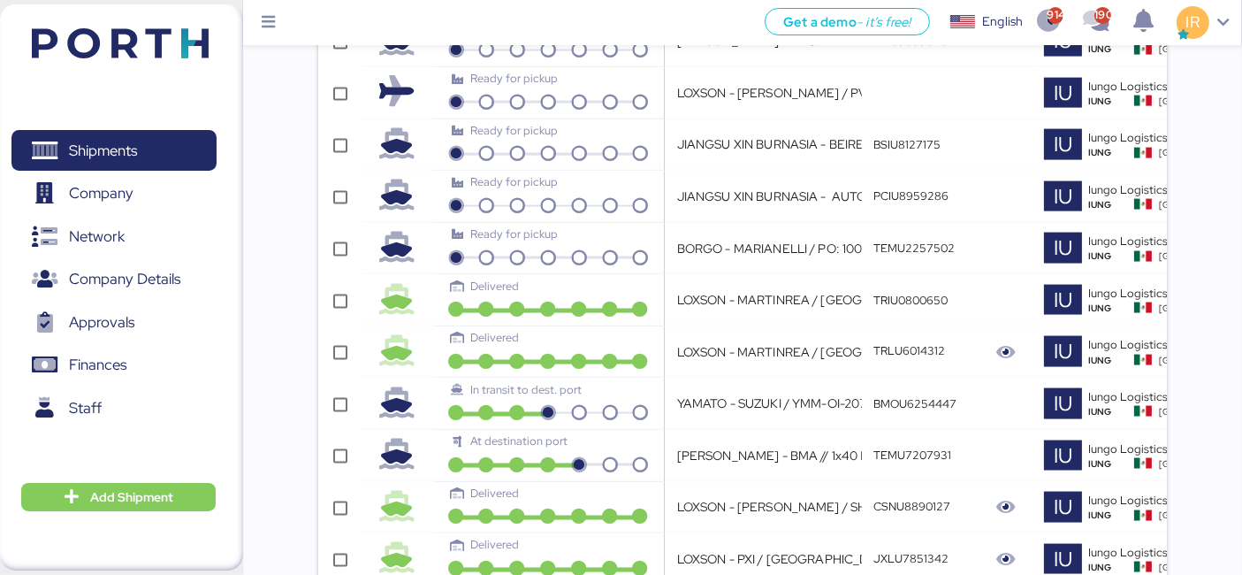
scroll to position [0, 522]
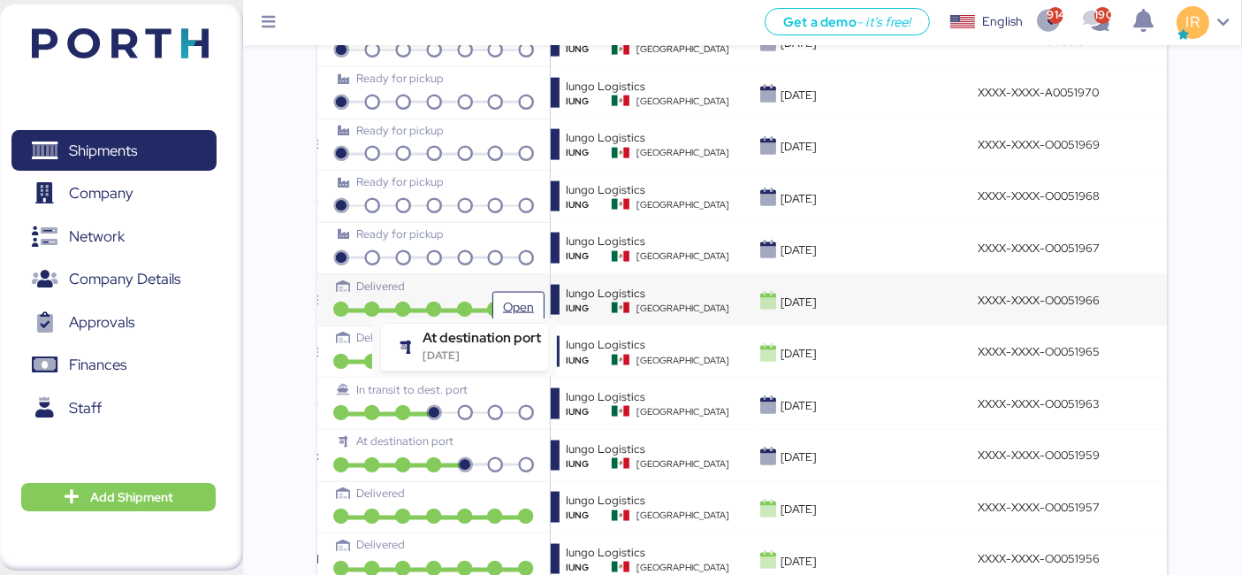
click at [476, 302] on icon at bounding box center [465, 310] width 31 height 16
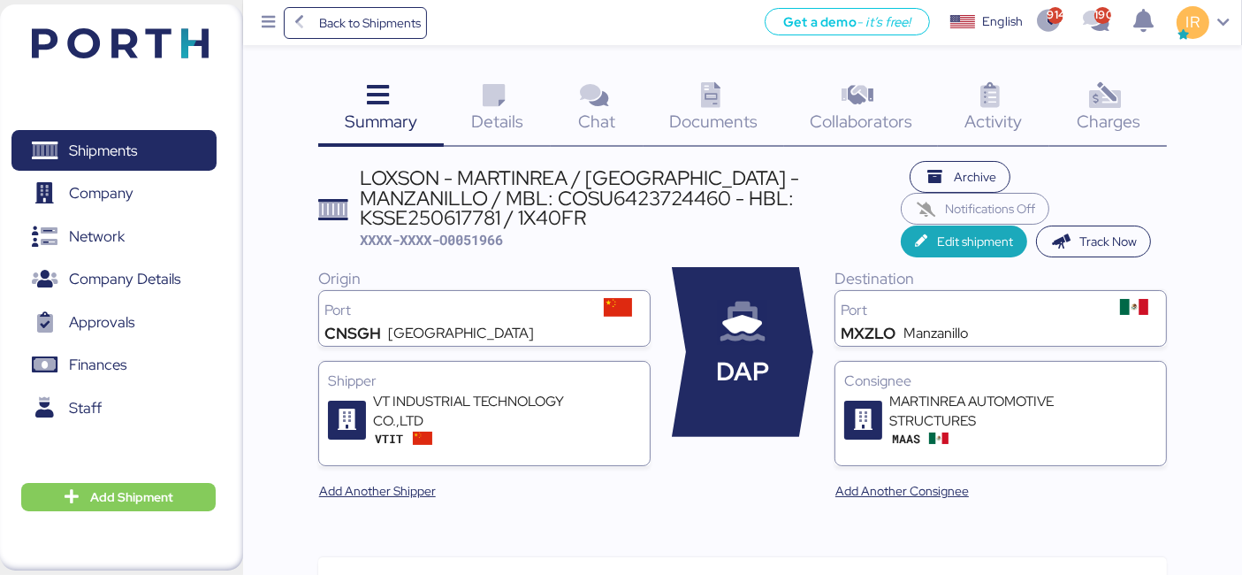
click at [1091, 97] on icon at bounding box center [1105, 96] width 38 height 26
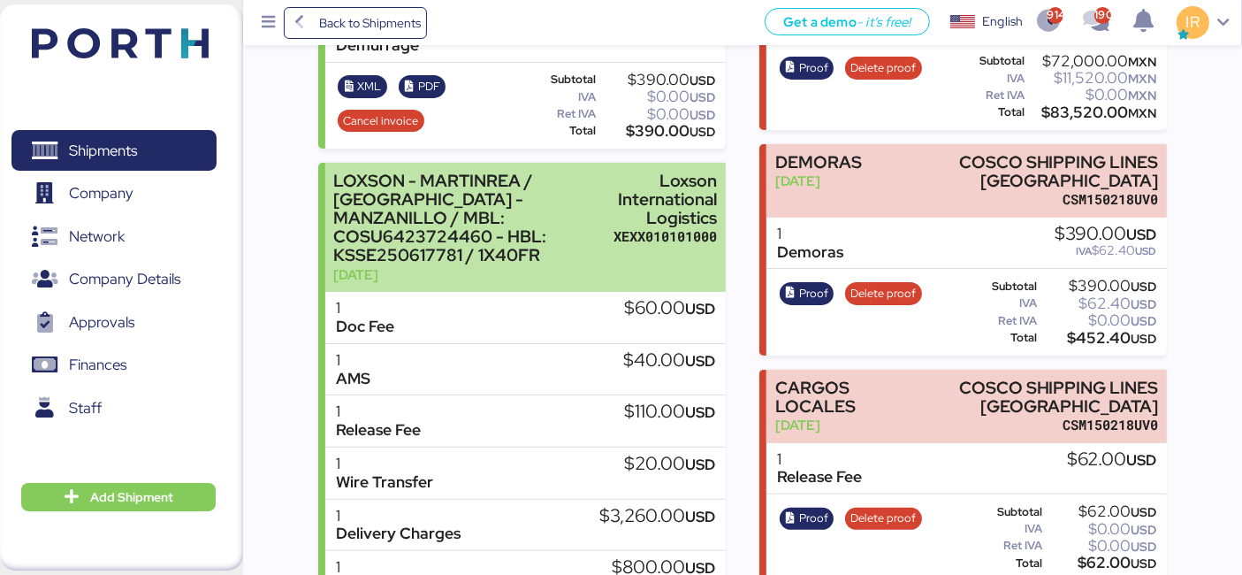
scroll to position [404, 0]
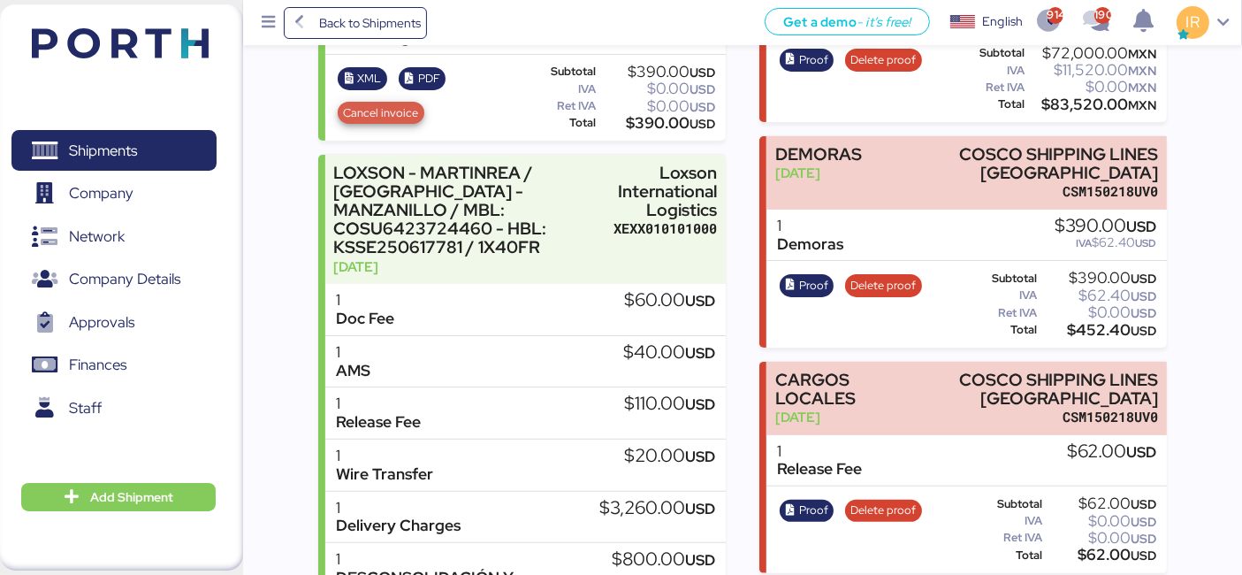
click at [363, 103] on span "Cancel invoice" at bounding box center [381, 112] width 75 height 19
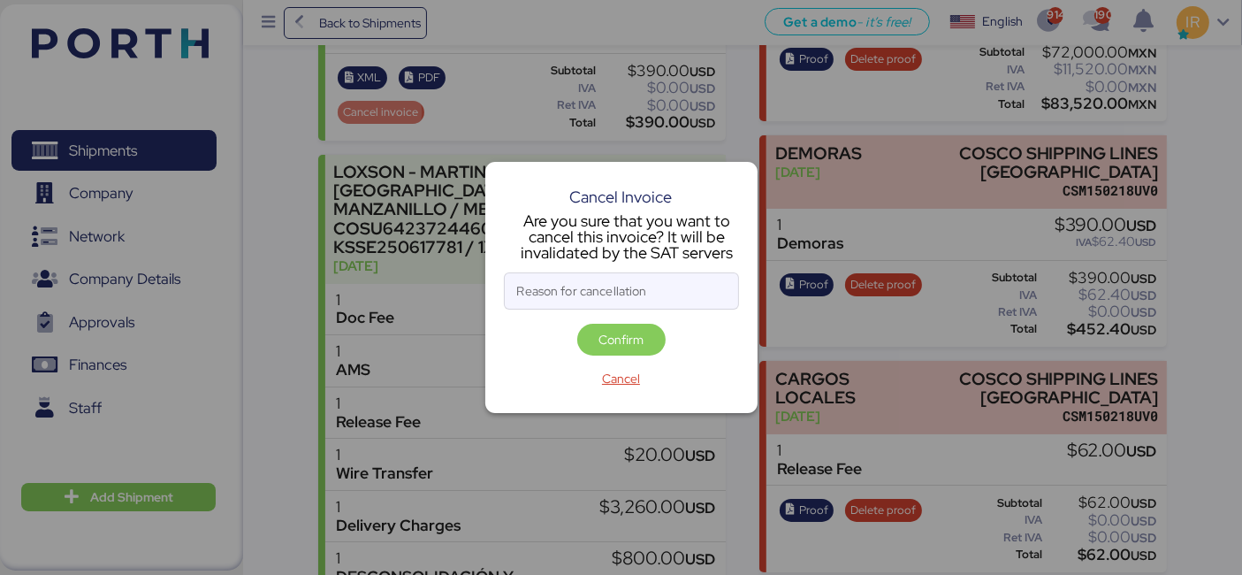
scroll to position [0, 0]
click at [627, 342] on span "Confirm" at bounding box center [620, 339] width 45 height 21
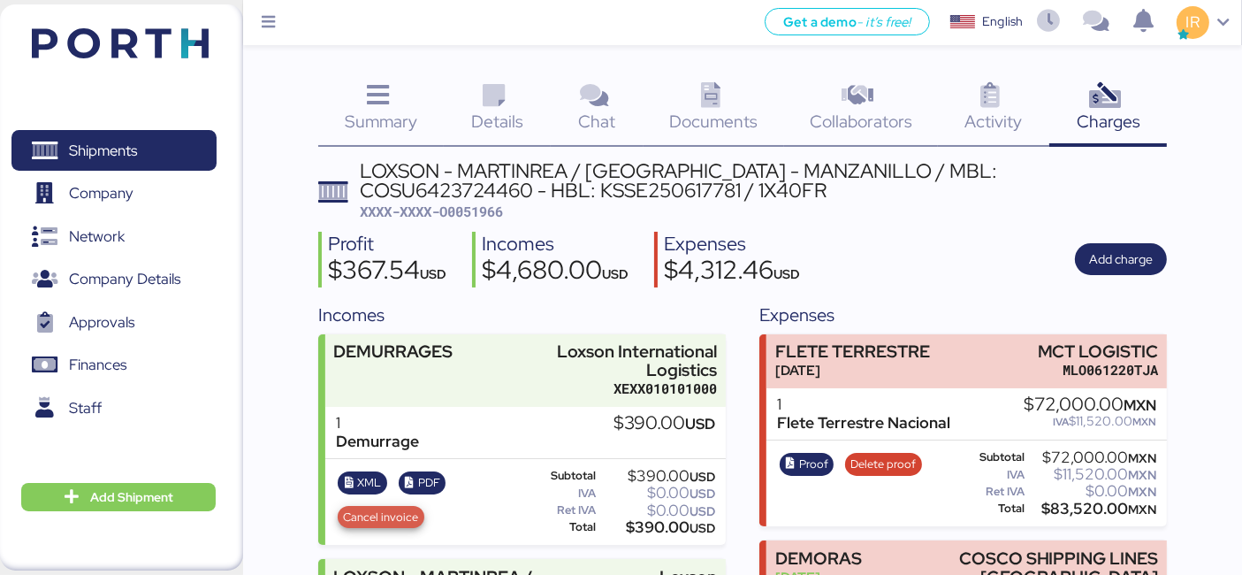
click at [376, 509] on span "Cancel invoice" at bounding box center [381, 516] width 75 height 19
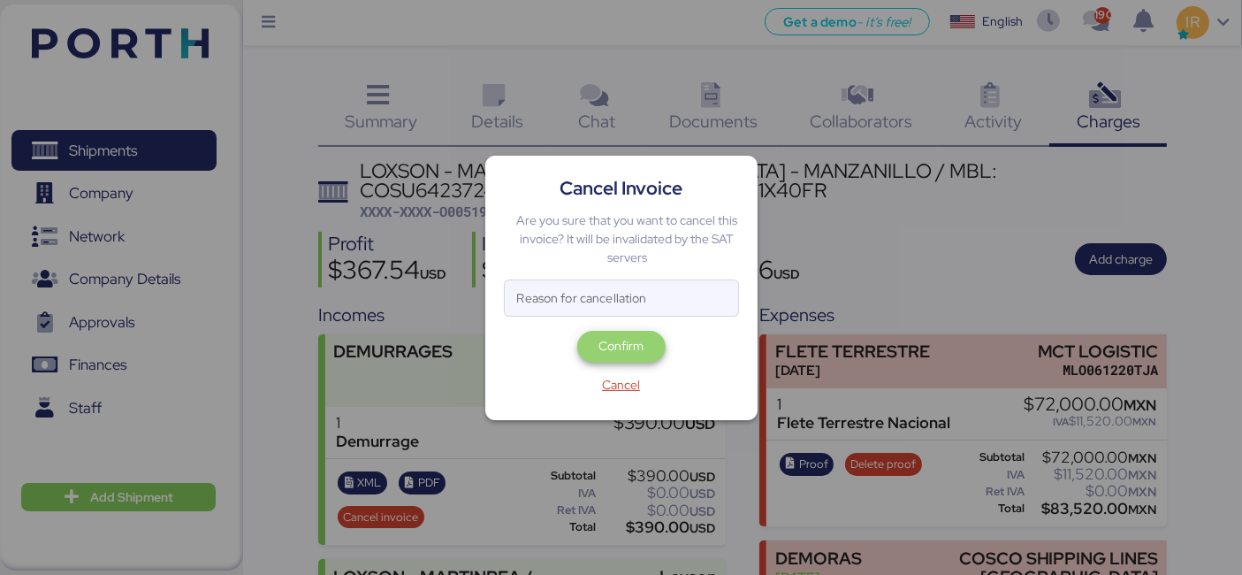
click at [603, 354] on span "Confirm" at bounding box center [620, 345] width 45 height 21
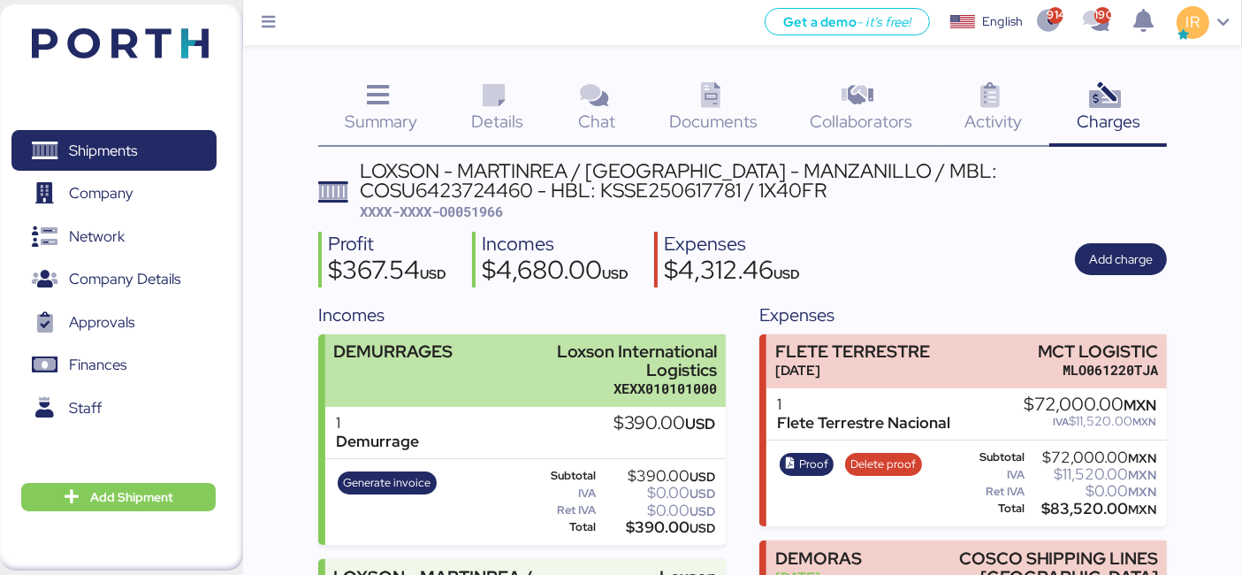
click at [568, 398] on div "DEMURRAGES Loxson International Logistics XEXX010101000" at bounding box center [525, 370] width 400 height 73
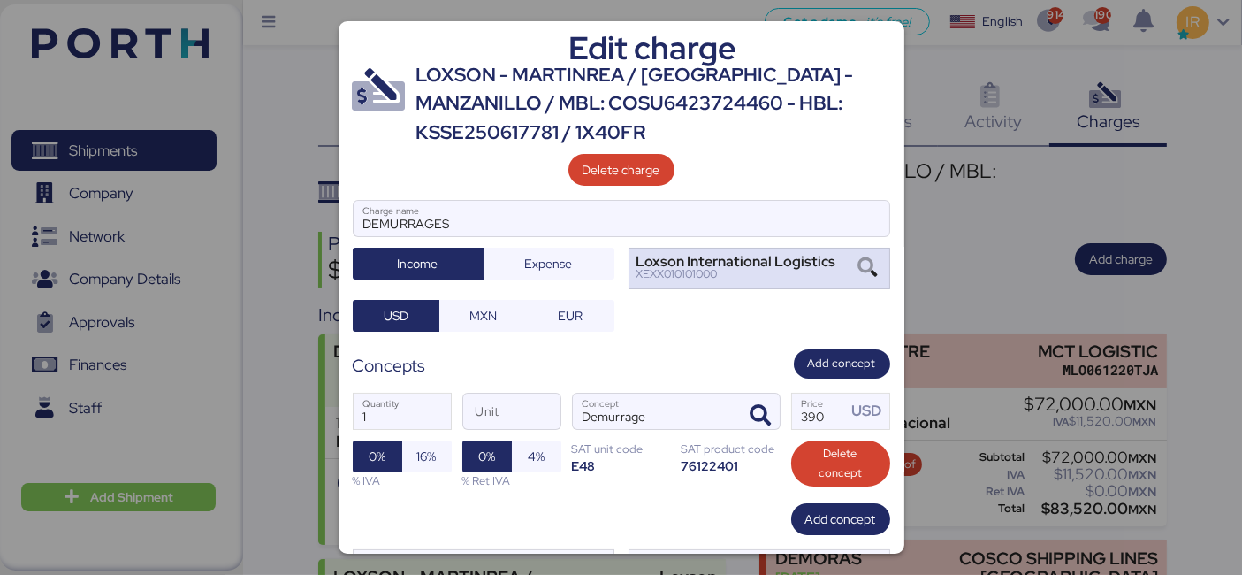
click at [852, 260] on icon at bounding box center [867, 267] width 30 height 19
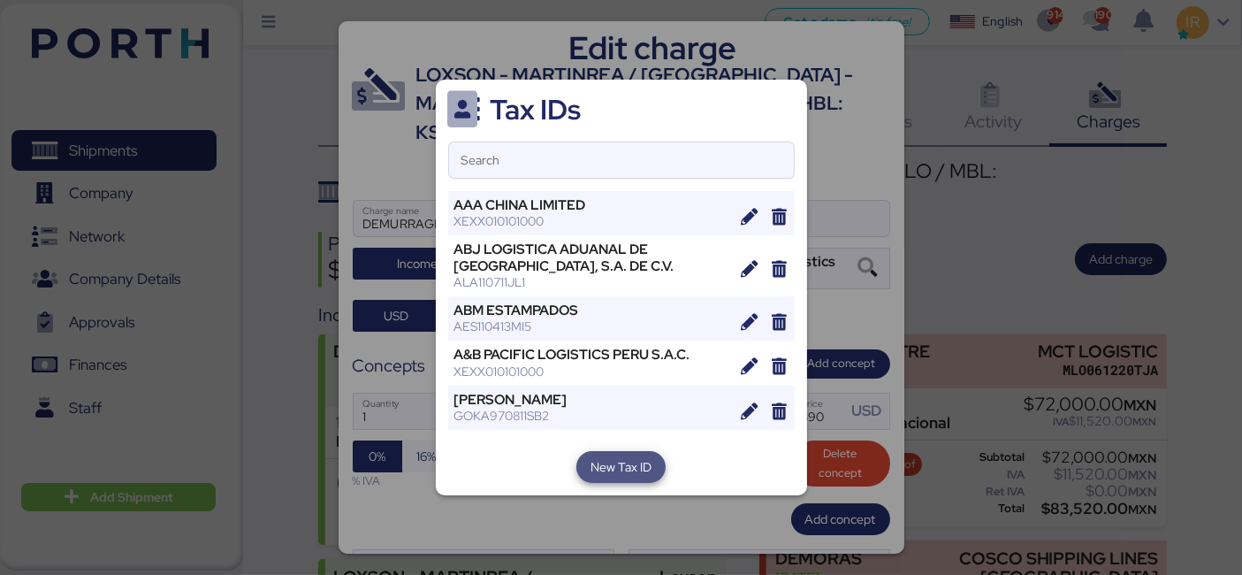
click at [616, 470] on span "New Tax ID" at bounding box center [620, 466] width 61 height 21
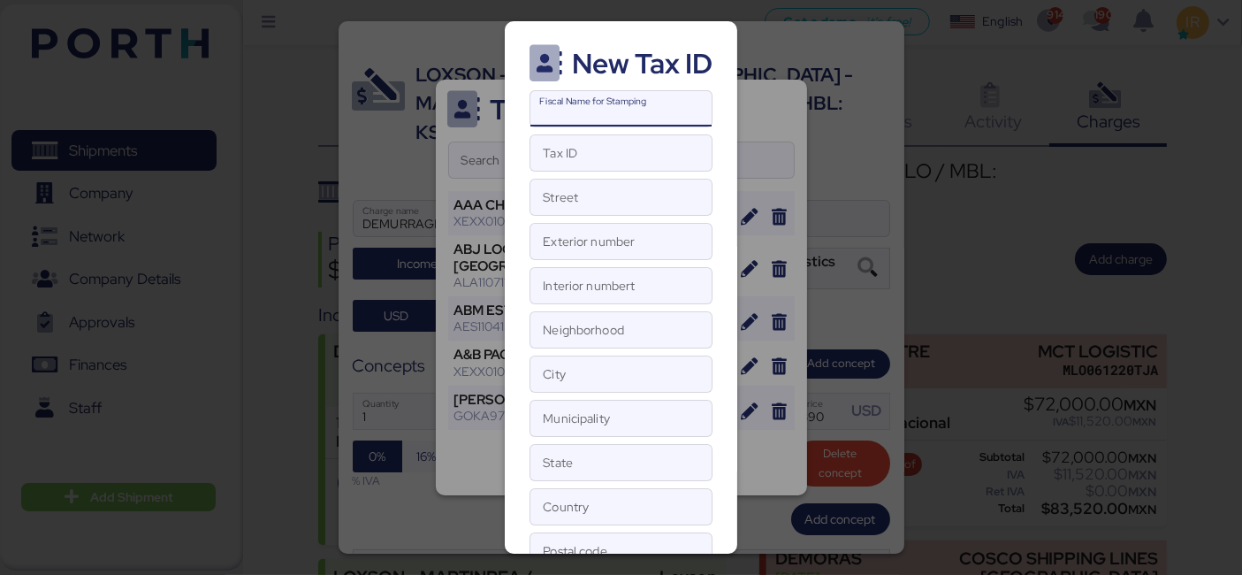
click at [556, 116] on input "Fiscal Name for Stamping" at bounding box center [620, 108] width 181 height 35
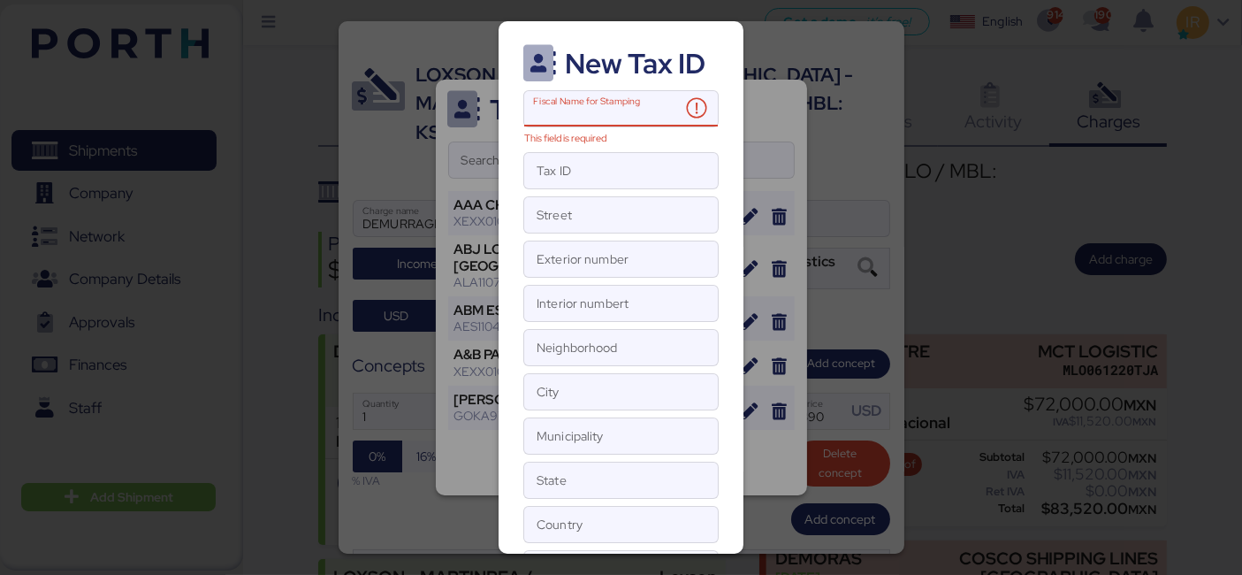
paste input "MARTINREA AUTOMOTIVE STRUCTURES"
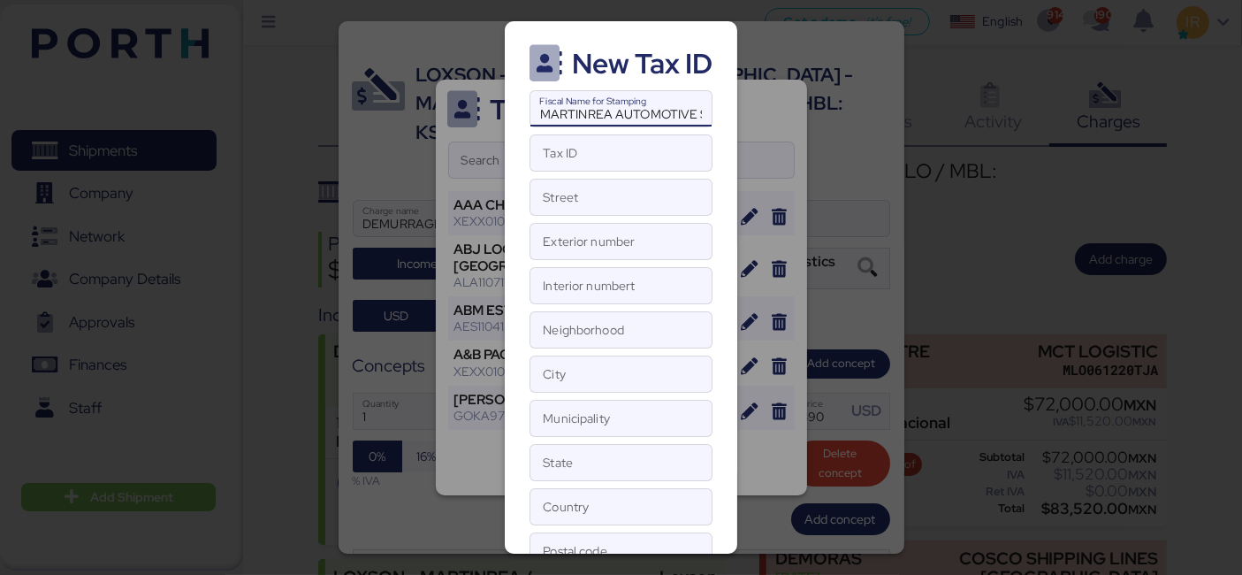
scroll to position [0, 75]
type input "MARTINREA AUTOMOTIVE STRUCTURES"
click at [604, 142] on input "Tax ID" at bounding box center [620, 152] width 181 height 35
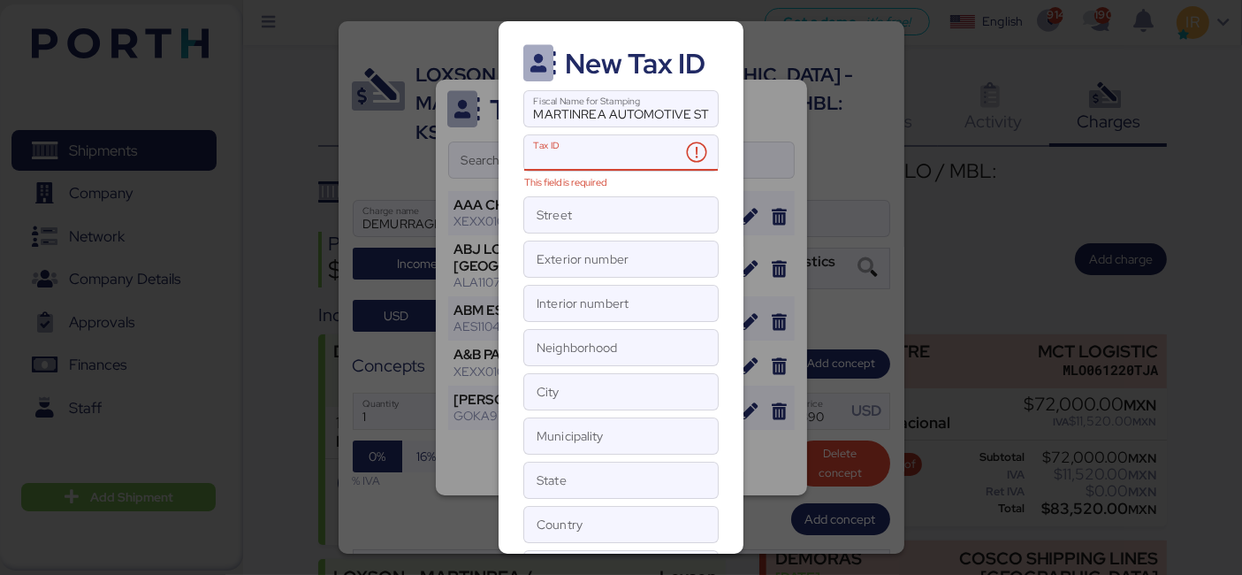
paste input "MAS031128AJ8"
click at [583, 155] on input "MAS031128AJ8" at bounding box center [602, 152] width 156 height 35
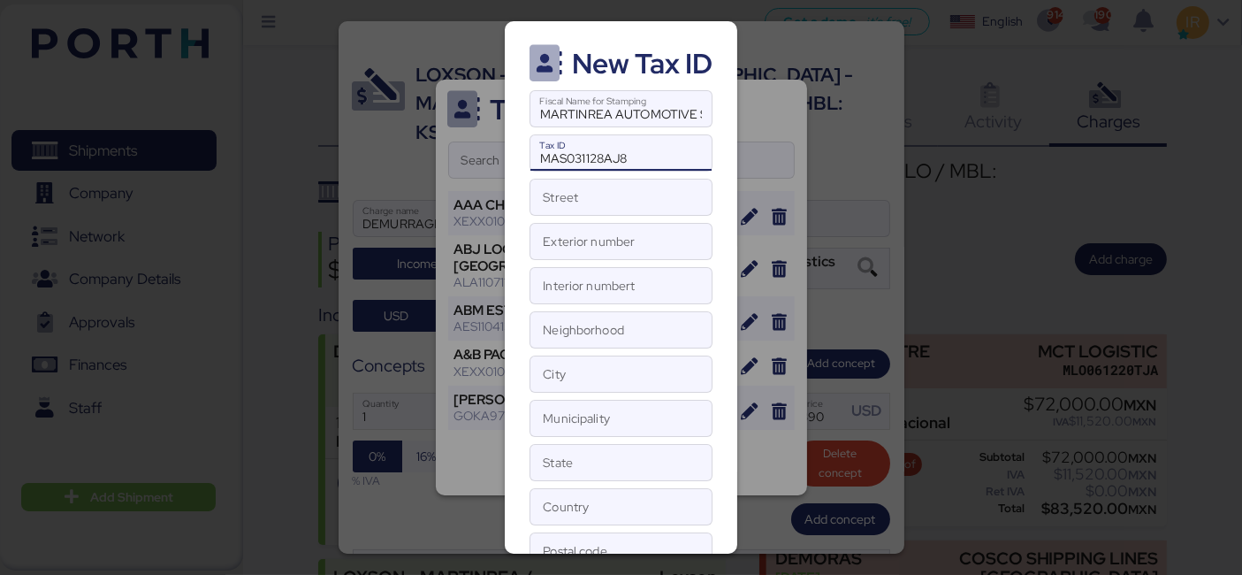
type input "MAS031128AJ8"
paste input "[PERSON_NAME]"
type input "[PERSON_NAME]"
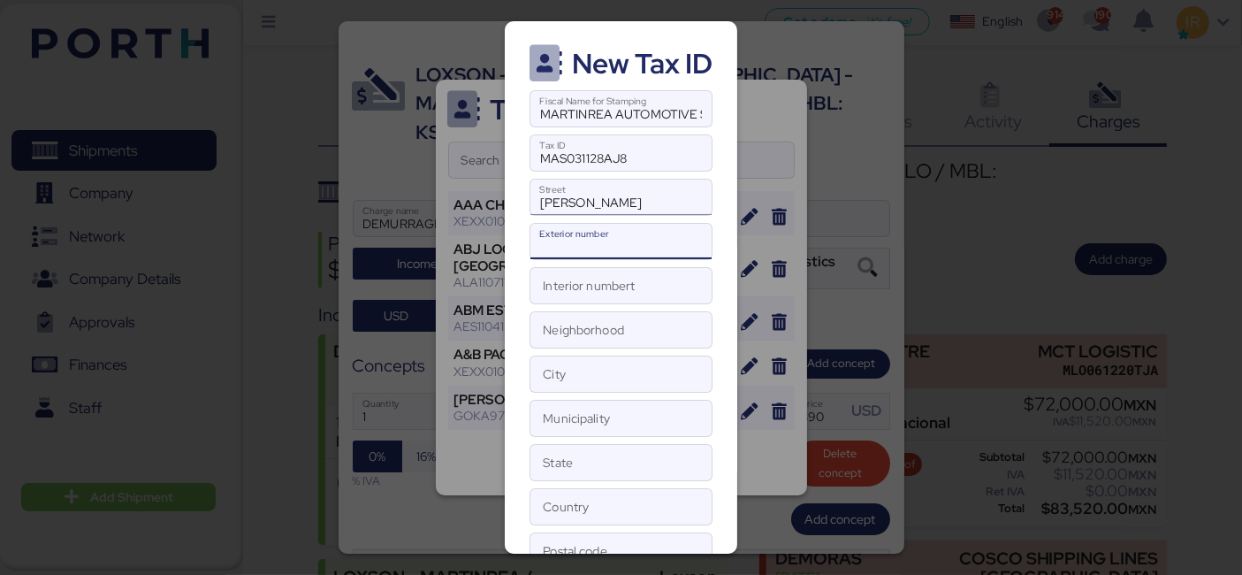
paste input "23"
type input "23"
click at [574, 289] on input "Interior numbert" at bounding box center [620, 285] width 181 height 35
type input "NA"
paste input "PARQUE INDUSTRIAL DYNATECH SUR"
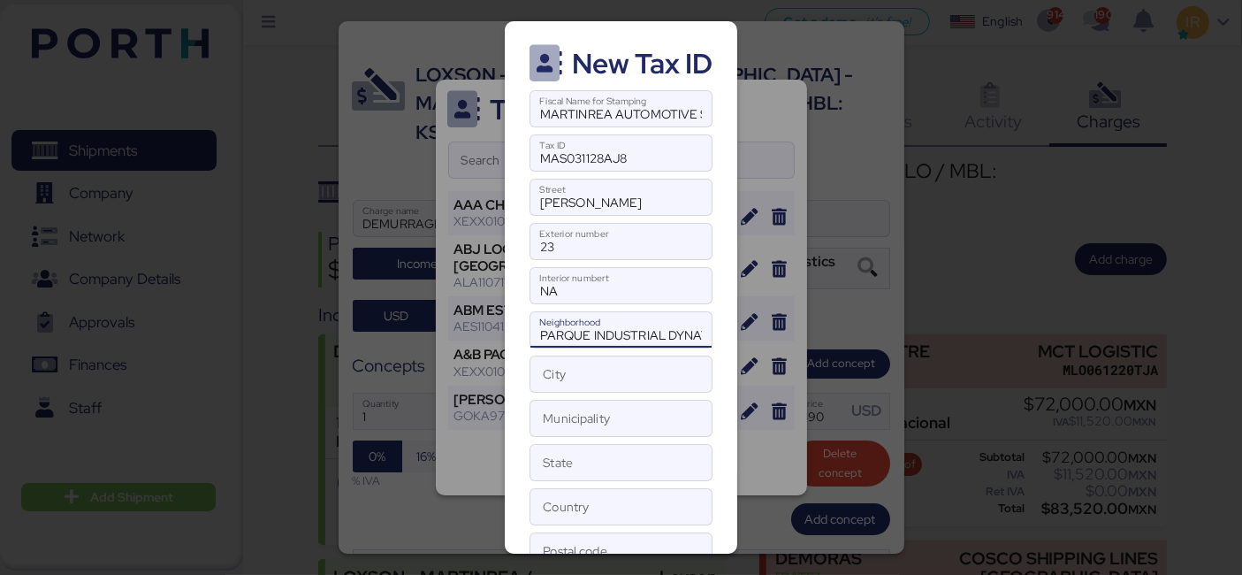
scroll to position [0, 57]
type input "PARQUE INDUSTRIAL DYNATECH SUR"
paste input "HERMOSILLO"
type input "HERMOSILLO"
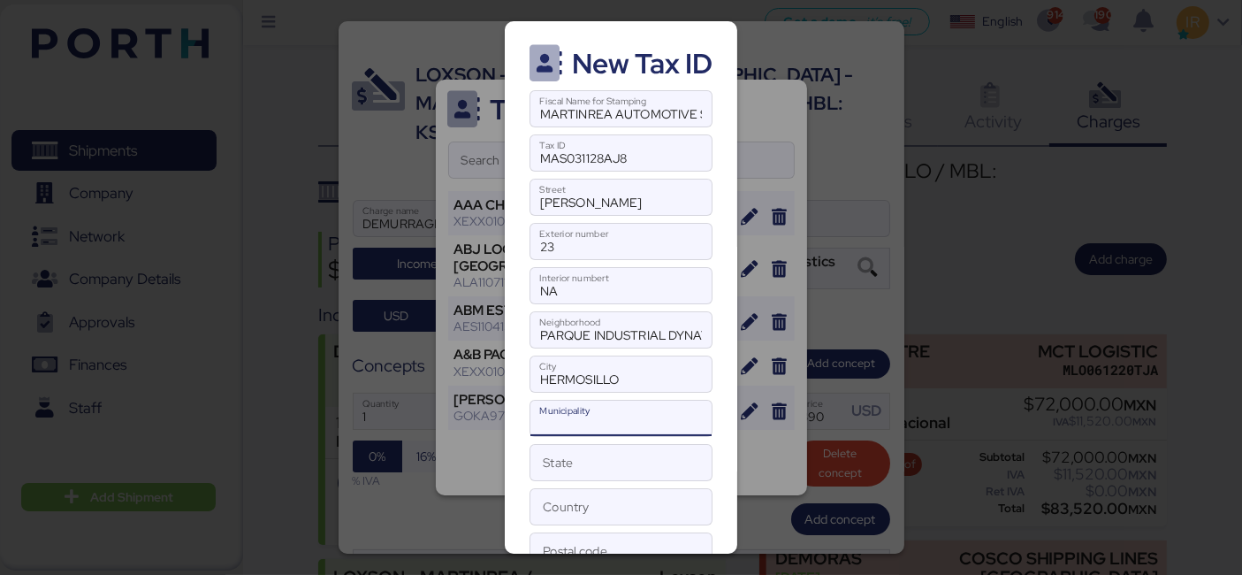
paste input "HERMOSILLO"
type input "HERMOSILLO"
type input "SONORA"
type input "[GEOGRAPHIC_DATA]"
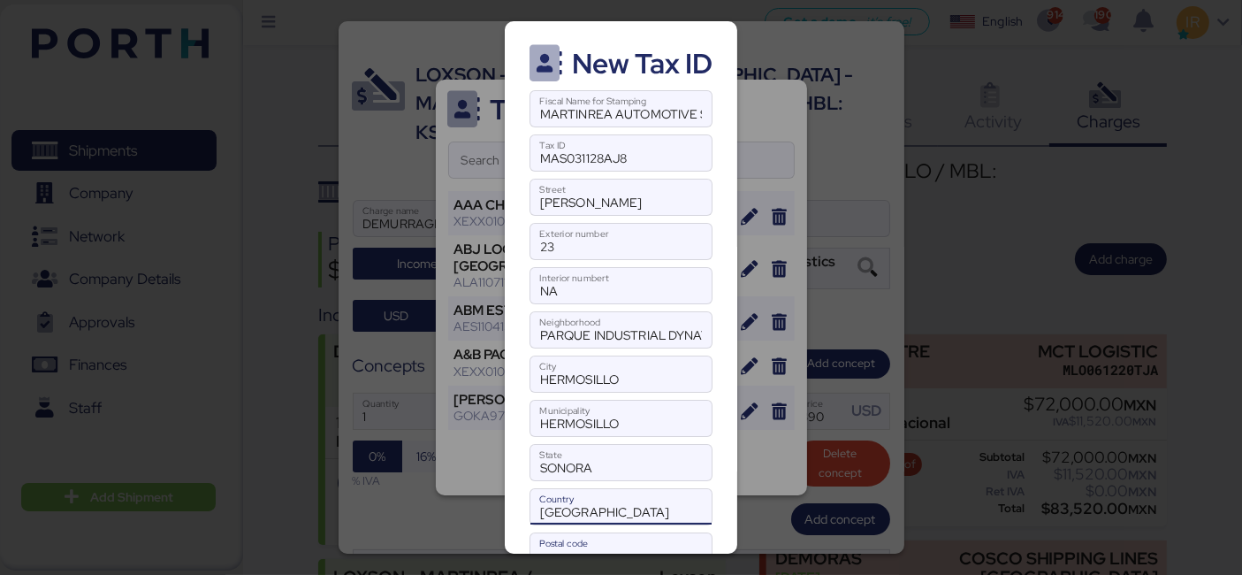
scroll to position [10, 0]
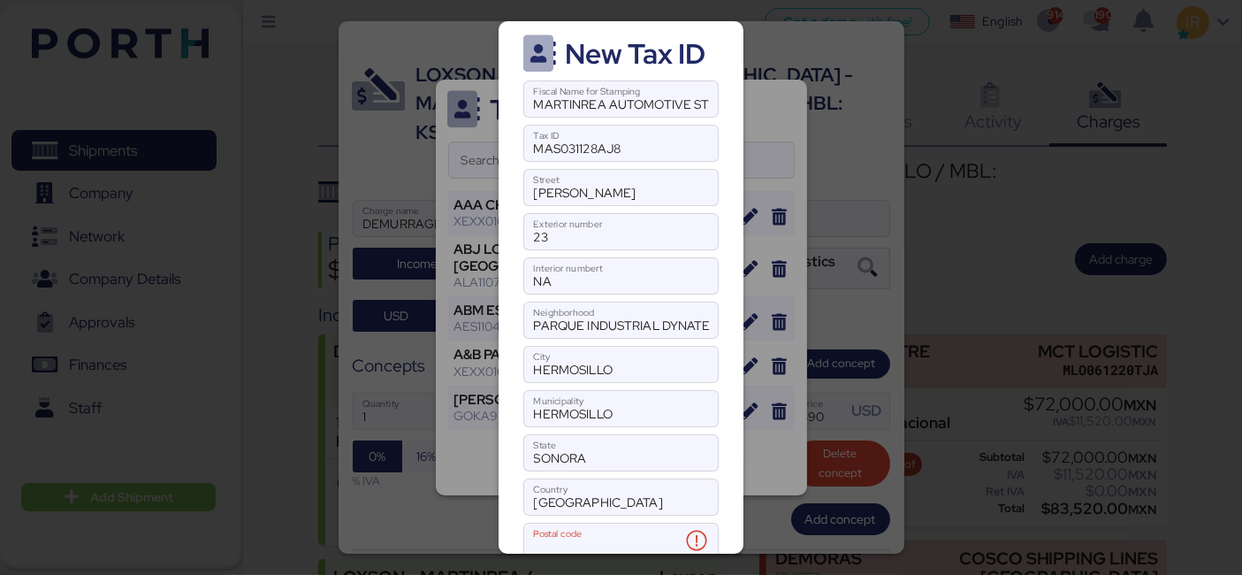
paste input "83297"
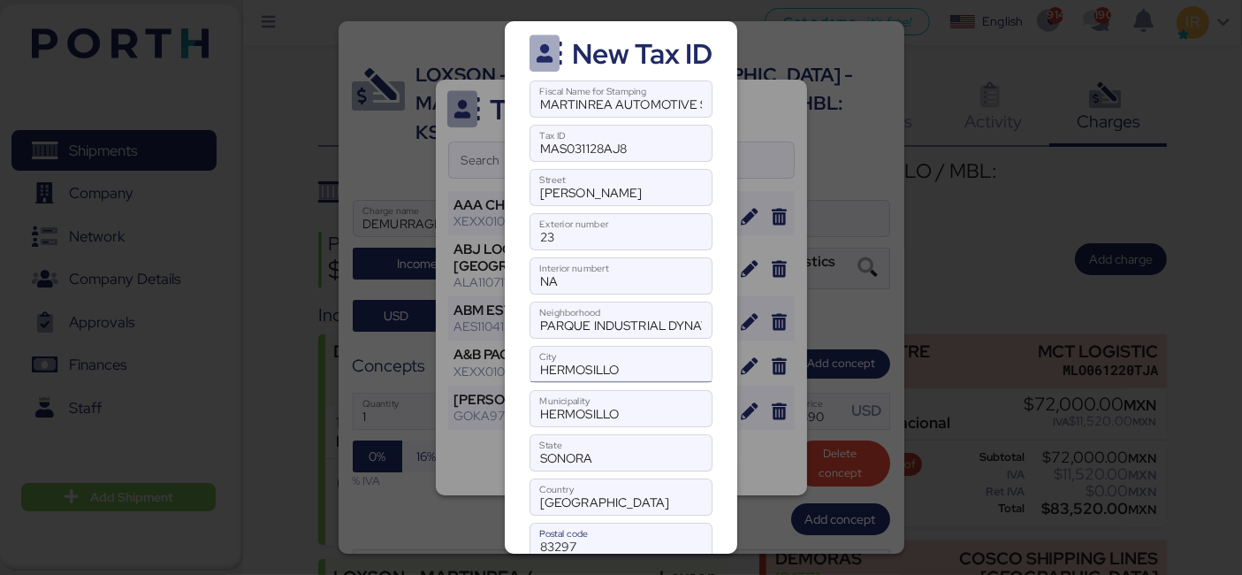
scroll to position [118, 0]
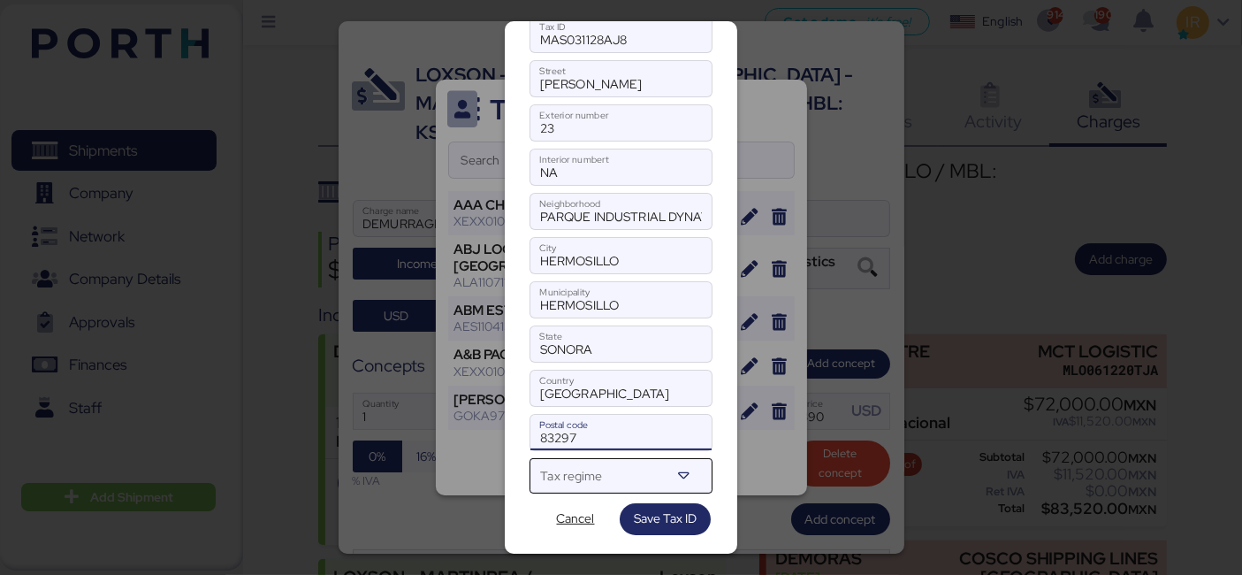
type input "83297"
click at [631, 458] on div "Tax regime" at bounding box center [605, 475] width 130 height 35
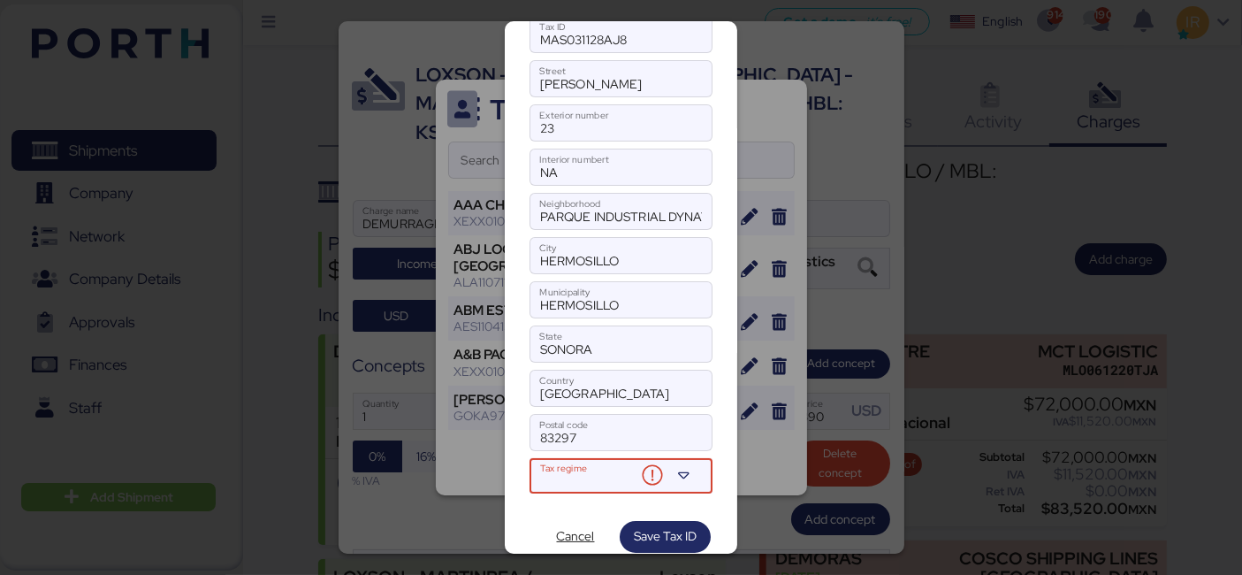
click at [556, 458] on div "Tax regime" at bounding box center [588, 475] width 96 height 35
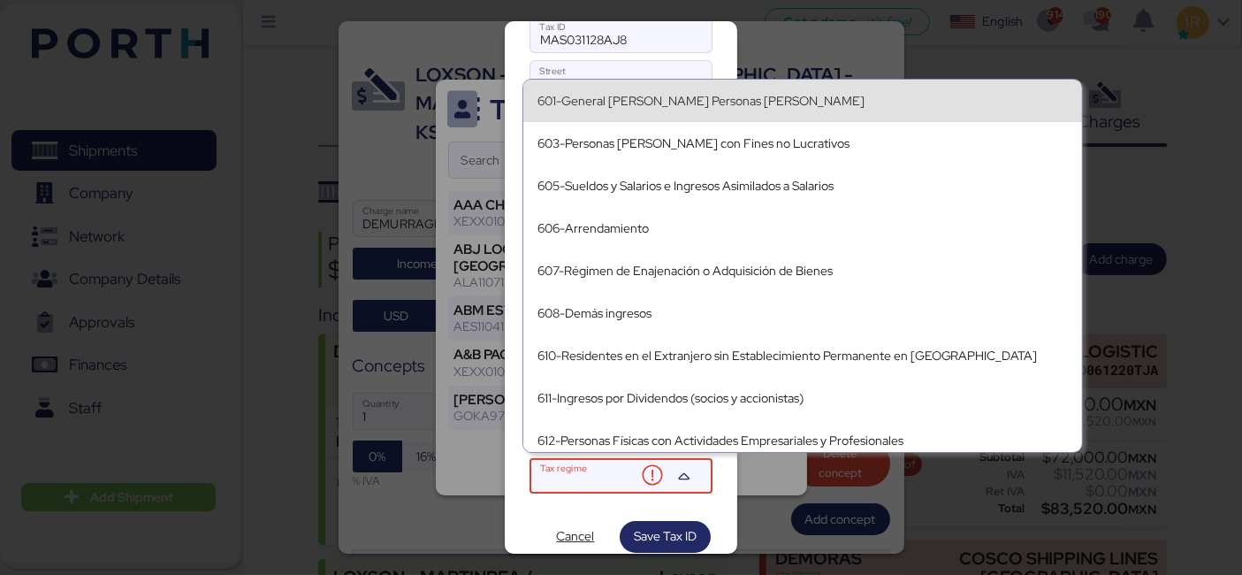
click at [674, 101] on div "601-General [PERSON_NAME] Personas [PERSON_NAME]" at bounding box center [802, 101] width 530 height 15
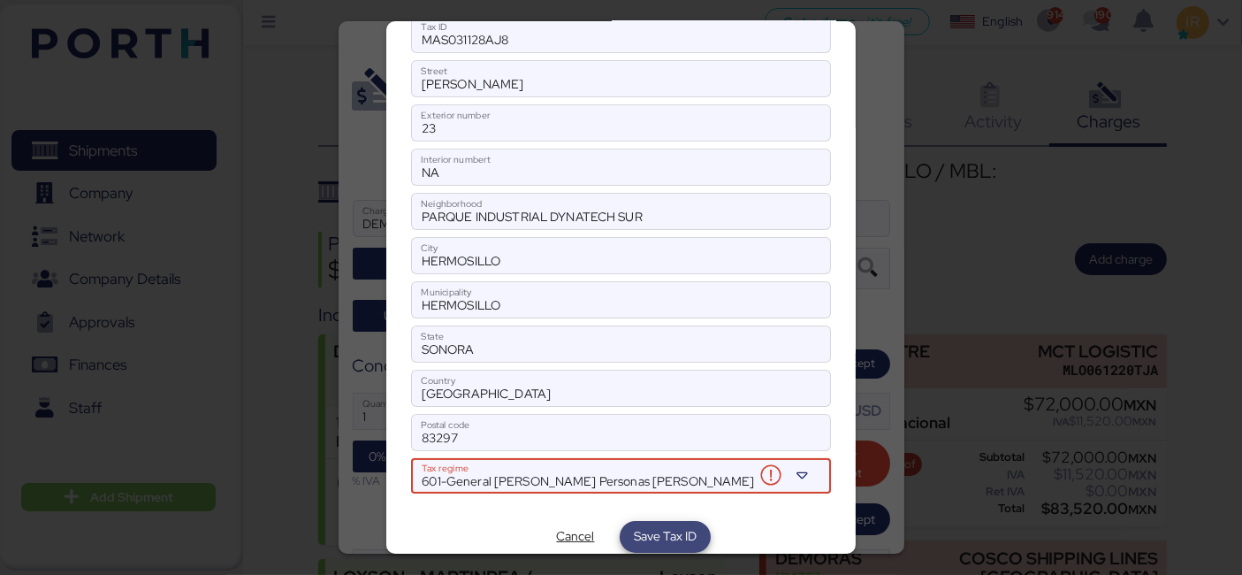
click at [667, 531] on span "Save Tax ID" at bounding box center [665, 535] width 63 height 21
click at [674, 473] on span "601-General [PERSON_NAME] Personas [PERSON_NAME]" at bounding box center [588, 481] width 332 height 16
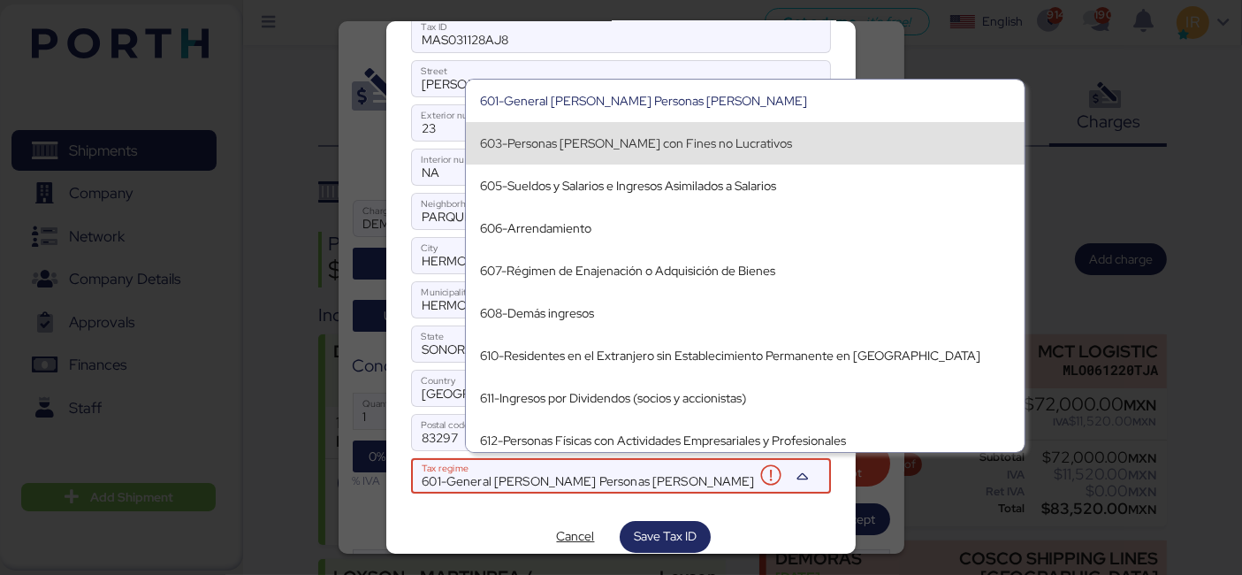
click at [628, 125] on div "603-Personas [PERSON_NAME] con Fines no Lucrativos" at bounding box center [745, 143] width 559 height 42
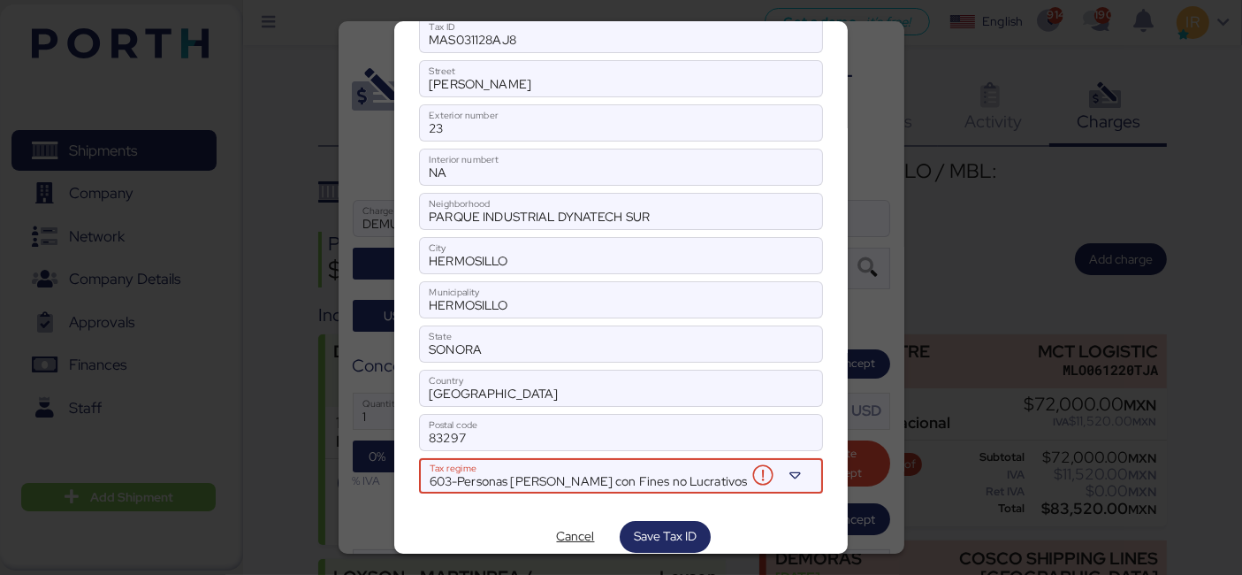
click at [675, 473] on span "603-Personas [PERSON_NAME] con Fines no Lucrativos" at bounding box center [589, 481] width 318 height 16
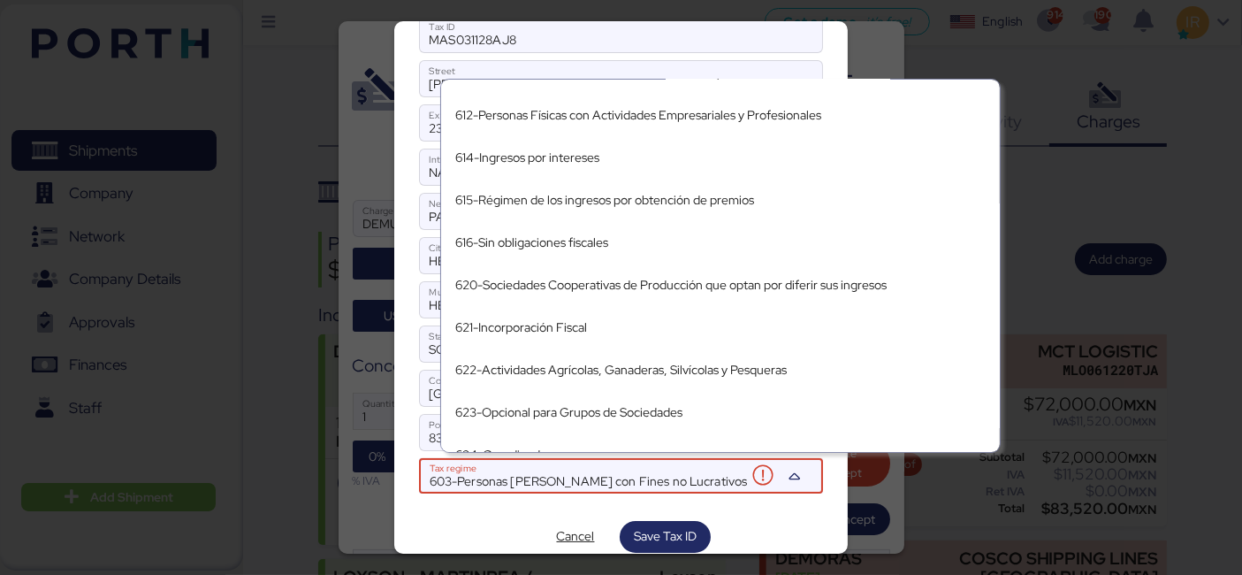
scroll to position [0, 0]
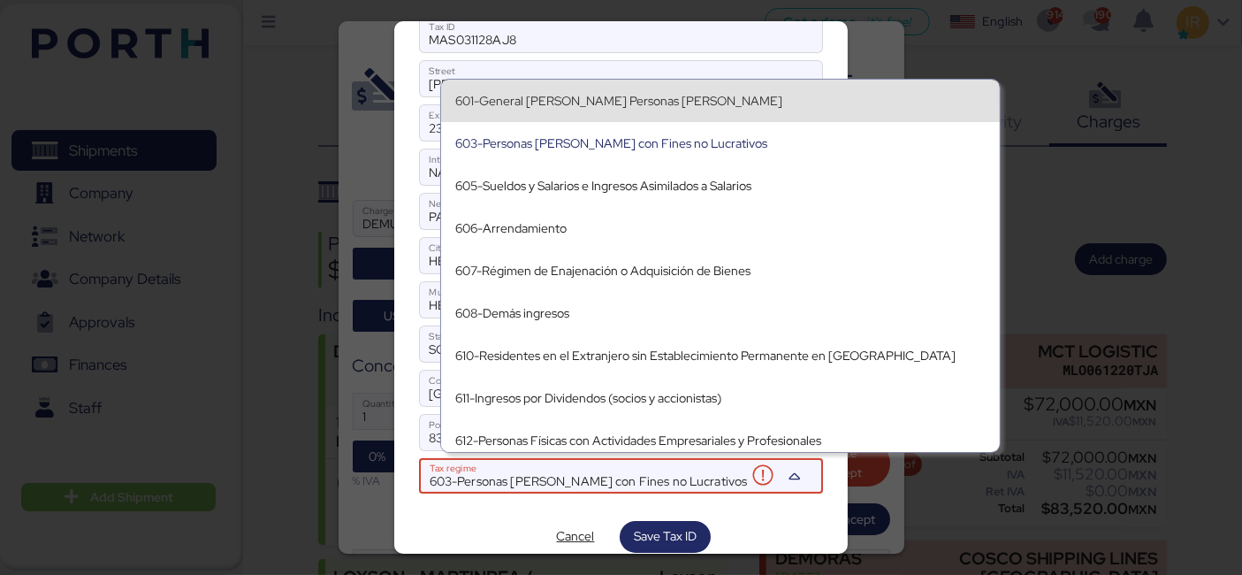
click at [648, 87] on div "601-General [PERSON_NAME] Personas [PERSON_NAME]" at bounding box center [720, 101] width 530 height 28
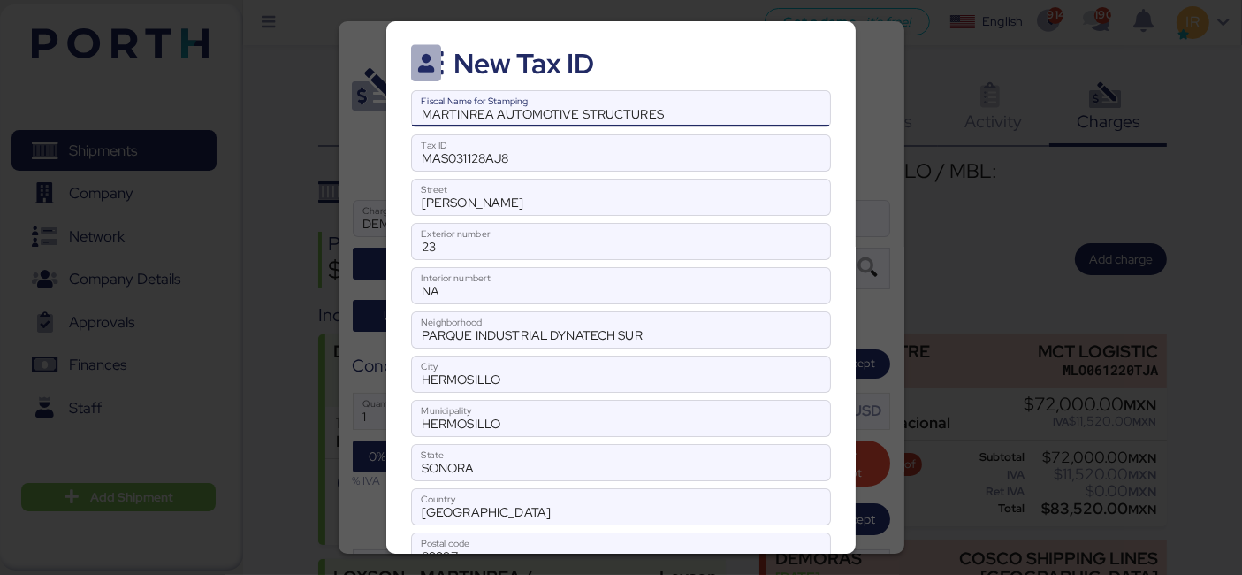
click at [734, 122] on input "MARTINREA AUTOMOTIVE STRUCTURES" at bounding box center [620, 108] width 417 height 35
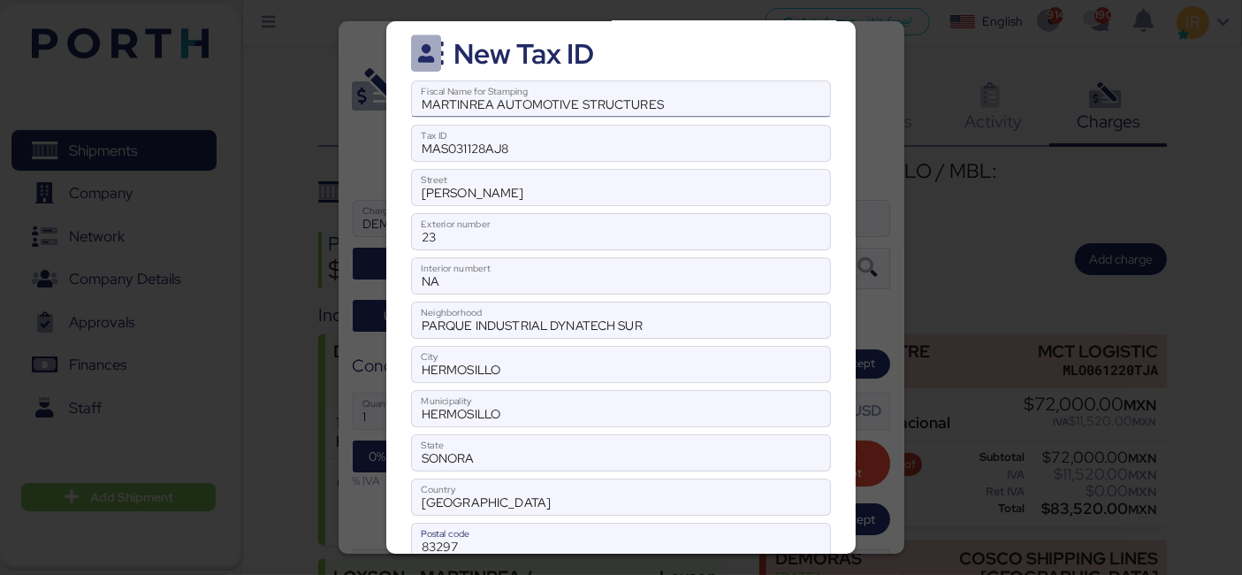
scroll to position [136, 0]
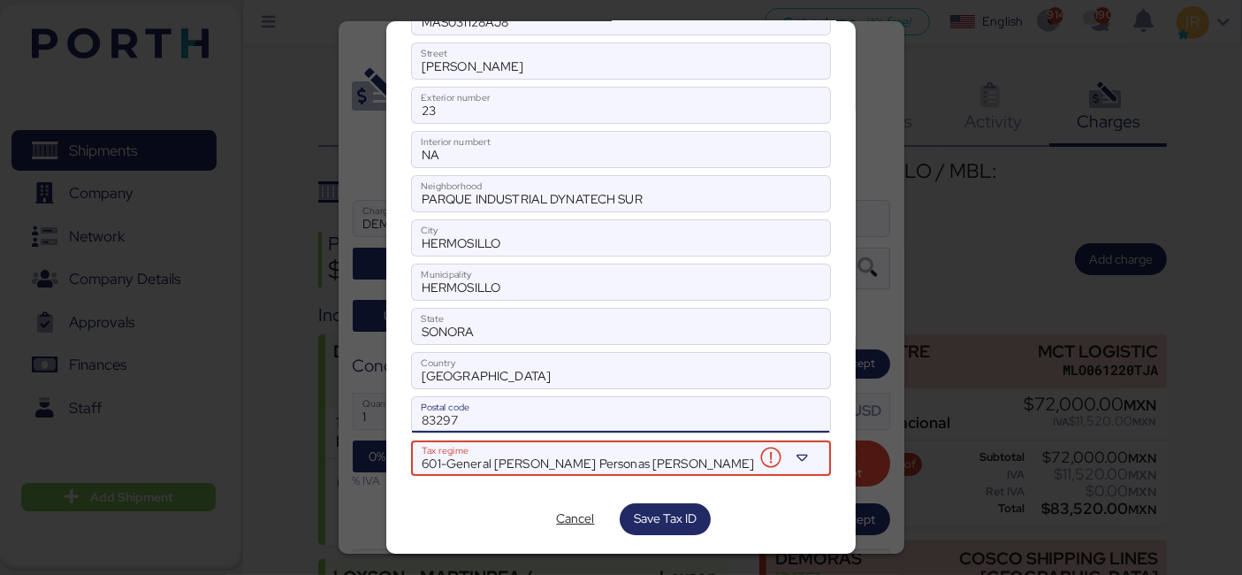
click at [607, 409] on input "83297" at bounding box center [620, 414] width 417 height 35
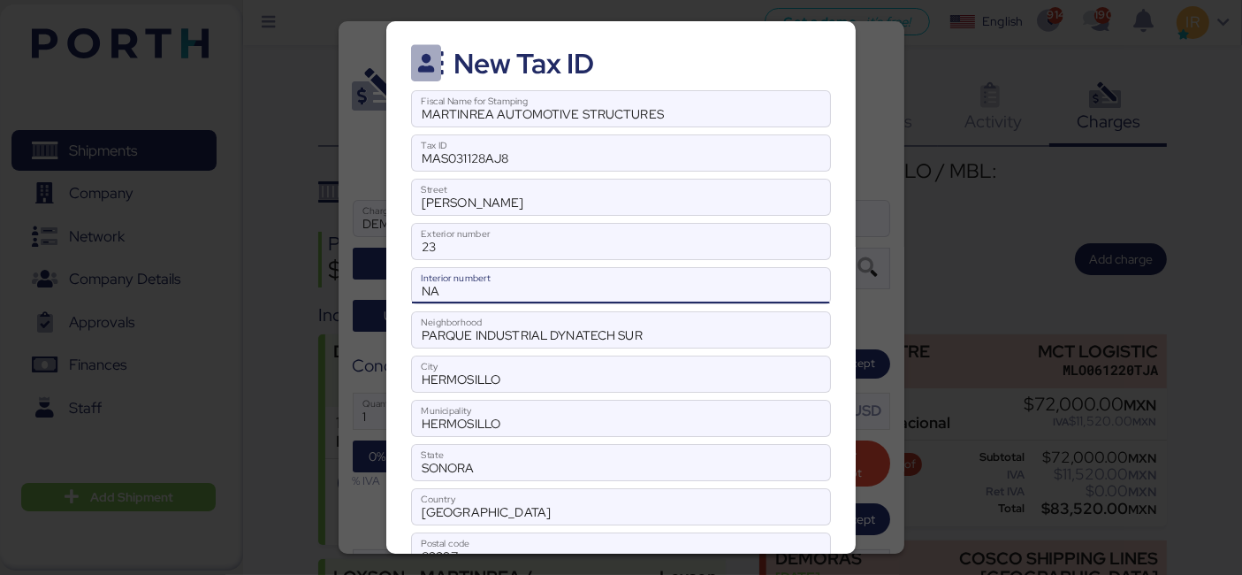
click at [605, 289] on input "NA" at bounding box center [620, 285] width 417 height 35
type input "N"
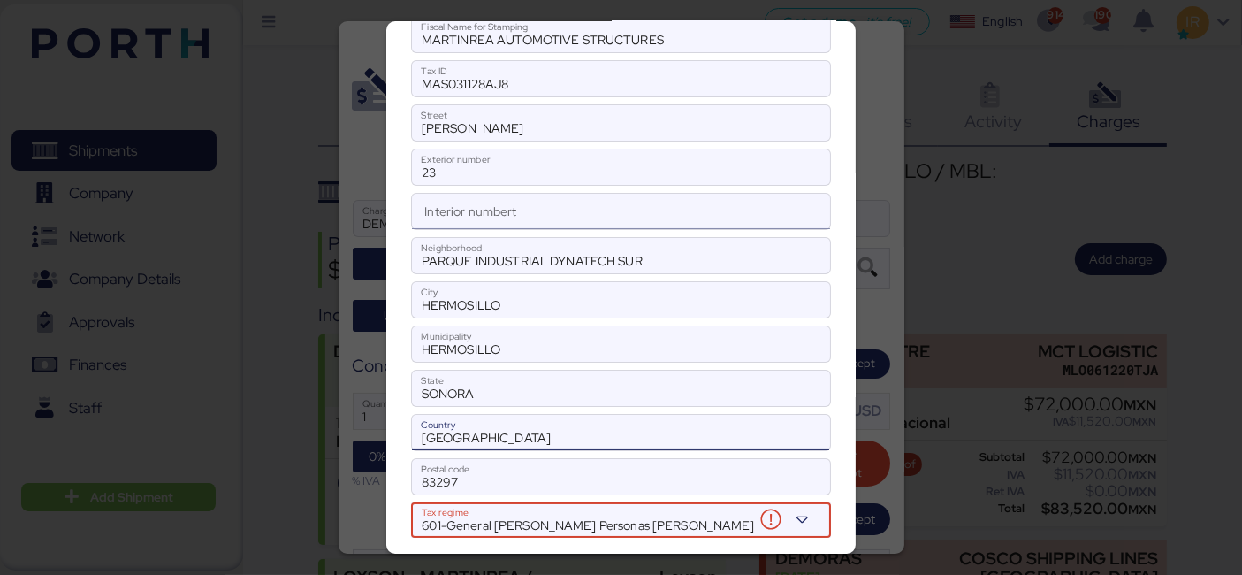
scroll to position [136, 0]
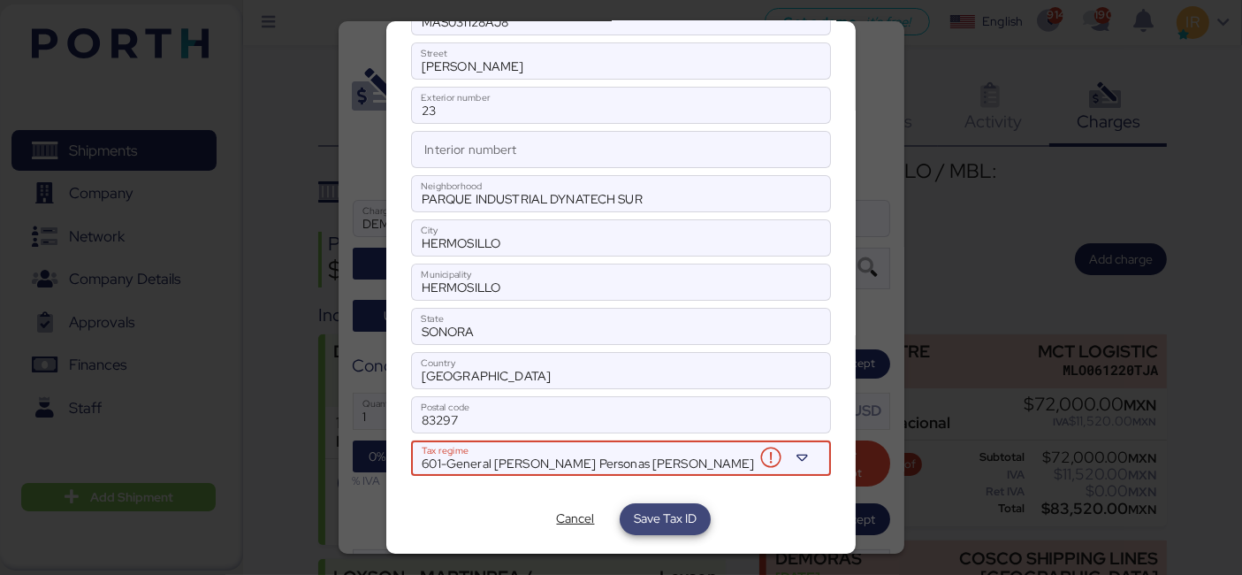
click at [651, 509] on span "Save Tax ID" at bounding box center [665, 517] width 63 height 21
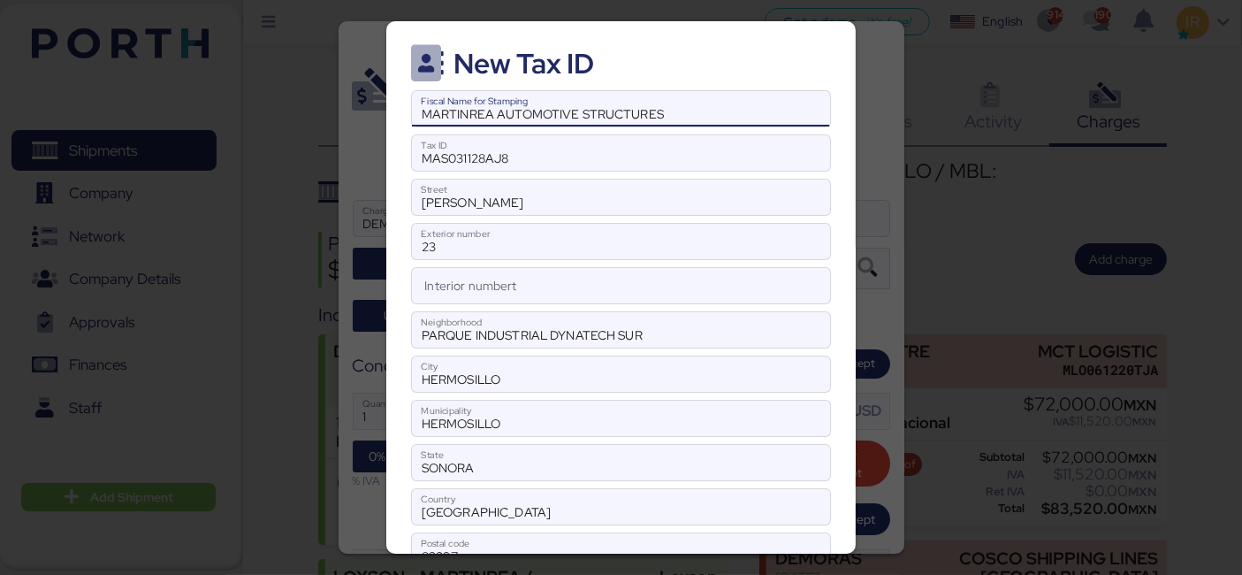
click at [737, 112] on input "MARTINREA AUTOMOTIVE STRUCTURES" at bounding box center [620, 108] width 417 height 35
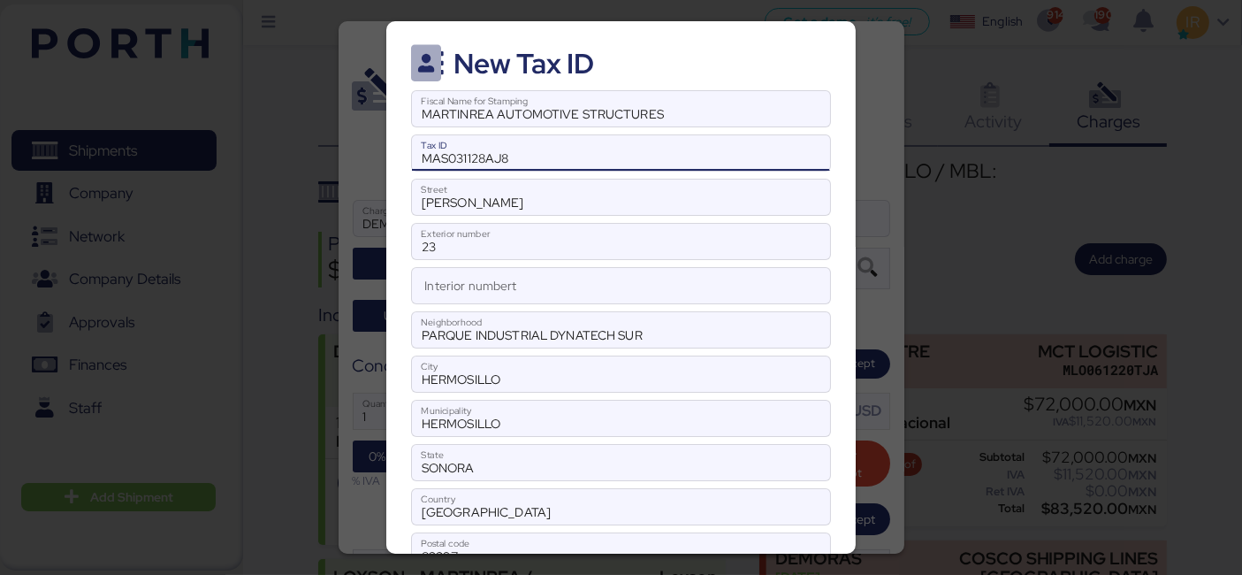
click at [605, 155] on input "MAS031128AJ8" at bounding box center [620, 152] width 417 height 35
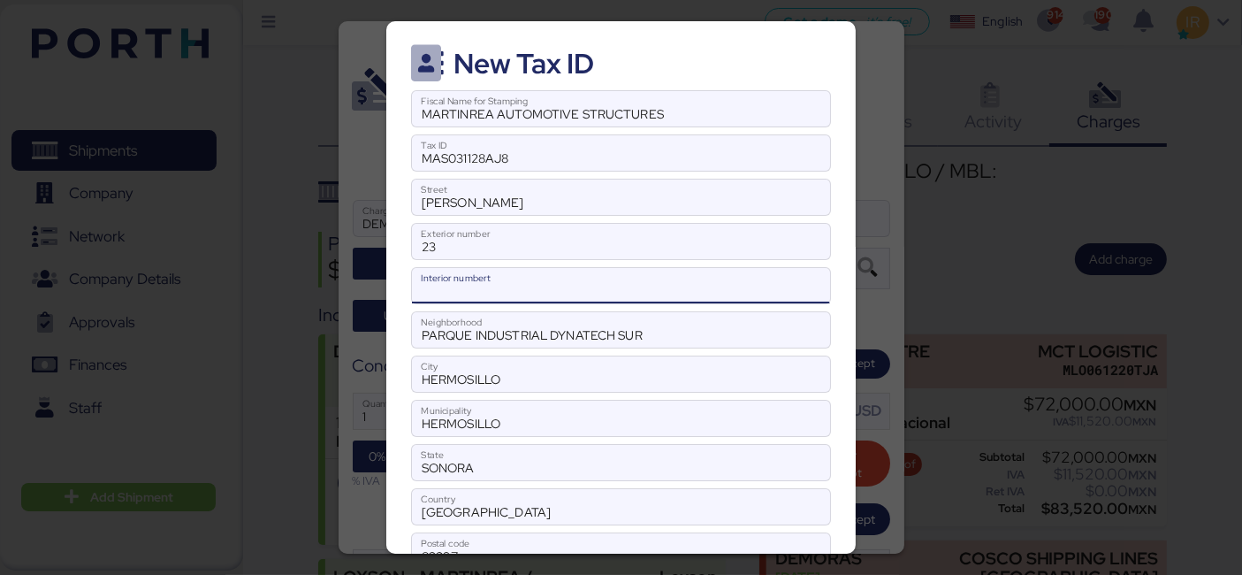
click at [502, 283] on input "Interior numbert" at bounding box center [620, 285] width 417 height 35
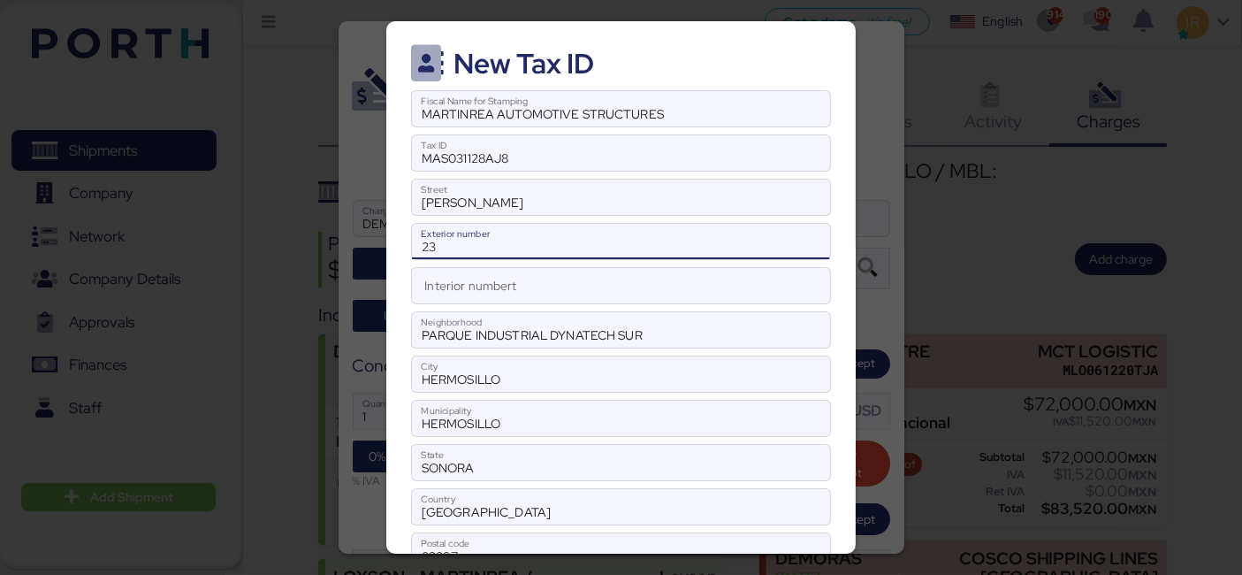
click at [547, 242] on input "23" at bounding box center [620, 241] width 417 height 35
type input "2"
type input "23"
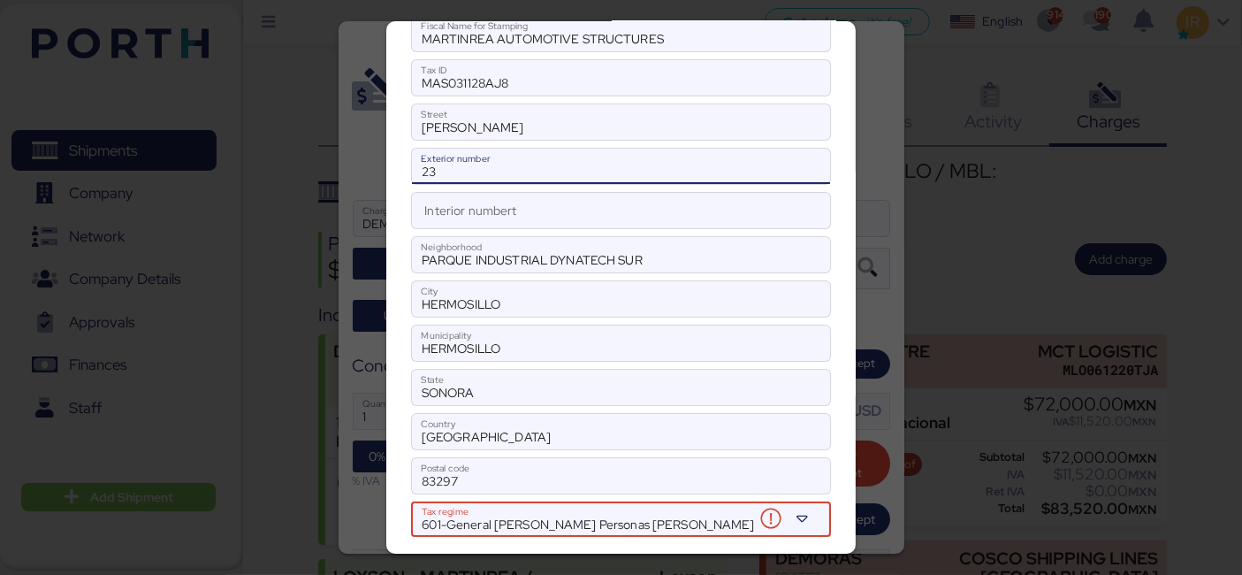
scroll to position [136, 0]
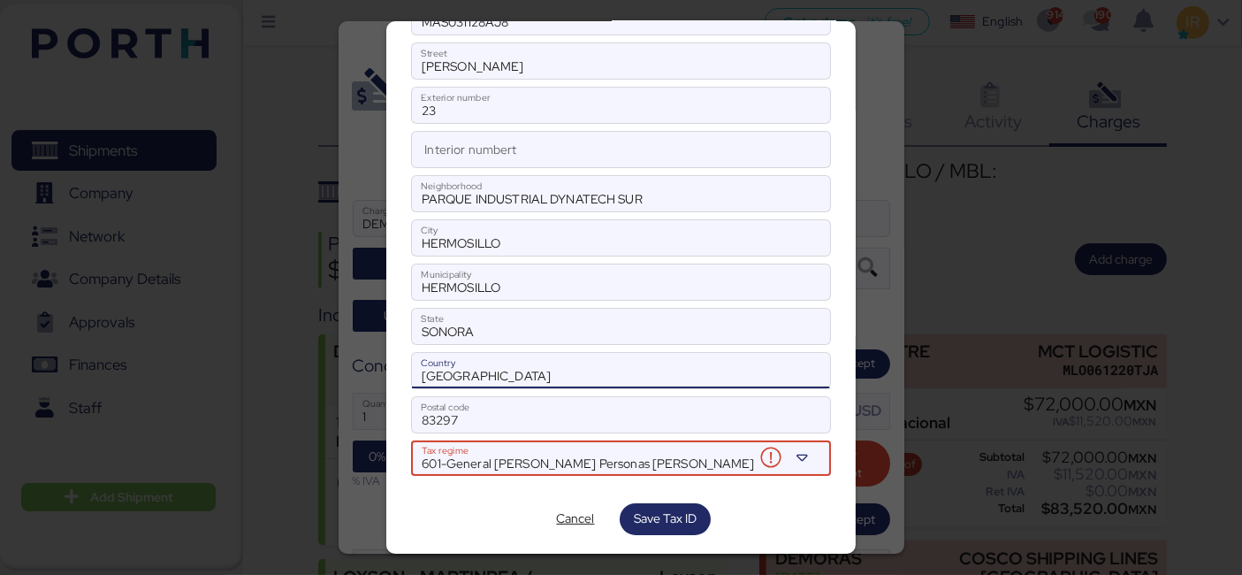
click at [623, 370] on input "[GEOGRAPHIC_DATA]" at bounding box center [620, 370] width 417 height 35
type input "[GEOGRAPHIC_DATA]"
click at [642, 509] on span "Save Tax ID" at bounding box center [665, 517] width 63 height 21
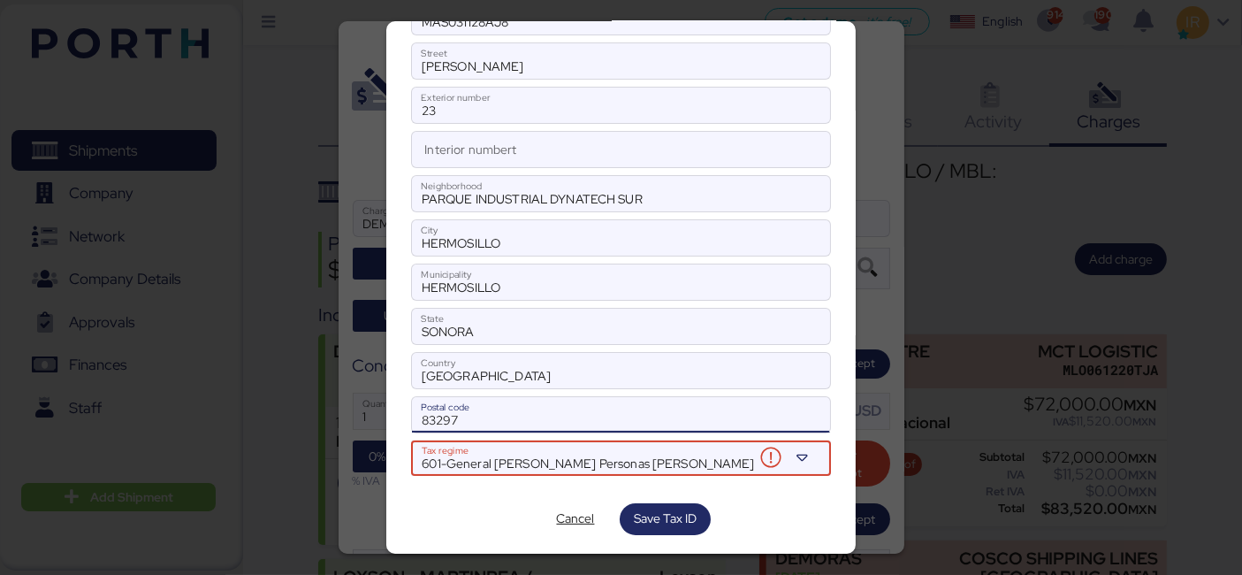
click at [589, 405] on input "83297" at bounding box center [620, 414] width 417 height 35
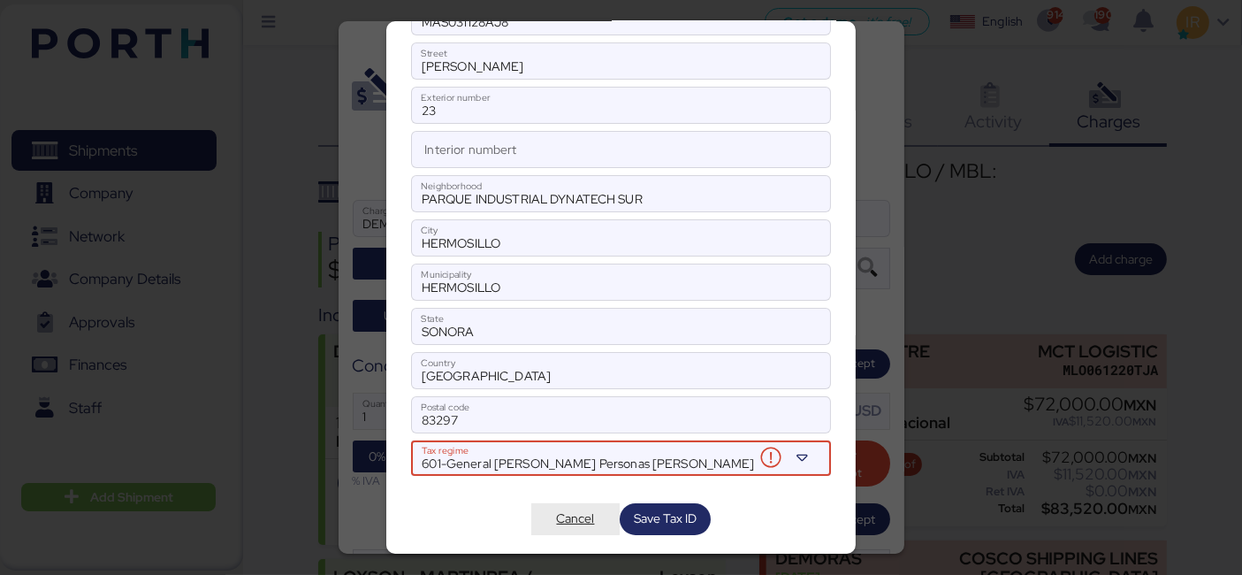
click at [567, 514] on span "Cancel" at bounding box center [575, 517] width 38 height 21
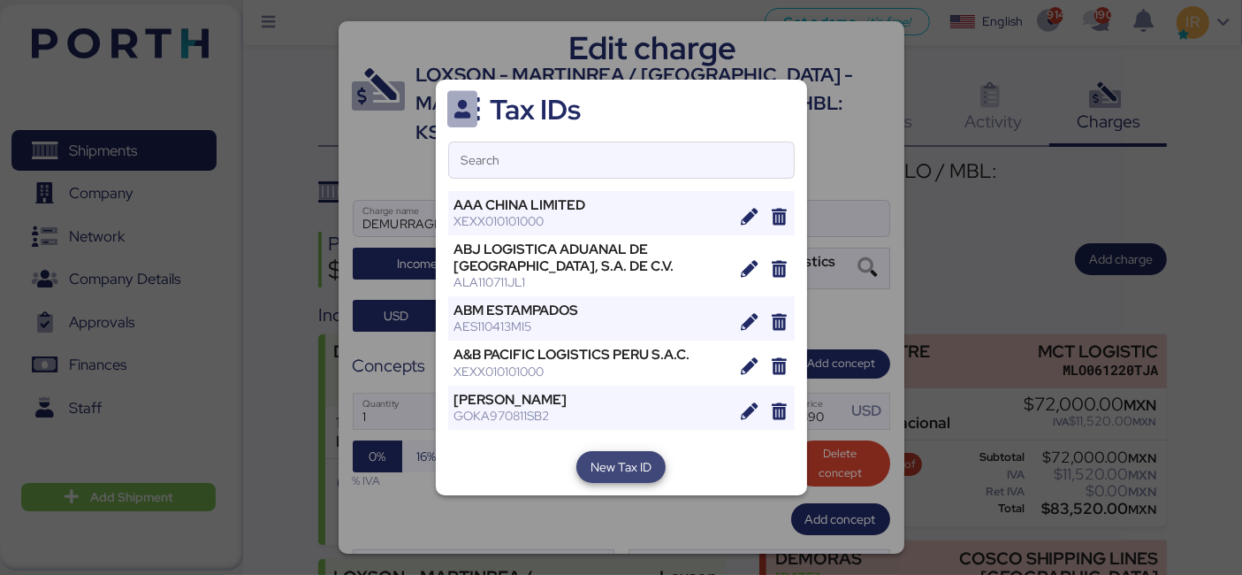
click at [605, 464] on span "New Tax ID" at bounding box center [620, 466] width 61 height 21
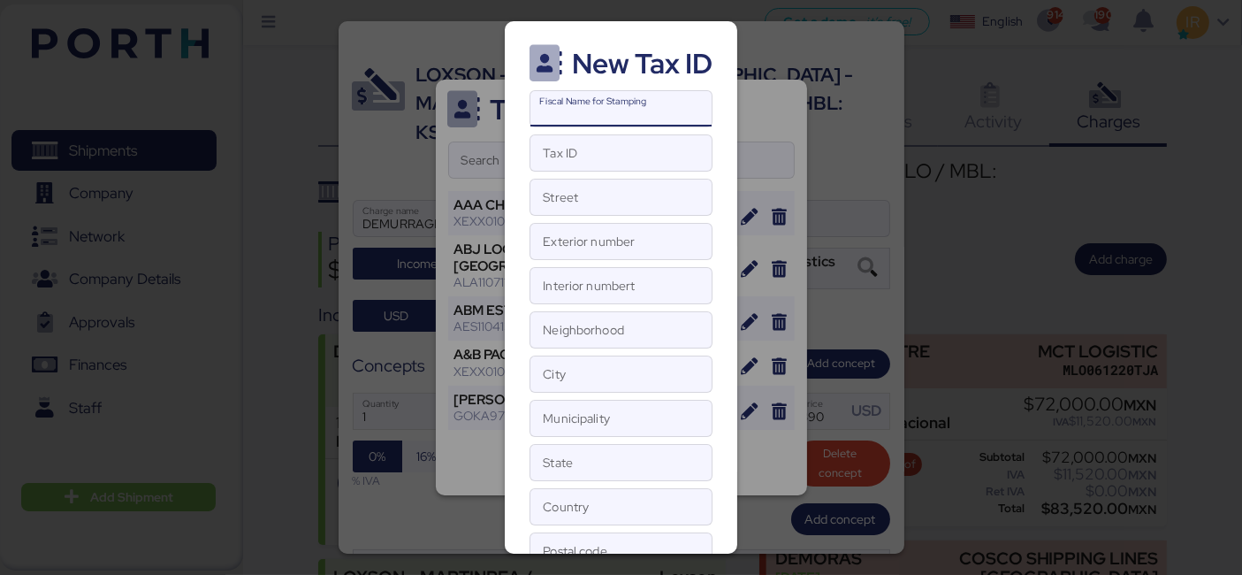
click at [593, 112] on input "Fiscal Name for Stamping" at bounding box center [620, 108] width 181 height 35
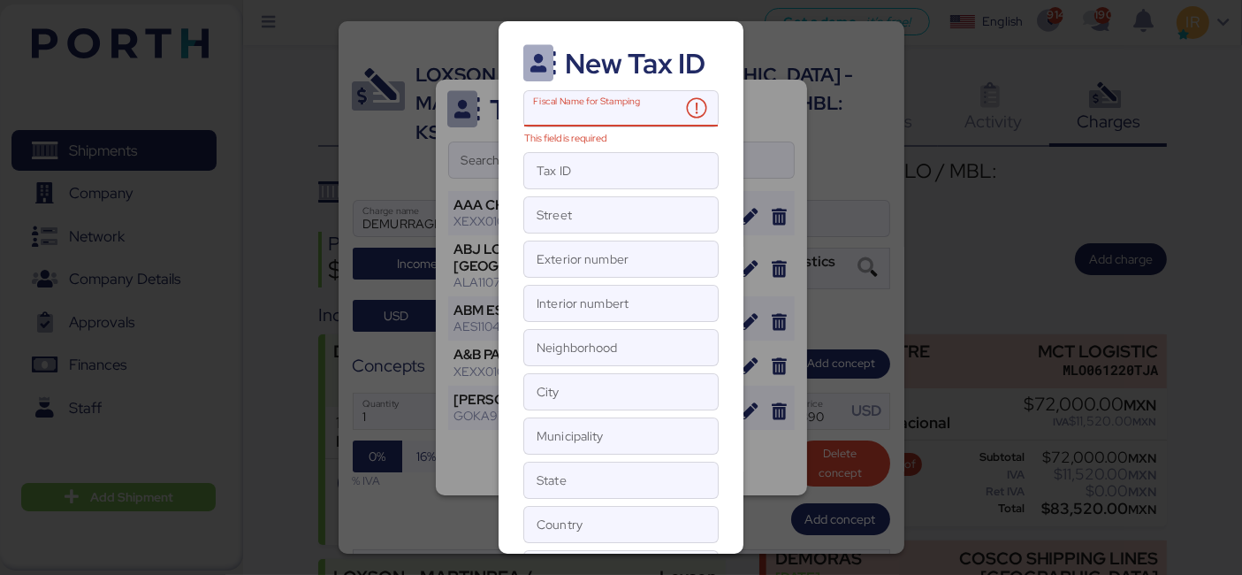
paste input "MARTINREA AUTOMOTIVE STRUCTURES"
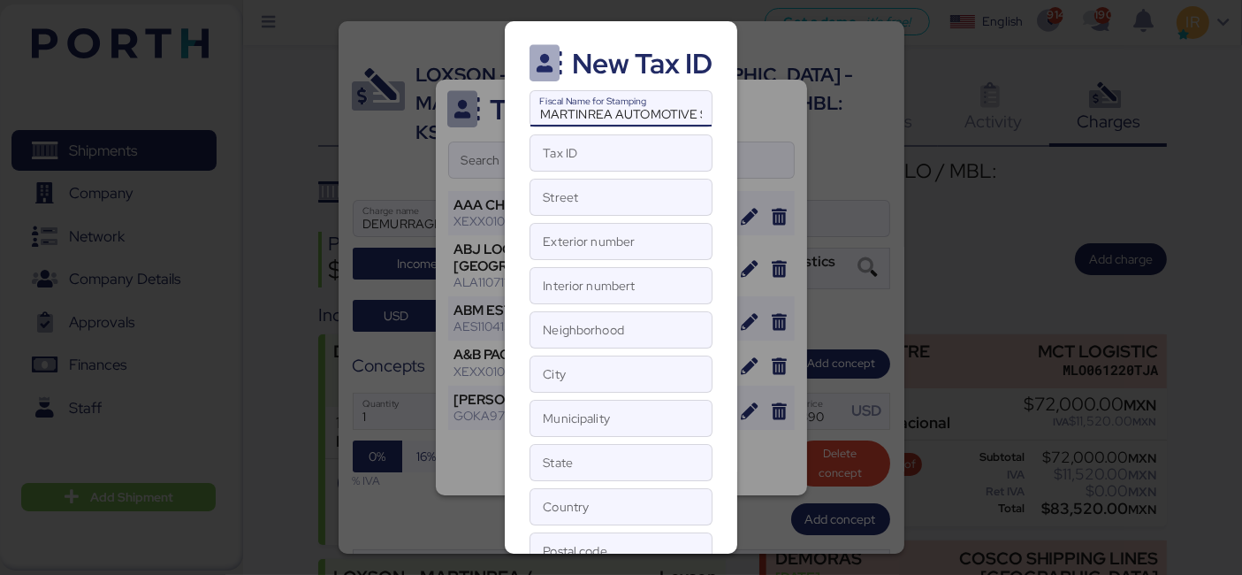
scroll to position [0, 75]
type input "MARTINREA AUTOMOTIVE STRUCTURES"
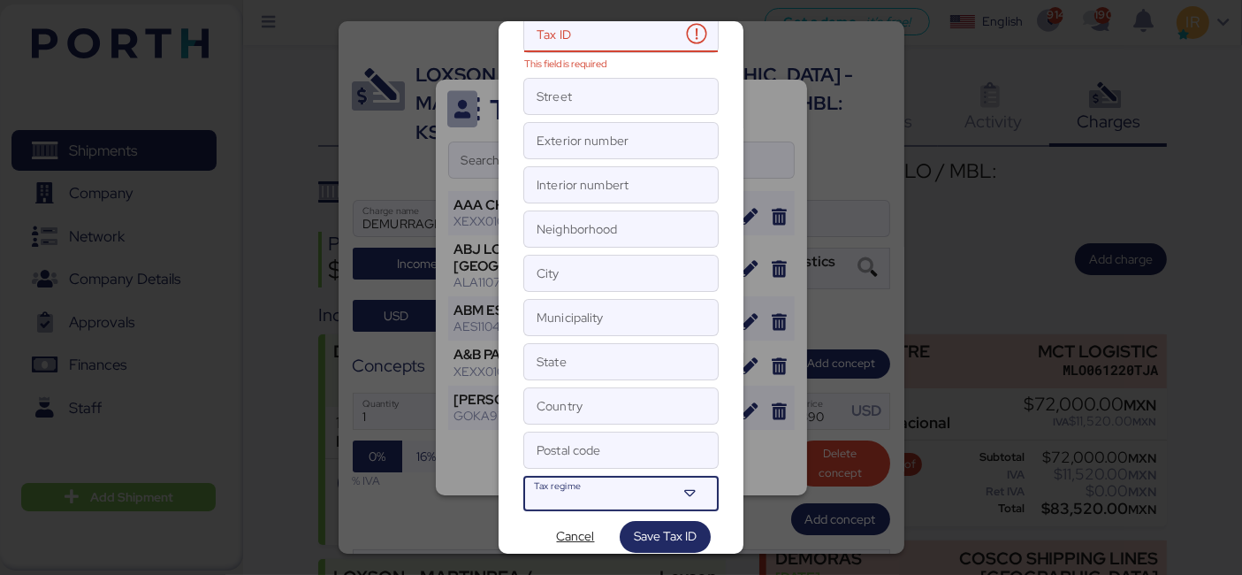
click at [602, 488] on div at bounding box center [605, 499] width 142 height 23
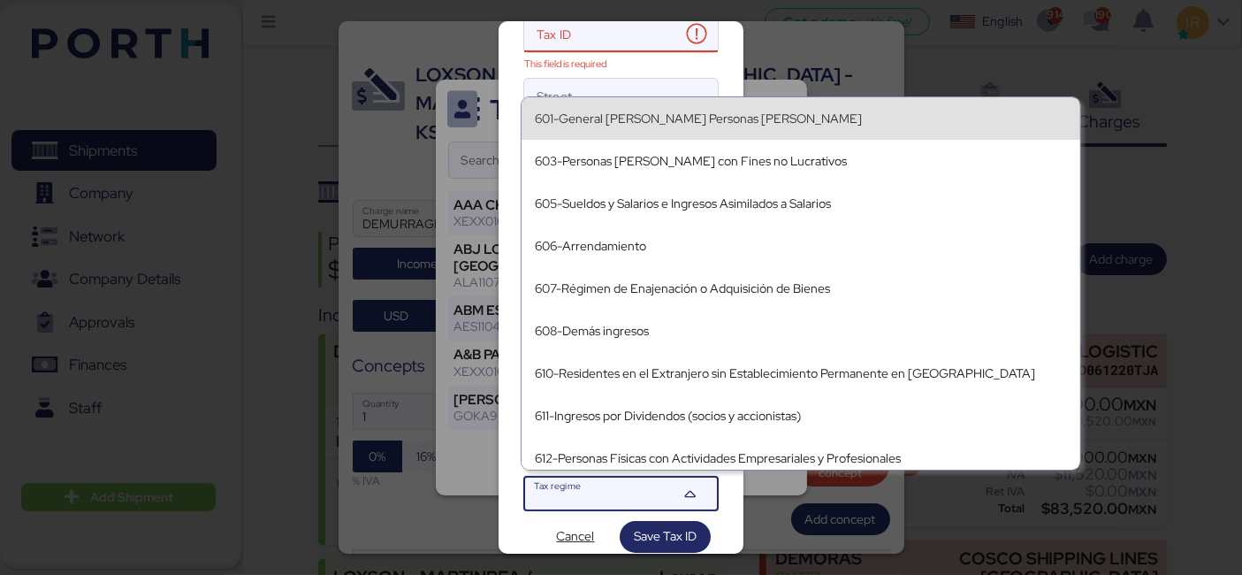
click at [645, 111] on div "601-General [PERSON_NAME] Personas [PERSON_NAME]" at bounding box center [801, 118] width 530 height 15
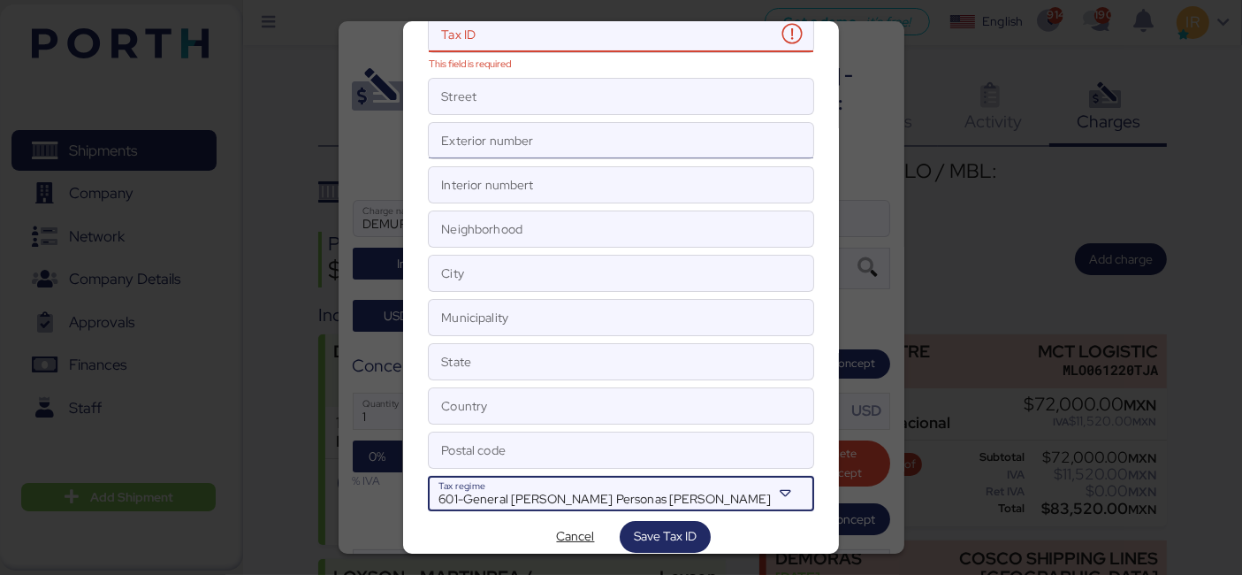
scroll to position [0, 0]
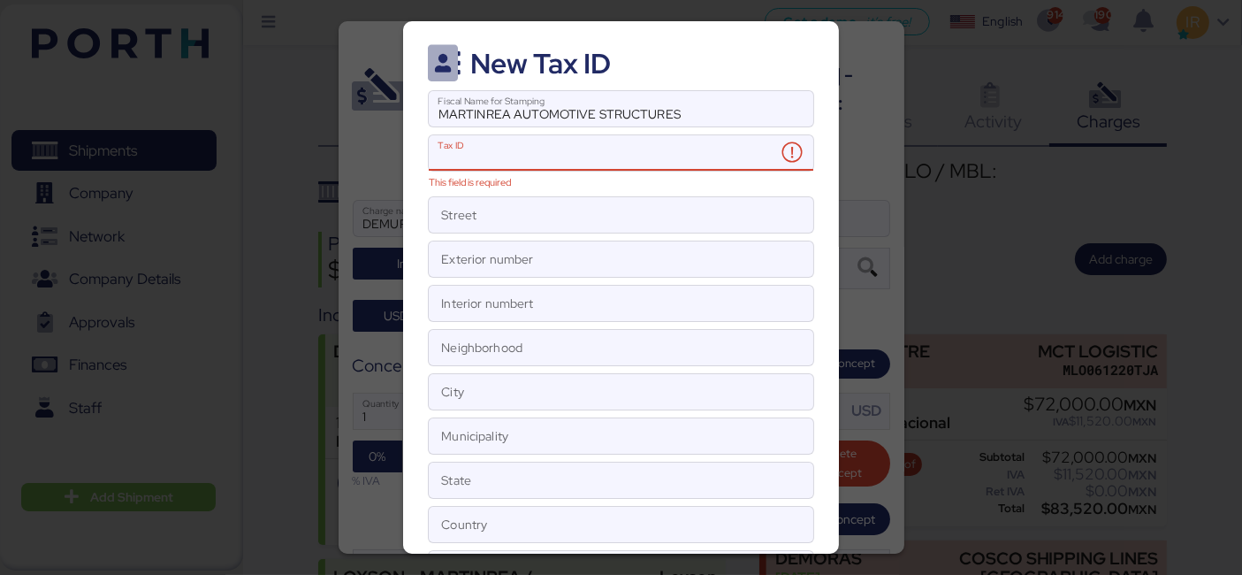
paste input "MAS031128AJ8"
click at [530, 158] on input "MAS031128AJ8" at bounding box center [602, 152] width 346 height 35
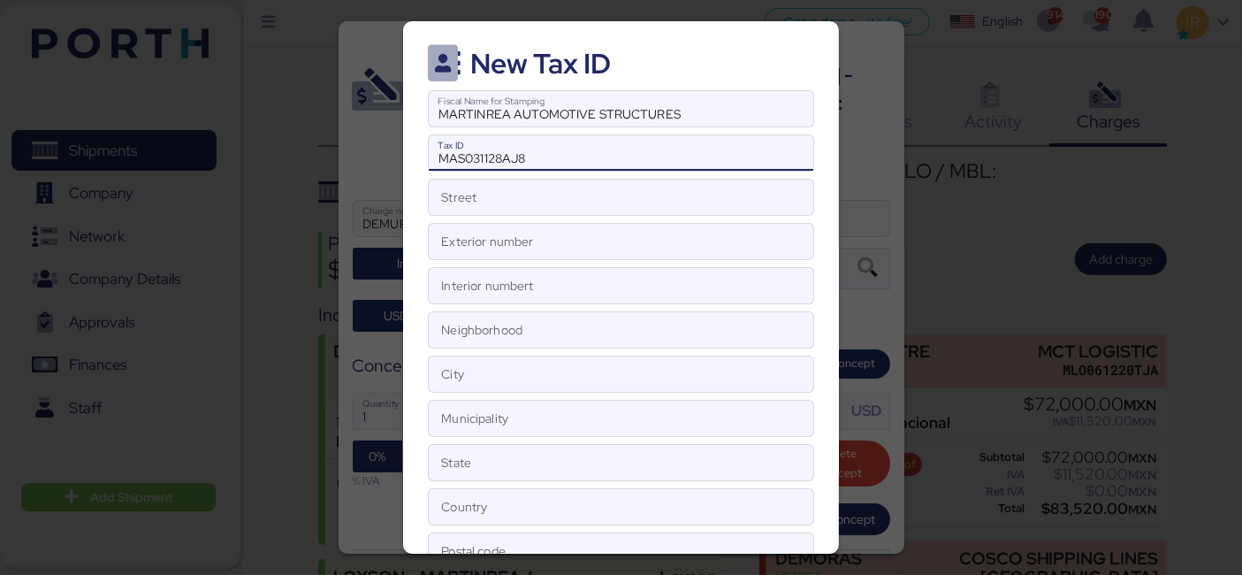
type input "MAS031128AJ8"
click at [587, 208] on input "Street" at bounding box center [621, 196] width 384 height 35
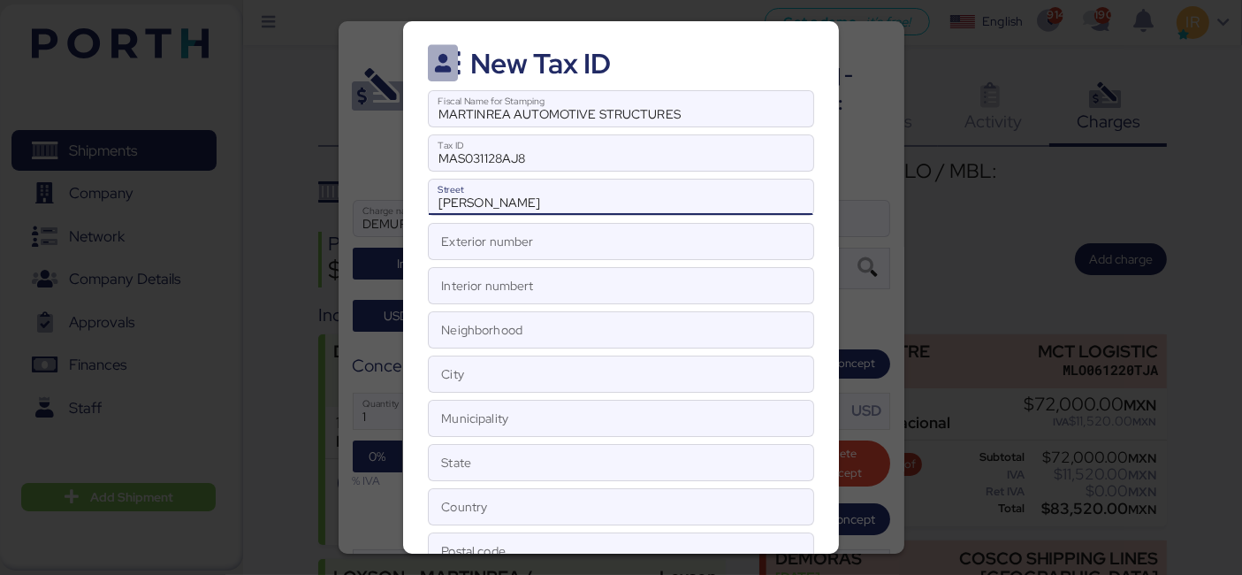
type input "[PERSON_NAME]"
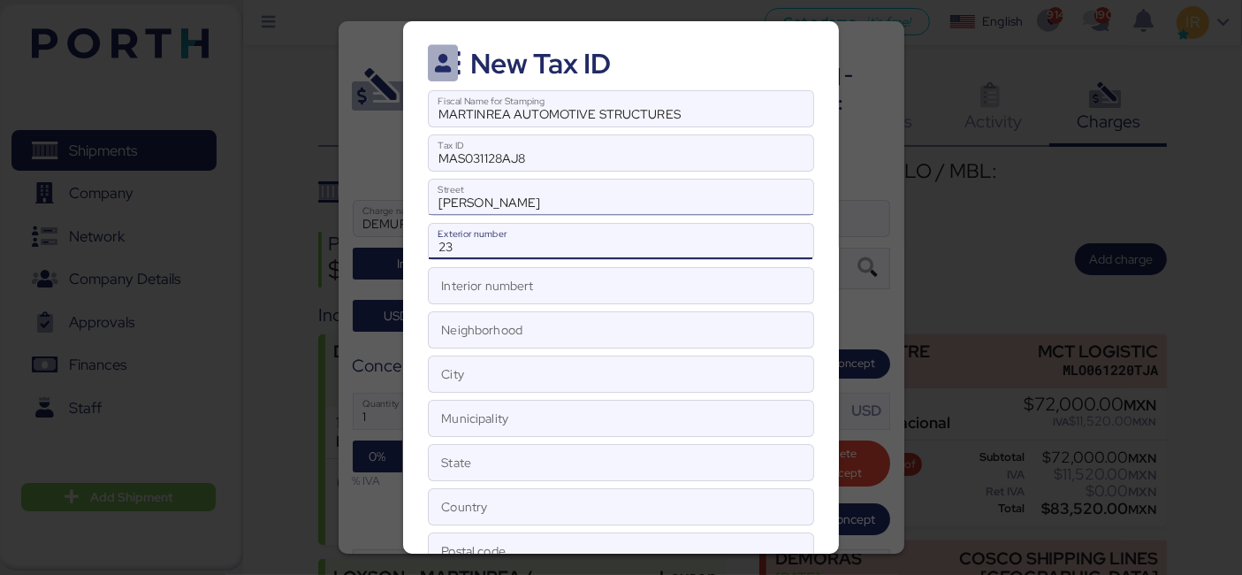
type input "23"
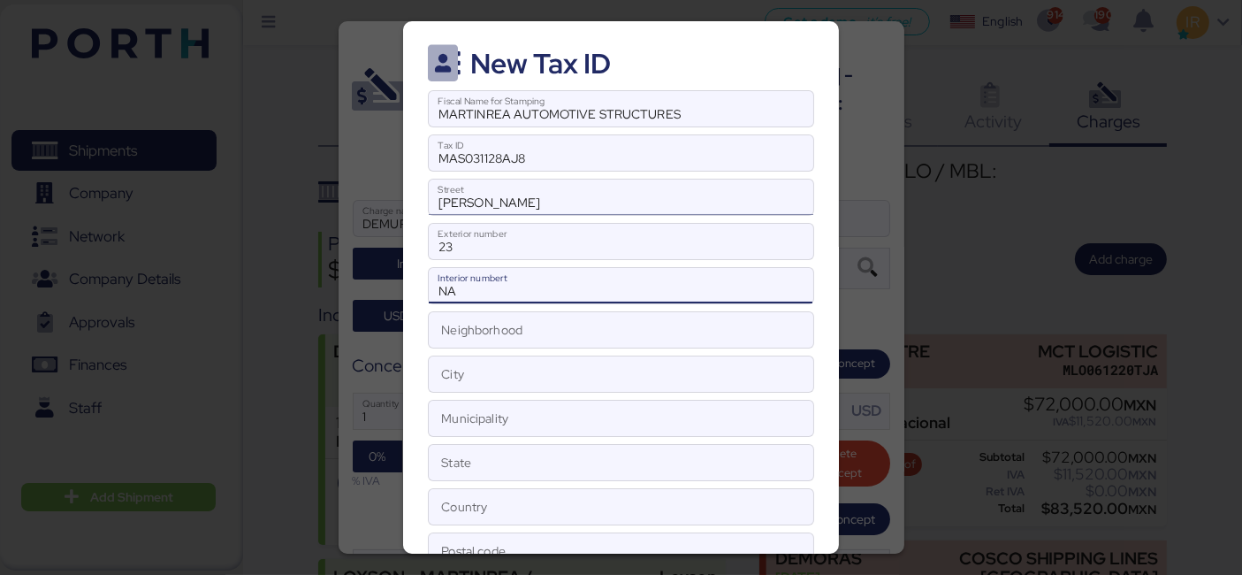
type input "NA"
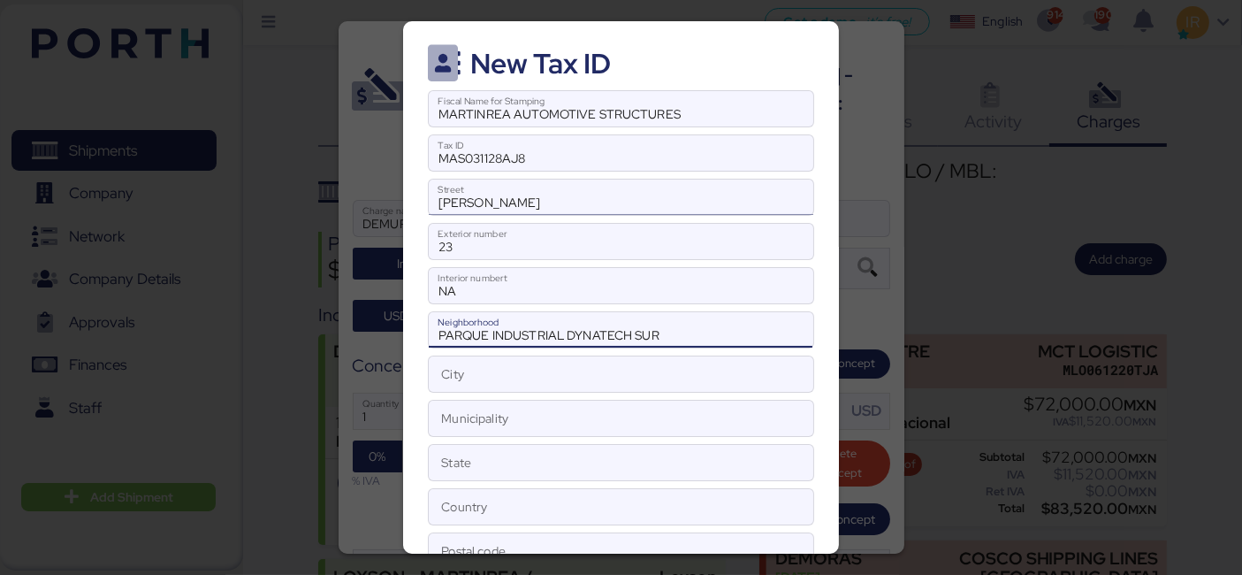
type input "PARQUE INDUSTRIAL DYNATECH SUR"
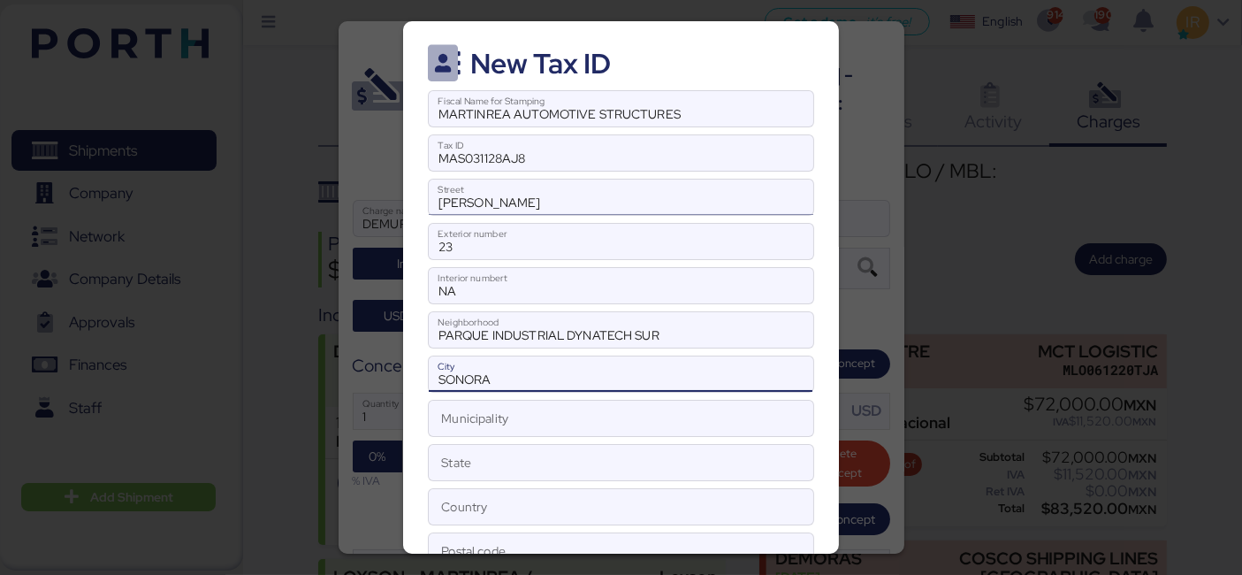
type input "SONORA"
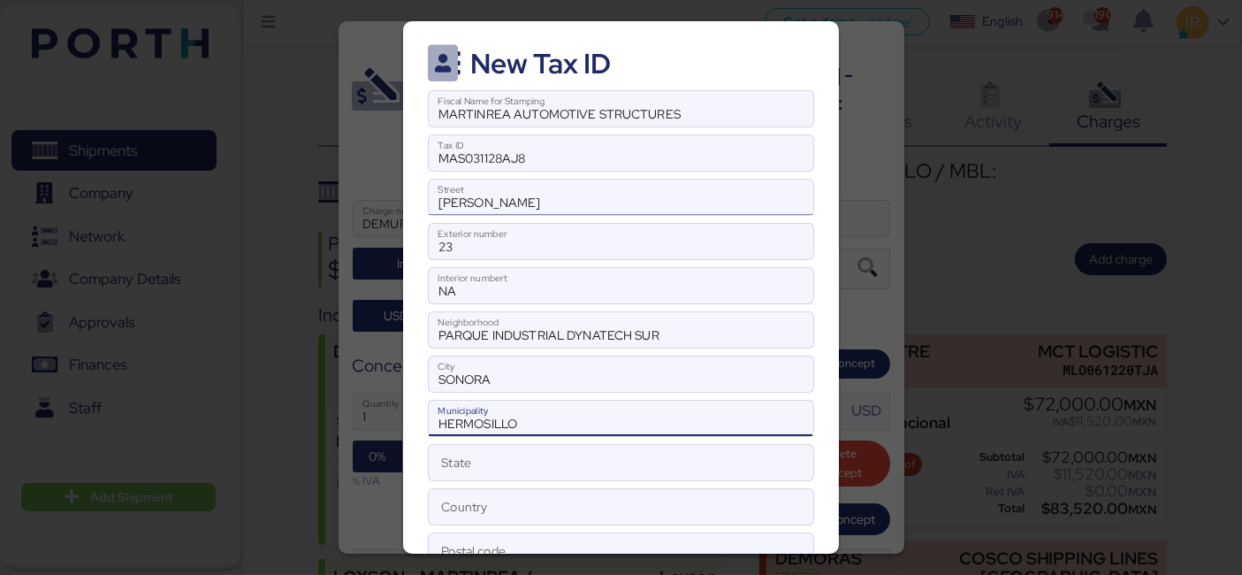
type input "HERMOSILLO"
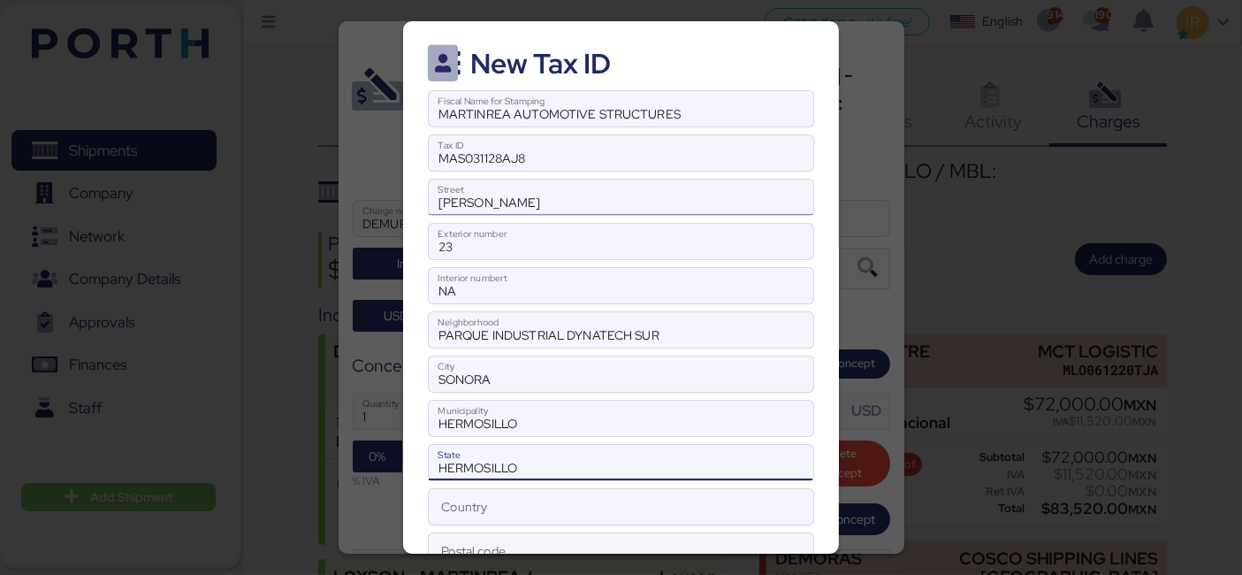
type input "HERMOSILLO"
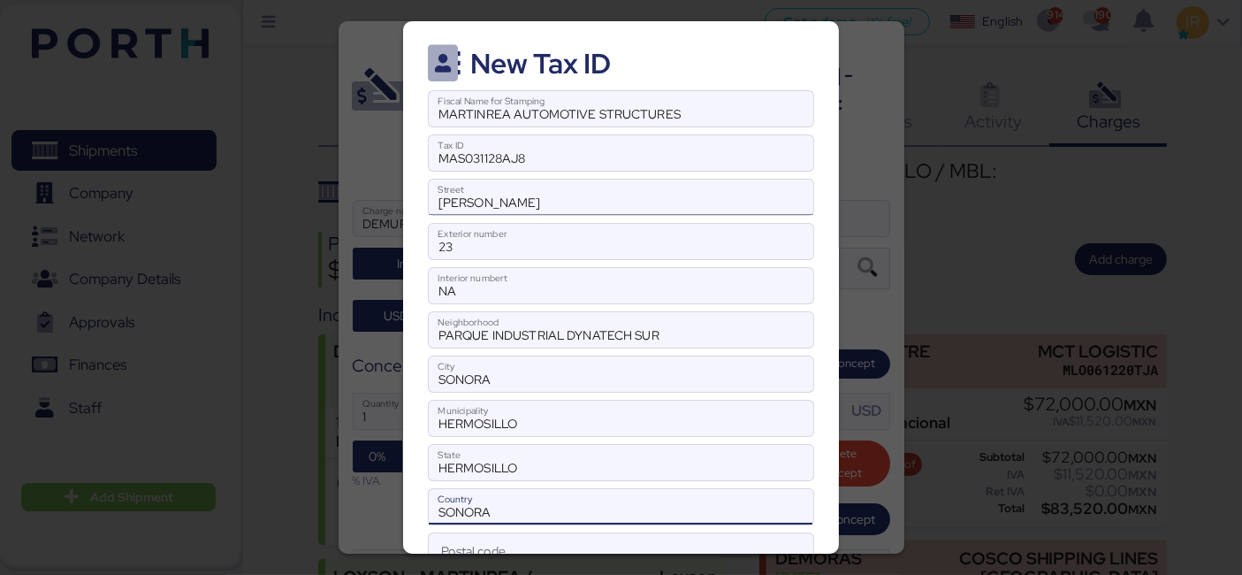
scroll to position [10, 0]
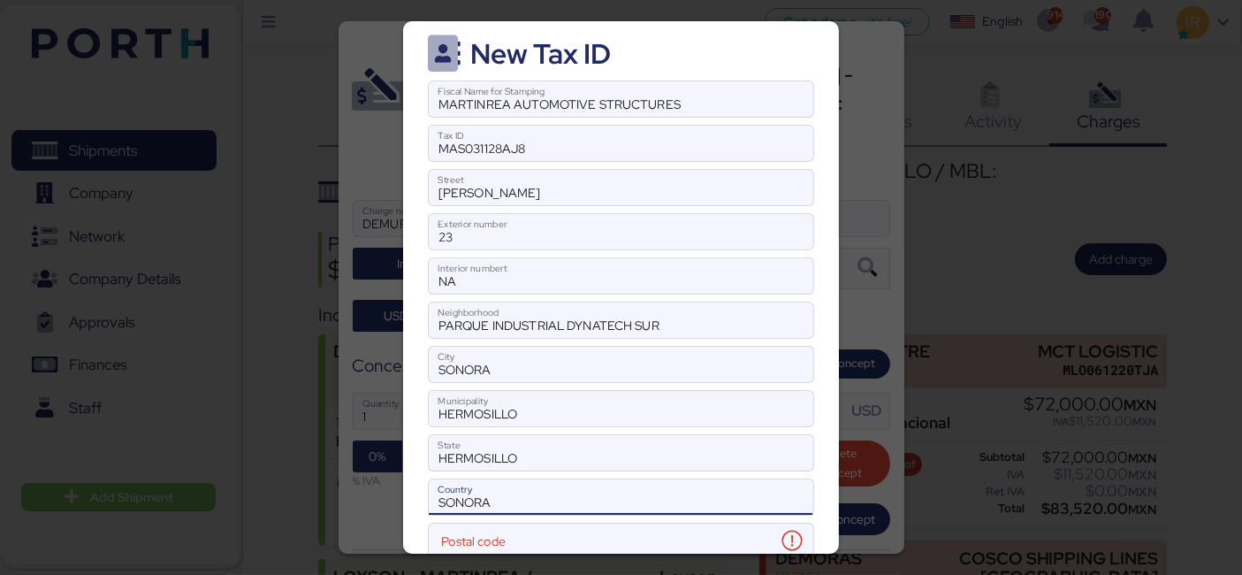
click at [545, 479] on input "SONORA" at bounding box center [621, 496] width 384 height 35
type input "[GEOGRAPHIC_DATA]"
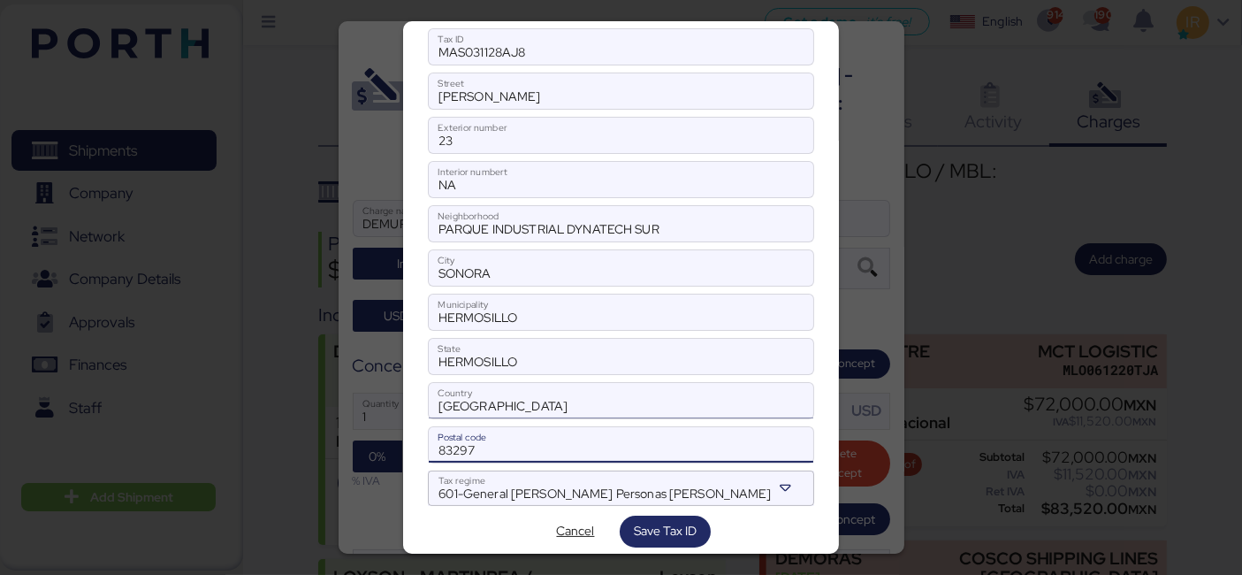
scroll to position [118, 0]
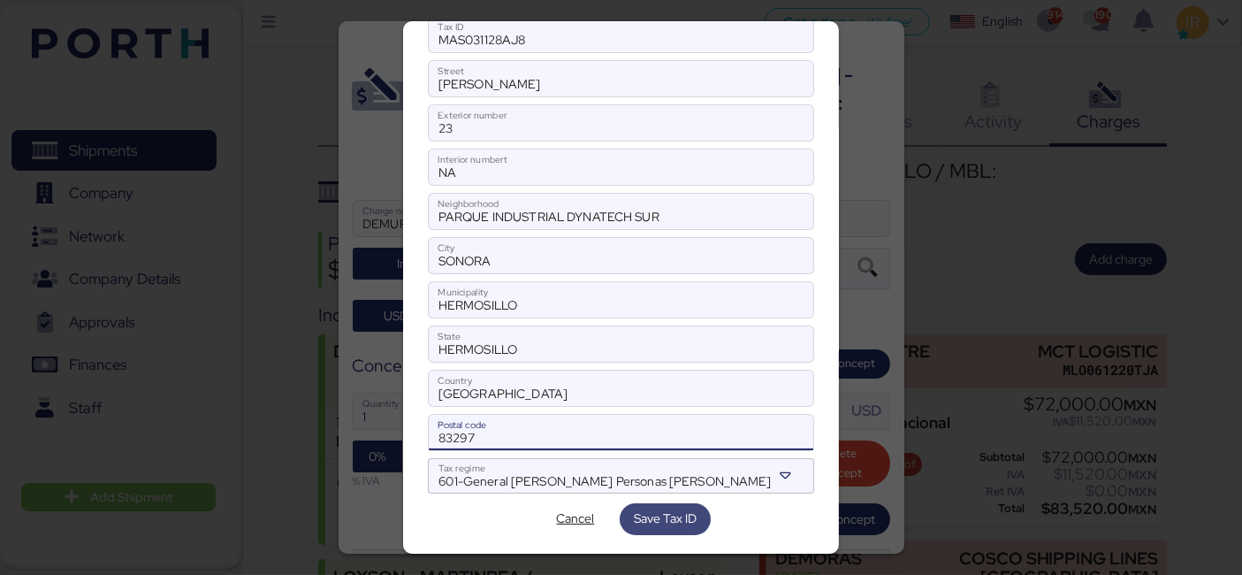
type input "83297"
click at [683, 508] on span "Save Tax ID" at bounding box center [665, 517] width 63 height 21
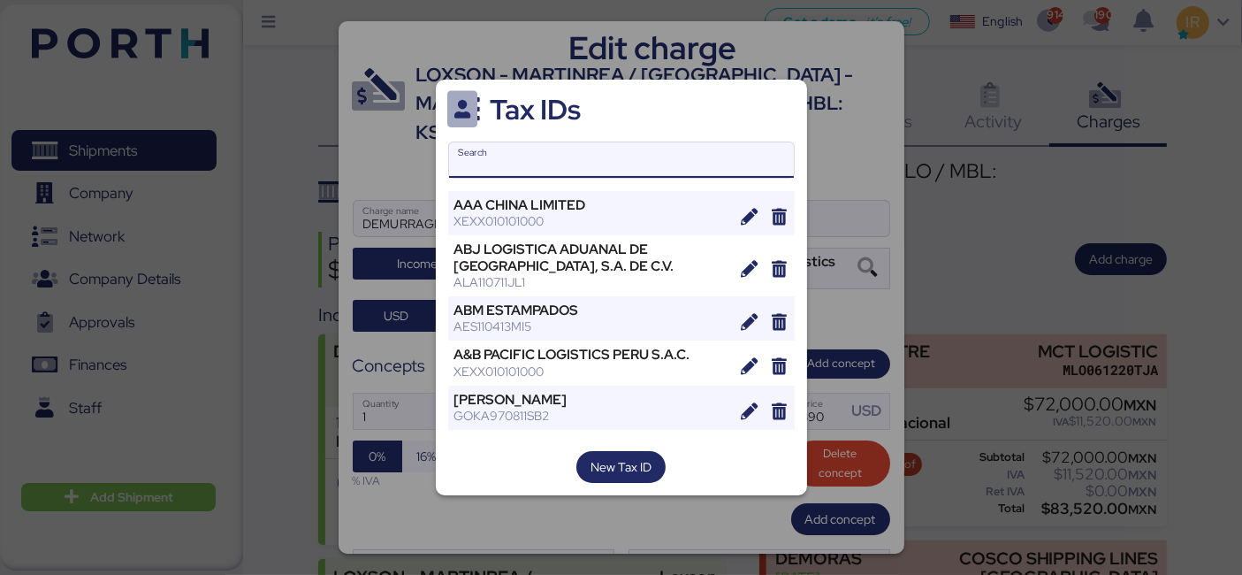
click at [591, 159] on input "Search" at bounding box center [621, 159] width 345 height 35
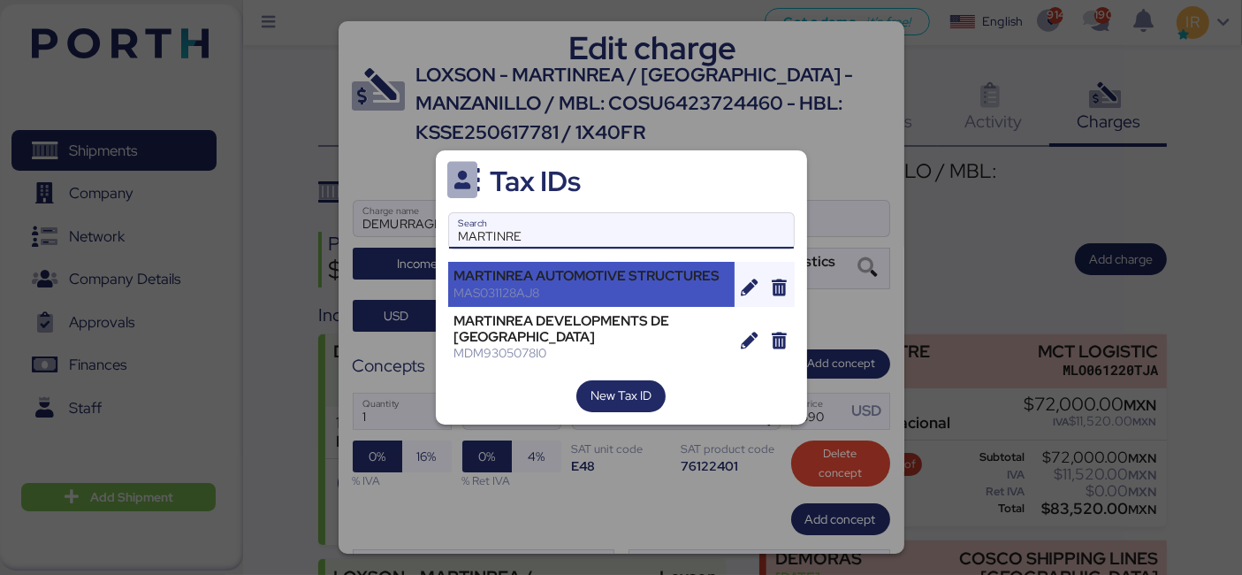
type input "MARTINRE"
click at [588, 278] on div "MARTINREA AUTOMOTIVE STRUCTURES" at bounding box center [591, 276] width 275 height 16
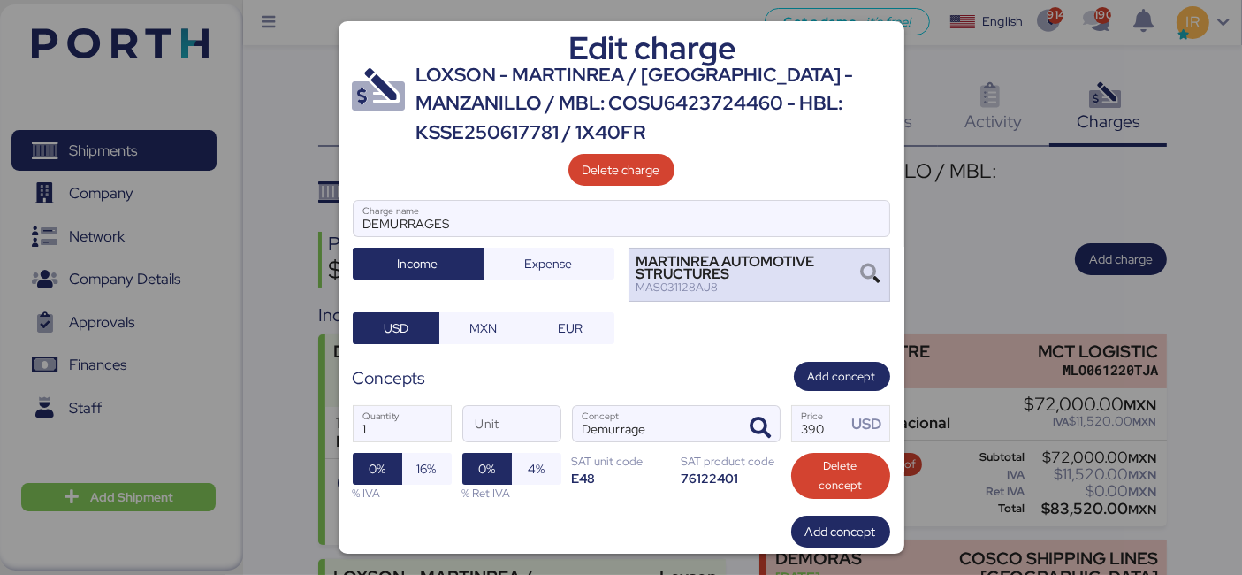
scroll to position [99, 0]
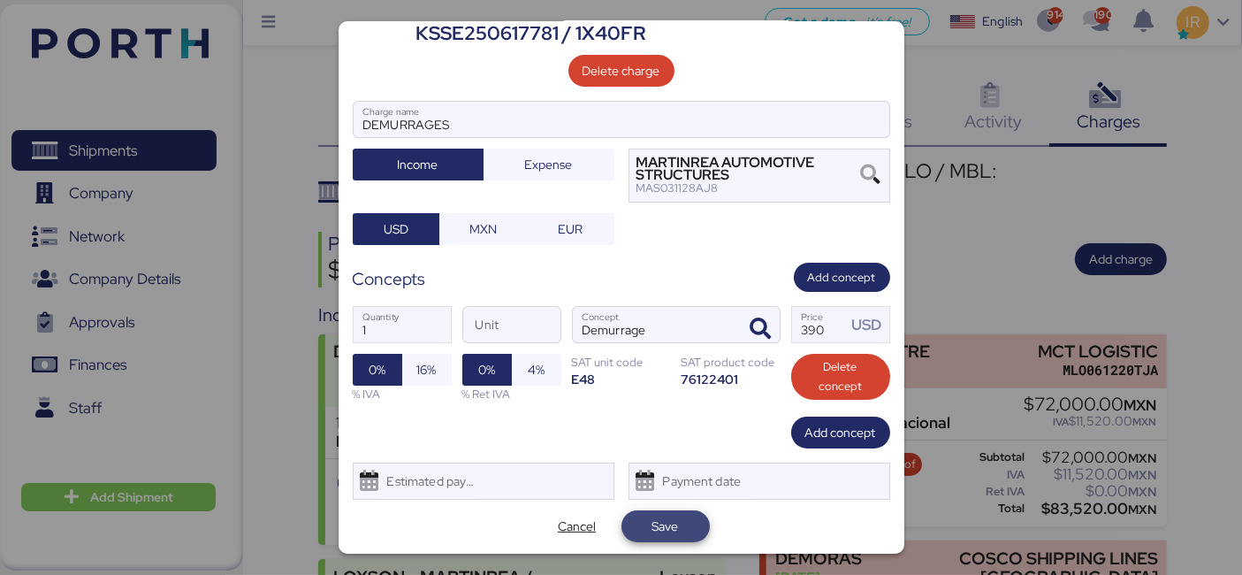
click at [655, 529] on span "Save" at bounding box center [665, 525] width 27 height 21
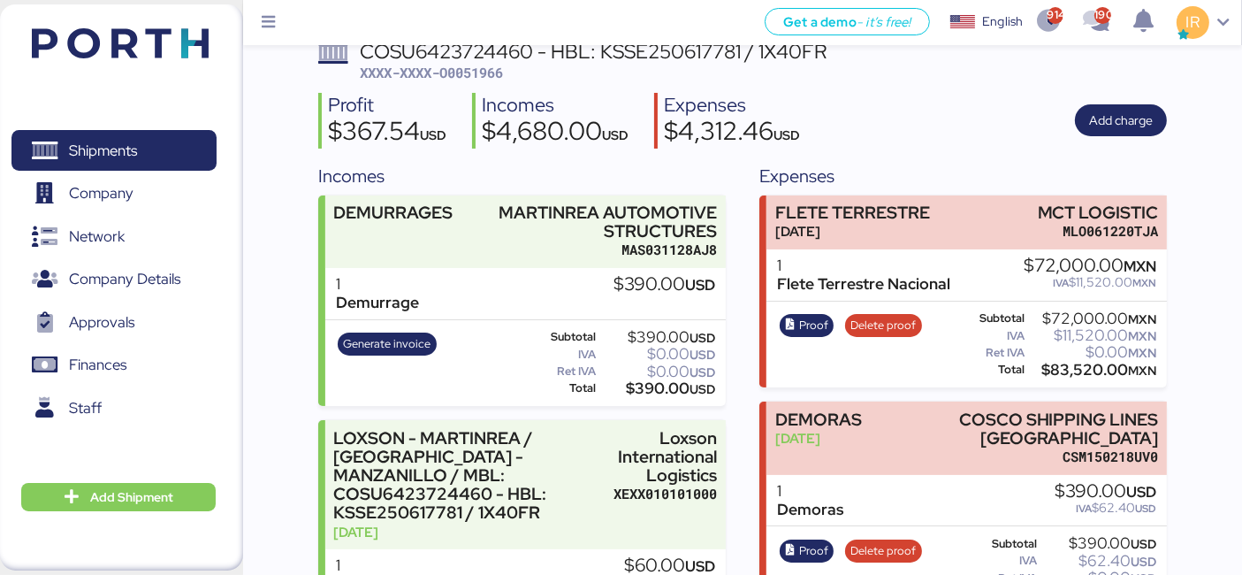
scroll to position [139, 0]
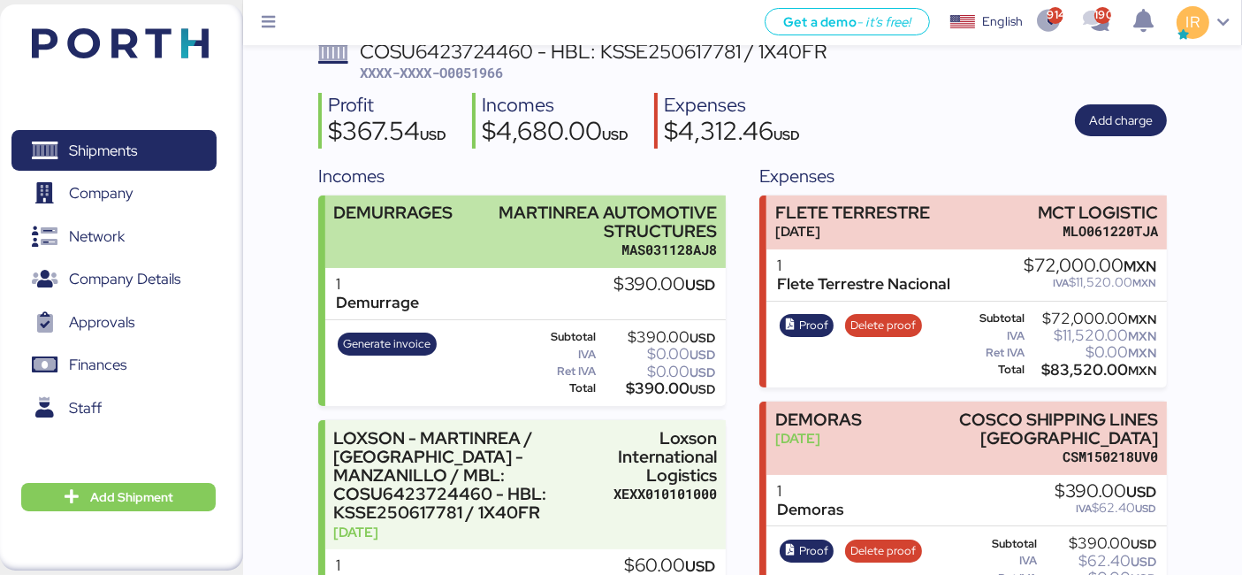
click at [522, 218] on div "MARTINREA AUTOMOTIVE STRUCTURES" at bounding box center [602, 221] width 230 height 37
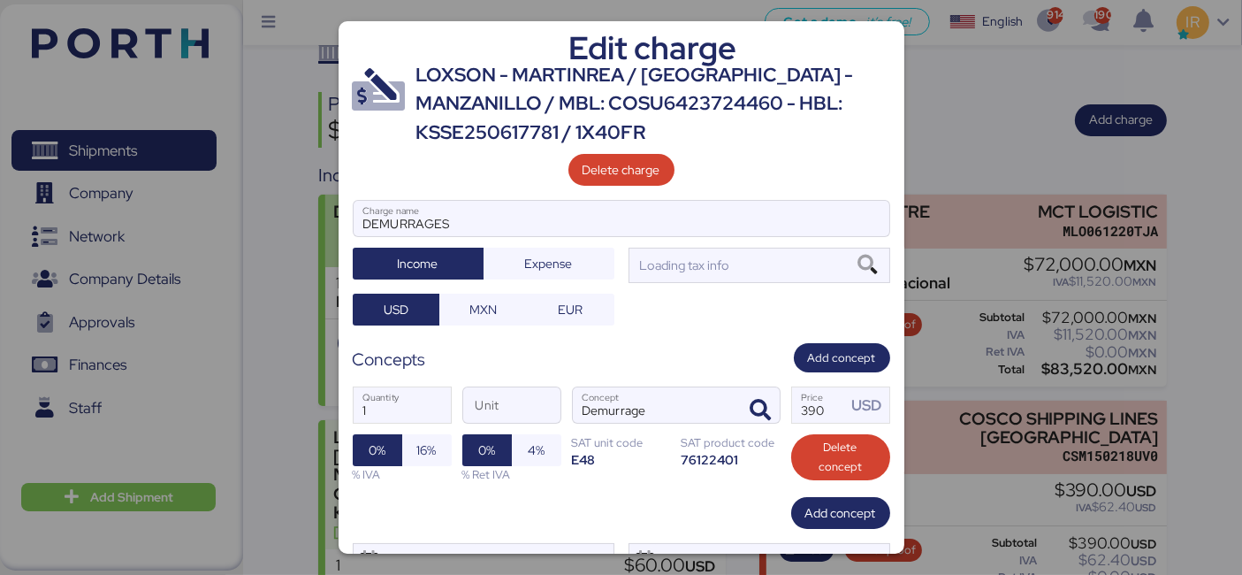
scroll to position [0, 0]
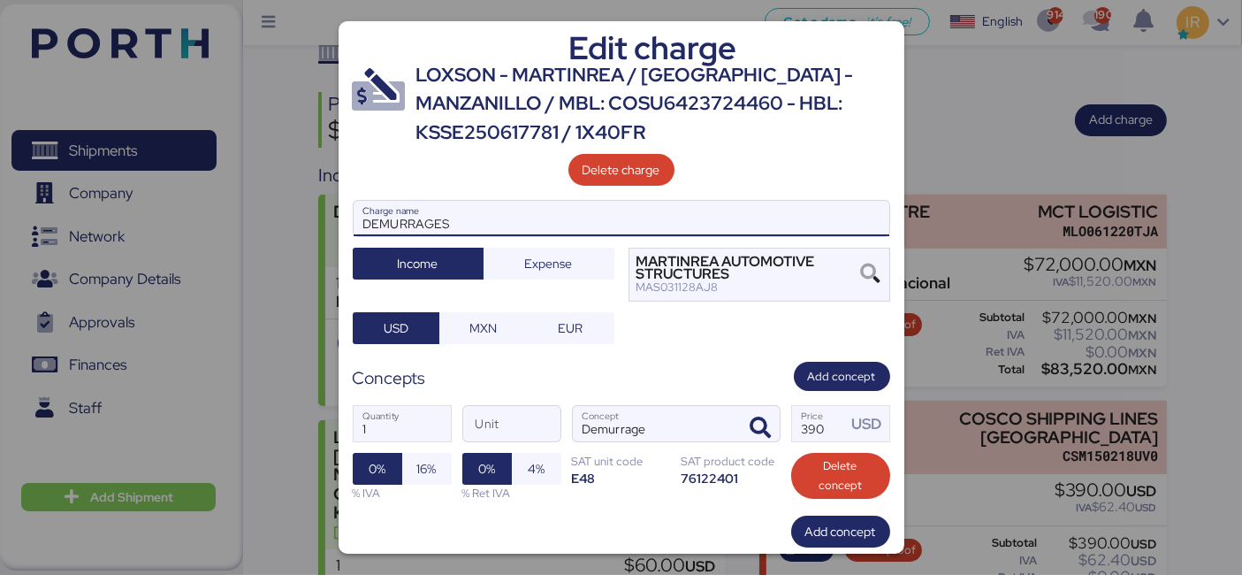
click at [502, 211] on input "DEMURRAGES" at bounding box center [622, 218] width 536 height 35
type input "DEMORAS"
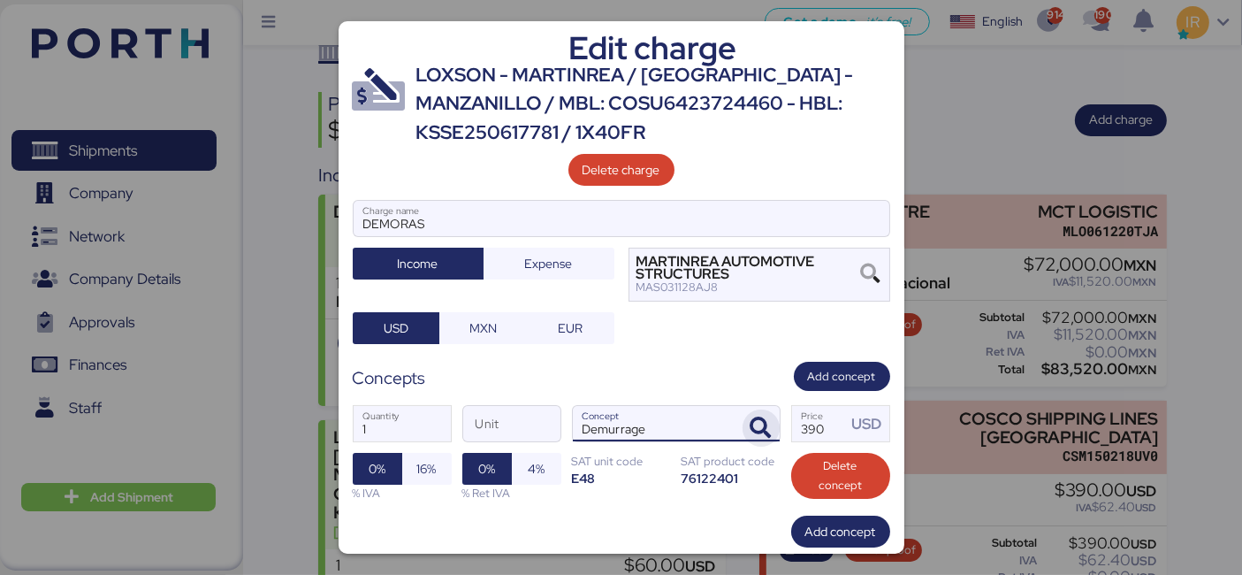
click at [750, 423] on icon "button" at bounding box center [760, 427] width 21 height 21
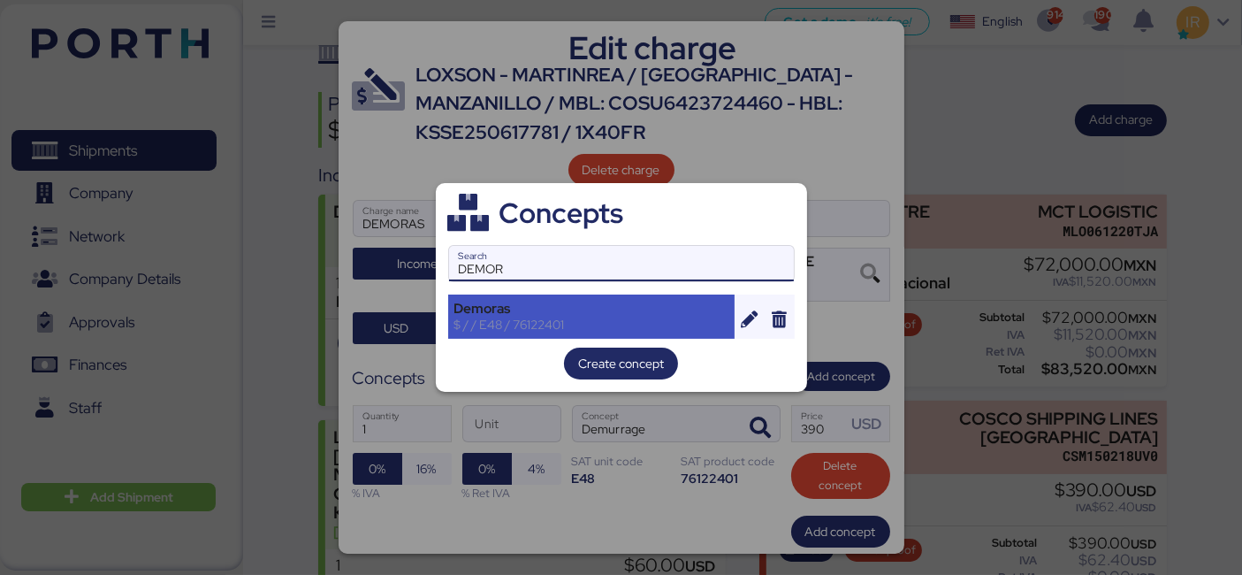
type input "DEMOR"
click at [560, 316] on div "$ / / E48 / 76122401" at bounding box center [591, 324] width 275 height 16
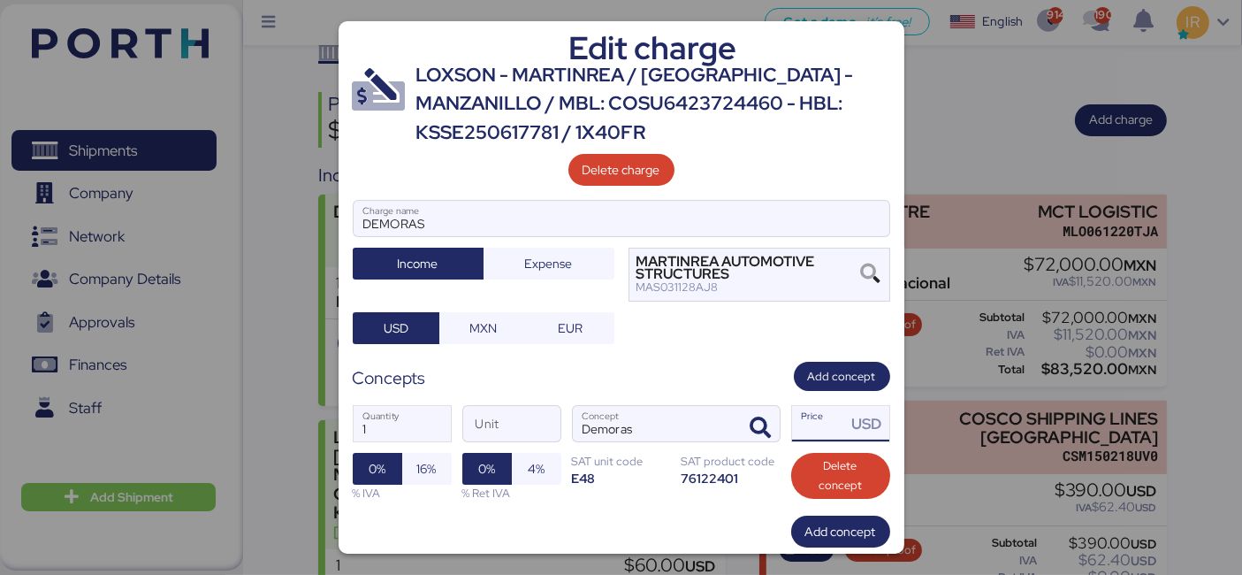
click at [815, 424] on input "Price USD" at bounding box center [819, 423] width 55 height 35
type input "0"
type input "390"
click at [410, 455] on span "16%" at bounding box center [426, 469] width 49 height 32
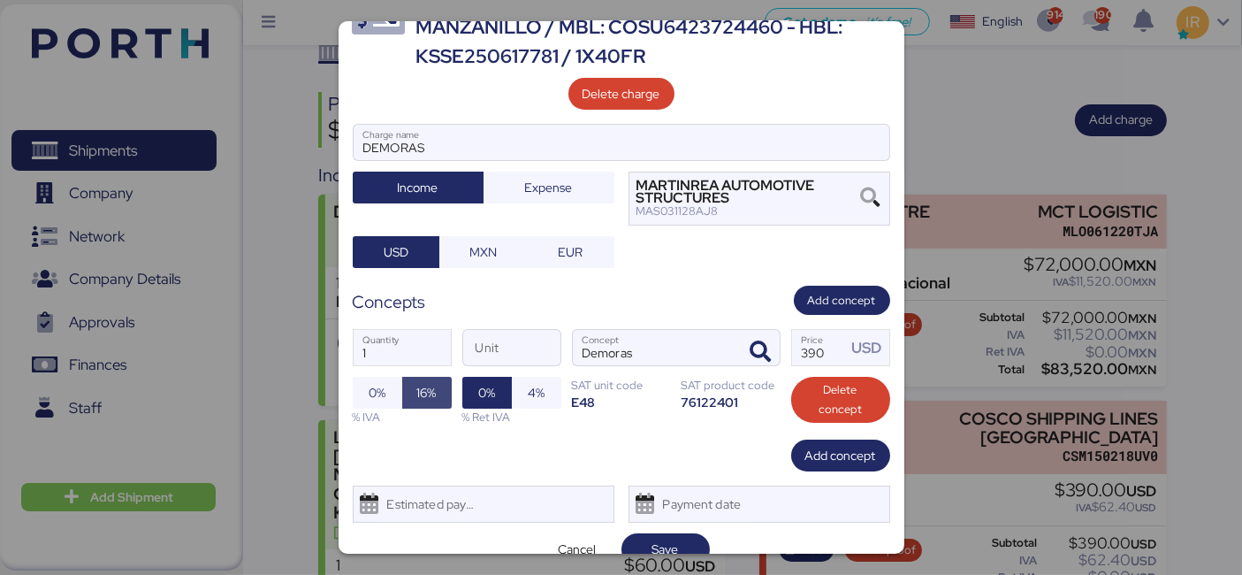
scroll to position [99, 0]
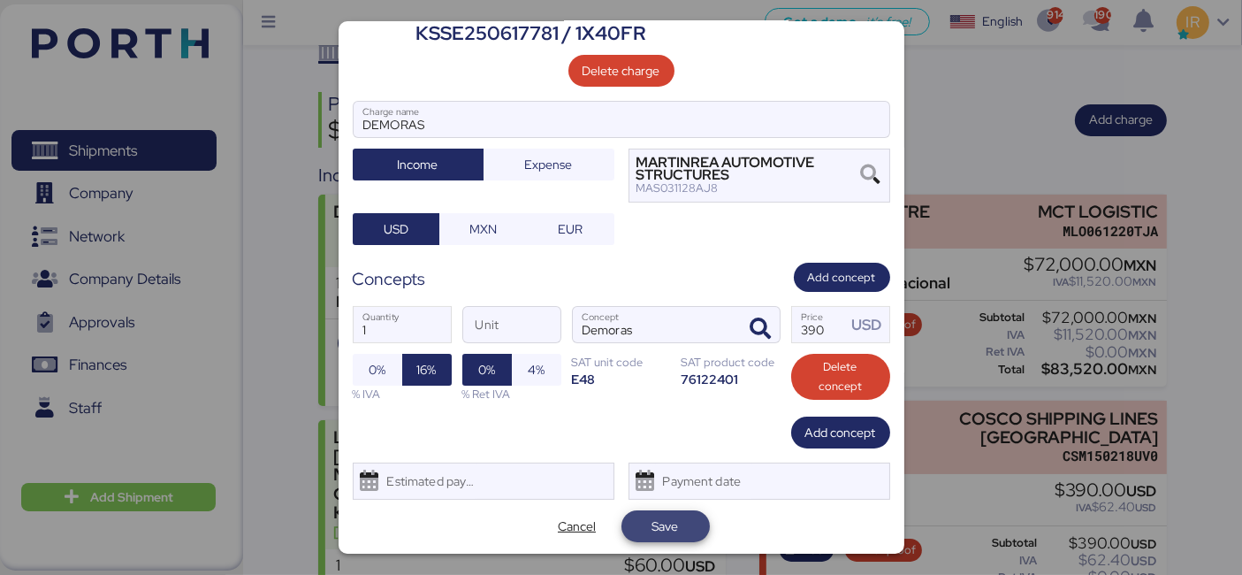
click at [652, 530] on span "Save" at bounding box center [665, 525] width 27 height 21
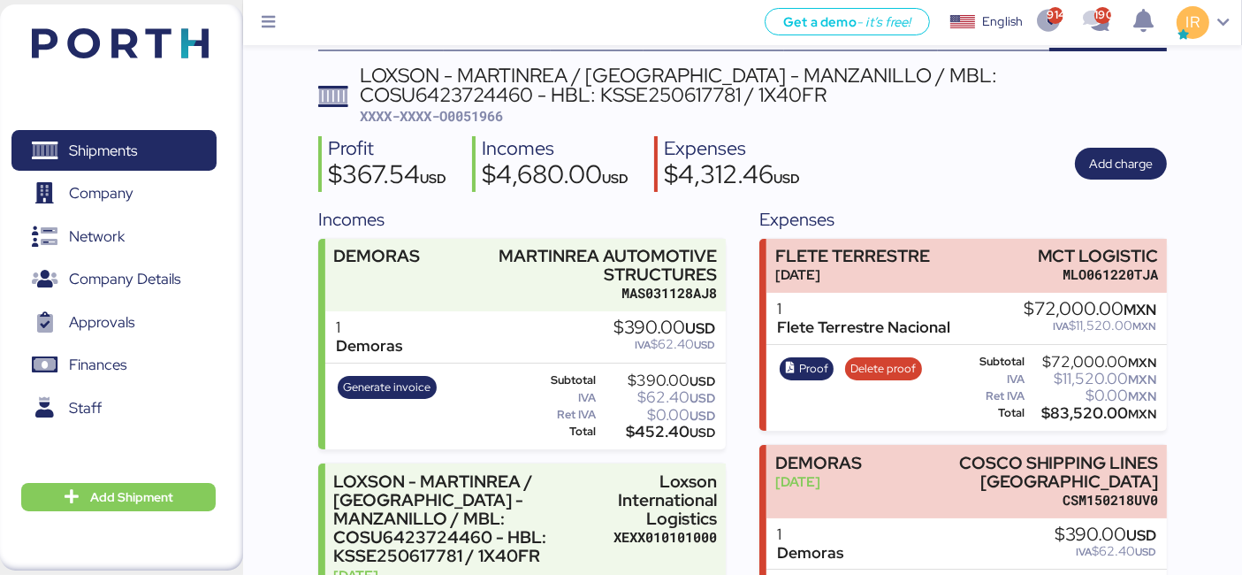
scroll to position [98, 0]
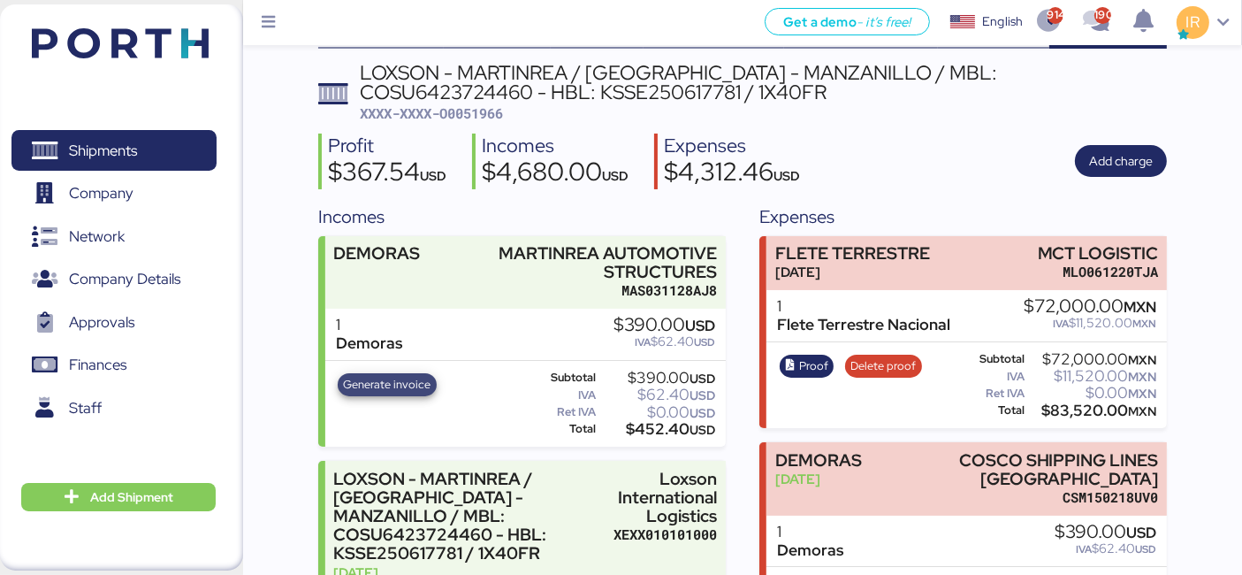
click at [401, 386] on span "Generate invoice" at bounding box center [388, 384] width 88 height 19
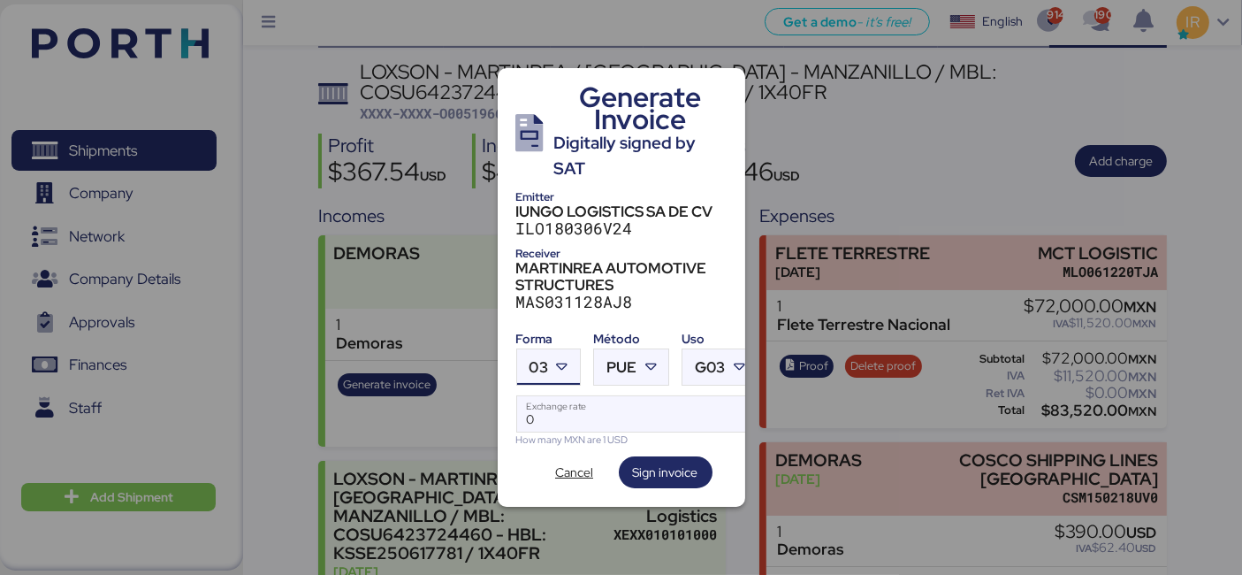
click at [567, 358] on icon at bounding box center [562, 367] width 18 height 18
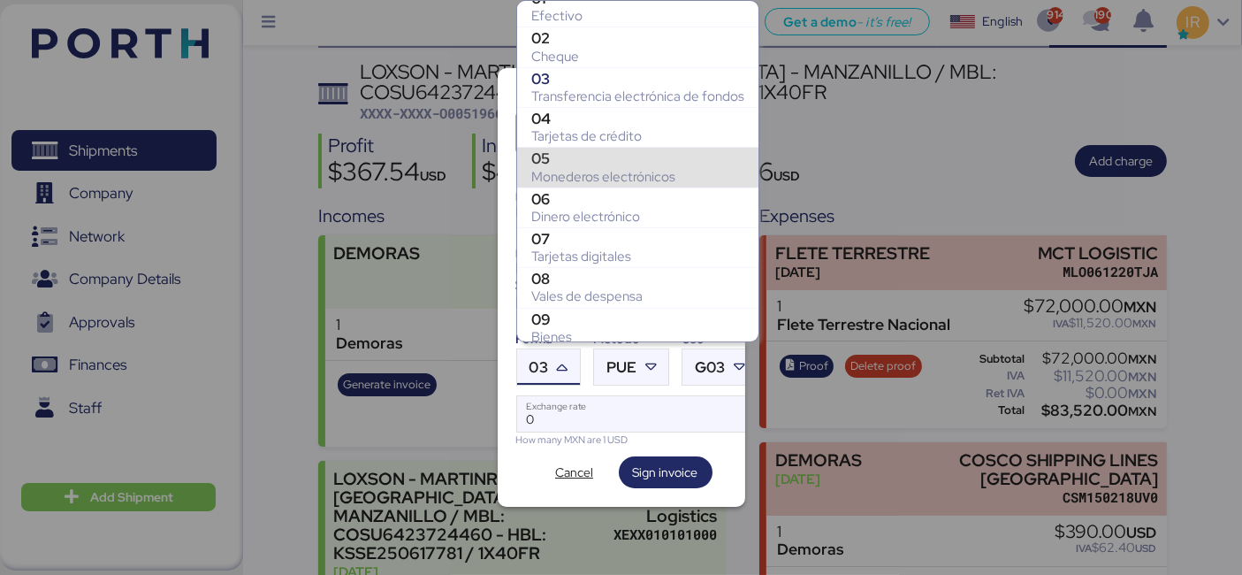
scroll to position [274, 0]
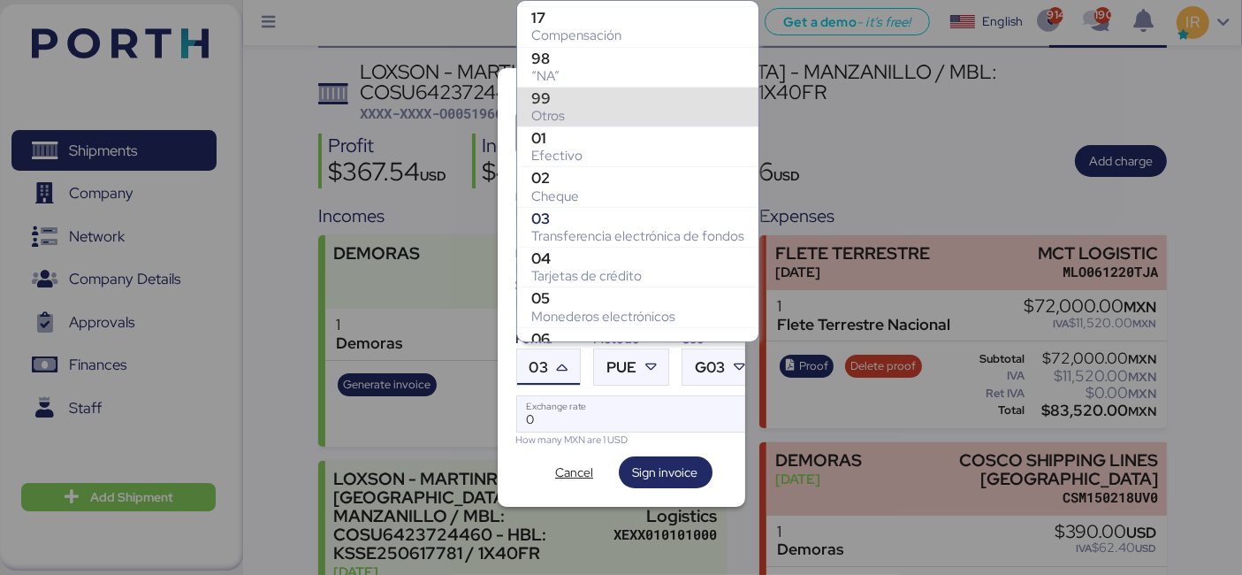
click at [598, 107] on div "Otros" at bounding box center [637, 116] width 213 height 18
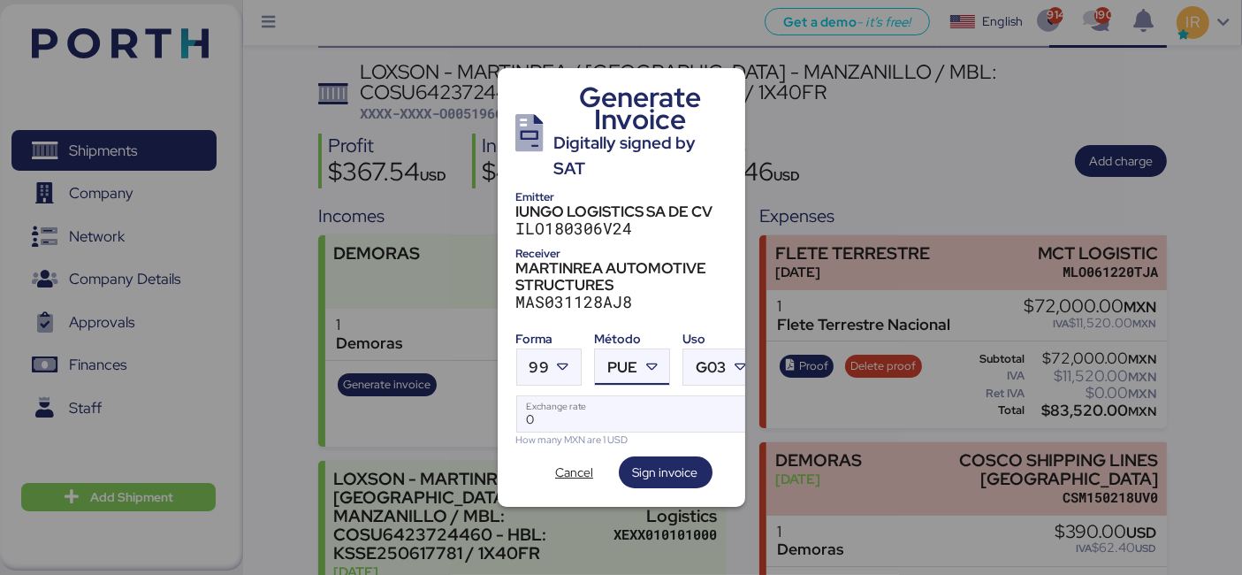
click at [628, 365] on span "PUE" at bounding box center [622, 367] width 30 height 15
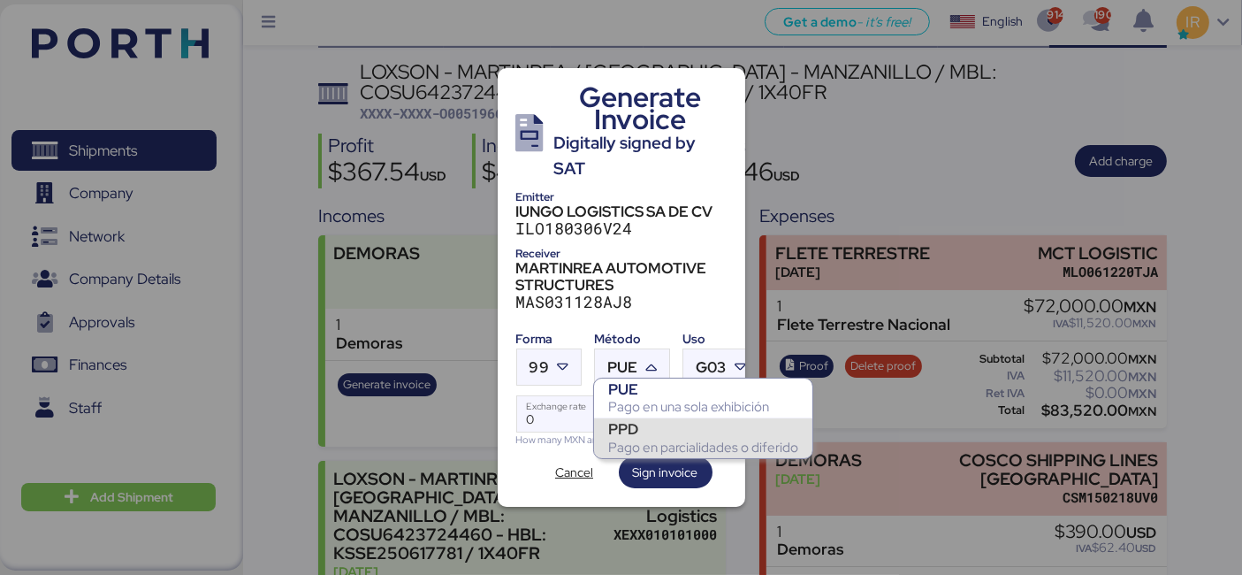
click at [673, 438] on div "Pago en parcialidades o diferido" at bounding box center [703, 447] width 190 height 18
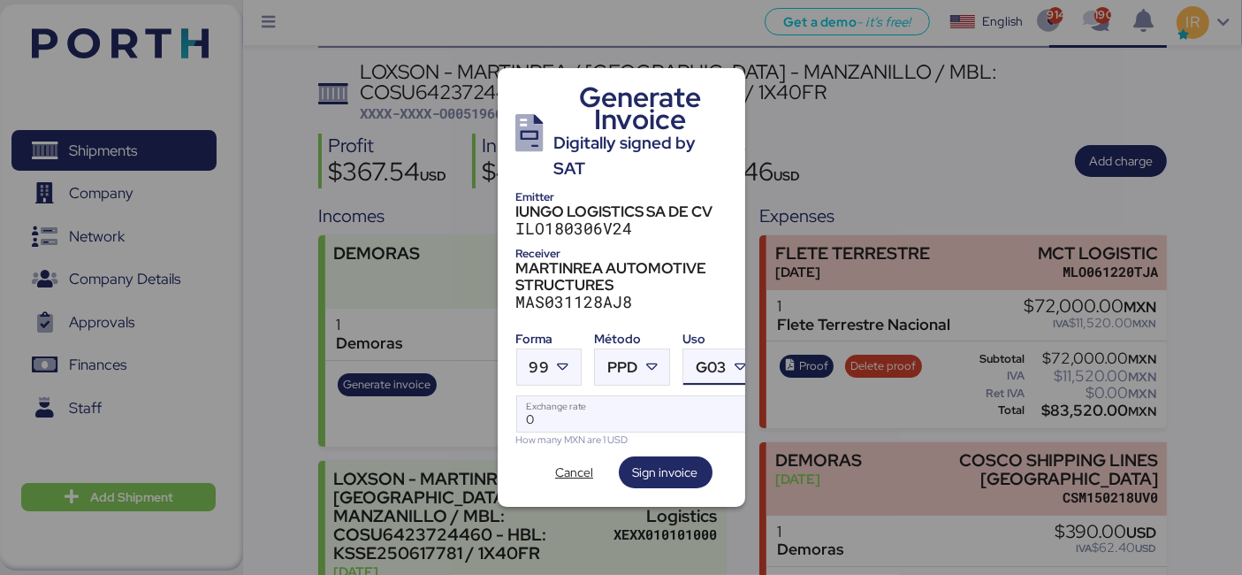
click at [716, 360] on span "G03" at bounding box center [711, 367] width 30 height 15
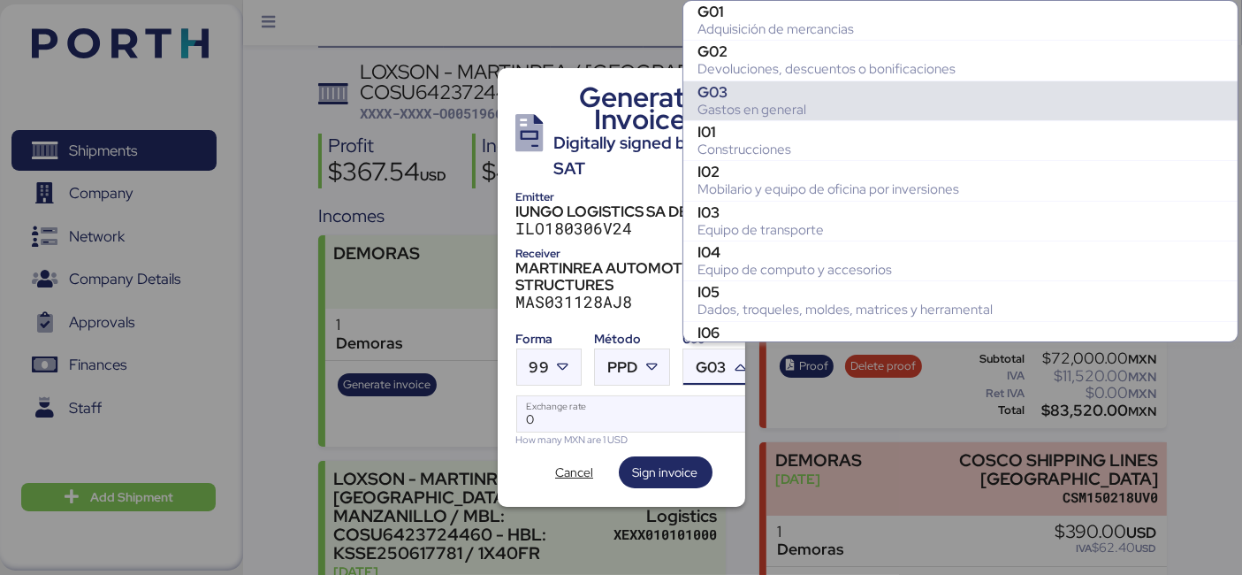
scroll to position [78, 0]
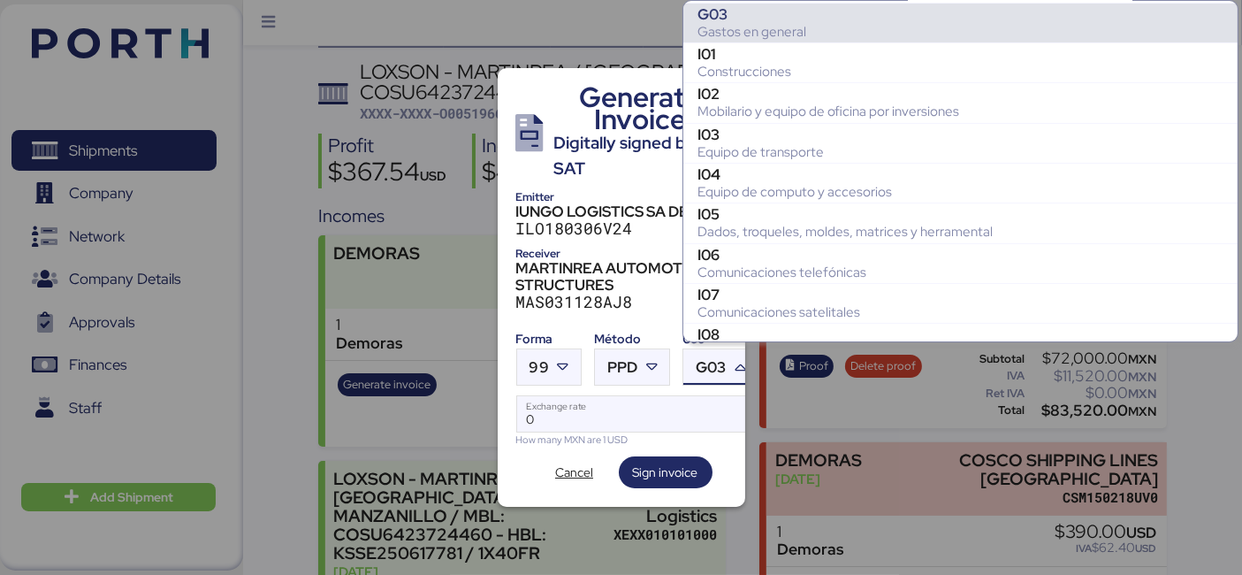
click at [716, 360] on span "G03" at bounding box center [711, 367] width 30 height 15
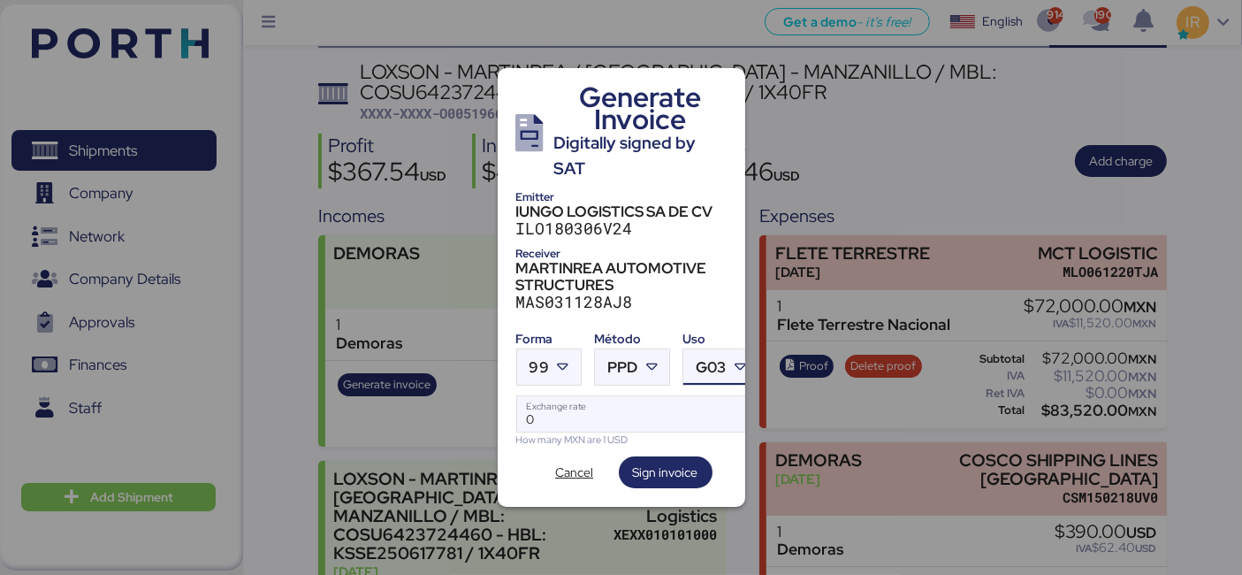
click at [696, 365] on span "G03" at bounding box center [711, 367] width 30 height 15
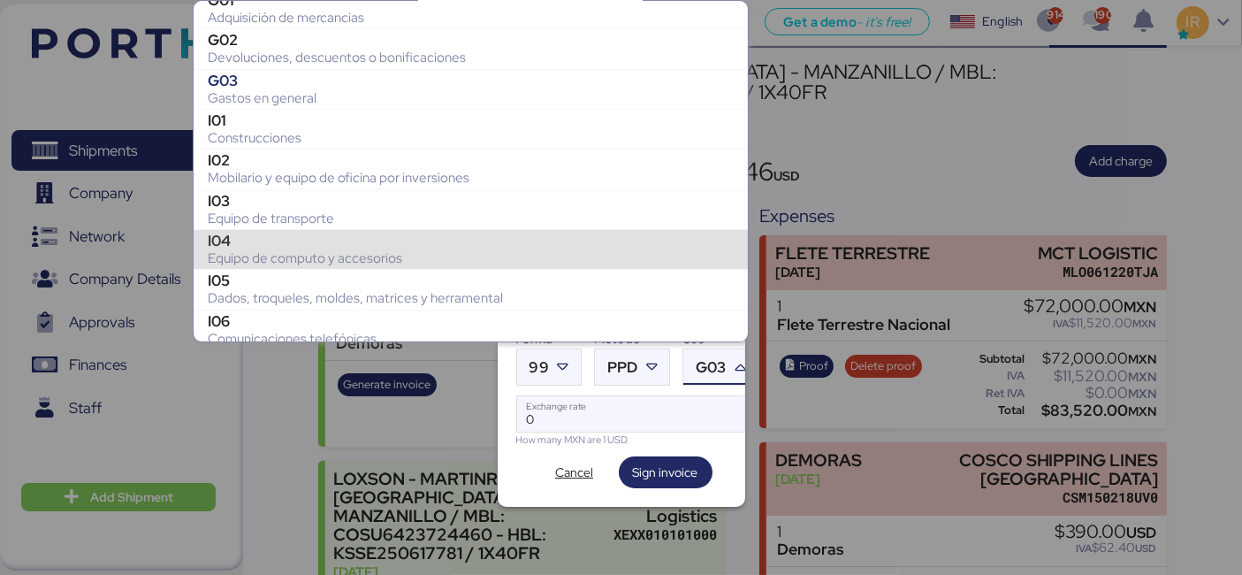
scroll to position [0, 0]
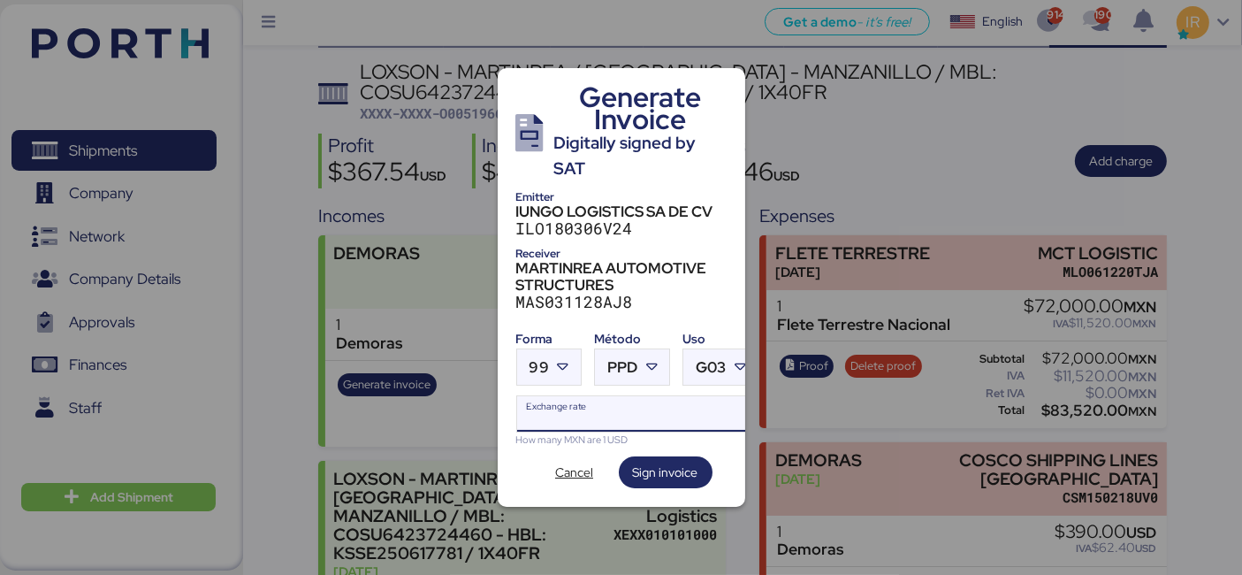
click at [651, 407] on input "Exchange rate" at bounding box center [637, 413] width 241 height 35
type input "0"
paste input "18.6587"
type input "18.6587"
click at [702, 374] on div "G03" at bounding box center [711, 366] width 30 height 35
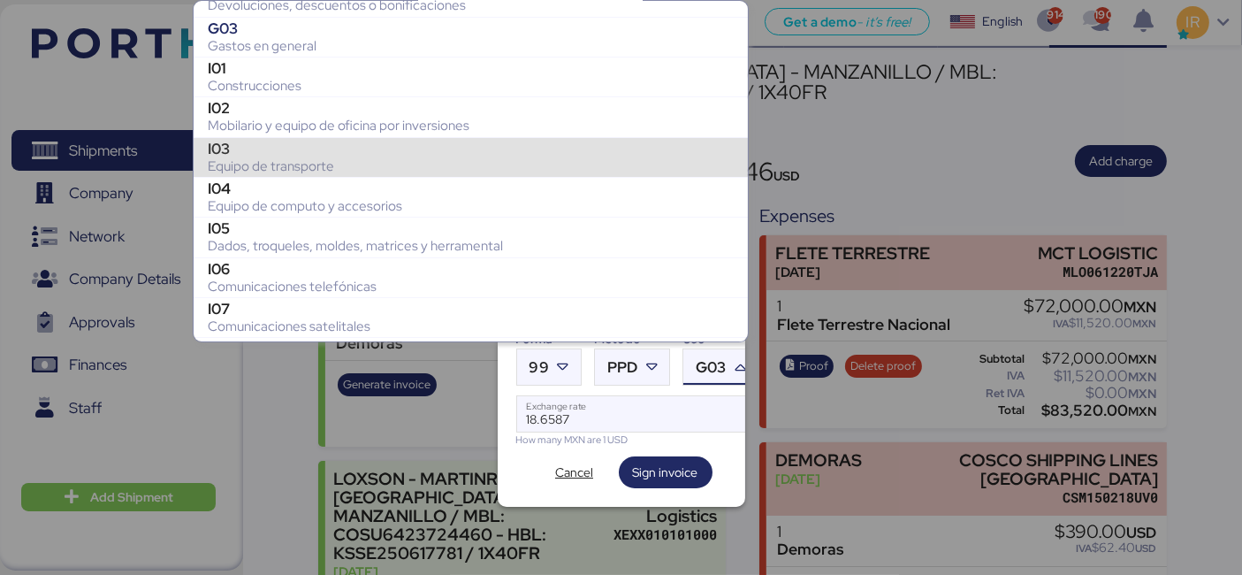
scroll to position [63, 0]
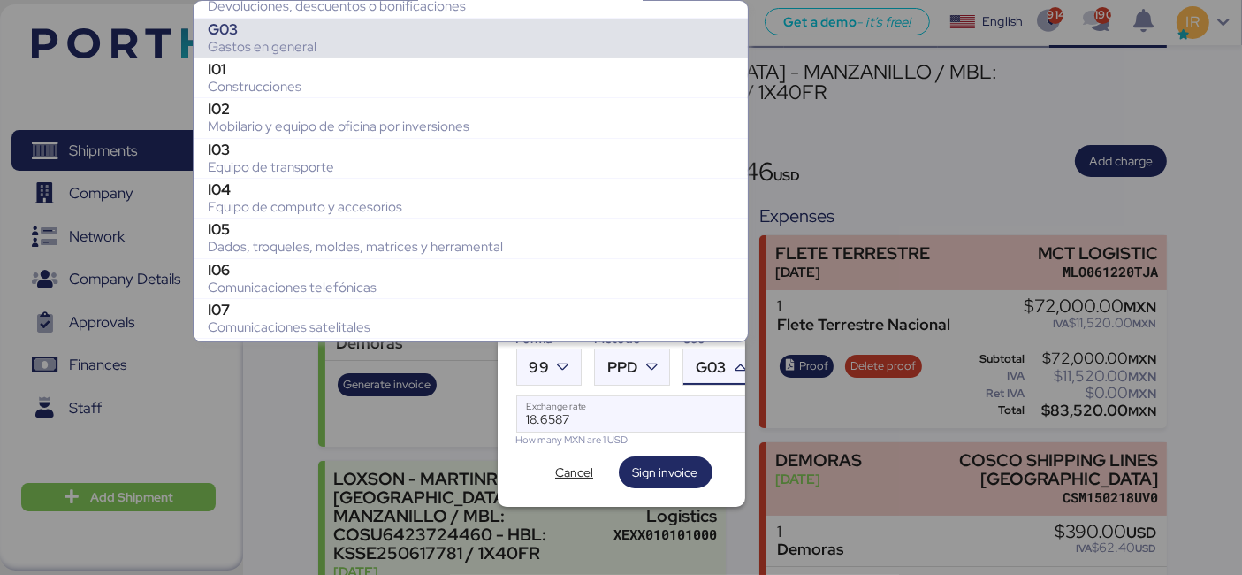
click at [418, 38] on div "Gastos en general" at bounding box center [471, 47] width 526 height 18
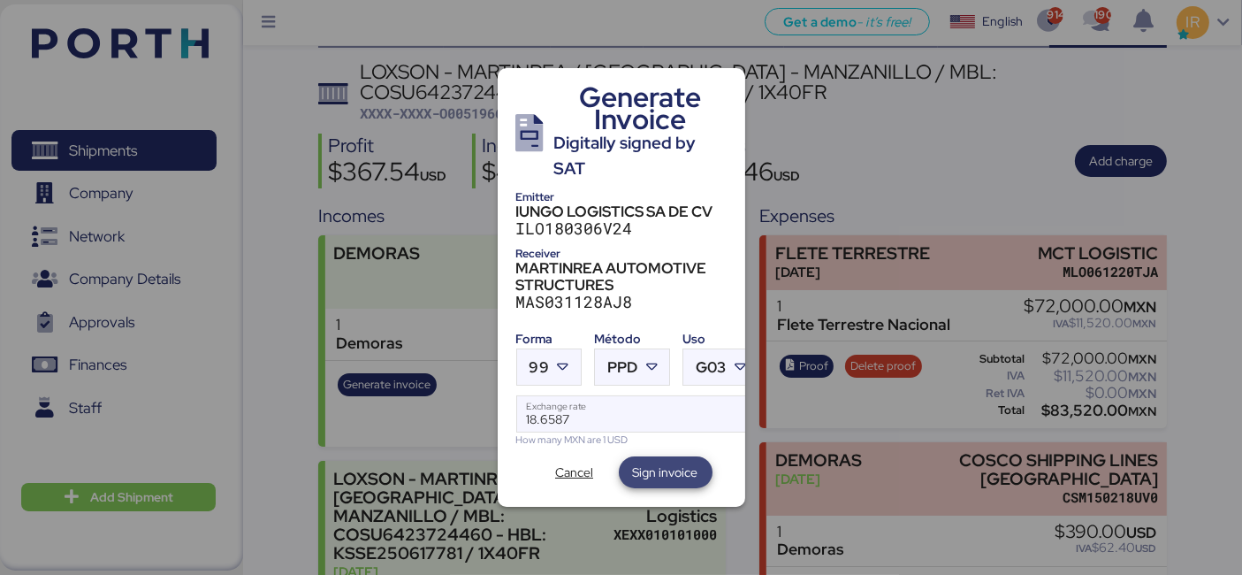
click at [666, 461] on span "Sign invoice" at bounding box center [665, 471] width 65 height 21
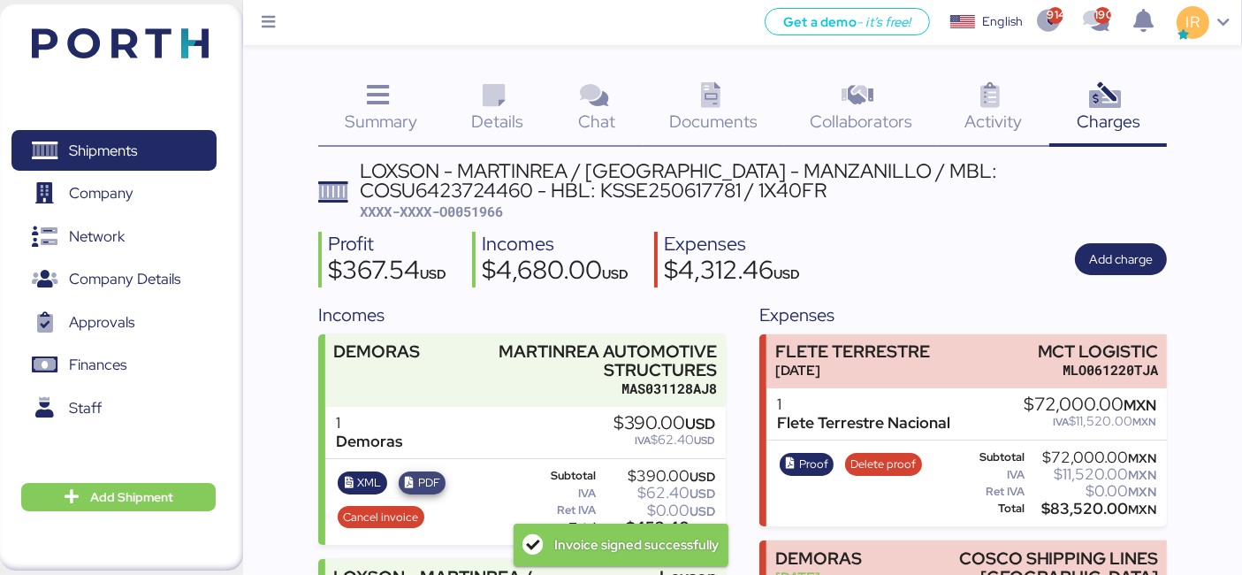
click at [424, 486] on span "PDF" at bounding box center [429, 482] width 22 height 19
